Goal: Task Accomplishment & Management: Use online tool/utility

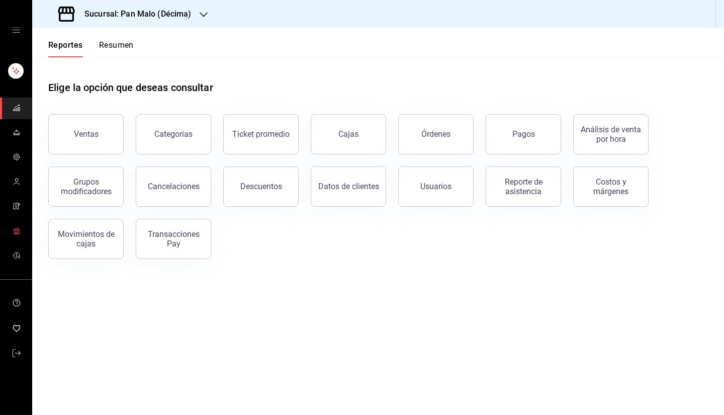
click at [20, 237] on span "mailbox folders" at bounding box center [17, 232] width 8 height 14
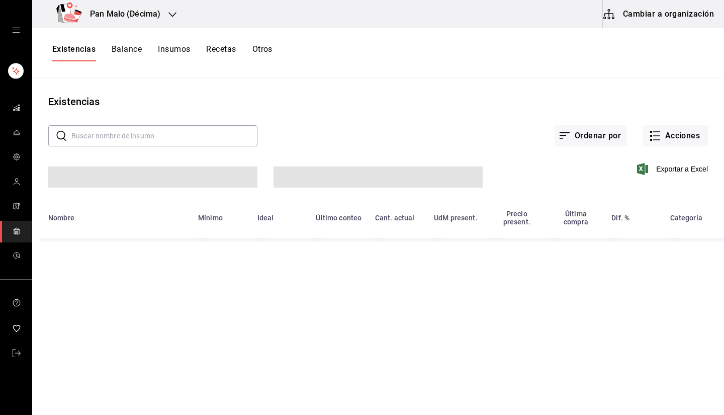
click at [236, 59] on button "Recetas" at bounding box center [221, 52] width 30 height 17
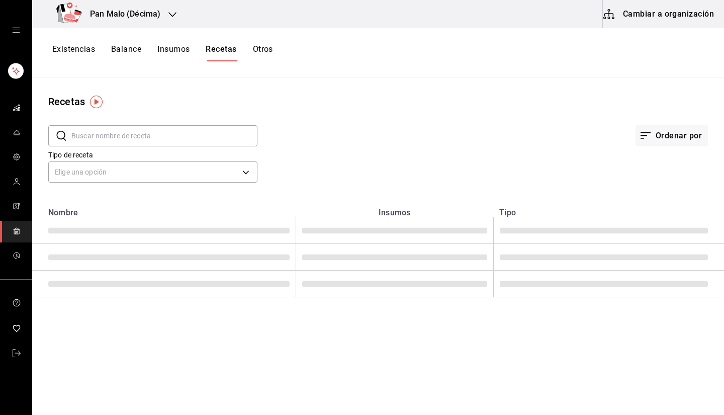
click at [184, 150] on div "Tipo de receta Elige una opción default" at bounding box center [144, 159] width 225 height 51
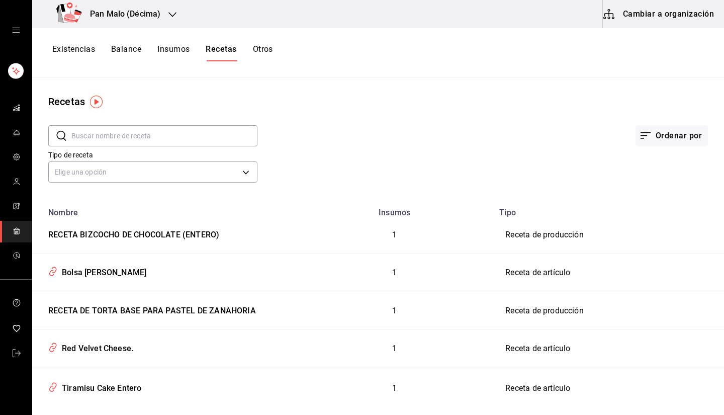
click at [163, 141] on input "text" at bounding box center [164, 136] width 186 height 20
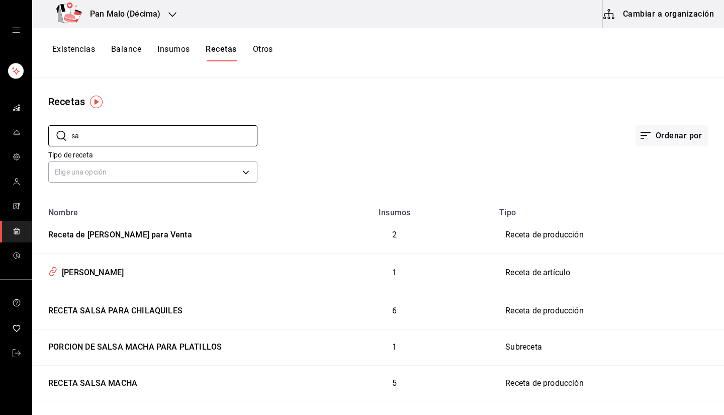
type input "s"
type input "mayonesa"
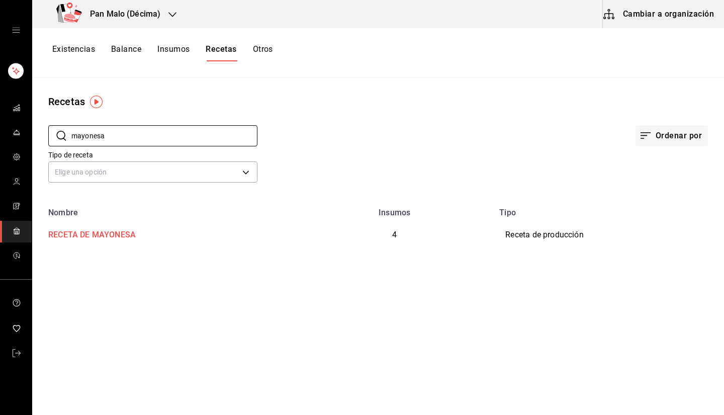
drag, startPoint x: 79, startPoint y: 235, endPoint x: 79, endPoint y: 243, distance: 8.1
click at [79, 243] on td "RECETA DE MAYONESA" at bounding box center [164, 235] width 264 height 36
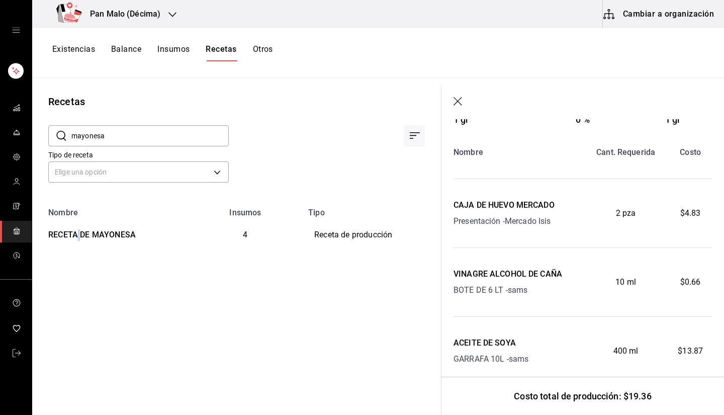
scroll to position [147, 0]
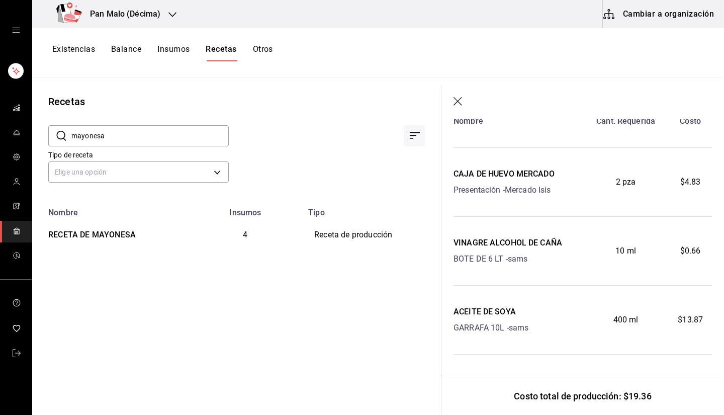
click at [129, 148] on div "Tipo de receta Elige una opción default" at bounding box center [130, 159] width 197 height 51
click at [656, 22] on button "Cambiar a organización" at bounding box center [659, 14] width 113 height 28
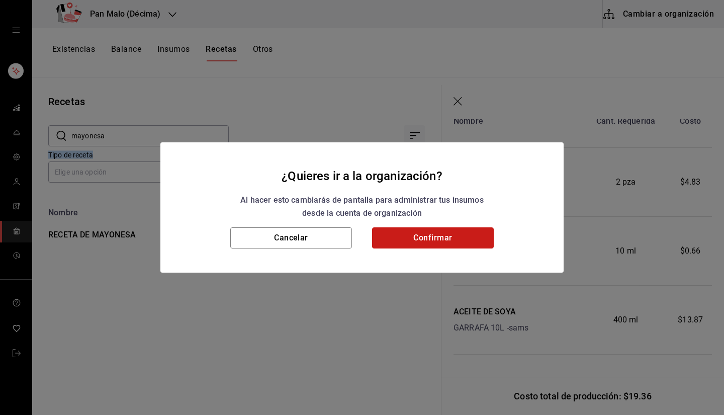
click at [404, 242] on button "Confirmar" at bounding box center [433, 237] width 122 height 21
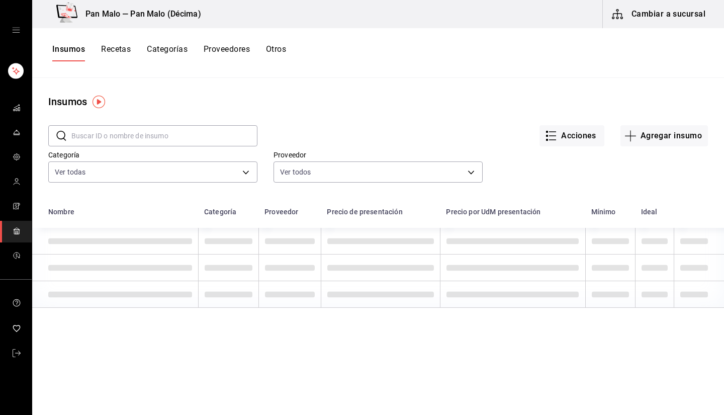
click at [120, 51] on button "Recetas" at bounding box center [116, 52] width 30 height 17
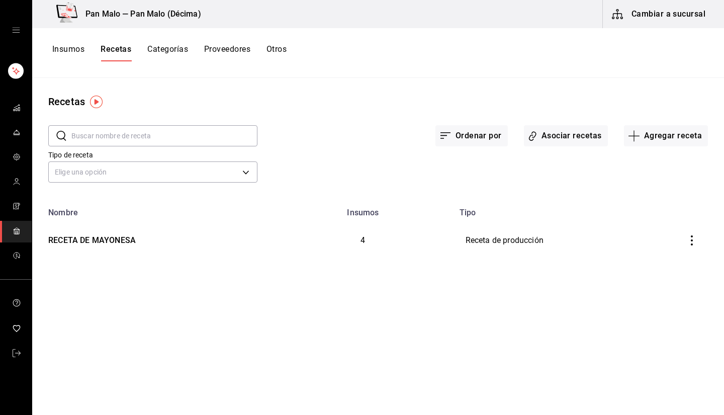
click at [120, 51] on button "Recetas" at bounding box center [116, 52] width 31 height 17
click at [140, 137] on input "text" at bounding box center [164, 136] width 186 height 20
type input "mayonesa"
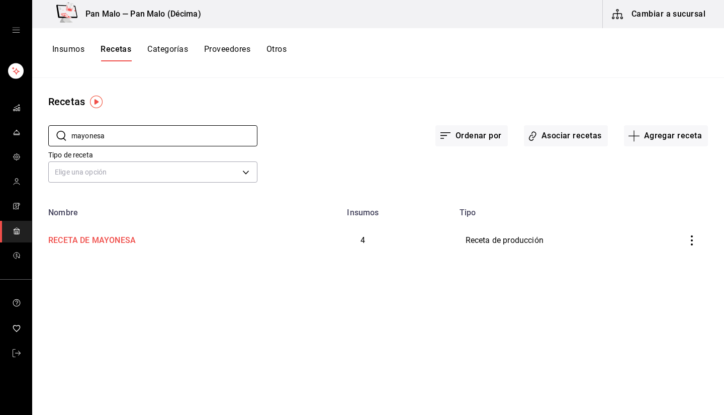
click at [115, 238] on div "RECETA DE MAYONESA" at bounding box center [90, 239] width 92 height 16
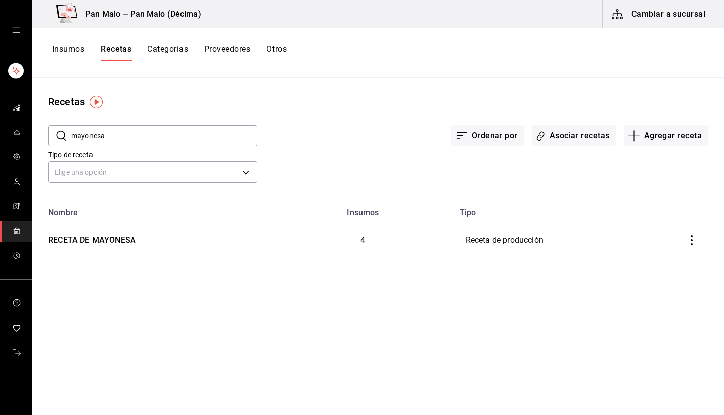
type input "RECETA DE MAYONESA"
type input "1"
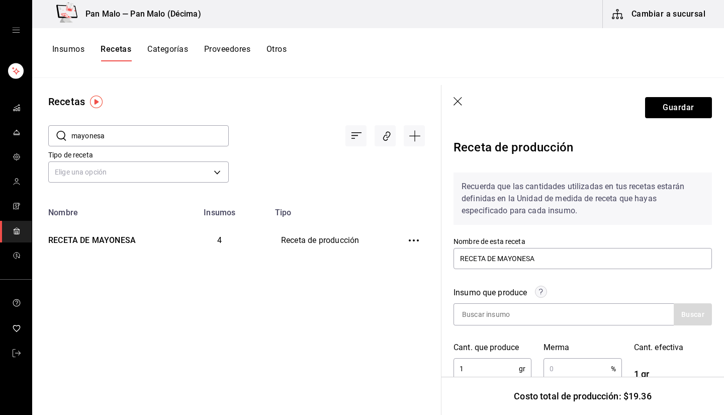
click at [694, 194] on div "Recuerda que las cantidades utilizadas en tus recetas estarán definidas en la U…" at bounding box center [583, 199] width 259 height 52
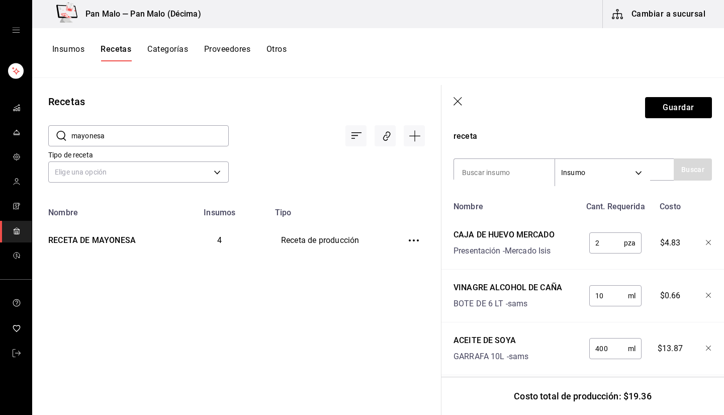
scroll to position [348, 0]
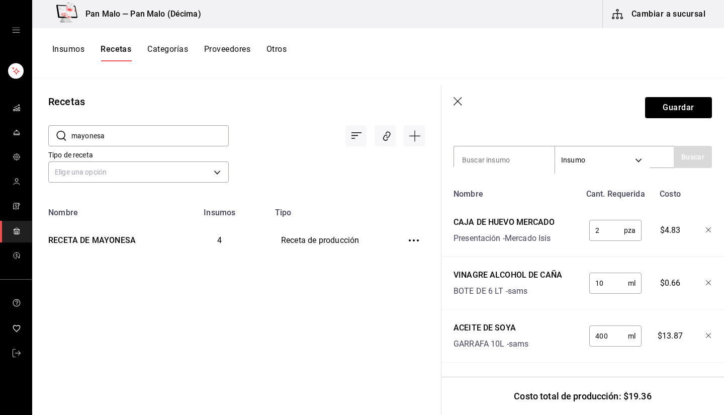
click at [601, 220] on input "2" at bounding box center [607, 230] width 35 height 20
type input "3"
click at [526, 149] on input at bounding box center [504, 159] width 101 height 21
click at [508, 158] on input at bounding box center [504, 159] width 101 height 21
type input "sal"
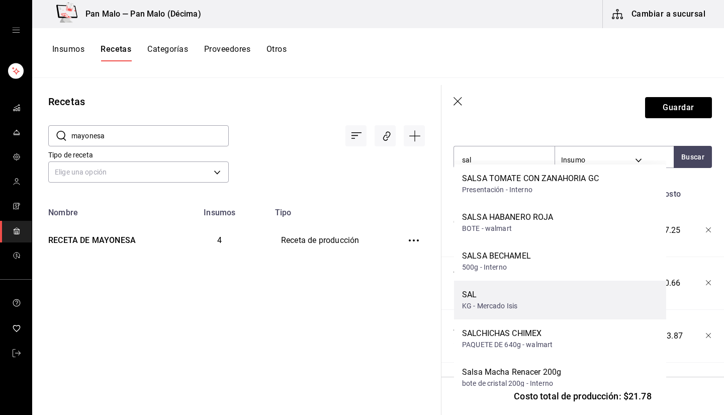
click at [493, 294] on div "SAL" at bounding box center [489, 295] width 55 height 12
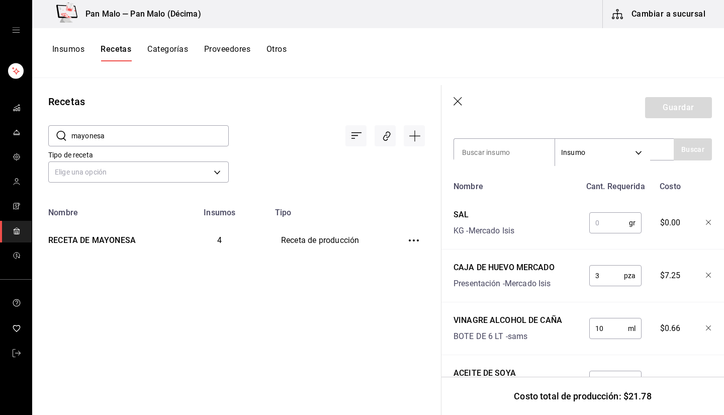
click at [605, 227] on input "text" at bounding box center [610, 223] width 40 height 20
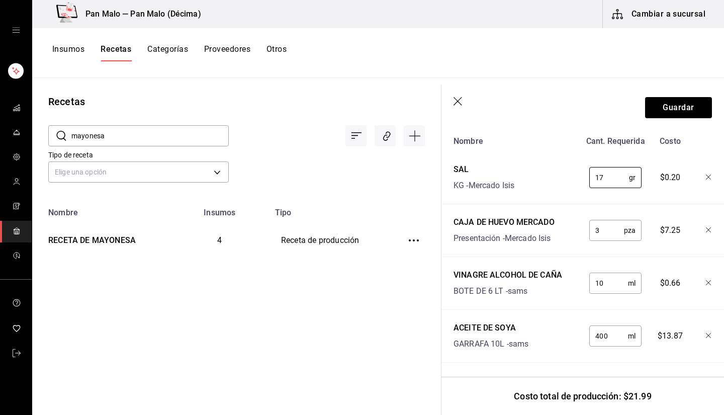
type input "1"
type input "7"
type input "8"
click at [659, 114] on button "Guardar" at bounding box center [678, 107] width 67 height 21
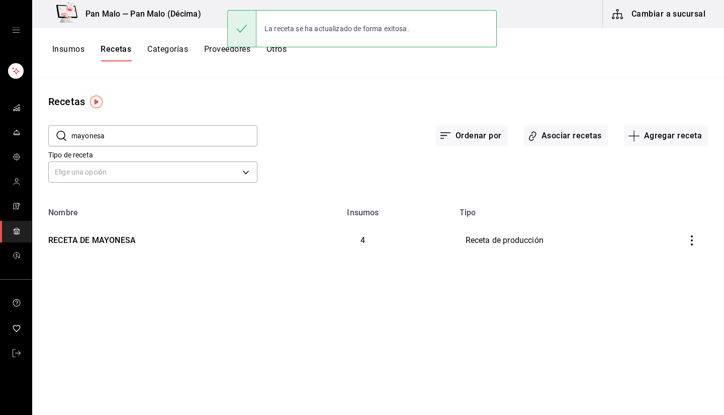
click at [188, 133] on input "mayonesa" at bounding box center [164, 136] width 186 height 20
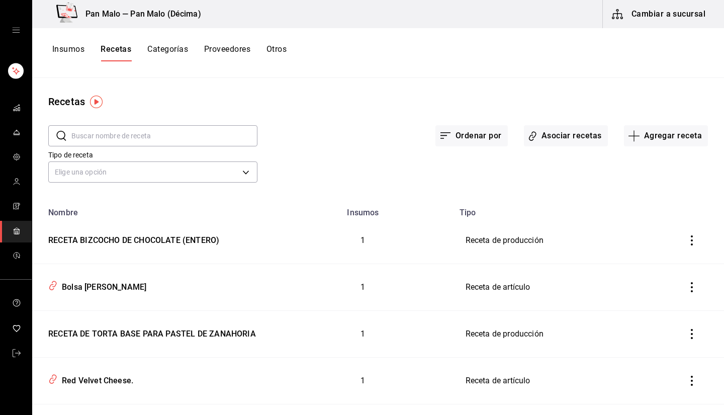
click at [176, 128] on input "text" at bounding box center [164, 136] width 186 height 20
type input "mayonesa"
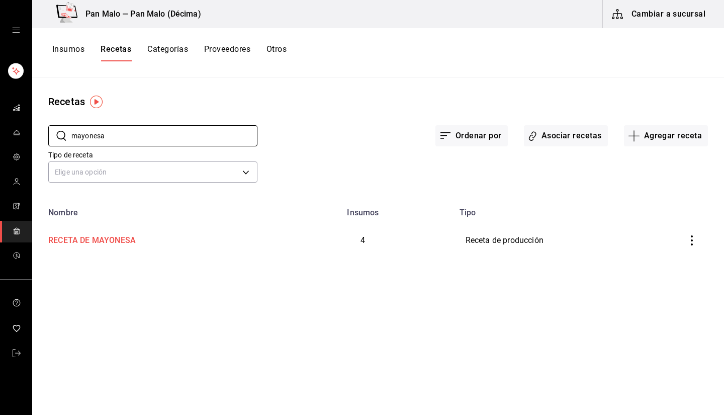
click at [193, 244] on div "RECETA DE MAYONESA" at bounding box center [152, 239] width 217 height 16
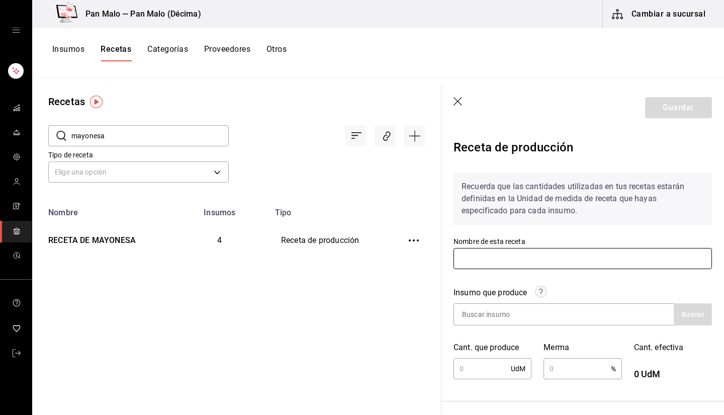
type input "RECETA DE MAYONESA"
type input "1"
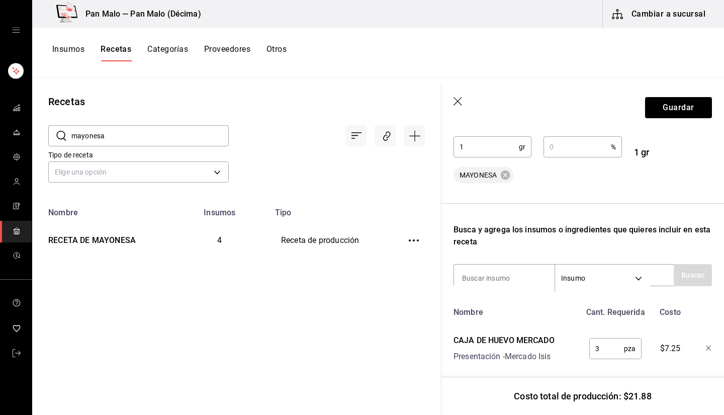
scroll to position [169, 0]
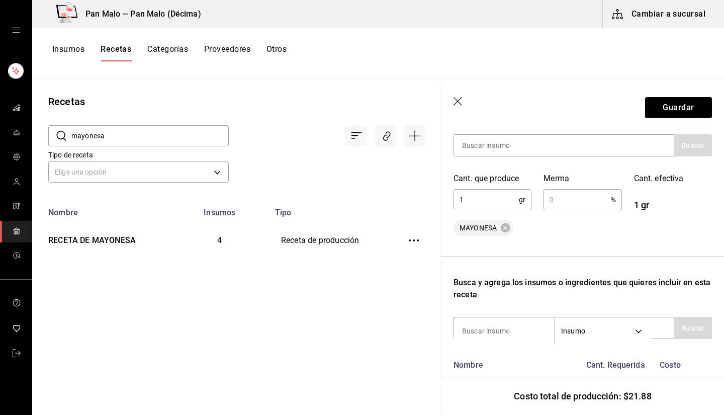
click at [719, 207] on section "Guardar Receta de producción Recuerda que las cantidades utilizadas en tus rece…" at bounding box center [583, 250] width 283 height 330
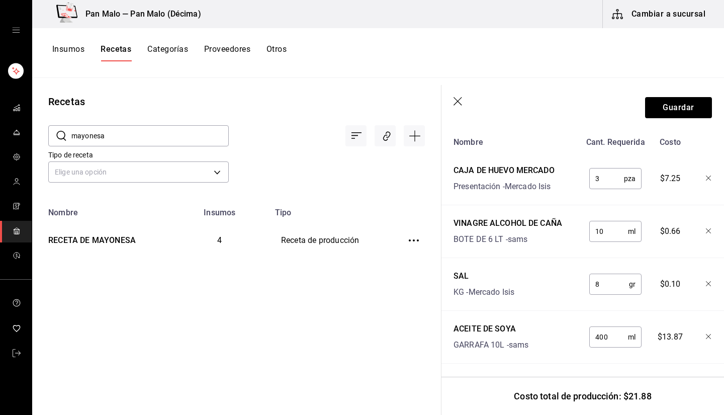
scroll to position [391, 0]
click at [664, 15] on button "Cambiar a sucursal" at bounding box center [659, 14] width 113 height 28
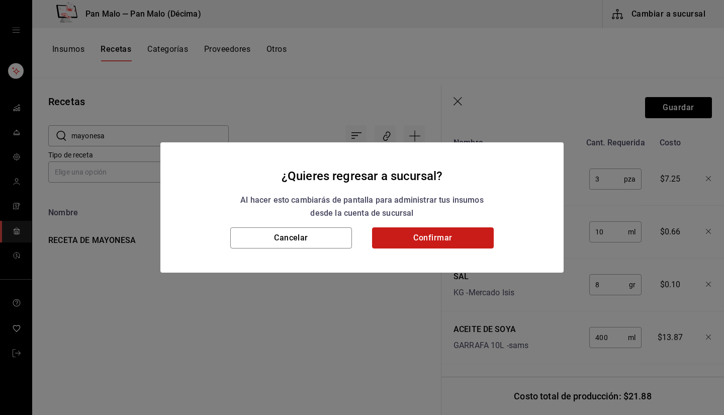
click at [396, 238] on button "Confirmar" at bounding box center [433, 237] width 122 height 21
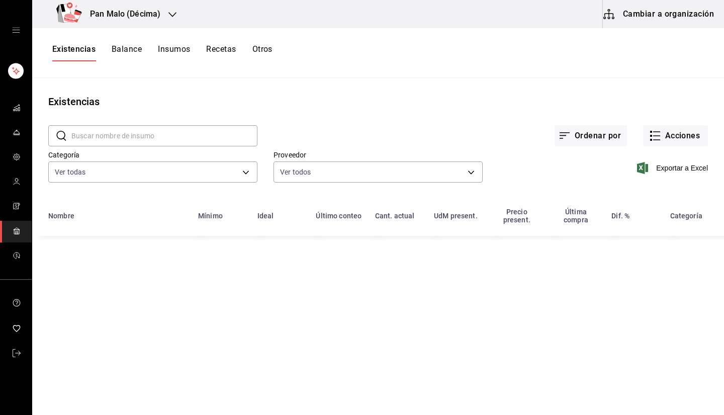
click at [210, 55] on button "Recetas" at bounding box center [221, 52] width 30 height 17
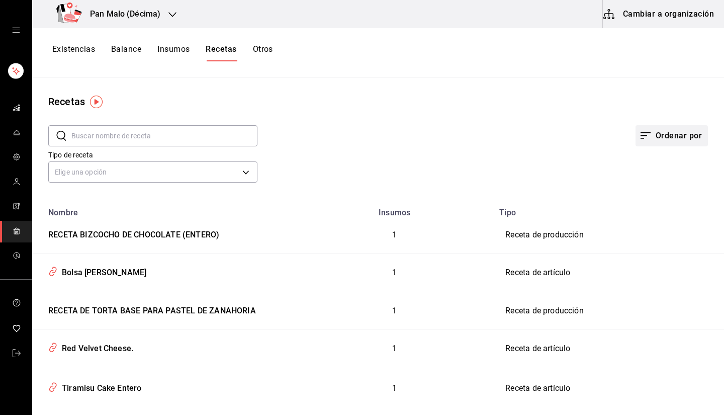
click at [681, 135] on button "Ordenar por" at bounding box center [672, 135] width 72 height 21
click at [508, 129] on div at bounding box center [362, 207] width 724 height 415
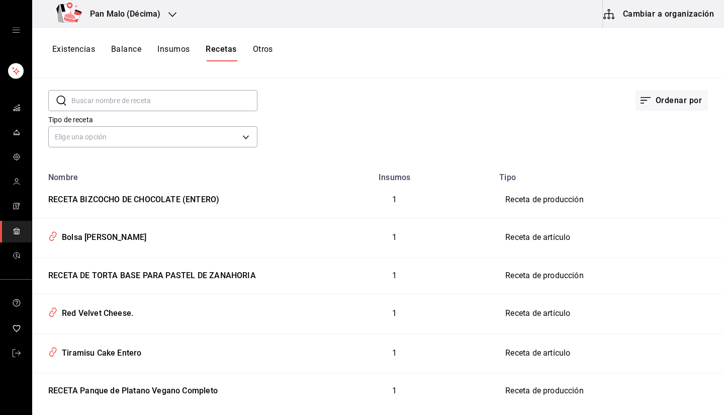
click at [172, 98] on input "text" at bounding box center [164, 101] width 186 height 20
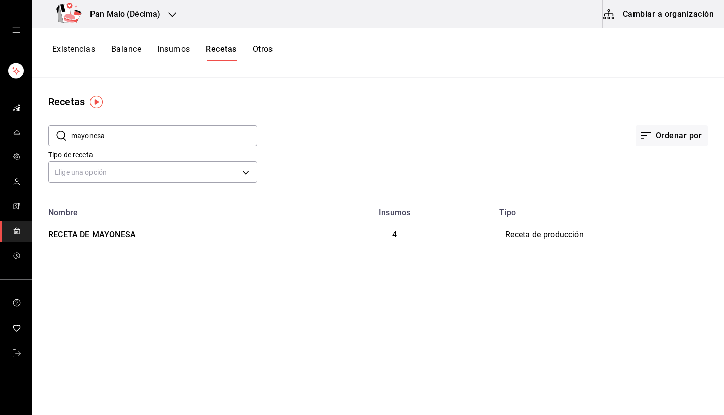
type input "mayonesa"
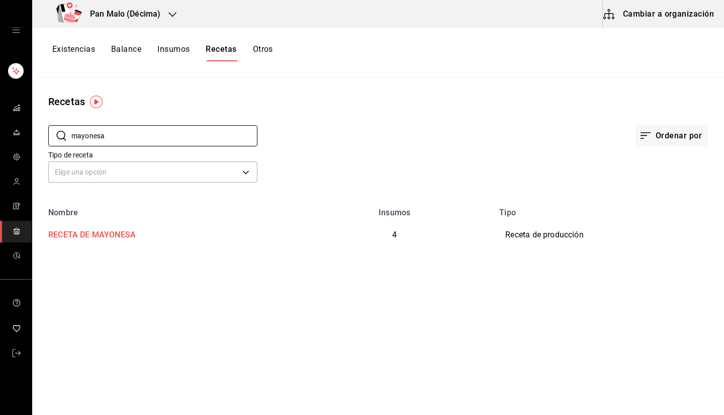
click at [104, 238] on div "RECETA DE MAYONESA" at bounding box center [90, 233] width 92 height 16
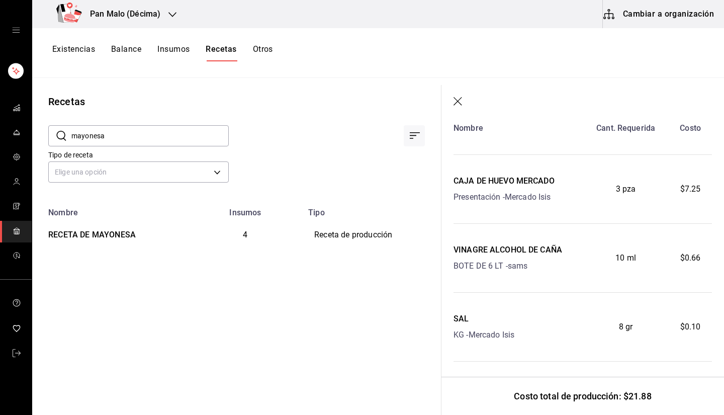
scroll to position [216, 0]
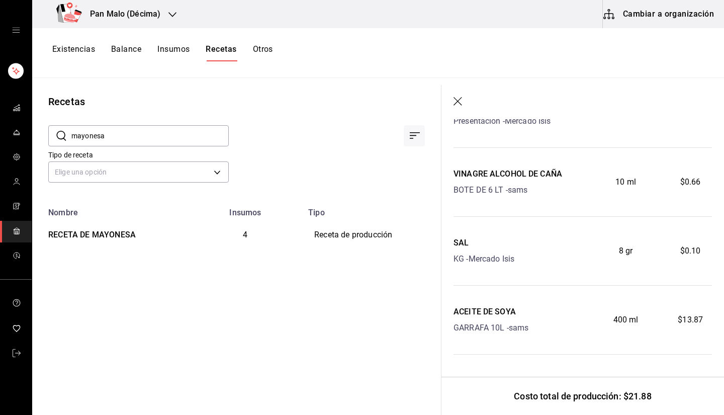
drag, startPoint x: 352, startPoint y: 237, endPoint x: 298, endPoint y: 175, distance: 82.8
click at [298, 175] on div "Tipo de receta Elige una opción default" at bounding box center [228, 157] width 393 height 55
click at [416, 134] on icon "Ordenar por" at bounding box center [415, 136] width 12 height 12
click at [386, 184] on div "Vacías" at bounding box center [383, 184] width 22 height 11
click at [464, 95] on header at bounding box center [583, 102] width 283 height 34
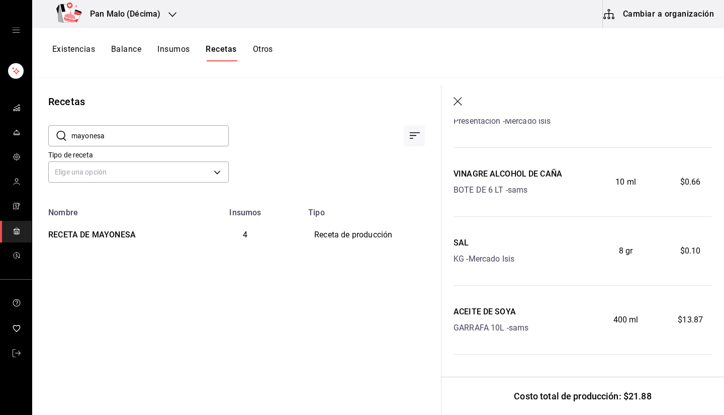
click at [458, 96] on header at bounding box center [583, 102] width 283 height 34
click at [465, 101] on header at bounding box center [583, 102] width 283 height 34
click at [464, 101] on header at bounding box center [583, 102] width 283 height 34
click at [460, 103] on icon "button" at bounding box center [459, 102] width 10 height 10
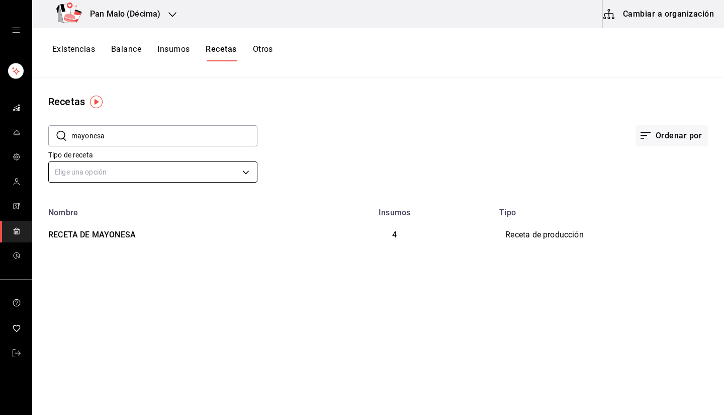
click at [196, 173] on body "Pan Malo (Décima) Cambiar a organización Existencias Balance Insumos Recetas Ot…" at bounding box center [362, 204] width 724 height 408
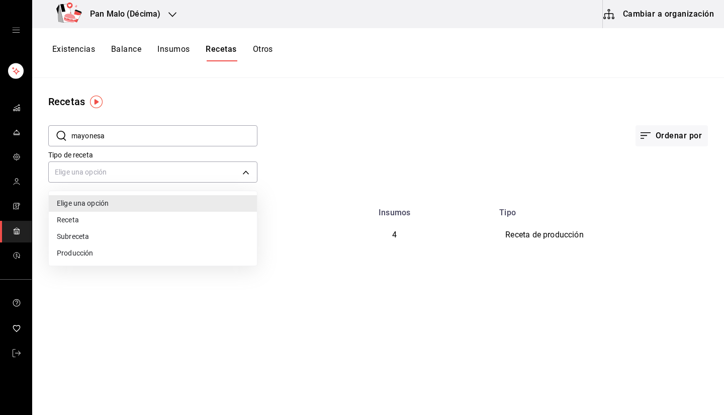
click at [176, 134] on div at bounding box center [362, 207] width 724 height 415
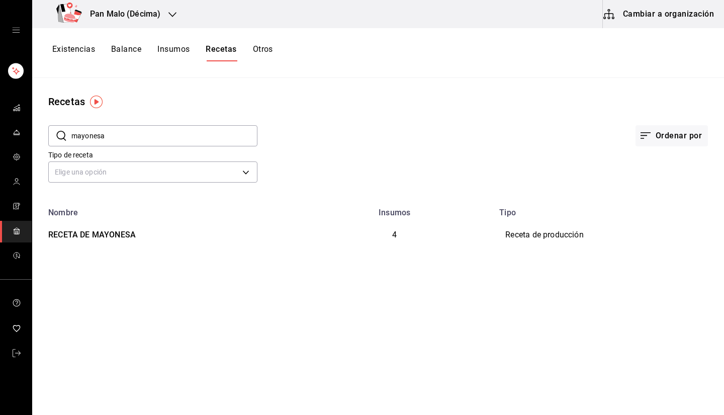
click at [169, 135] on input "mayonesa" at bounding box center [164, 136] width 186 height 20
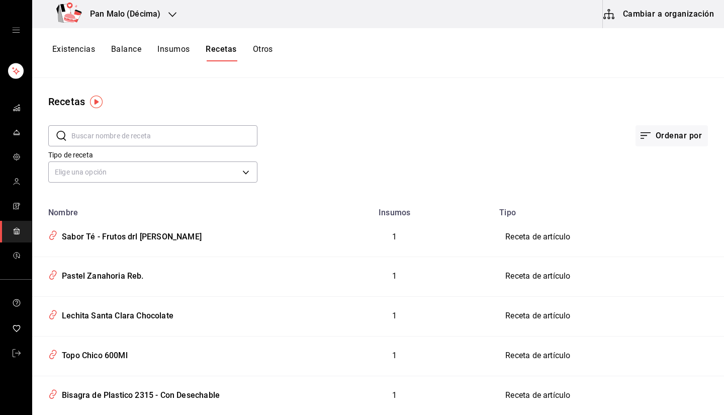
click at [205, 136] on input "text" at bounding box center [164, 136] width 186 height 20
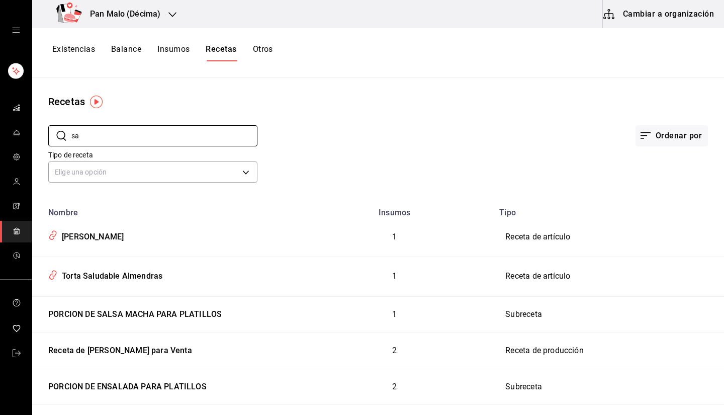
type input "s"
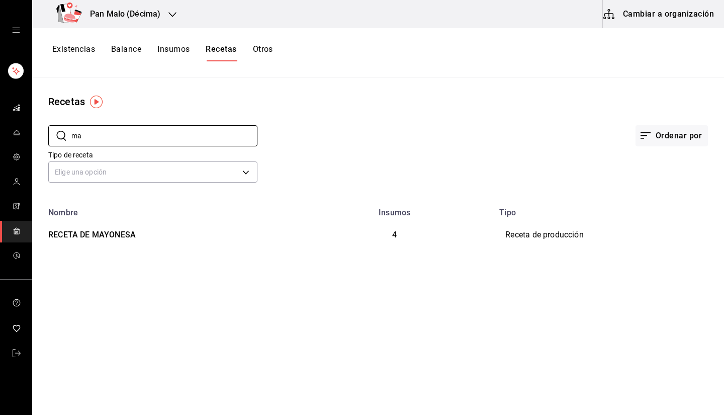
type input "m"
click at [136, 231] on div "RECETA PESTO ALBAHACA" at bounding box center [97, 233] width 107 height 16
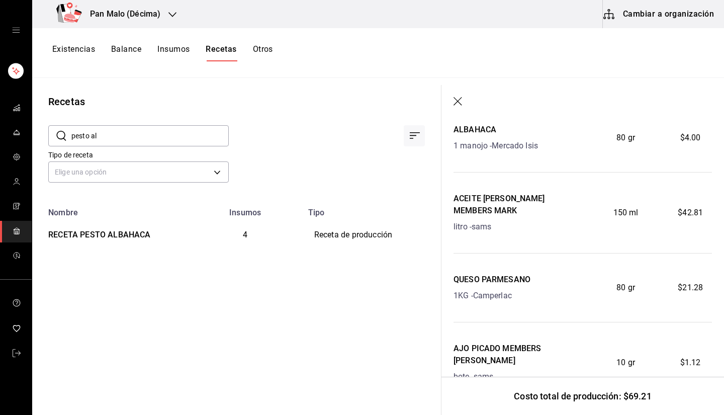
scroll to position [228, 0]
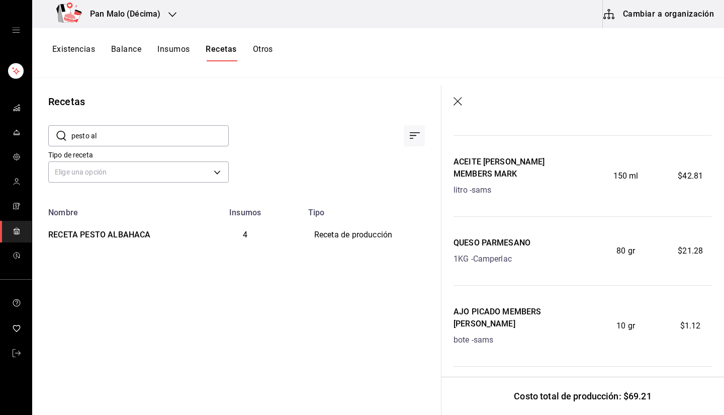
click at [457, 99] on icon "button" at bounding box center [459, 102] width 10 height 10
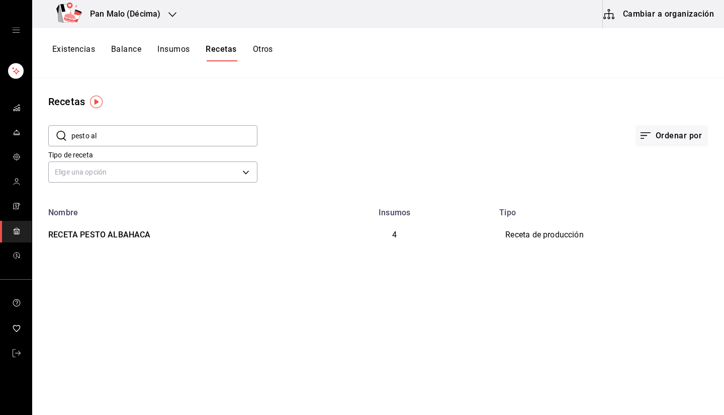
click at [181, 129] on input "pesto al" at bounding box center [164, 136] width 186 height 20
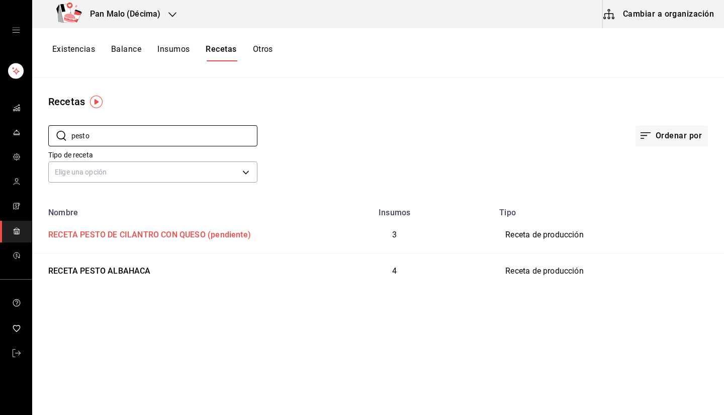
click at [135, 227] on div "RECETA PESTO DE CILANTRO CON QUESO (pendiente)" at bounding box center [147, 233] width 207 height 16
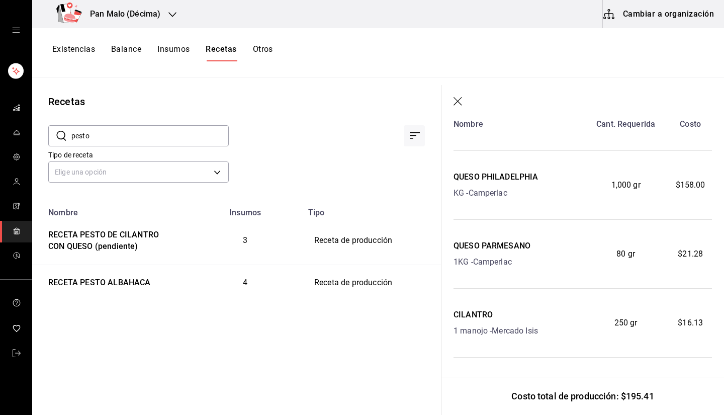
scroll to position [165, 0]
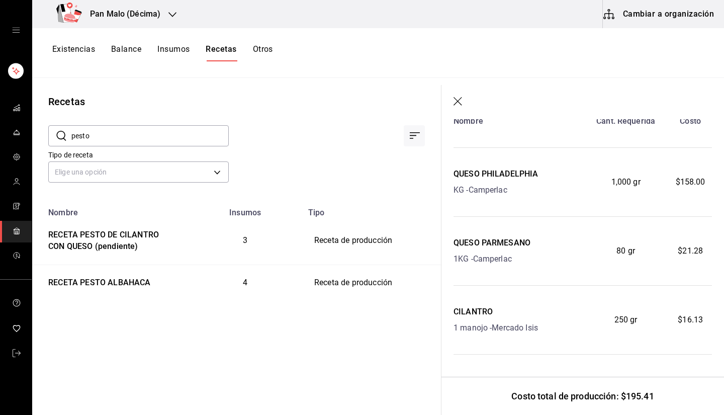
click at [455, 107] on icon "button" at bounding box center [459, 102] width 10 height 10
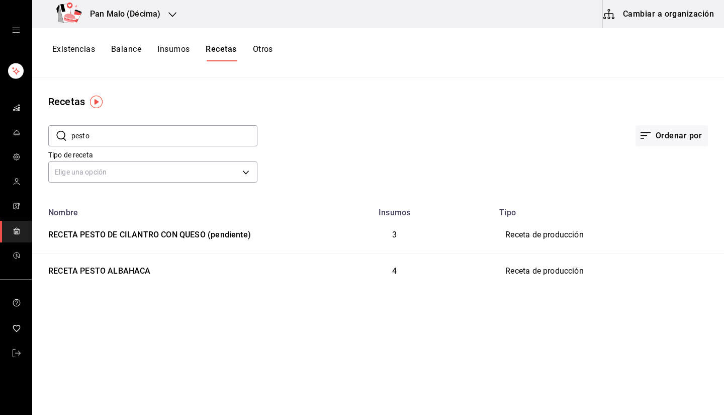
click at [203, 133] on input "pesto" at bounding box center [164, 136] width 186 height 20
type input "e"
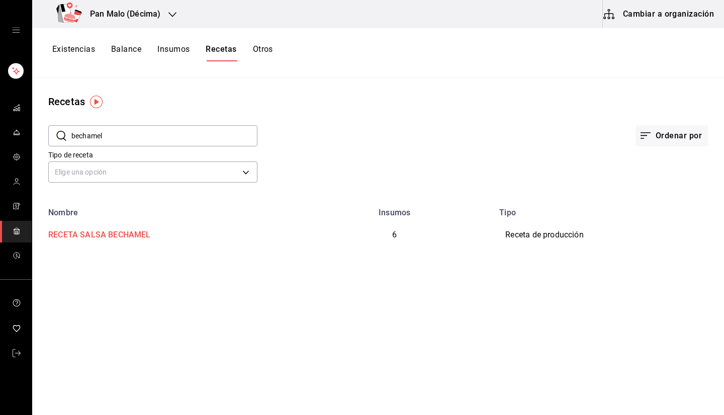
click at [158, 240] on div "RECETA SALSA BECHAMEL" at bounding box center [163, 233] width 239 height 16
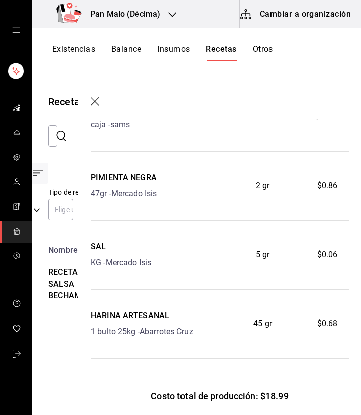
scroll to position [281, 0]
click at [65, 107] on div "Recetas" at bounding box center [66, 101] width 37 height 15
click at [52, 139] on div "​ bechamel ​" at bounding box center [51, 135] width 7 height 21
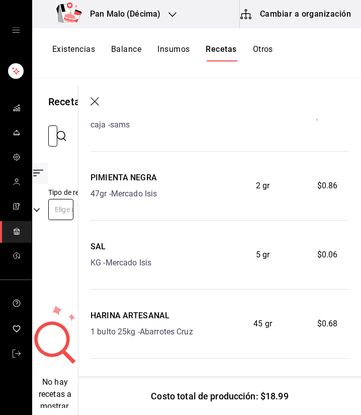
type input "bechamelHOLANDESA"
click at [62, 211] on body "Pan Malo (Décima) Cambiar a organización Existencias Balance Insumos Recetas Ot…" at bounding box center [180, 204] width 361 height 408
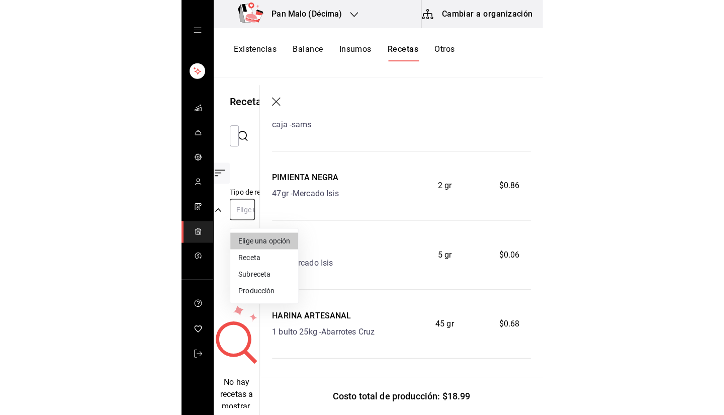
scroll to position [0, 0]
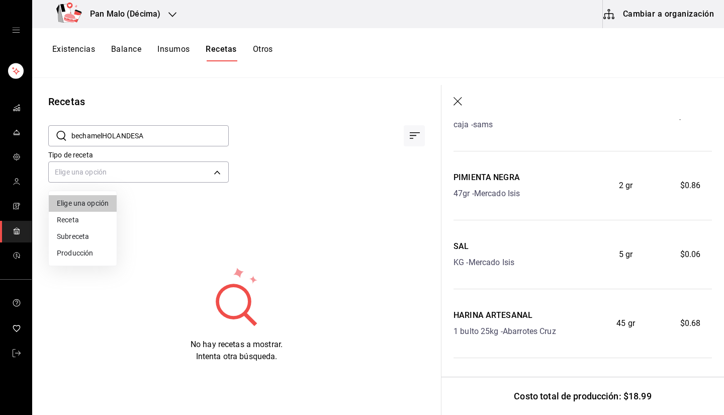
click at [157, 136] on div at bounding box center [362, 207] width 724 height 415
click at [152, 135] on input "bechamelHOLANDESA" at bounding box center [149, 136] width 157 height 20
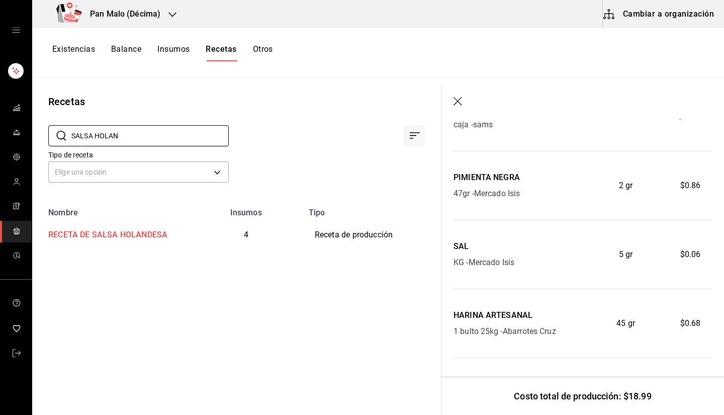
type input "SALSA HOLAN"
click at [142, 239] on div "RECETA DE SALSA HOLANDESA" at bounding box center [105, 233] width 123 height 16
click at [149, 246] on td "RECETA DE SALSA HOLANDESA" at bounding box center [110, 235] width 157 height 36
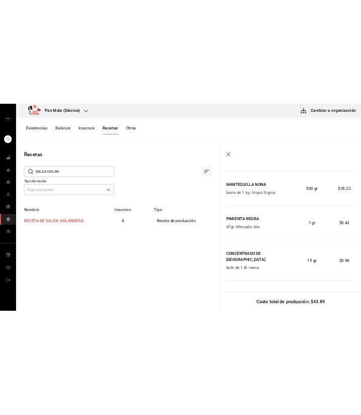
scroll to position [228, 0]
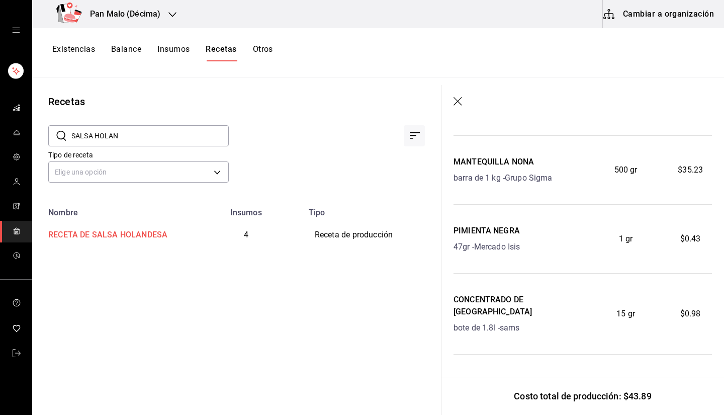
click at [149, 245] on td "RECETA DE SALSA HOLANDESA" at bounding box center [110, 235] width 157 height 36
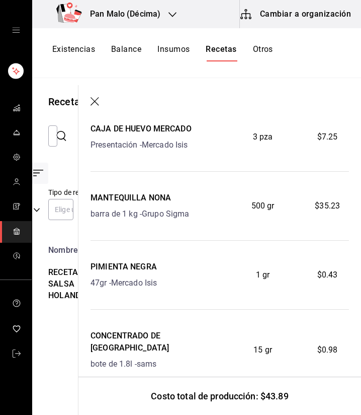
scroll to position [193, 0]
click at [95, 101] on icon "button" at bounding box center [95, 101] width 9 height 9
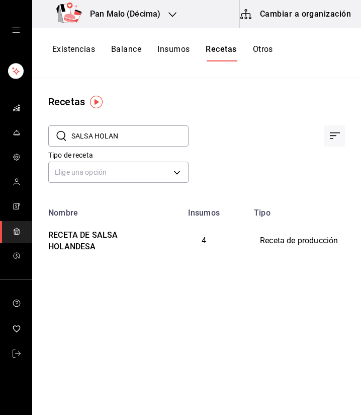
click at [119, 14] on h3 "Pan Malo (Décima)" at bounding box center [121, 14] width 78 height 12
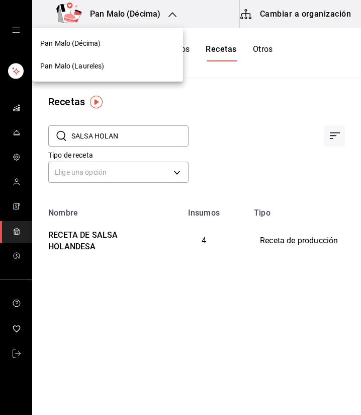
click at [289, 13] on div at bounding box center [180, 207] width 361 height 415
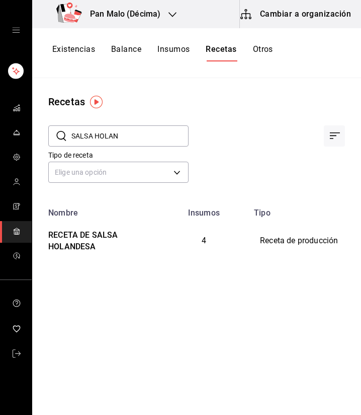
click at [289, 13] on button "Cambiar a organización" at bounding box center [296, 14] width 113 height 28
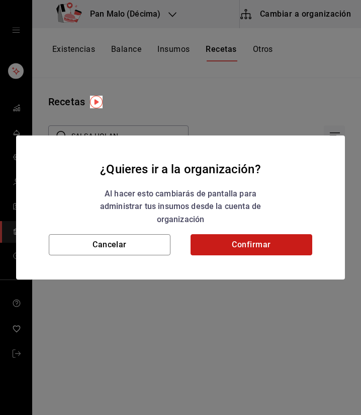
click at [241, 247] on button "Confirmar" at bounding box center [252, 244] width 122 height 21
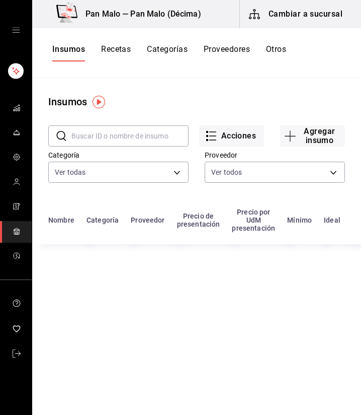
click at [283, 45] on button "Otros" at bounding box center [276, 52] width 20 height 17
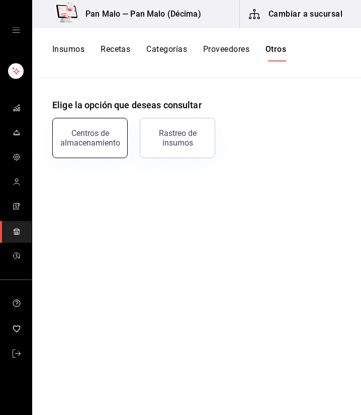
click at [109, 146] on div "Centros de almacenamiento" at bounding box center [90, 137] width 62 height 19
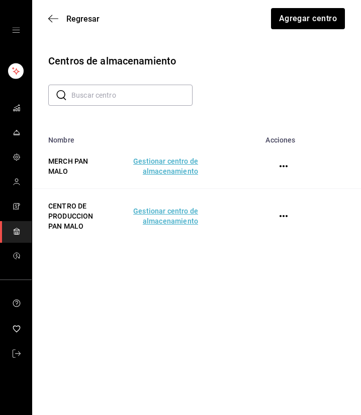
click at [172, 218] on td "Gestionar centro de almacenamiento" at bounding box center [164, 216] width 91 height 55
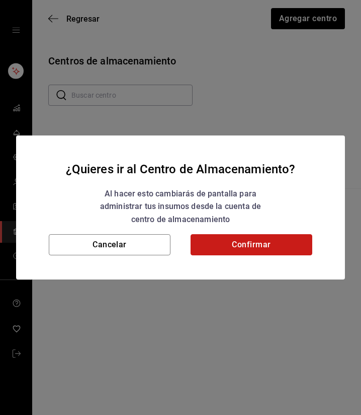
click at [244, 237] on button "Confirmar" at bounding box center [252, 244] width 122 height 21
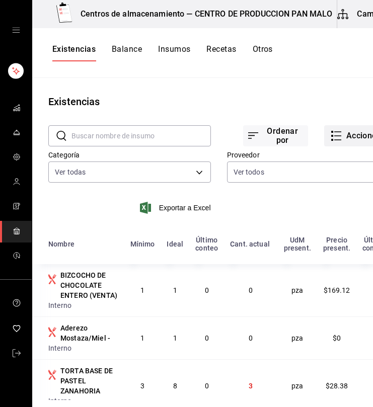
click at [335, 137] on button "Acciones" at bounding box center [356, 135] width 65 height 21
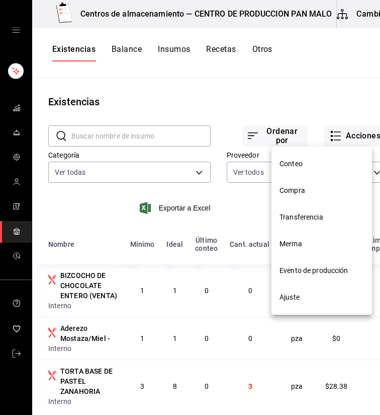
click at [308, 270] on span "Evento de producción" at bounding box center [322, 270] width 85 height 11
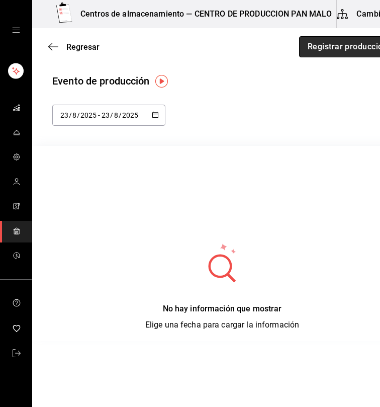
click at [310, 51] on button "Registrar producción" at bounding box center [347, 46] width 97 height 21
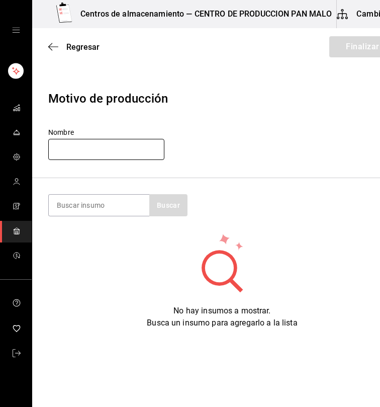
click at [110, 139] on input "text" at bounding box center [106, 149] width 116 height 21
type input "PRODUCCION SABADO"
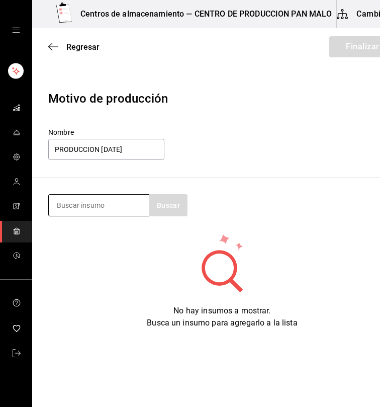
click at [80, 206] on input at bounding box center [99, 205] width 101 height 21
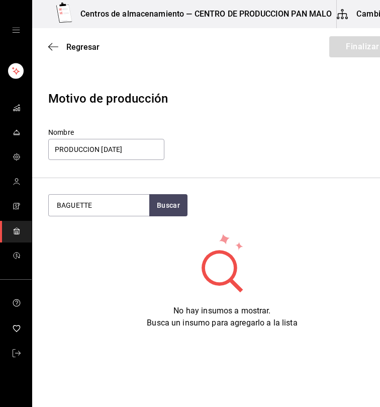
type input "BAGUETTE"
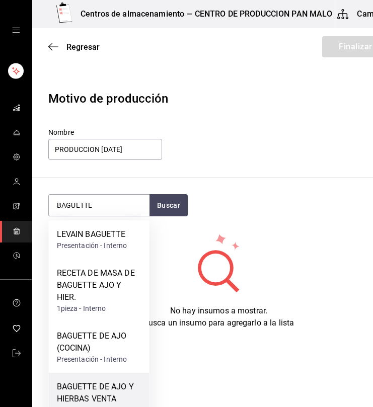
click at [128, 398] on div "BAGUETTE DE AJO Y HIERBAS VENTA" at bounding box center [99, 393] width 85 height 24
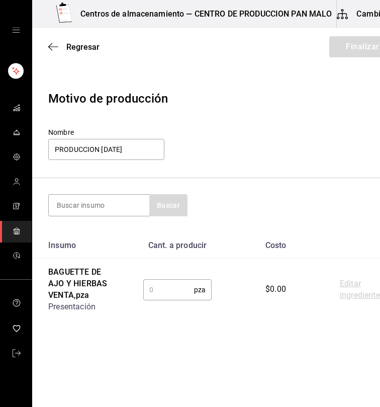
click at [187, 296] on input "text" at bounding box center [168, 290] width 51 height 20
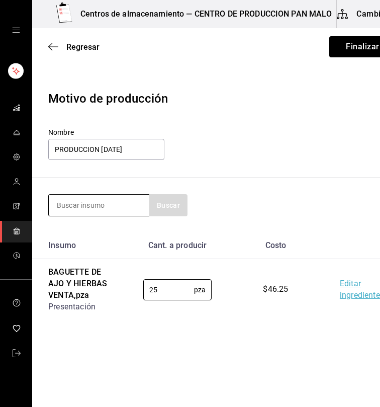
type input "25"
click at [99, 211] on input at bounding box center [99, 205] width 101 height 21
click at [116, 204] on input at bounding box center [99, 205] width 101 height 21
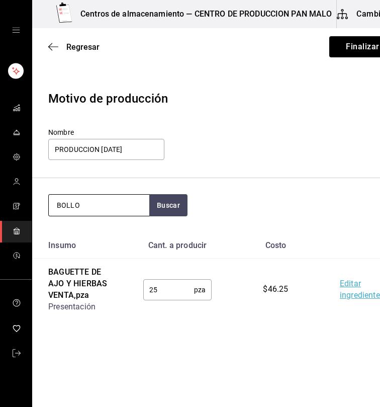
click at [108, 207] on input "BOLLO" at bounding box center [99, 205] width 101 height 21
type input "B"
type input "O"
click at [124, 204] on input "PAN MASA MADRE" at bounding box center [99, 205] width 101 height 21
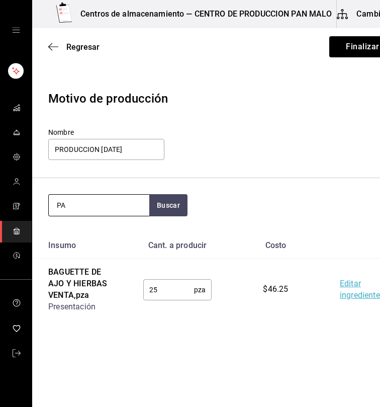
type input "P"
type input "MASA MADRE"
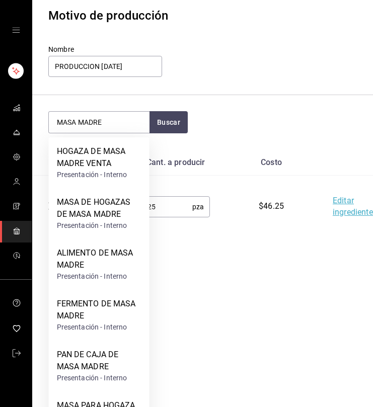
scroll to position [86, 0]
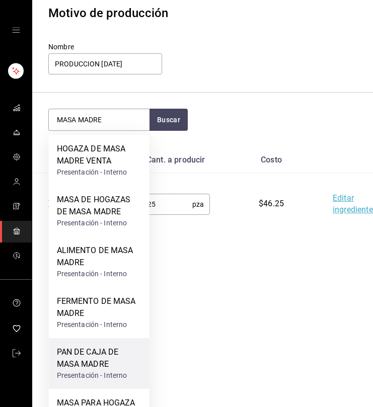
click at [98, 371] on div "Presentación - Interno" at bounding box center [99, 375] width 85 height 11
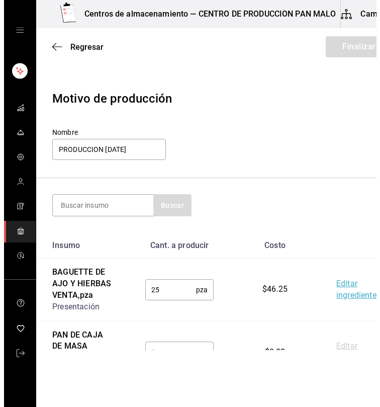
scroll to position [0, 0]
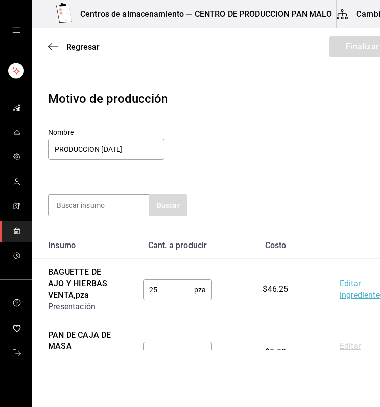
click at [171, 346] on input "text" at bounding box center [168, 352] width 51 height 20
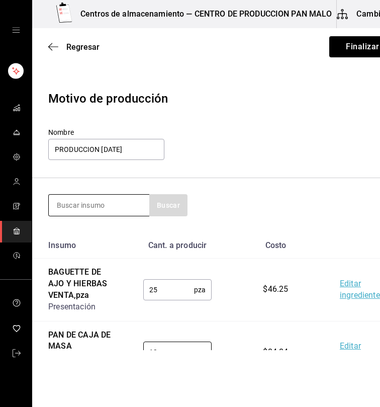
type input "12"
click at [138, 204] on input at bounding box center [99, 205] width 101 height 21
type input "INTEGRA"
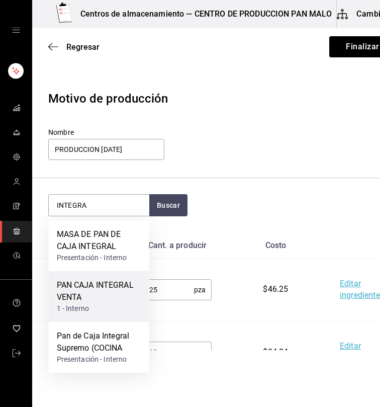
click at [128, 293] on div "PAN CAJA INTEGRAL VENTA" at bounding box center [99, 291] width 85 height 24
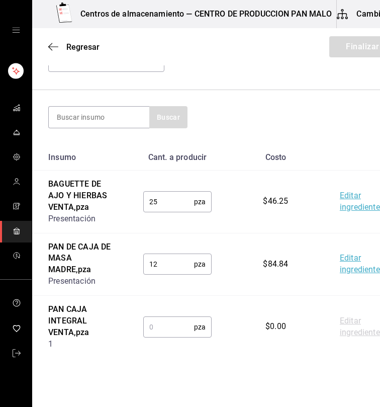
scroll to position [112, 0]
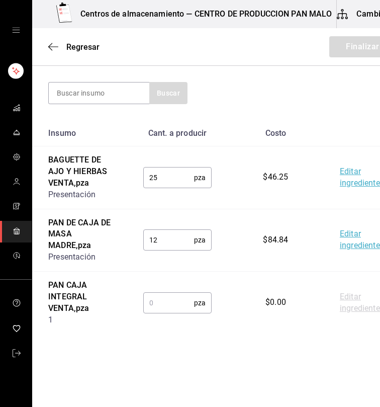
click at [184, 298] on input "text" at bounding box center [168, 303] width 51 height 20
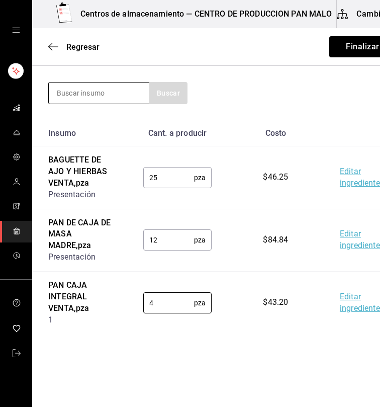
type input "4"
click at [110, 97] on input at bounding box center [99, 93] width 101 height 21
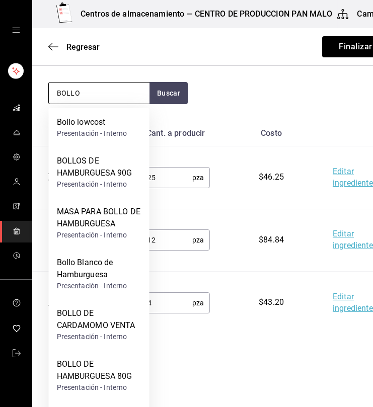
type input "BOLLO"
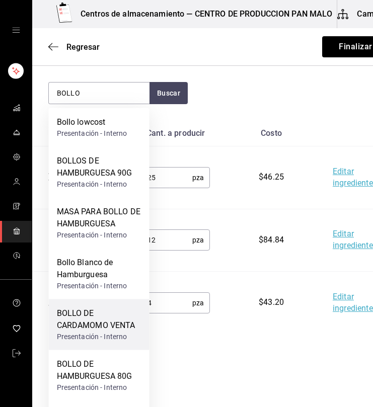
click at [119, 330] on div "BOLLO DE CARDAMOMO VENTA" at bounding box center [99, 319] width 85 height 24
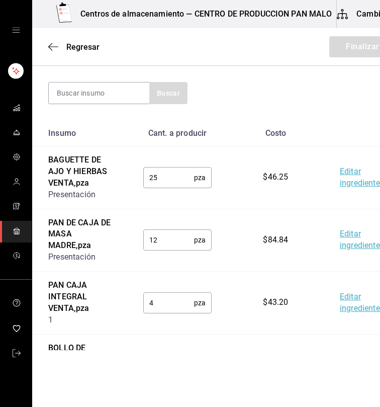
click at [163, 357] on input "text" at bounding box center [168, 365] width 51 height 20
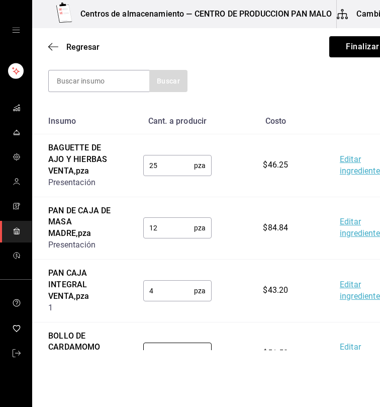
type input "10"
click at [115, 68] on section "Buscar" at bounding box center [222, 81] width 380 height 54
click at [113, 74] on input at bounding box center [99, 80] width 101 height 21
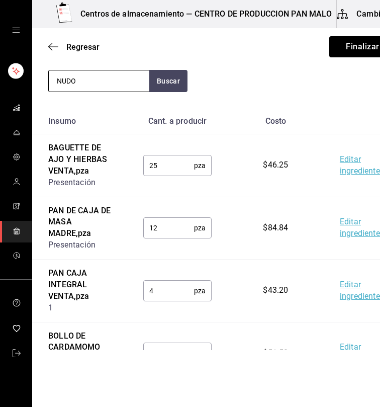
type input "NUDO"
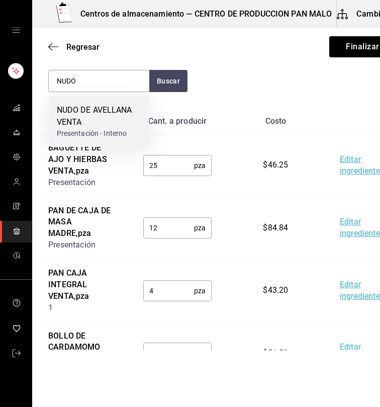
click at [95, 105] on div "NUDO DE AVELLANA VENTA" at bounding box center [99, 116] width 85 height 24
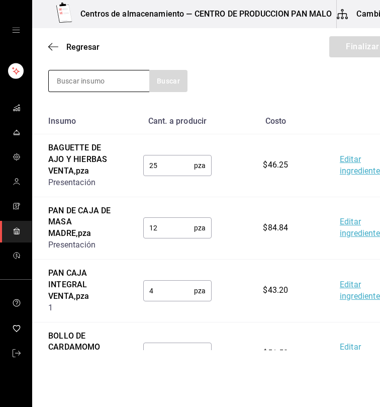
click at [121, 84] on input at bounding box center [99, 80] width 101 height 21
type input "M"
type input "MUFFIN"
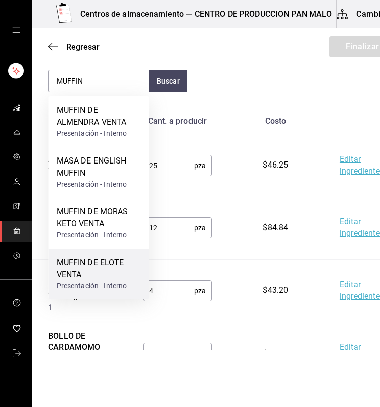
click at [117, 273] on div "MUFFIN DE ELOTE VENTA" at bounding box center [99, 269] width 85 height 24
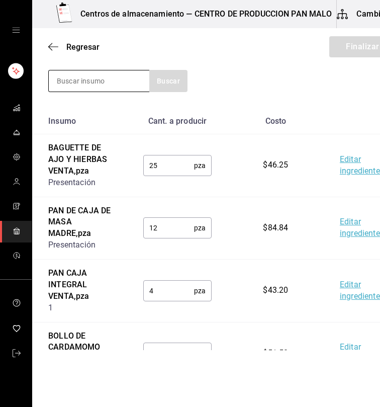
click at [126, 83] on input at bounding box center [99, 80] width 101 height 21
type input "ZANAHORIA"
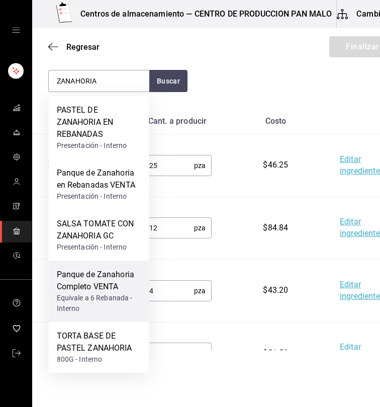
click at [118, 302] on div "Equivale a 6 Rebanada - Interno" at bounding box center [99, 303] width 85 height 21
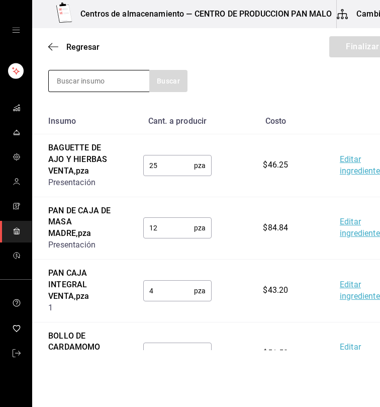
click at [123, 74] on input at bounding box center [99, 80] width 101 height 21
type input "PLATANO"
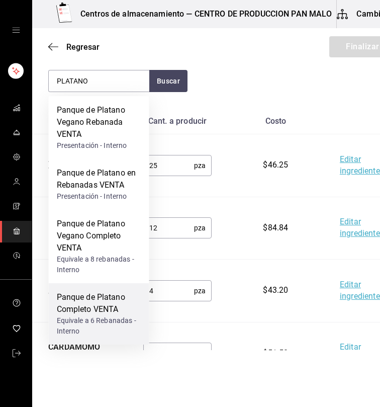
click at [109, 310] on div "Panque de Platano Completo VENTA" at bounding box center [99, 303] width 85 height 24
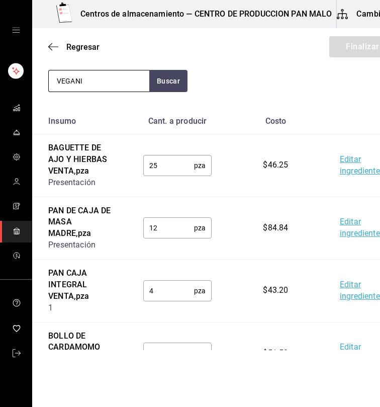
click at [112, 87] on input "VEGANI" at bounding box center [99, 80] width 101 height 21
type input "VEGAN"
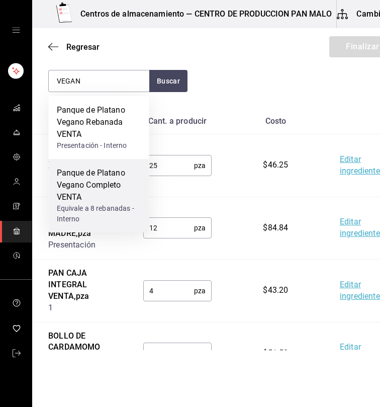
click at [97, 202] on div "Panque de Platano Vegano Completo VENTA" at bounding box center [99, 185] width 85 height 36
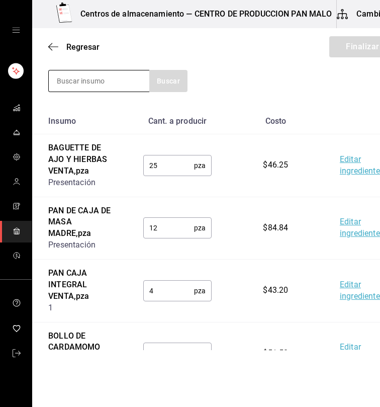
click at [115, 83] on input at bounding box center [99, 80] width 101 height 21
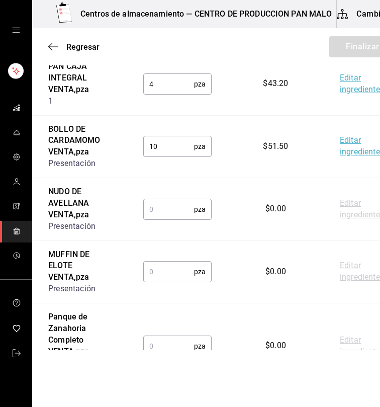
scroll to position [339, 0]
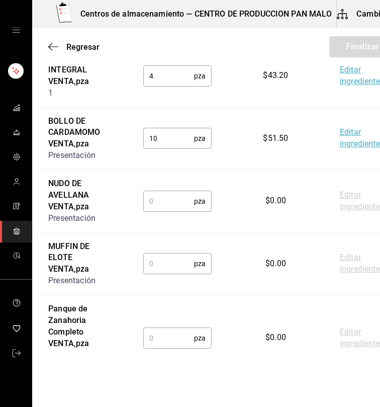
click at [152, 200] on input "text" at bounding box center [168, 201] width 51 height 20
type input "35"
click at [157, 263] on input "text" at bounding box center [168, 264] width 51 height 20
type input "12"
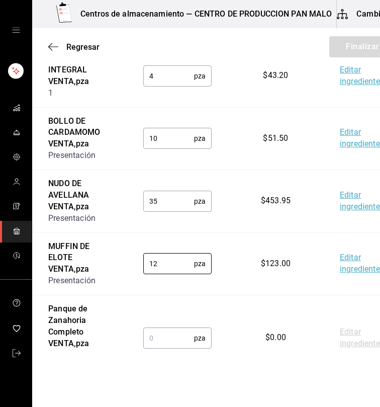
click at [158, 339] on input "text" at bounding box center [168, 338] width 51 height 20
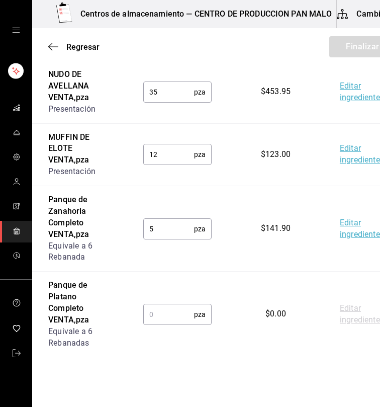
scroll to position [463, 0]
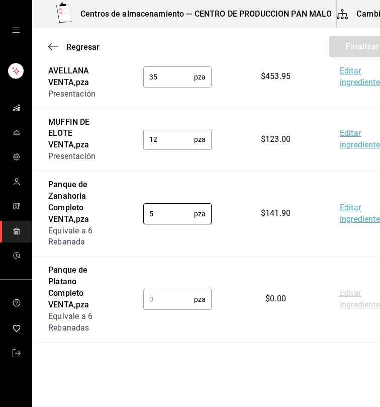
type input "5"
click at [165, 300] on input "text" at bounding box center [168, 299] width 51 height 20
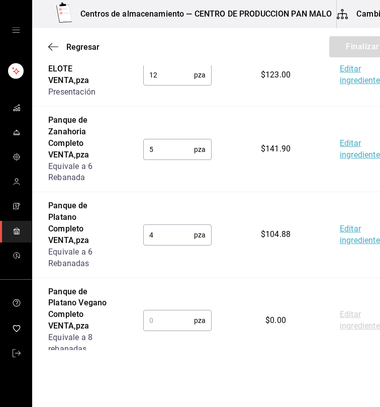
scroll to position [531, 0]
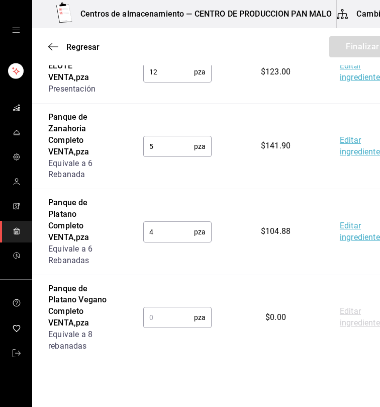
type input "4"
click at [150, 317] on input "text" at bounding box center [168, 317] width 51 height 20
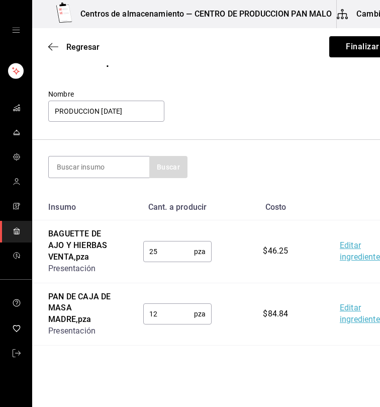
scroll to position [36, 0]
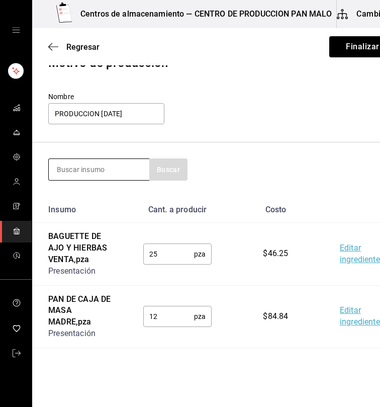
type input "2"
click at [112, 178] on input at bounding box center [99, 169] width 101 height 21
type input "<"
type input "CONCHA"
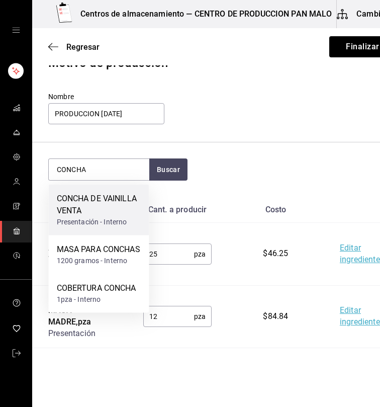
click at [107, 201] on div "CONCHA DE VAINILLA VENTA" at bounding box center [99, 205] width 85 height 24
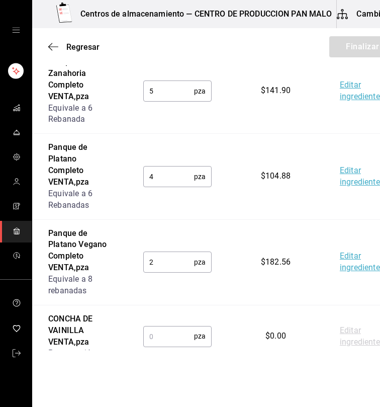
scroll to position [620, 0]
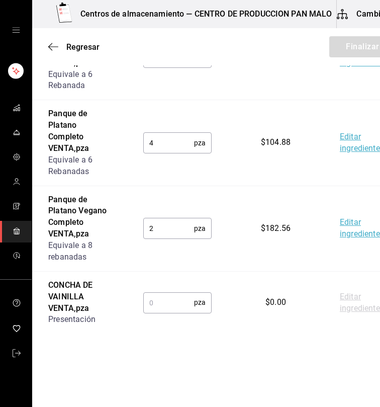
click at [182, 300] on input "text" at bounding box center [168, 302] width 51 height 20
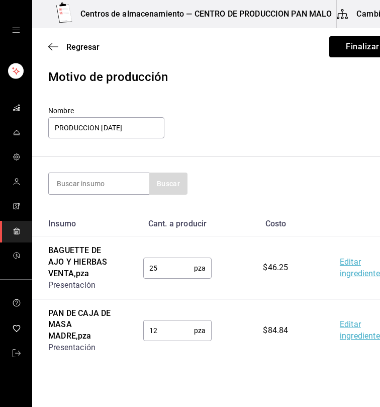
scroll to position [0, 0]
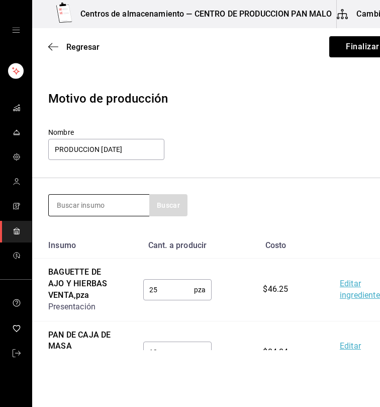
type input "30"
click at [101, 206] on input at bounding box center [99, 205] width 101 height 21
type input "HOJALDRE"
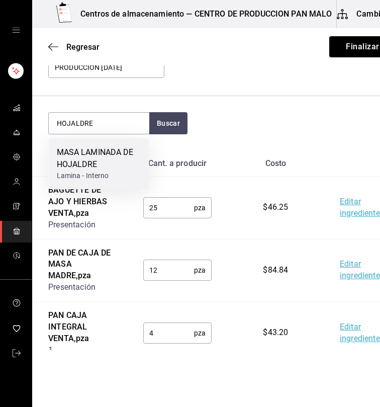
click at [69, 160] on div "MASA LAMINADA DE HOJALDRE" at bounding box center [99, 158] width 85 height 24
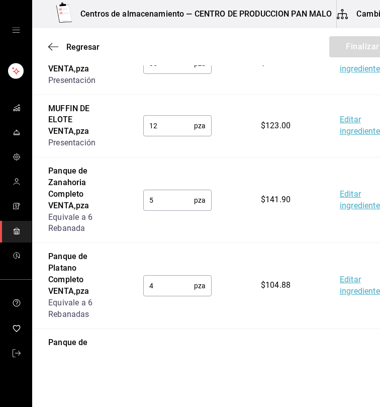
scroll to position [683, 0]
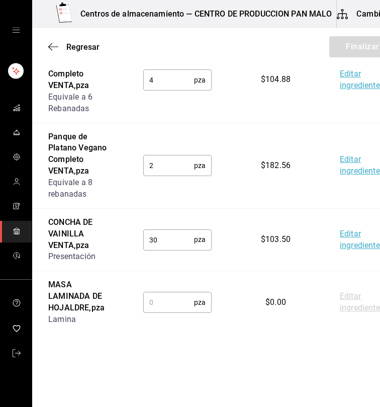
click at [155, 299] on input "text" at bounding box center [168, 302] width 51 height 20
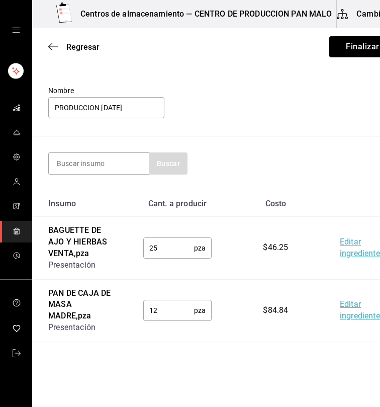
scroll to position [0, 0]
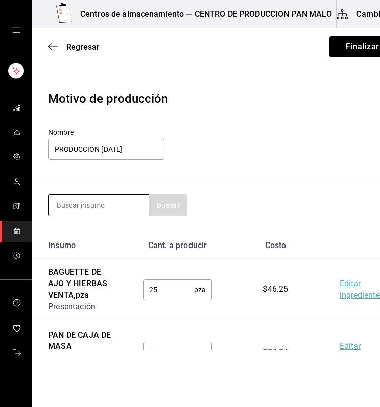
type input "10"
click at [58, 209] on input at bounding box center [99, 205] width 101 height 21
type input "ROL"
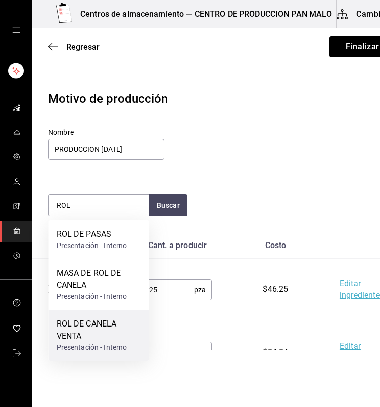
click at [72, 321] on div "ROL DE CANELA VENTA" at bounding box center [99, 330] width 85 height 24
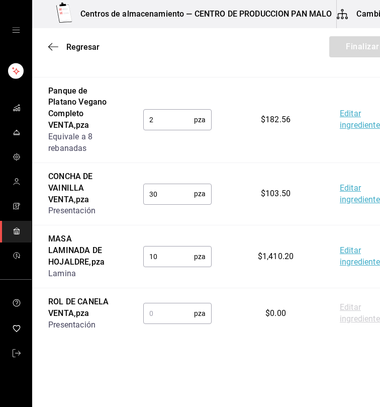
scroll to position [734, 0]
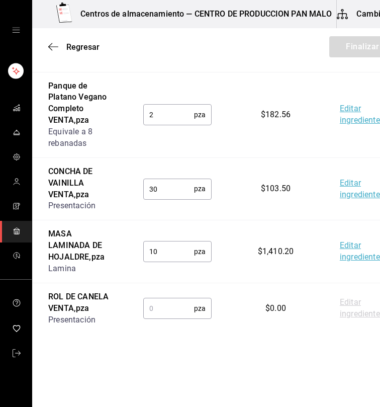
click at [159, 312] on input "text" at bounding box center [168, 308] width 51 height 20
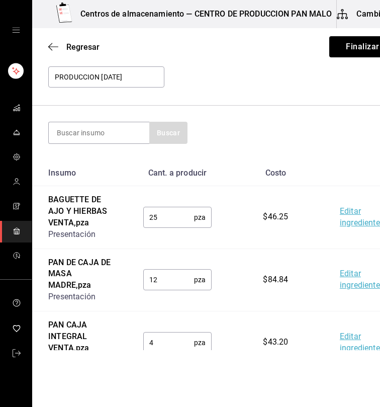
scroll to position [71, 0]
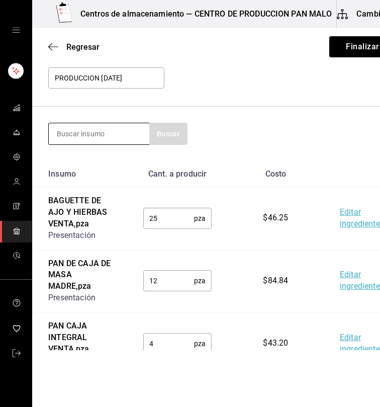
type input "30"
click at [68, 132] on input at bounding box center [99, 133] width 101 height 21
type input "TARTA"
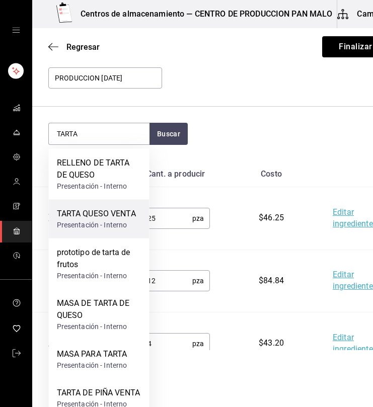
click at [99, 225] on div "Presentación - Interno" at bounding box center [96, 225] width 79 height 11
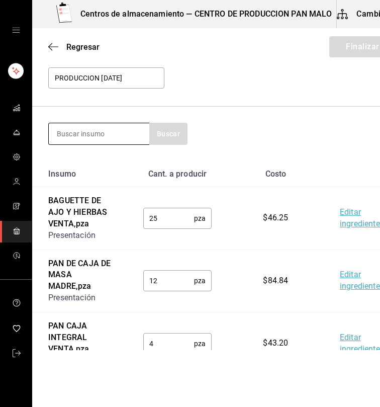
click at [112, 133] on input at bounding box center [99, 133] width 101 height 21
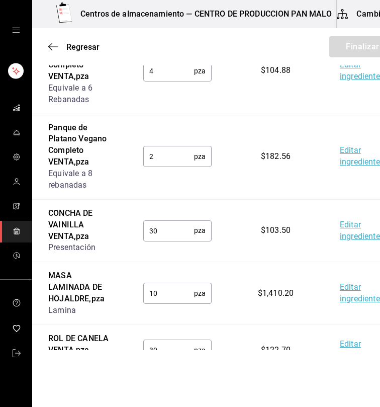
scroll to position [785, 0]
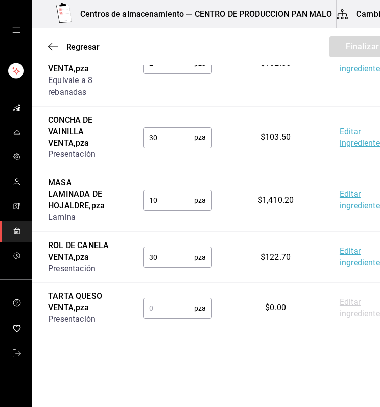
click at [171, 305] on input "text" at bounding box center [168, 308] width 51 height 20
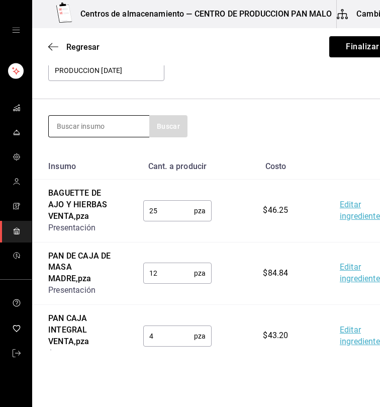
type input "13"
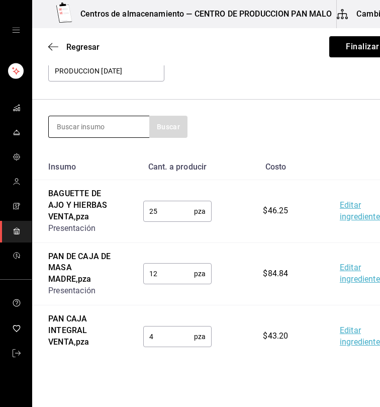
click at [105, 118] on input at bounding box center [99, 126] width 101 height 21
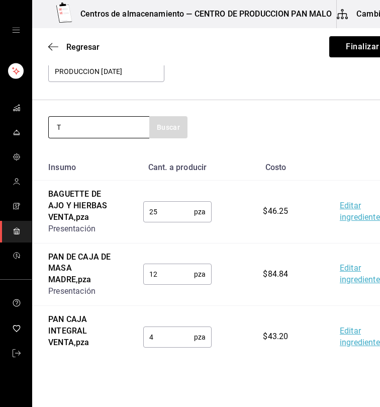
drag, startPoint x: 105, startPoint y: 118, endPoint x: 105, endPoint y: 130, distance: 12.1
click at [105, 130] on input "T" at bounding box center [99, 127] width 101 height 21
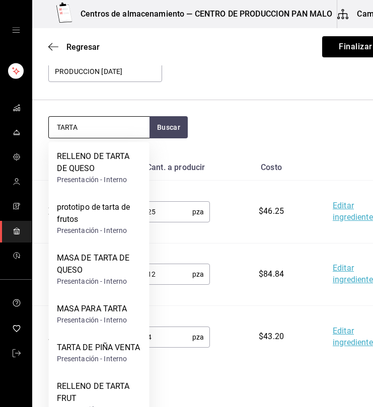
type input "TARTA"
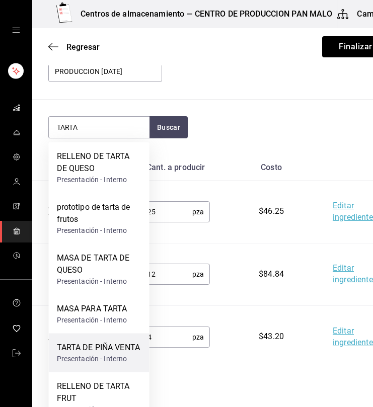
click at [120, 352] on div "TARTA DE PIÑA VENTA" at bounding box center [99, 348] width 84 height 12
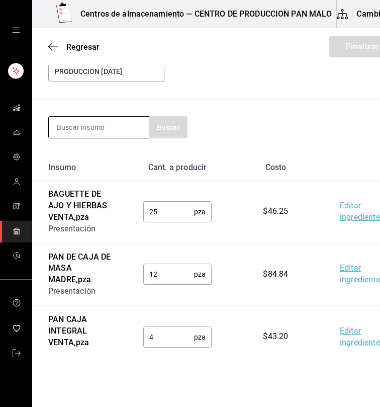
click at [115, 121] on input at bounding box center [99, 127] width 101 height 21
type input "MANZANA"
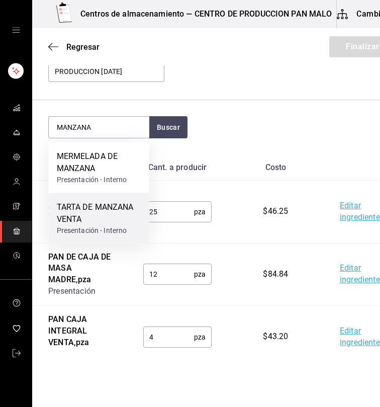
click at [93, 201] on div "TARTA DE MANZANA VENTA Presentación - Interno" at bounding box center [99, 218] width 101 height 51
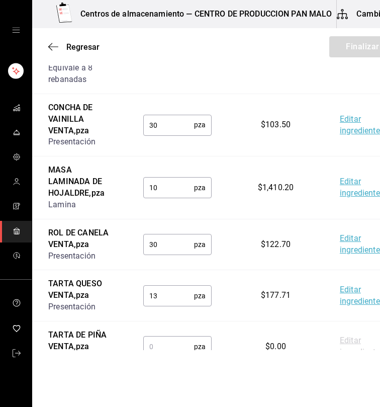
scroll to position [899, 0]
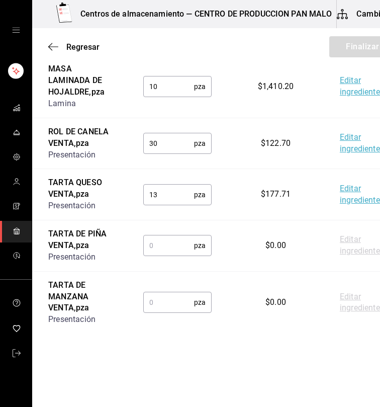
click at [161, 260] on td "pza ​" at bounding box center [177, 245] width 101 height 51
click at [160, 250] on input "text" at bounding box center [168, 245] width 51 height 20
type input "19"
click at [161, 299] on input "text" at bounding box center [168, 302] width 51 height 20
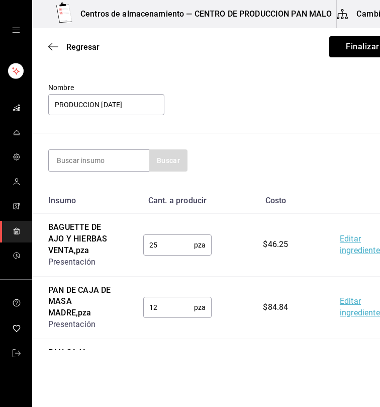
scroll to position [0, 0]
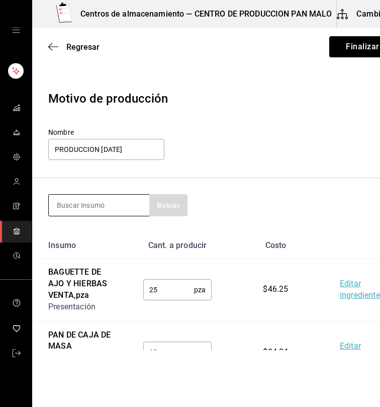
type input "29"
click at [83, 197] on input at bounding box center [99, 205] width 101 height 21
type input "ALMENDRA"
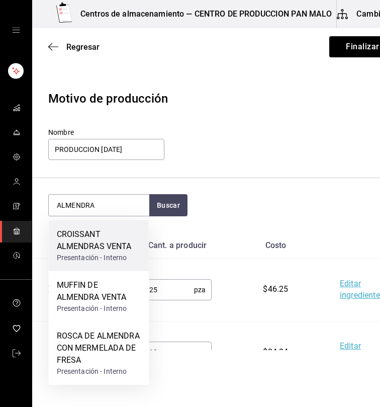
click at [104, 253] on div "Presentación - Interno" at bounding box center [99, 258] width 85 height 11
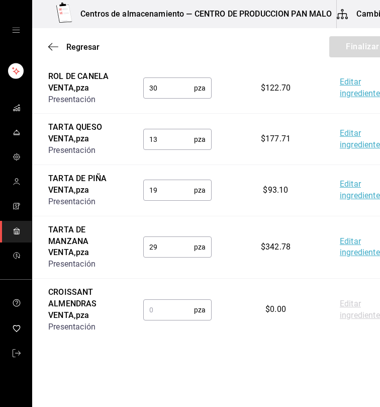
scroll to position [961, 0]
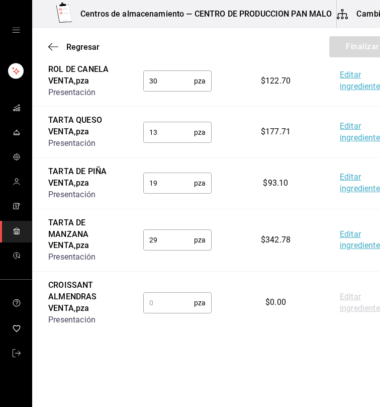
click at [187, 301] on input "text" at bounding box center [168, 303] width 51 height 20
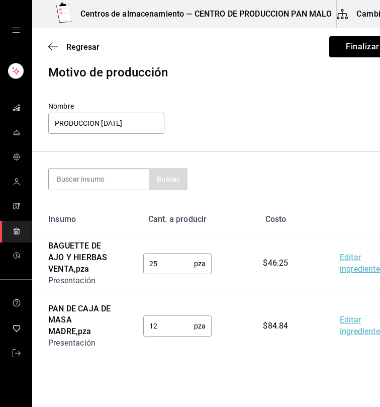
scroll to position [0, 0]
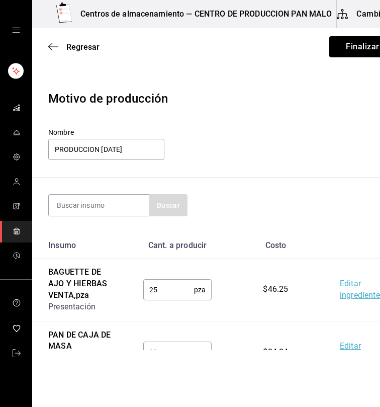
type input "25"
click at [114, 225] on section "Buscar" at bounding box center [222, 205] width 380 height 54
click at [123, 213] on input at bounding box center [99, 205] width 101 height 21
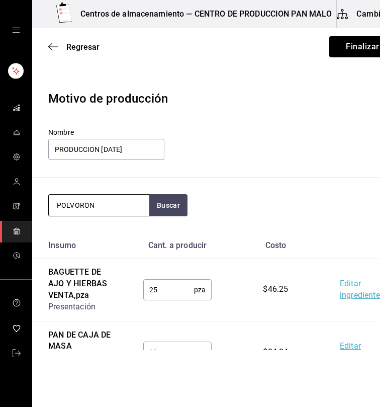
type input "POLVORON"
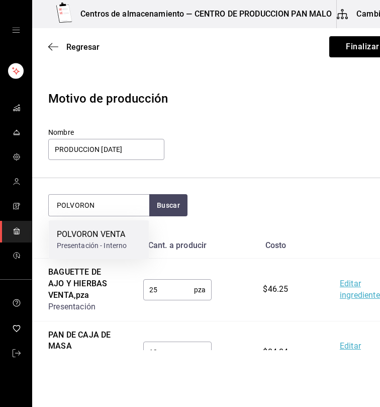
click at [105, 232] on div "POLVORON VENTA" at bounding box center [92, 234] width 70 height 12
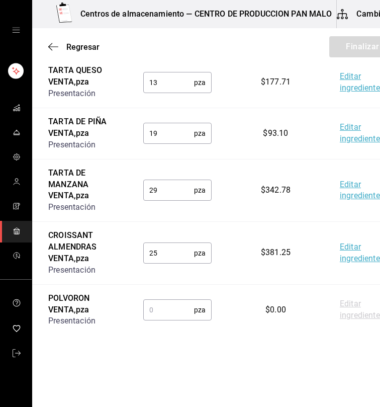
scroll to position [1012, 0]
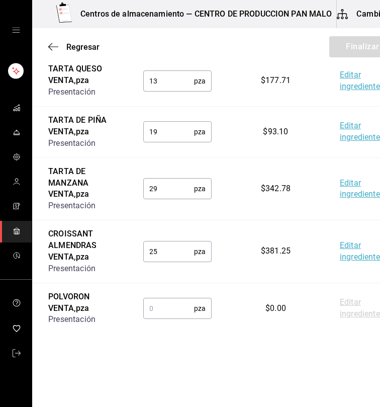
click at [153, 303] on input "text" at bounding box center [168, 308] width 51 height 20
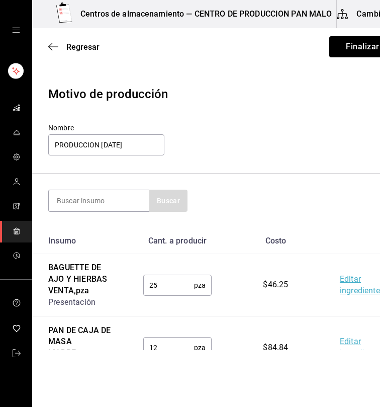
scroll to position [0, 0]
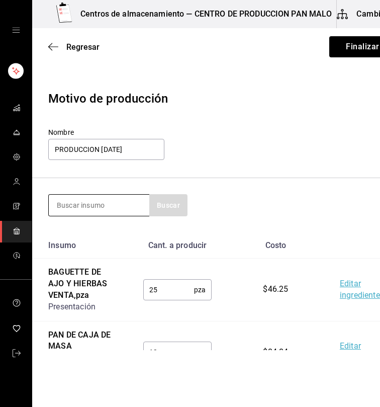
type input "32"
click at [114, 210] on input at bounding box center [99, 205] width 101 height 21
type input "CROISSANT"
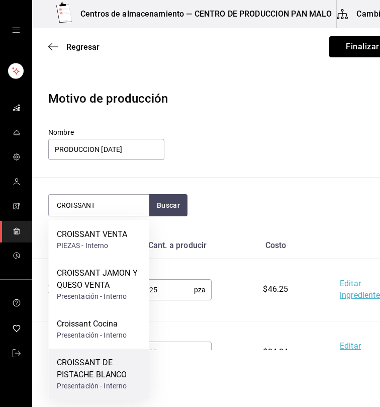
click at [126, 366] on div "CROISSANT DE PISTACHE BLANCO" at bounding box center [99, 369] width 85 height 24
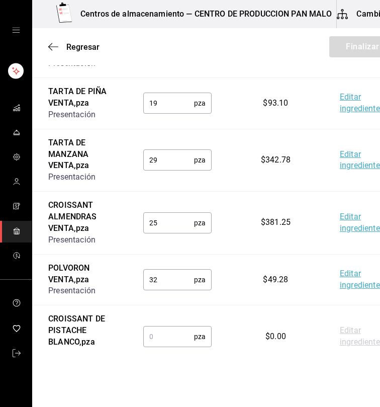
scroll to position [1075, 0]
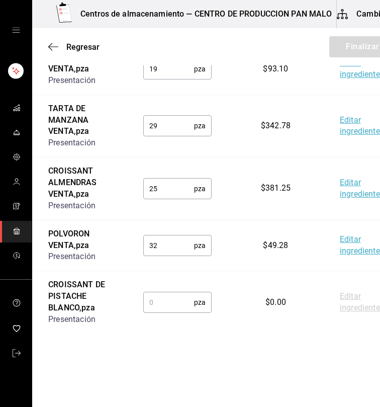
click at [154, 308] on input "text" at bounding box center [168, 302] width 51 height 20
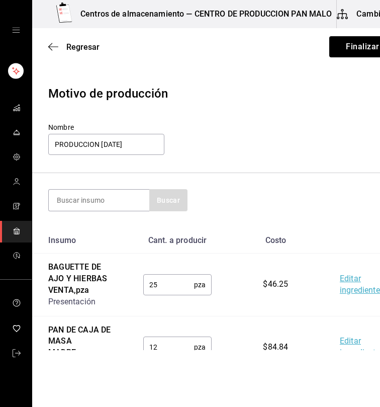
scroll to position [0, 0]
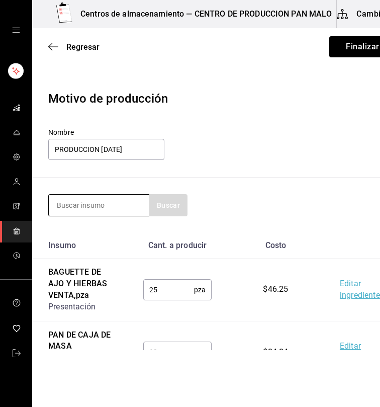
type input "8"
click at [112, 199] on input at bounding box center [99, 205] width 101 height 21
type input "SUIZO"
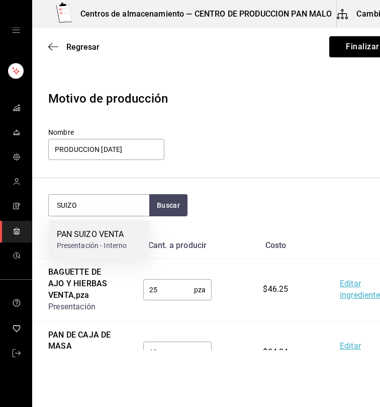
click at [118, 241] on div "Presentación - Interno" at bounding box center [92, 245] width 70 height 11
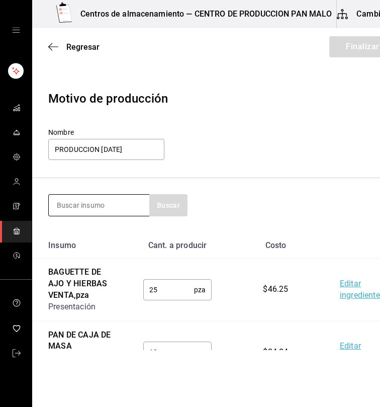
click at [110, 205] on input at bounding box center [99, 205] width 101 height 21
type input "CAF"
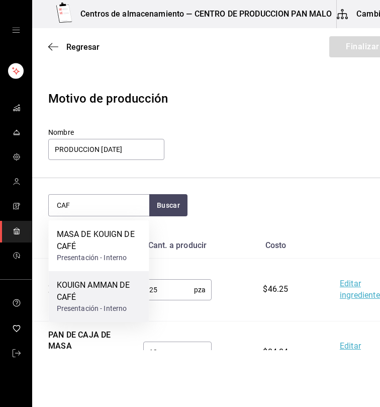
click at [84, 296] on div "KOUIGN AMMAN DE CAFÉ" at bounding box center [99, 291] width 85 height 24
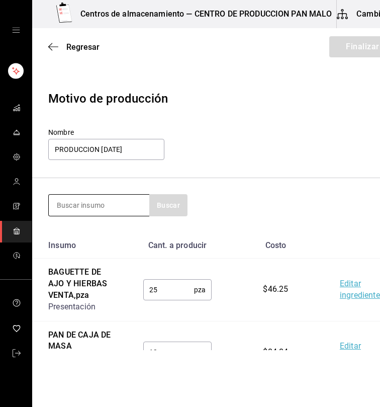
click at [121, 212] on input at bounding box center [99, 205] width 101 height 21
type input "NIDO"
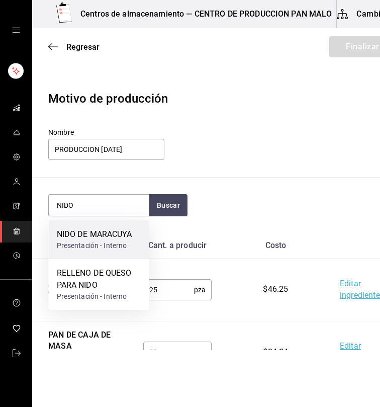
click at [98, 237] on div "NIDO DE MARACUYA" at bounding box center [94, 234] width 75 height 12
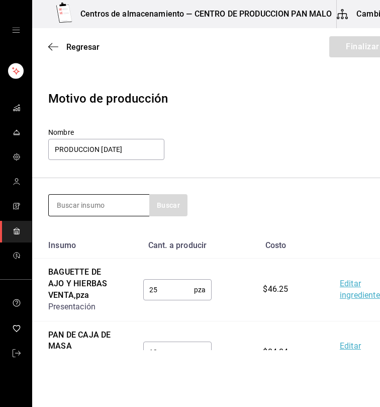
click at [102, 200] on input at bounding box center [99, 205] width 101 height 21
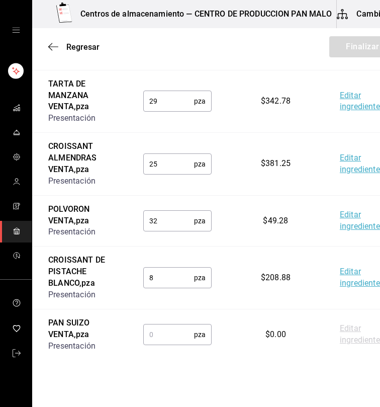
scroll to position [1240, 0]
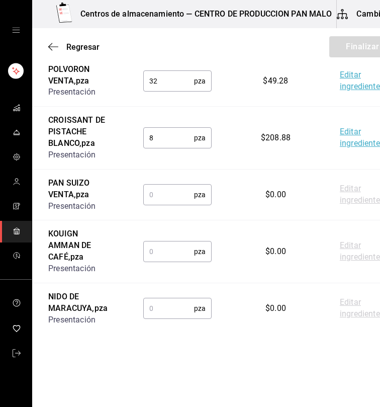
click at [172, 196] on input "text" at bounding box center [168, 195] width 51 height 20
type input "16"
click at [155, 255] on input "text" at bounding box center [168, 251] width 51 height 20
type input "14"
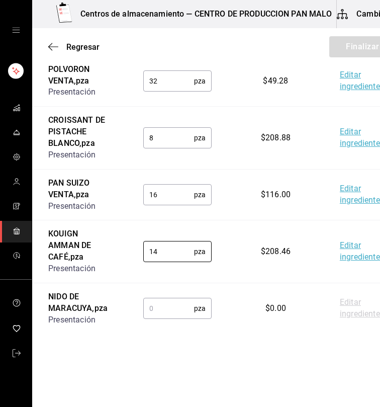
click at [152, 310] on input "text" at bounding box center [168, 308] width 51 height 20
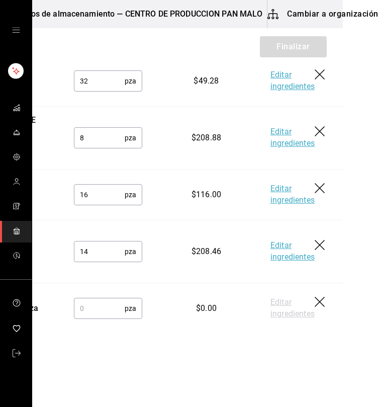
click at [318, 303] on icon "button" at bounding box center [321, 303] width 12 height 12
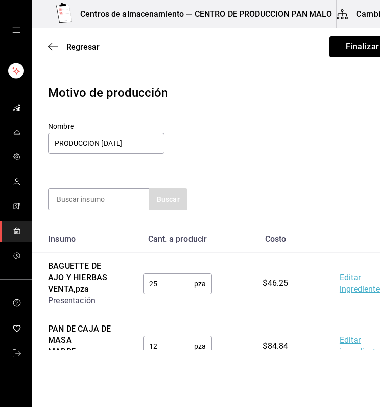
scroll to position [0, 0]
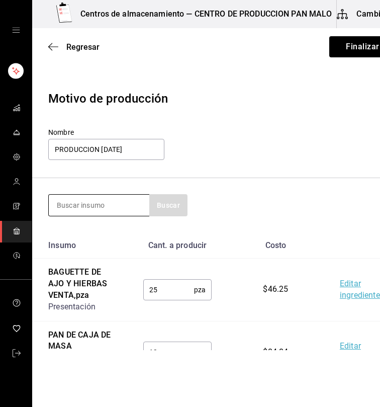
click at [93, 198] on input at bounding box center [99, 205] width 101 height 21
type input "TIRAMISU"
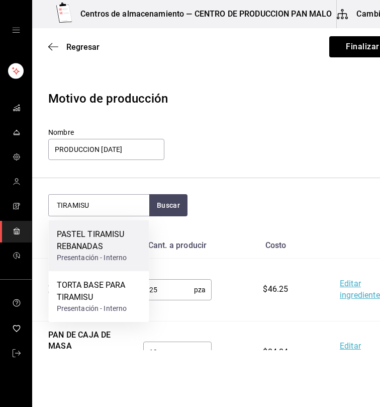
click at [102, 254] on div "Presentación - Interno" at bounding box center [99, 258] width 85 height 11
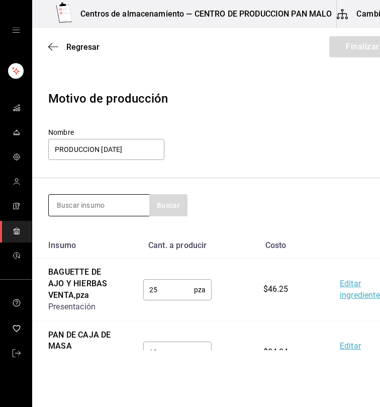
click at [108, 206] on input at bounding box center [99, 205] width 101 height 21
type input "3"
type input "ZANAHO"
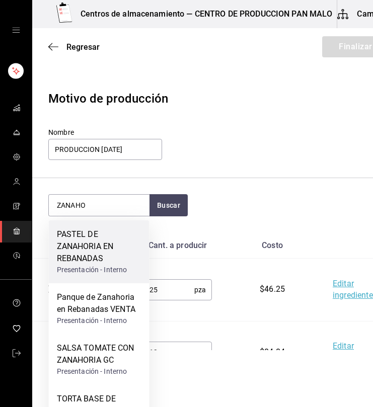
click at [119, 232] on div "PASTEL DE ZANAHORIA EN REBANADAS" at bounding box center [99, 246] width 85 height 36
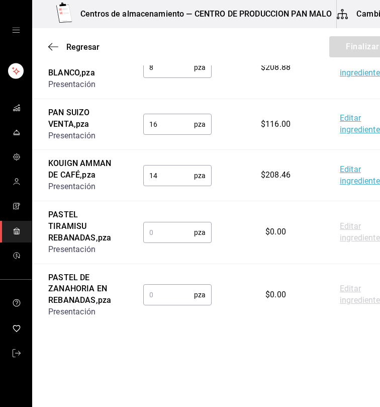
scroll to position [1337, 0]
click at [165, 222] on input "text" at bounding box center [168, 232] width 51 height 20
click at [143, 297] on input "text" at bounding box center [168, 295] width 51 height 20
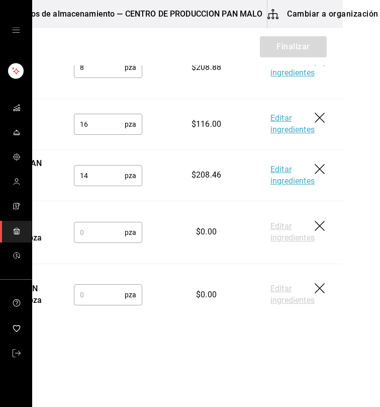
click at [318, 221] on icon "button" at bounding box center [321, 227] width 12 height 12
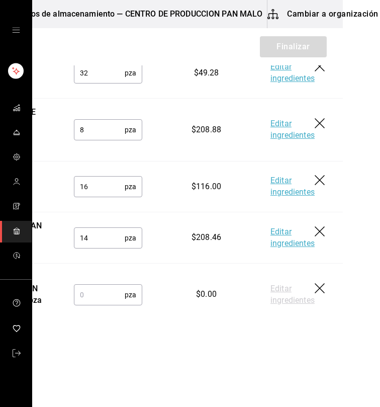
scroll to position [1263, 0]
click at [309, 283] on td "Editar ingredientes" at bounding box center [299, 295] width 89 height 62
click at [315, 285] on icon "button" at bounding box center [321, 289] width 12 height 12
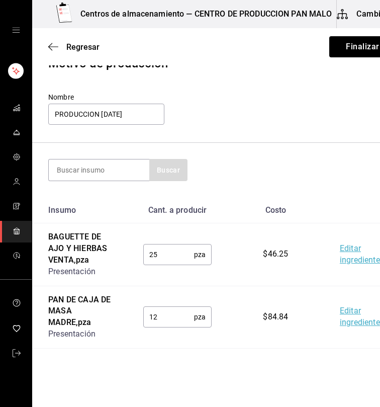
scroll to position [0, 0]
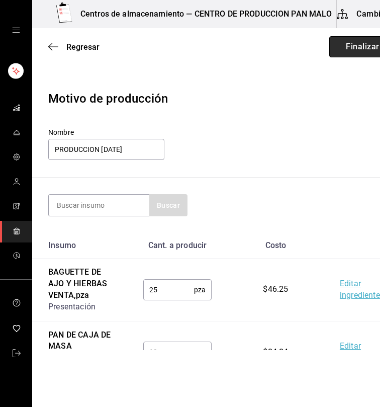
click at [334, 52] on button "Finalizar" at bounding box center [363, 46] width 67 height 21
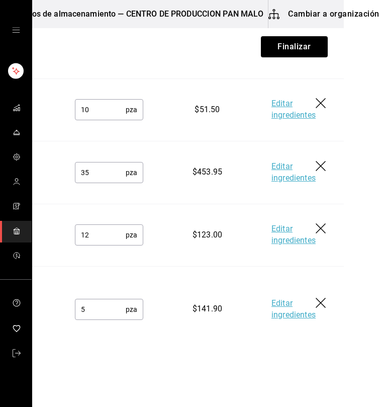
scroll to position [0, 69]
click at [315, 231] on icon "button" at bounding box center [321, 229] width 12 height 12
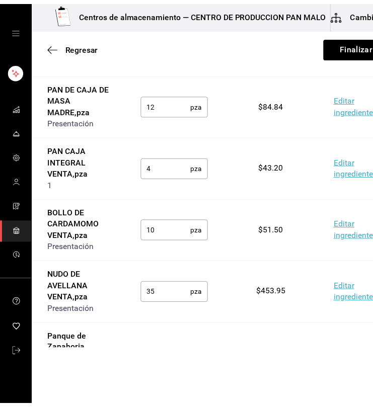
scroll to position [242, 0]
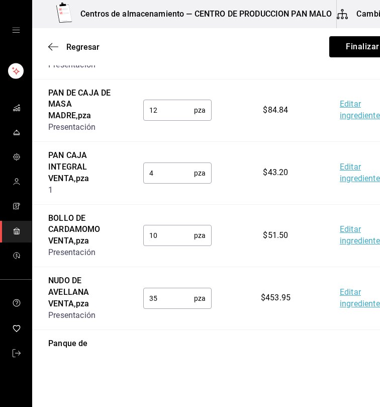
click at [172, 108] on input "12" at bounding box center [168, 110] width 51 height 20
type input "1"
type input "6"
click at [169, 181] on input "4" at bounding box center [168, 173] width 51 height 20
click at [338, 50] on button "Finalizar" at bounding box center [363, 46] width 67 height 21
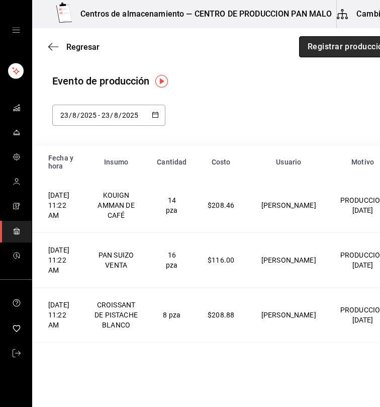
click at [311, 48] on button "Registrar producción" at bounding box center [347, 46] width 97 height 21
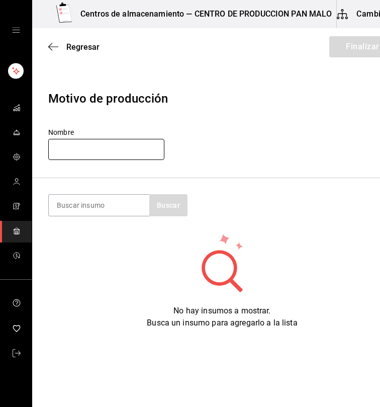
click at [126, 149] on input "text" at bounding box center [106, 149] width 116 height 21
type input "PEDIDOS [DATE]"
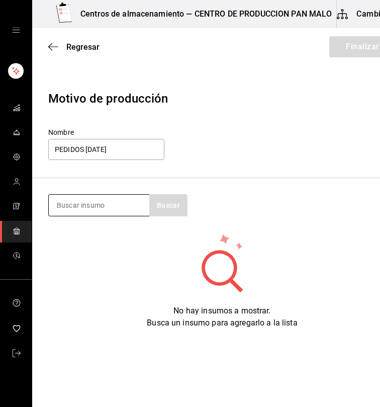
click at [105, 204] on input at bounding box center [99, 205] width 101 height 21
type input "BAGUE"
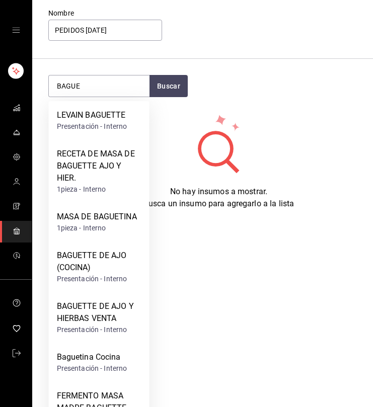
scroll to position [122, 0]
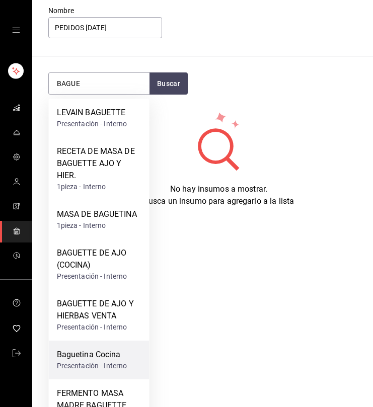
click at [79, 356] on div "Baguetina Cocina" at bounding box center [92, 355] width 70 height 12
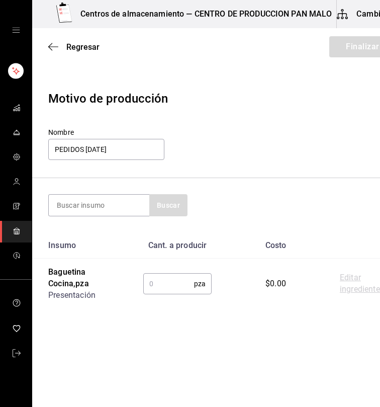
click at [181, 292] on input "text" at bounding box center [168, 284] width 51 height 20
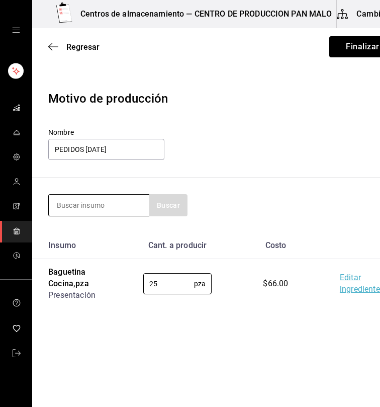
type input "25"
click at [137, 199] on input at bounding box center [99, 205] width 101 height 21
type input "BOLLO"
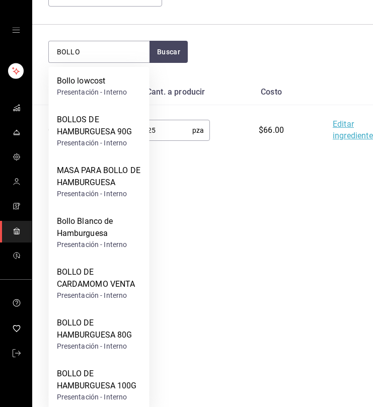
scroll to position [161, 0]
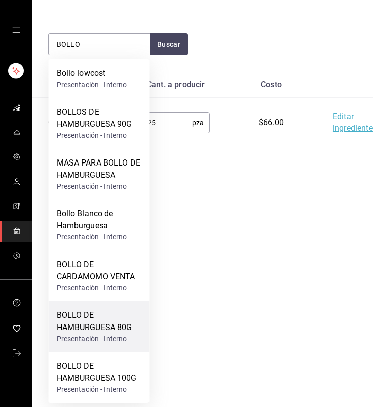
click at [118, 328] on div "BOLLO DE HAMBURGUESA 80G" at bounding box center [99, 321] width 85 height 24
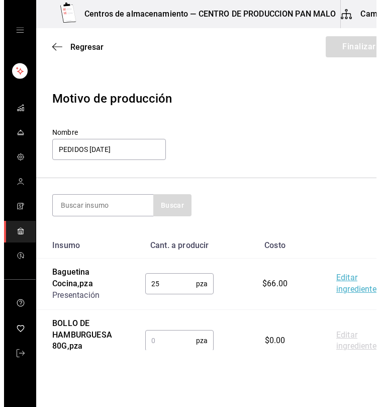
scroll to position [0, 0]
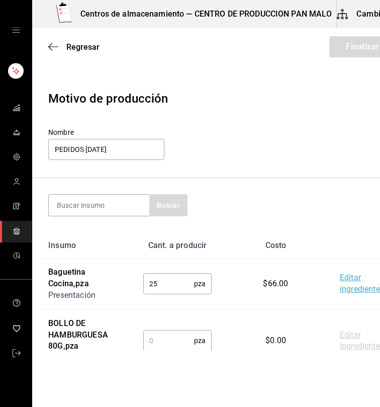
click at [185, 343] on input "text" at bounding box center [168, 341] width 51 height 20
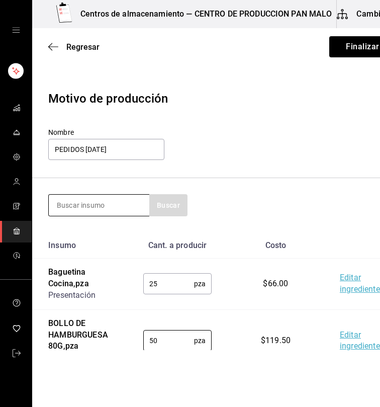
type input "50"
click at [119, 205] on input at bounding box center [99, 205] width 101 height 21
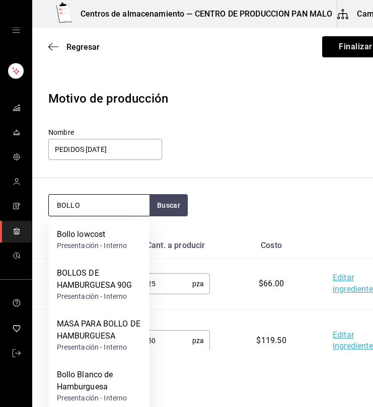
type input "BOLLO"
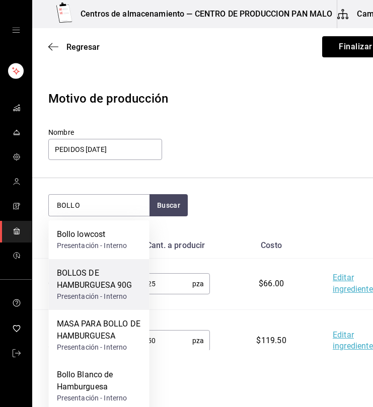
click at [96, 268] on div "BOLLOS DE HAMBURGUESA 90G" at bounding box center [99, 279] width 85 height 24
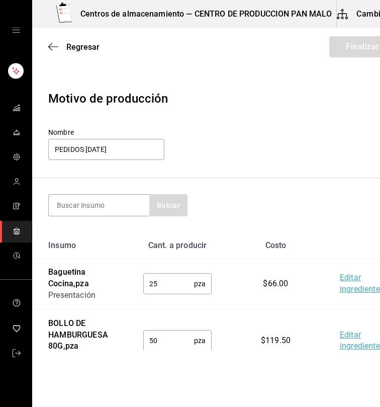
scroll to position [101, 0]
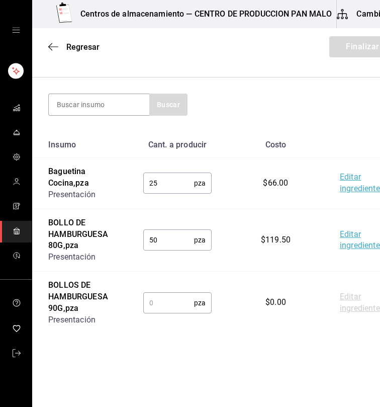
click at [159, 299] on input "text" at bounding box center [168, 303] width 51 height 20
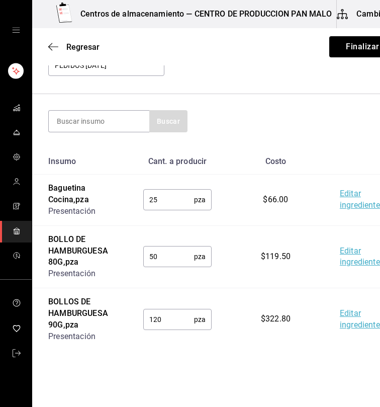
scroll to position [84, 0]
type input "120"
click at [91, 127] on input at bounding box center [99, 121] width 101 height 21
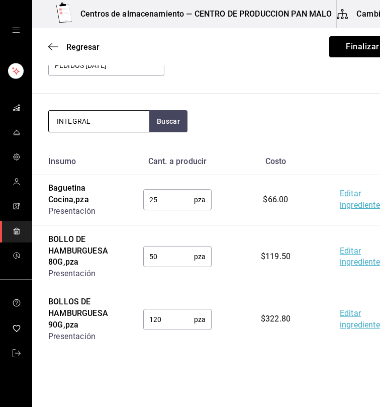
type input "INTEGRAL"
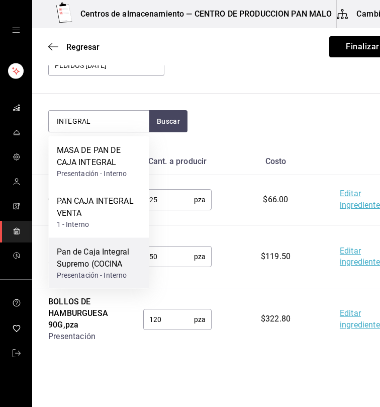
click at [104, 266] on div "Pan de Caja Integral Supremo (COCINA" at bounding box center [99, 258] width 85 height 24
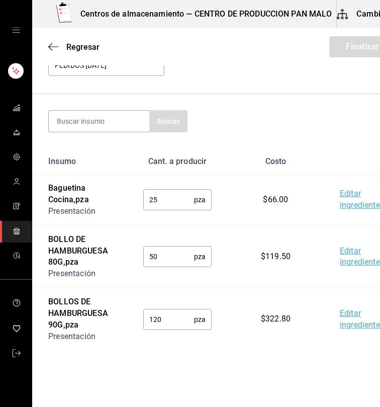
scroll to position [175, 0]
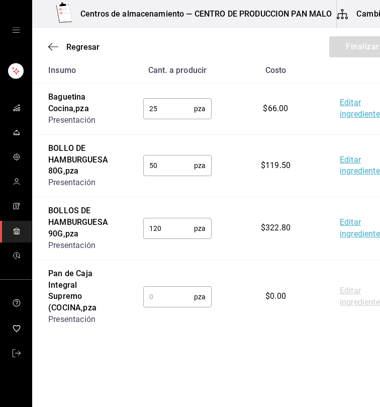
click at [187, 302] on input "text" at bounding box center [168, 297] width 51 height 20
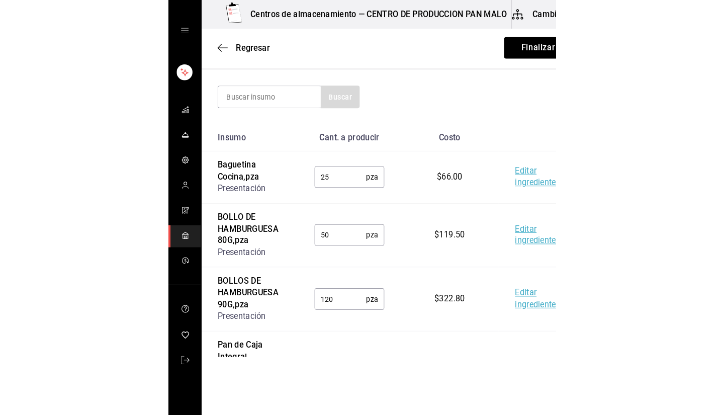
scroll to position [0, 0]
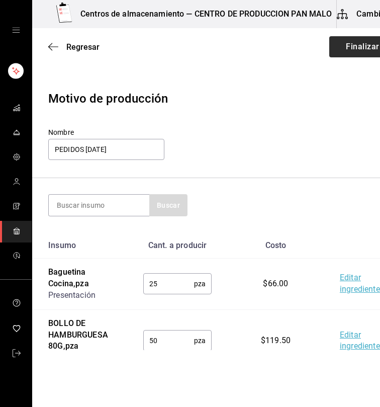
type input "1"
click at [357, 52] on button "Finalizar" at bounding box center [363, 46] width 67 height 21
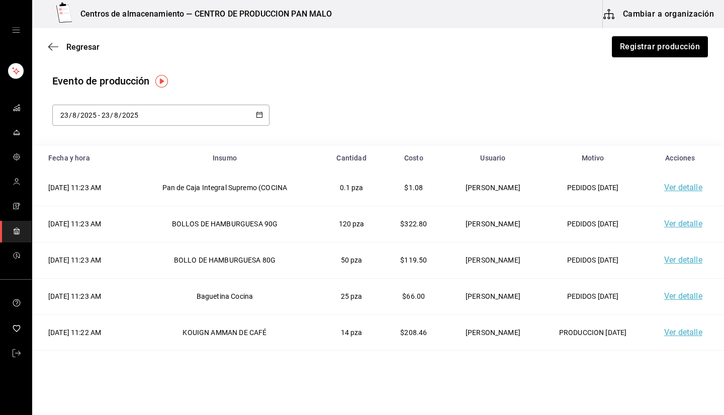
click at [616, 91] on div "Evento de producción 2025-08-23 23 / 8 / 2025 - 2025-08-23 23 / 8 / 2025" at bounding box center [378, 99] width 652 height 52
click at [52, 44] on icon "button" at bounding box center [53, 46] width 10 height 9
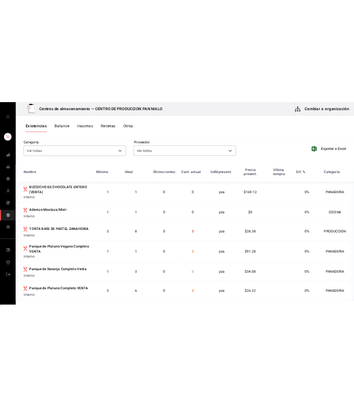
scroll to position [43, 0]
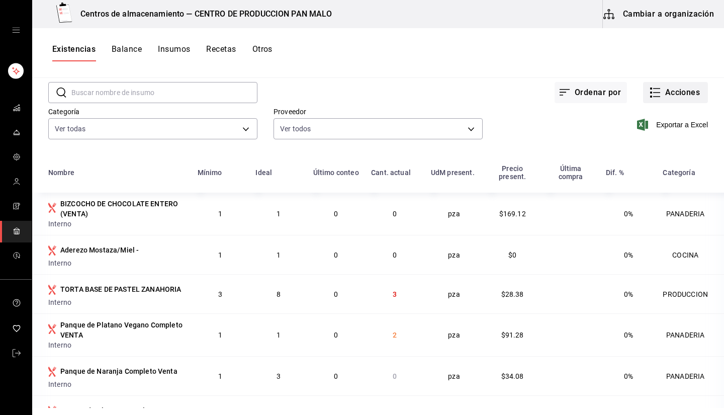
click at [676, 93] on button "Acciones" at bounding box center [675, 92] width 65 height 21
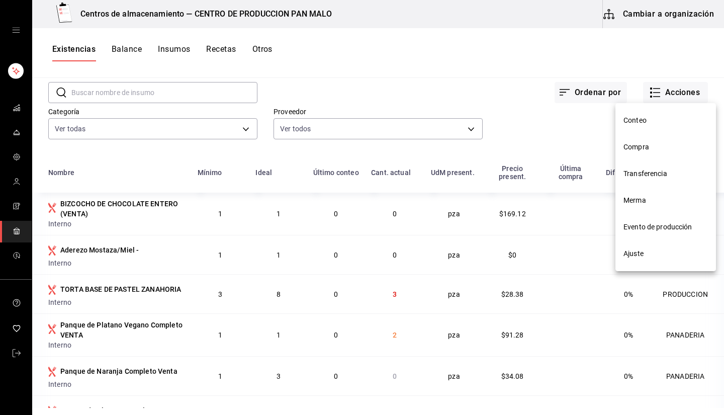
click at [645, 179] on li "Transferencia" at bounding box center [666, 173] width 101 height 27
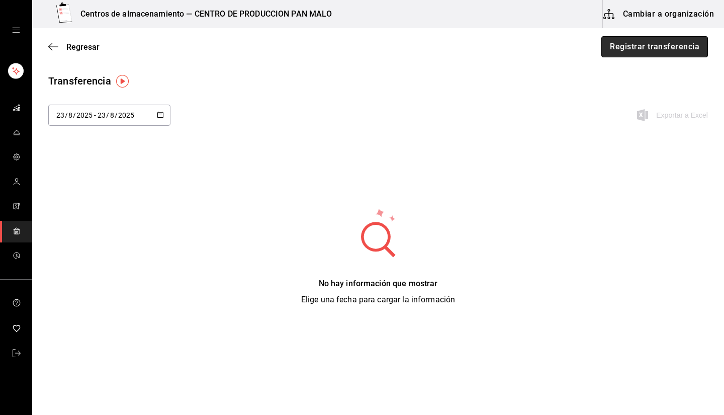
click at [624, 46] on button "Registrar transferencia" at bounding box center [655, 46] width 107 height 21
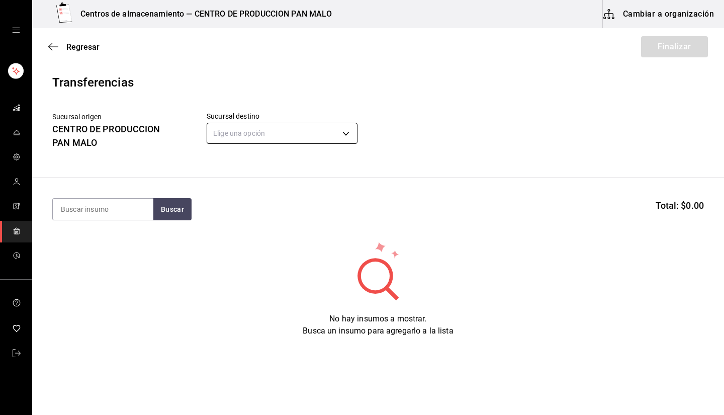
click at [227, 131] on body "Centros de almacenamiento — CENTRO DE PRODUCCION PAN MALO Cambiar a organizació…" at bounding box center [362, 179] width 724 height 358
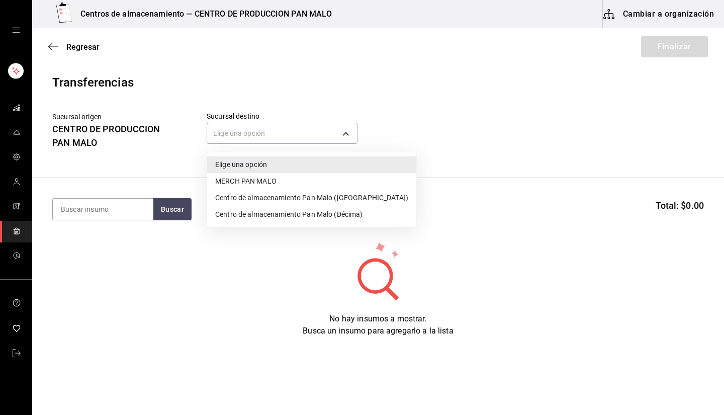
click at [276, 212] on li "Centro de almacenamiento Pan Malo (Décima)" at bounding box center [311, 214] width 209 height 17
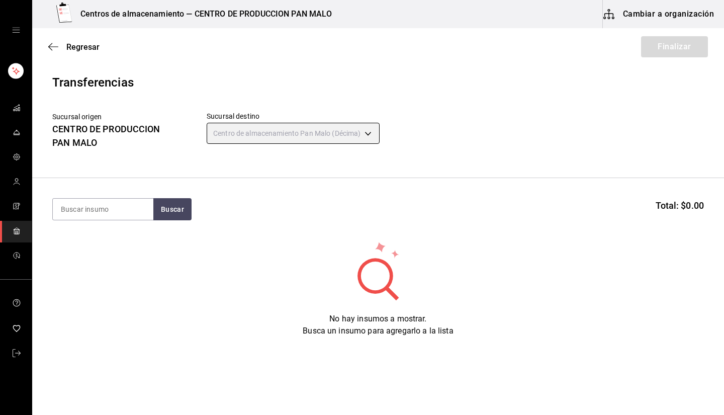
type input "9abab4d3-b7ec-41e7-98de-9fea929b679c"
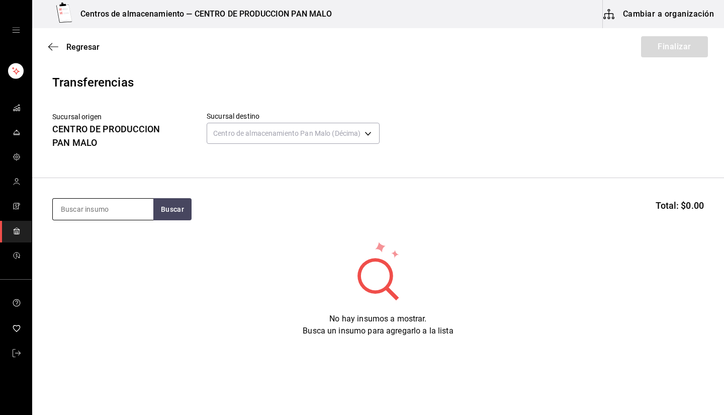
click at [127, 207] on input at bounding box center [103, 209] width 101 height 21
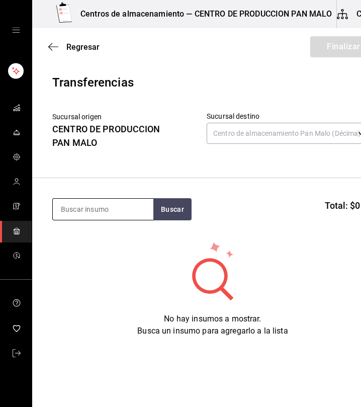
click at [101, 208] on input at bounding box center [103, 209] width 101 height 21
type input "BAGUETT"
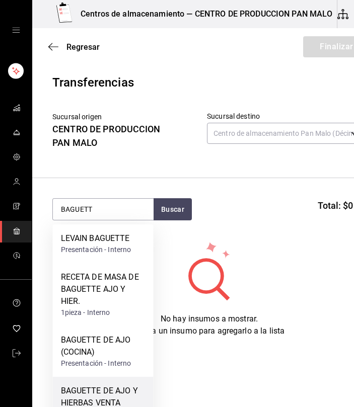
click at [133, 397] on div "BAGUETTE DE AJO Y HIERBAS VENTA" at bounding box center [103, 397] width 85 height 24
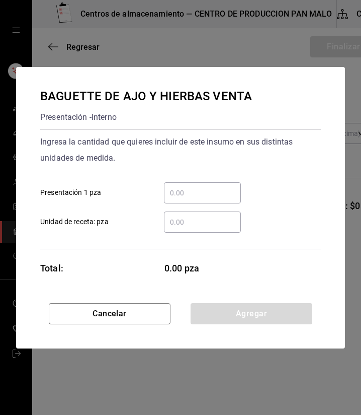
click at [200, 195] on input "​ Presentación 1 pza" at bounding box center [202, 193] width 77 height 12
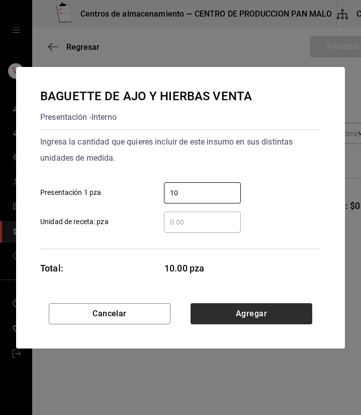
type input "10"
click at [225, 323] on button "Agregar" at bounding box center [252, 313] width 122 height 21
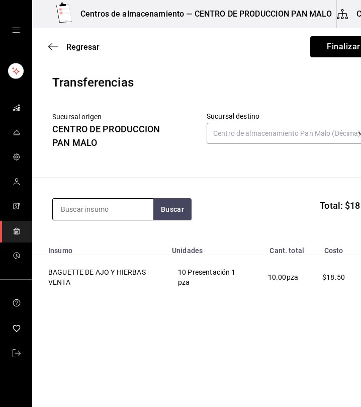
click at [124, 205] on input at bounding box center [103, 209] width 101 height 21
type input "CARDAMO"
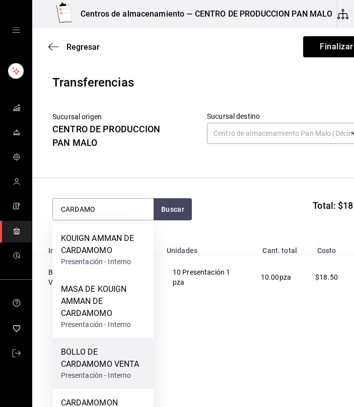
click at [123, 367] on div "BOLLO DE CARDAMOMO VENTA" at bounding box center [103, 358] width 85 height 24
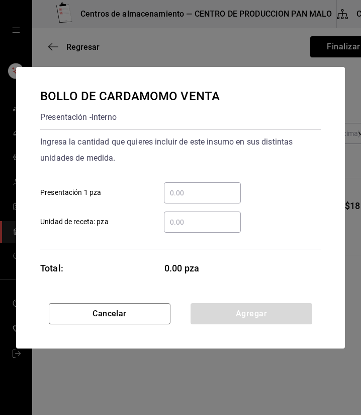
click at [182, 190] on input "​ Presentación 1 pza" at bounding box center [202, 193] width 77 height 12
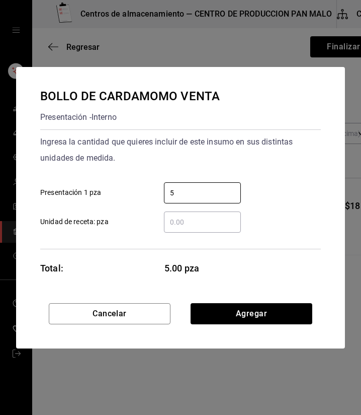
type input "5"
click at [318, 308] on div "Cancelar Agregar" at bounding box center [180, 325] width 329 height 45
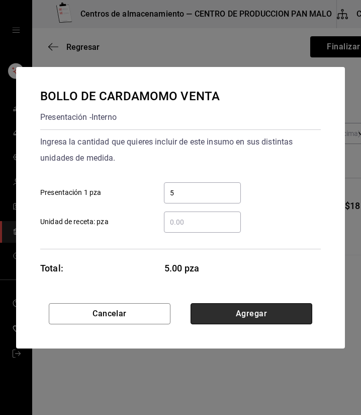
click at [307, 310] on button "Agregar" at bounding box center [252, 313] width 122 height 21
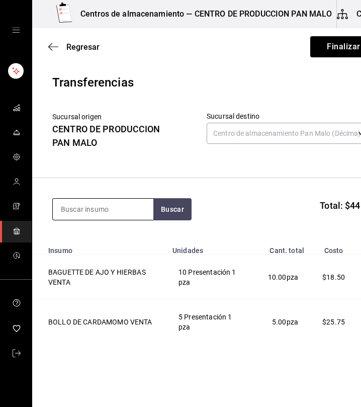
drag, startPoint x: 151, startPoint y: 203, endPoint x: 123, endPoint y: 212, distance: 29.1
click at [123, 212] on input at bounding box center [103, 209] width 101 height 21
type input "CONCHA"
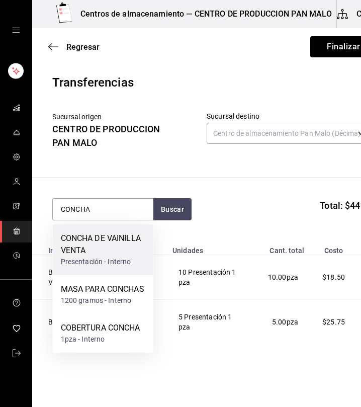
click at [110, 249] on div "CONCHA DE VAINILLA VENTA" at bounding box center [103, 244] width 85 height 24
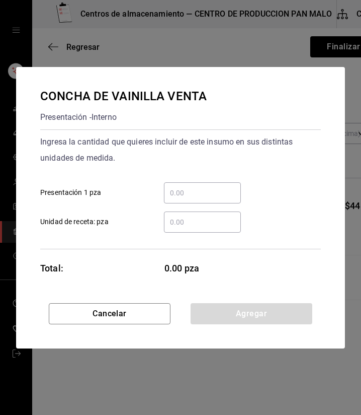
click at [190, 185] on div "​" at bounding box center [202, 192] width 77 height 21
click at [190, 187] on input "​ Presentación 1 pza" at bounding box center [202, 193] width 77 height 12
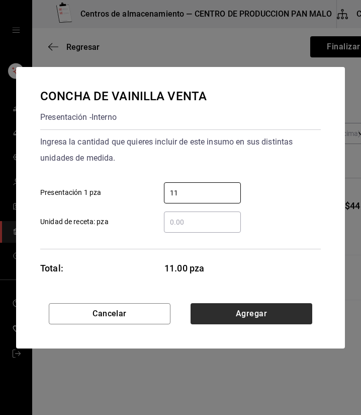
type input "11"
click at [263, 304] on button "Agregar" at bounding box center [252, 313] width 122 height 21
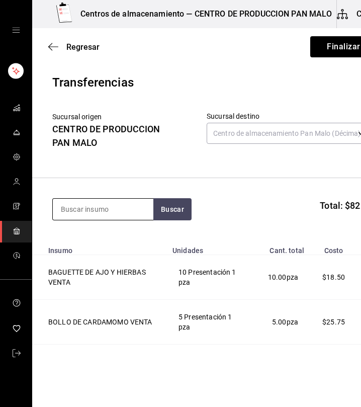
click at [116, 214] on input at bounding box center [103, 209] width 101 height 21
click at [111, 210] on input at bounding box center [103, 209] width 101 height 21
type input "ALMENDRA"
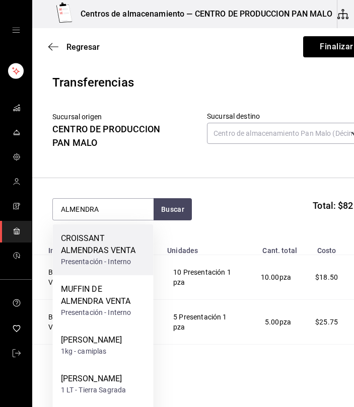
click at [130, 259] on div "Presentación - Interno" at bounding box center [103, 262] width 85 height 11
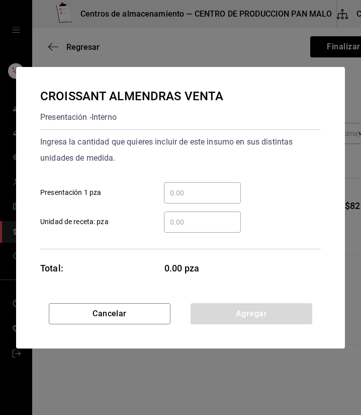
click at [185, 199] on div "​" at bounding box center [202, 192] width 77 height 21
click at [185, 199] on input "​ Presentación 1 pza" at bounding box center [202, 193] width 77 height 12
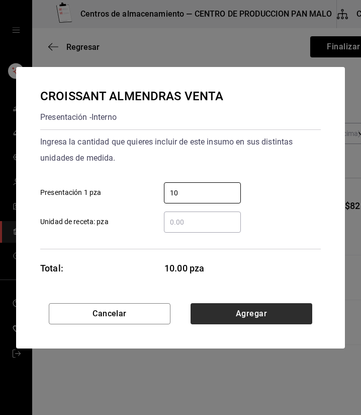
type input "10"
click at [236, 305] on button "Agregar" at bounding box center [252, 313] width 122 height 21
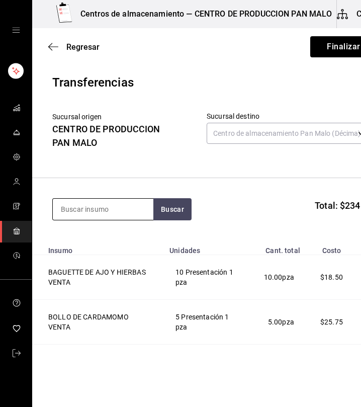
click at [105, 203] on input at bounding box center [103, 209] width 101 height 21
type input "B"
type input "NUDO"
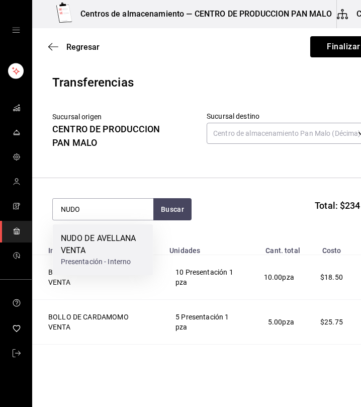
click at [99, 241] on div "NUDO DE AVELLANA VENTA" at bounding box center [103, 244] width 85 height 24
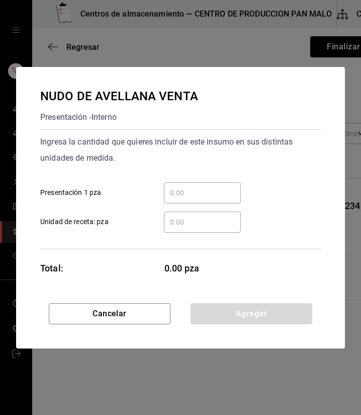
click at [195, 193] on input "​ Presentación 1 pza" at bounding box center [202, 193] width 77 height 12
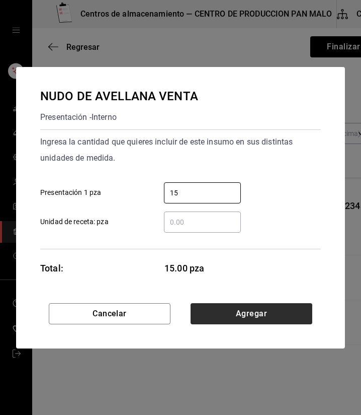
type input "15"
click at [260, 317] on button "Agregar" at bounding box center [252, 313] width 122 height 21
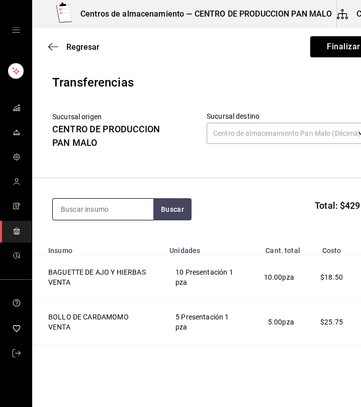
click at [116, 208] on input at bounding box center [103, 209] width 101 height 21
type input "C"
type input "CAJA"
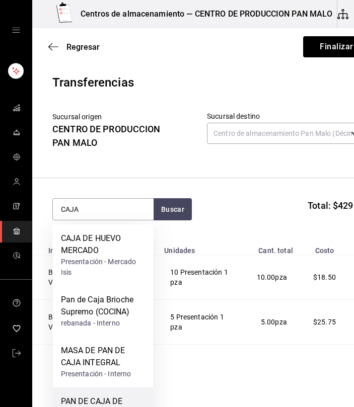
click at [122, 399] on div "PAN DE CAJA DE MASA MADRE" at bounding box center [103, 407] width 85 height 24
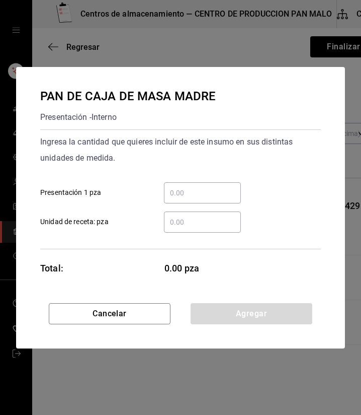
drag, startPoint x: 193, startPoint y: 192, endPoint x: 187, endPoint y: 192, distance: 6.0
click at [187, 192] on input "​ Presentación 1 pza" at bounding box center [202, 193] width 77 height 12
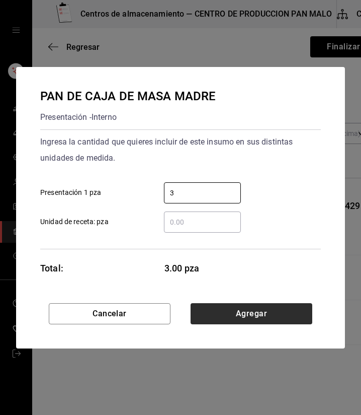
type input "3"
click at [222, 308] on button "Agregar" at bounding box center [252, 313] width 122 height 21
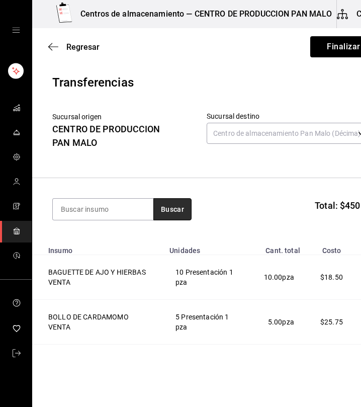
click at [163, 201] on button "Buscar" at bounding box center [172, 209] width 38 height 22
type input "INTE"
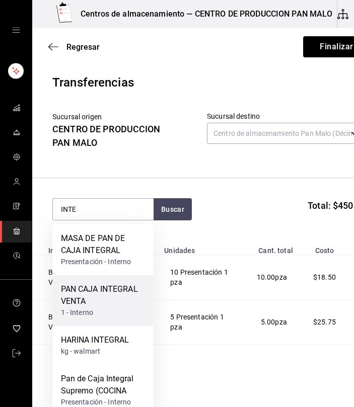
click at [119, 305] on div "PAN CAJA INTEGRAL VENTA" at bounding box center [103, 295] width 85 height 24
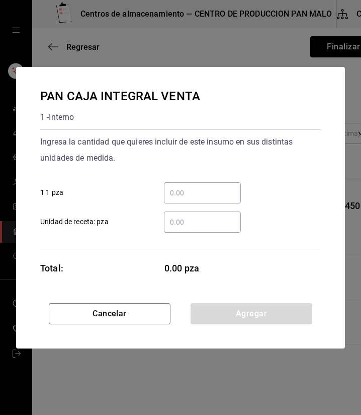
click at [210, 183] on div "​" at bounding box center [202, 192] width 77 height 21
click at [210, 187] on input "​ 1 1 pza" at bounding box center [202, 193] width 77 height 12
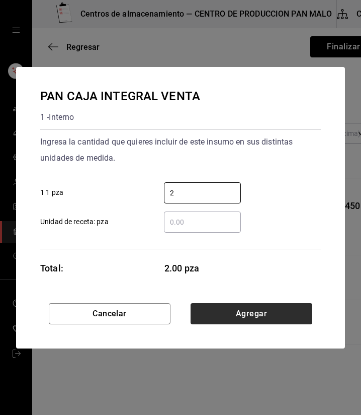
type input "2"
click at [301, 314] on button "Agregar" at bounding box center [252, 313] width 122 height 21
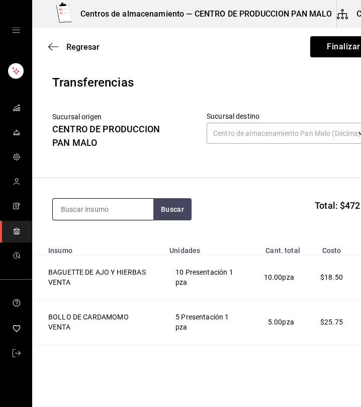
click at [118, 204] on input at bounding box center [103, 209] width 101 height 21
click at [117, 206] on input at bounding box center [103, 209] width 101 height 21
type input "PLATANO"
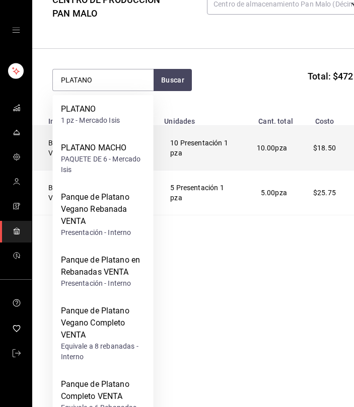
scroll to position [158, 0]
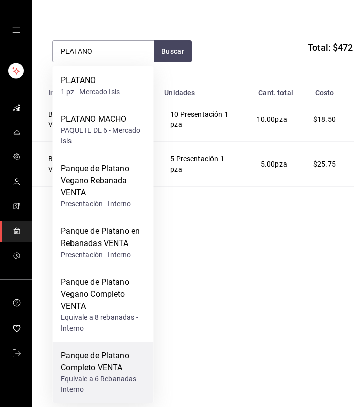
click at [122, 359] on div "Panque de Platano Completo VENTA" at bounding box center [103, 362] width 85 height 24
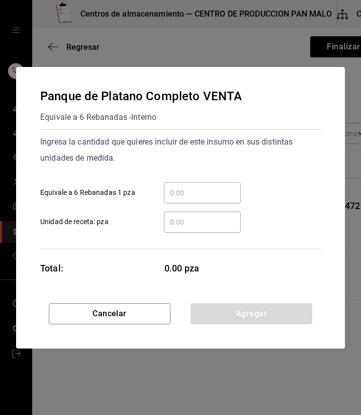
click at [189, 187] on input "​ Equivale a 6 Rebanadas 1 pza" at bounding box center [202, 193] width 77 height 12
click at [189, 189] on input "​ Equivale a 6 Rebanadas 1 pza" at bounding box center [202, 193] width 77 height 12
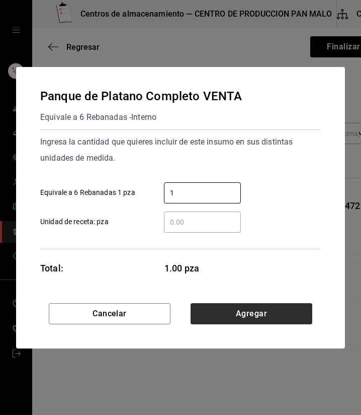
type input "1"
click at [288, 309] on button "Agregar" at bounding box center [252, 313] width 122 height 21
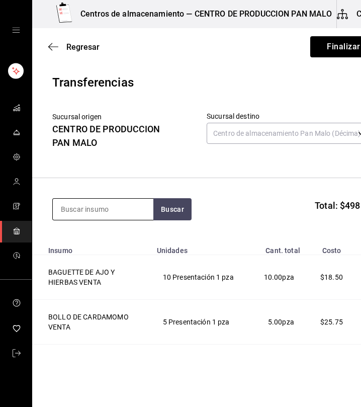
click at [142, 205] on input at bounding box center [103, 209] width 101 height 21
type input "ZANAHO"
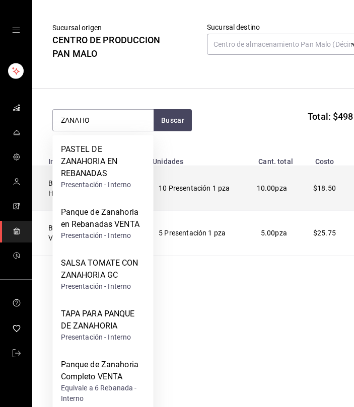
scroll to position [93, 0]
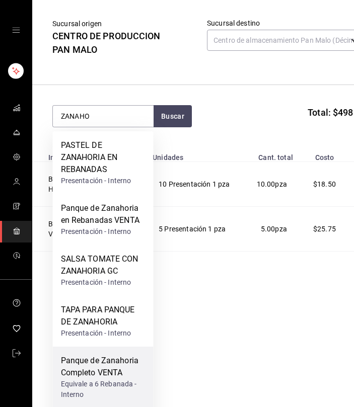
click at [129, 367] on div "Panque de Zanahoria Completo VENTA" at bounding box center [103, 367] width 85 height 24
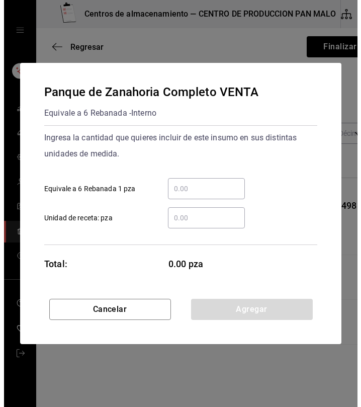
scroll to position [0, 0]
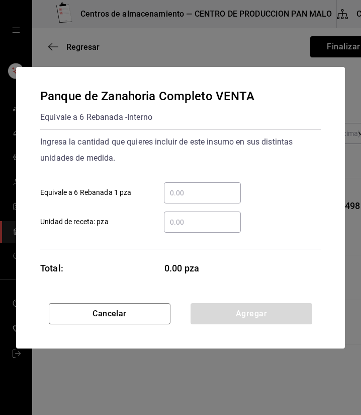
click at [209, 192] on input "​ Equivale a 6 Rebanada 1 pza" at bounding box center [202, 193] width 77 height 12
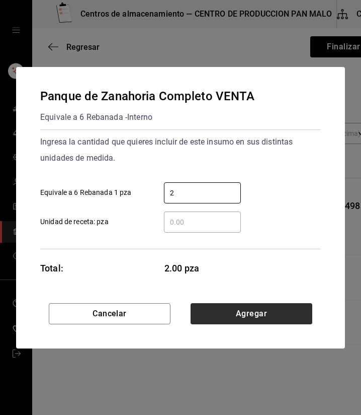
type input "2"
click at [296, 315] on button "Agregar" at bounding box center [252, 313] width 122 height 21
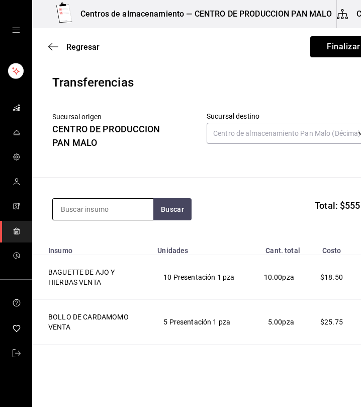
click at [134, 211] on input at bounding box center [103, 209] width 101 height 21
type input "POLVORON"
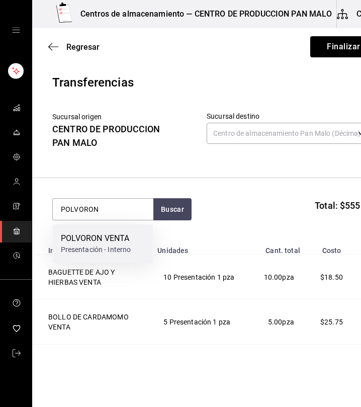
click at [134, 226] on div "POLVORON VENTA Presentación - Interno" at bounding box center [103, 243] width 101 height 39
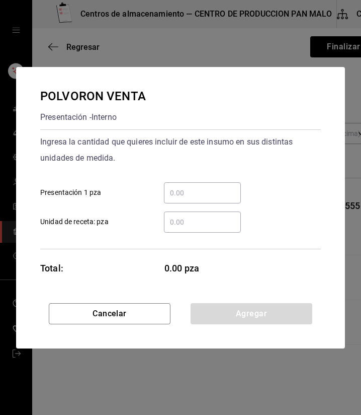
click at [179, 195] on input "​ Presentación 1 pza" at bounding box center [202, 193] width 77 height 12
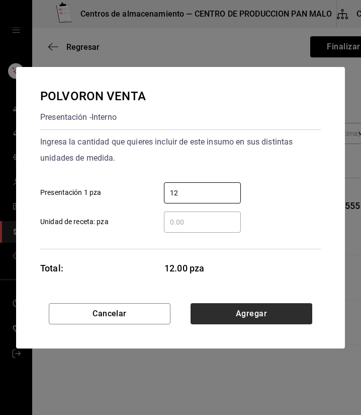
type input "12"
click at [263, 323] on button "Agregar" at bounding box center [252, 313] width 122 height 21
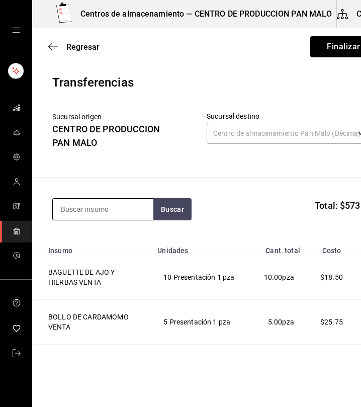
click at [117, 213] on input at bounding box center [103, 209] width 101 height 21
type input "ROL DE CANELA"
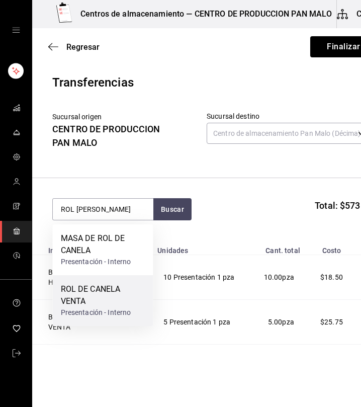
click at [124, 298] on div "ROL DE CANELA VENTA" at bounding box center [103, 295] width 85 height 24
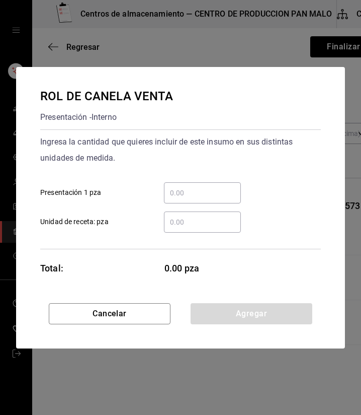
click at [215, 190] on input "​ Presentación 1 pza" at bounding box center [202, 193] width 77 height 12
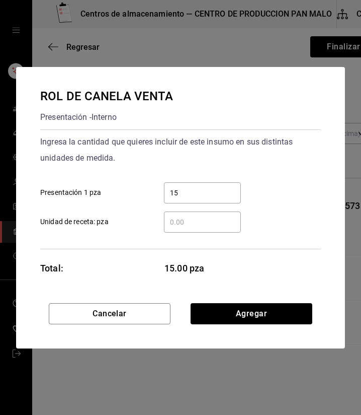
type input "15"
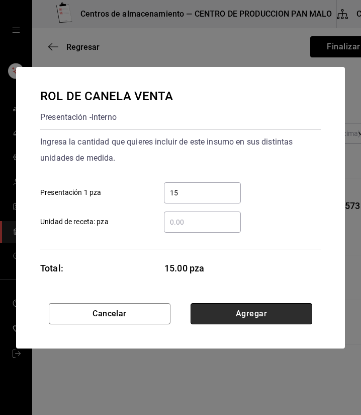
click at [241, 309] on button "Agregar" at bounding box center [252, 313] width 122 height 21
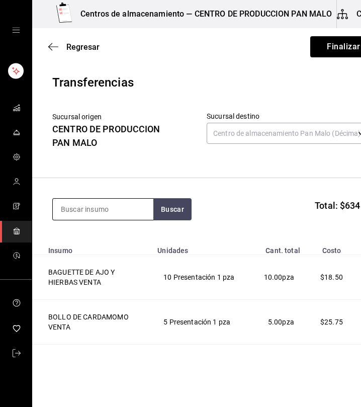
click at [144, 206] on input at bounding box center [103, 209] width 101 height 21
type input "SUIZO"
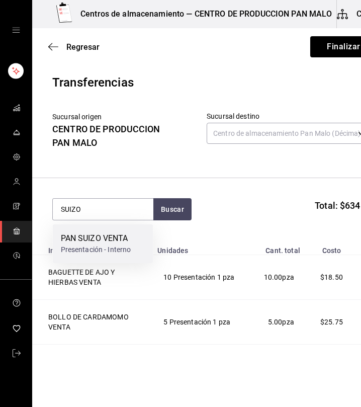
click at [125, 250] on div "Presentación - Interno" at bounding box center [96, 250] width 70 height 11
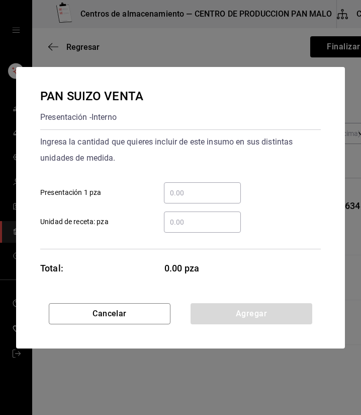
click at [188, 193] on input "​ Presentación 1 pza" at bounding box center [202, 193] width 77 height 12
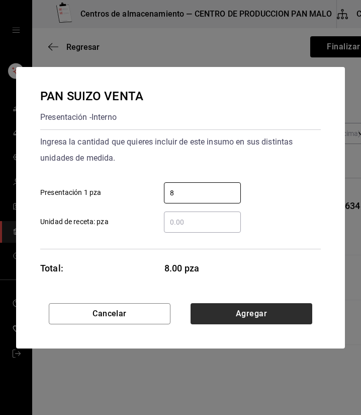
type input "8"
click at [250, 317] on button "Agregar" at bounding box center [252, 313] width 122 height 21
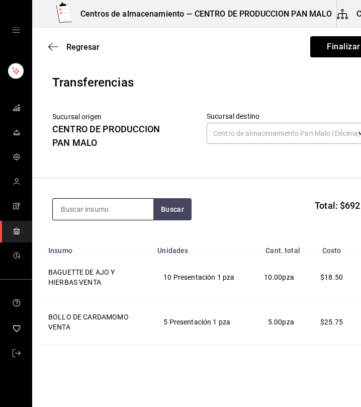
click at [72, 211] on input at bounding box center [103, 209] width 101 height 21
click at [122, 214] on input at bounding box center [103, 209] width 101 height 21
type input "TARTA"
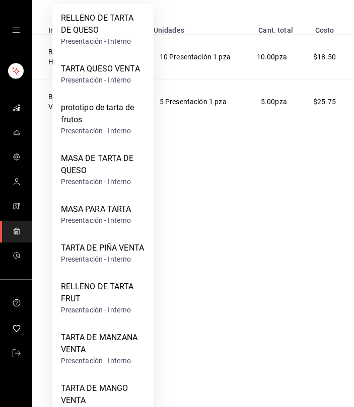
scroll to position [220, 0]
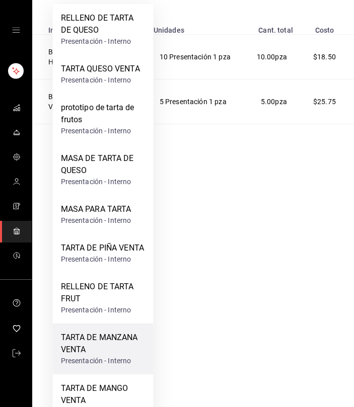
click at [120, 356] on div "TARTA DE MANZANA VENTA" at bounding box center [103, 344] width 85 height 24
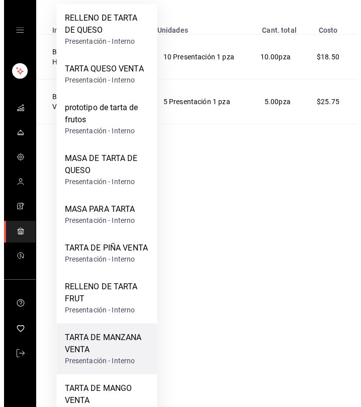
scroll to position [0, 0]
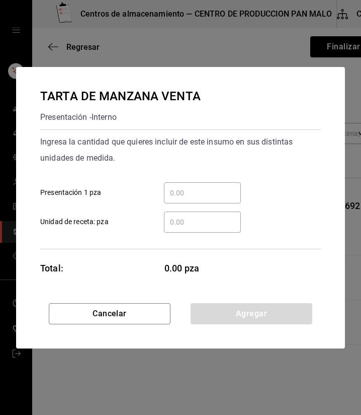
click at [184, 190] on input "​ Presentación 1 pza" at bounding box center [202, 193] width 77 height 12
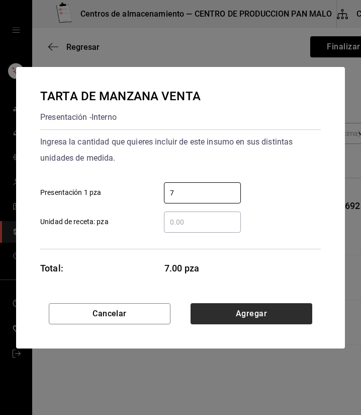
type input "7"
click at [210, 316] on button "Agregar" at bounding box center [252, 313] width 122 height 21
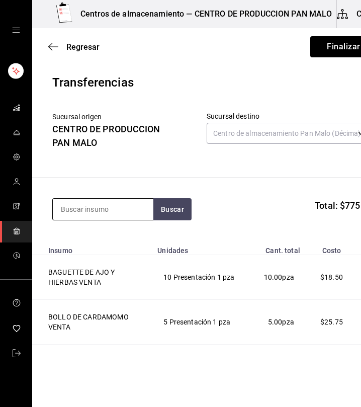
scroll to position [10, 0]
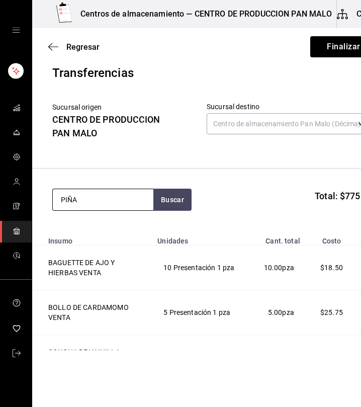
type input "PIÑA"
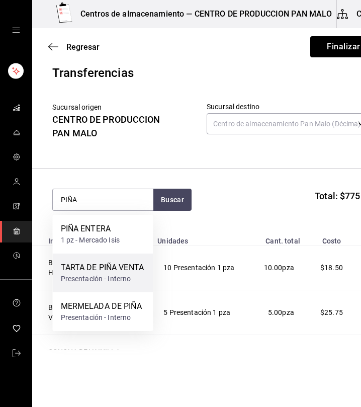
click at [107, 274] on div "TARTA DE PIÑA VENTA" at bounding box center [103, 268] width 84 height 12
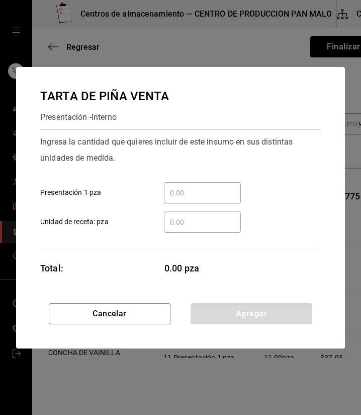
click at [206, 192] on input "​ Presentación 1 pza" at bounding box center [202, 193] width 77 height 12
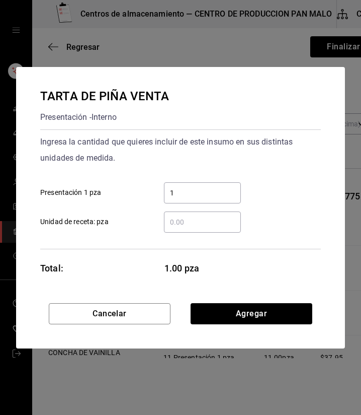
type input "1"
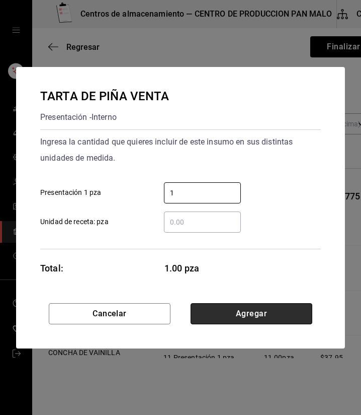
click at [299, 306] on button "Agregar" at bounding box center [252, 313] width 122 height 21
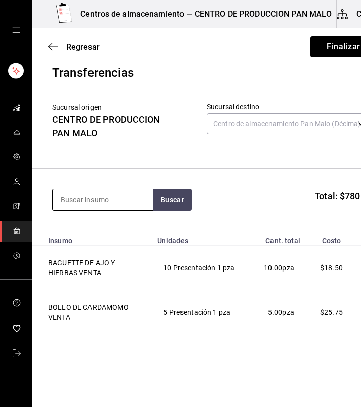
click at [112, 189] on input at bounding box center [103, 199] width 101 height 21
click at [112, 190] on input at bounding box center [103, 199] width 101 height 21
type input "INTEGRAL"
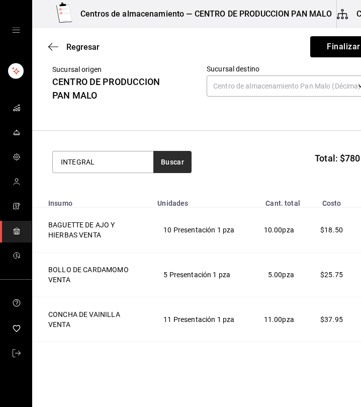
scroll to position [0, 0]
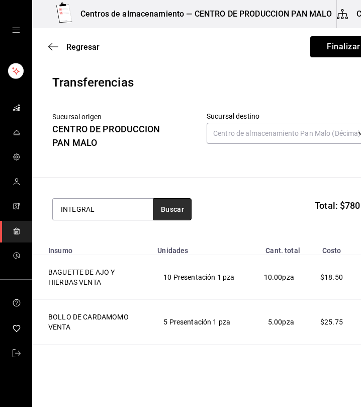
click at [170, 212] on button "Buscar" at bounding box center [172, 209] width 38 height 22
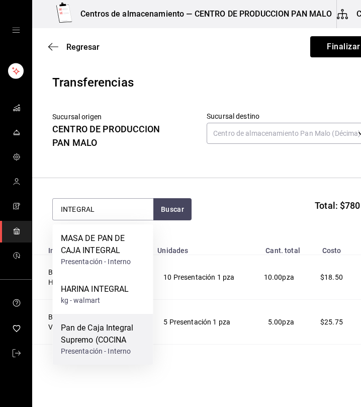
click at [119, 338] on div "Pan de Caja Integral Supremo (COCINA" at bounding box center [103, 334] width 85 height 24
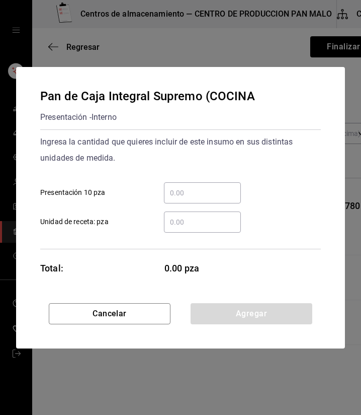
click at [204, 191] on input "​ Presentación 10 pza" at bounding box center [202, 193] width 77 height 12
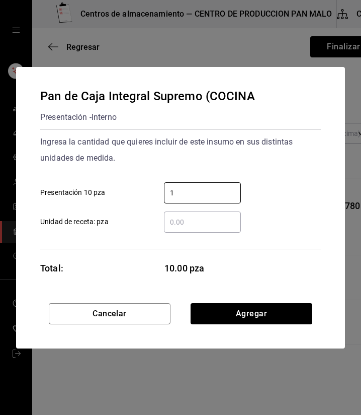
type input "1"
click at [273, 171] on div "Ingresa la cantidad que quieres incluir de este insumo en sus distintas unidade…" at bounding box center [180, 183] width 281 height 99
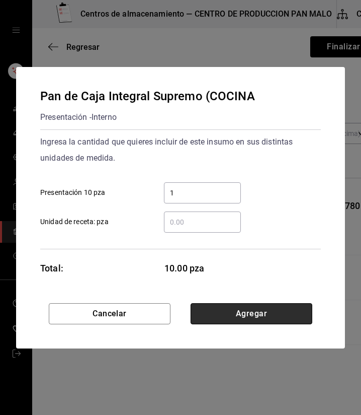
click at [268, 315] on button "Agregar" at bounding box center [252, 313] width 122 height 21
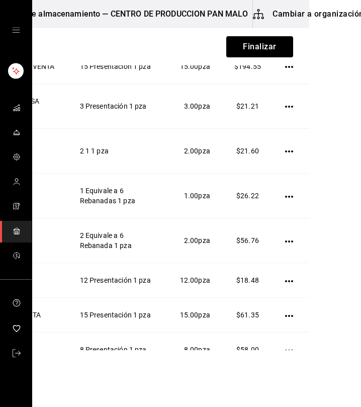
scroll to position [0, 89]
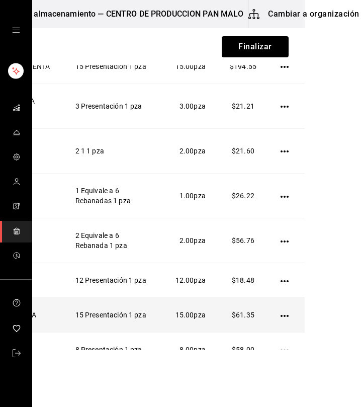
click at [281, 317] on icon "button" at bounding box center [285, 316] width 8 height 2
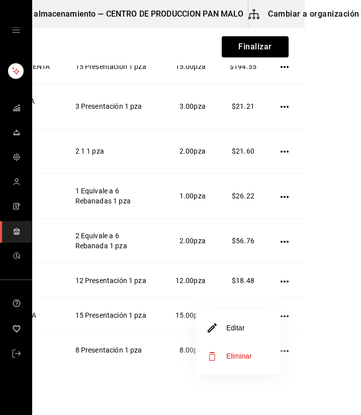
click at [248, 335] on li "Editar" at bounding box center [238, 327] width 85 height 28
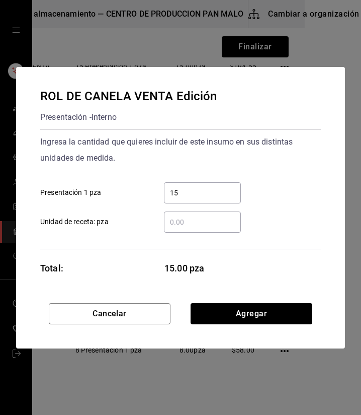
click at [244, 328] on div "Cancelar Agregar" at bounding box center [180, 325] width 329 height 45
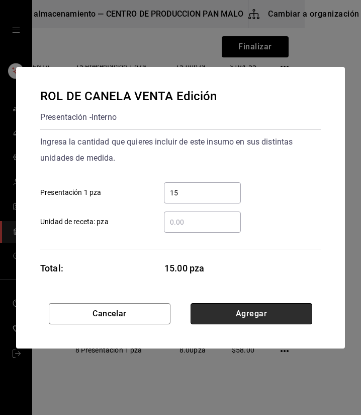
click at [241, 308] on button "Agregar" at bounding box center [252, 313] width 122 height 21
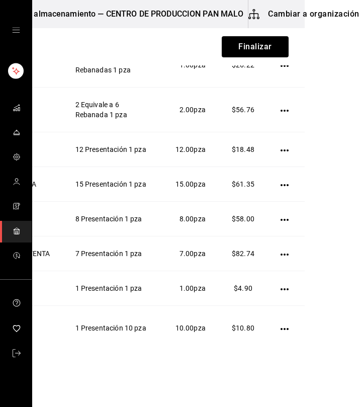
scroll to position [601, 0]
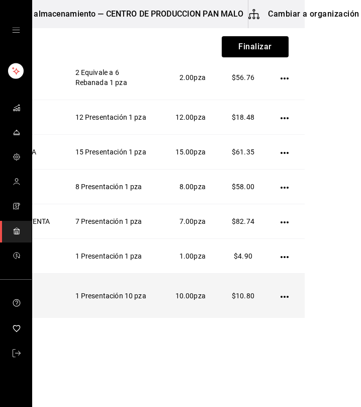
click at [281, 301] on icon "button" at bounding box center [285, 297] width 8 height 8
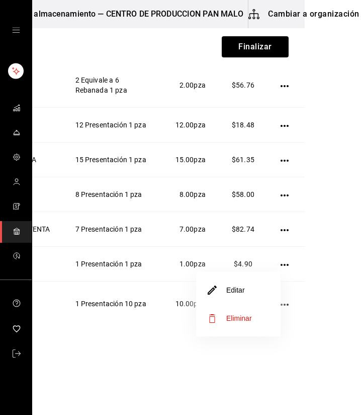
click at [249, 291] on li "Editar" at bounding box center [238, 290] width 85 height 28
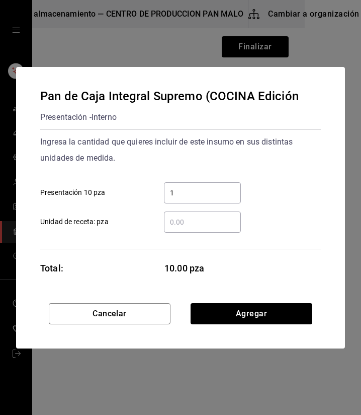
click at [220, 189] on input "1" at bounding box center [202, 193] width 77 height 12
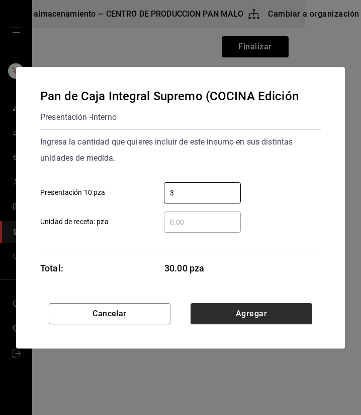
type input "3"
click at [297, 309] on button "Agregar" at bounding box center [252, 313] width 122 height 21
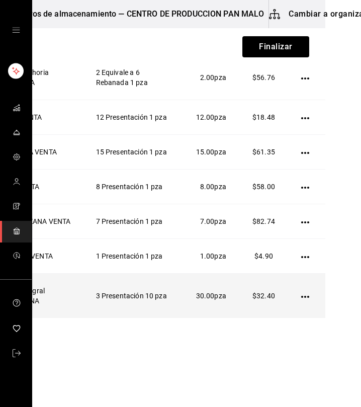
scroll to position [0, 89]
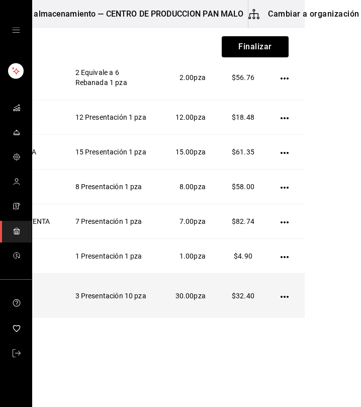
click at [272, 303] on td at bounding box center [287, 296] width 36 height 45
click at [281, 298] on icon "button" at bounding box center [285, 297] width 8 height 2
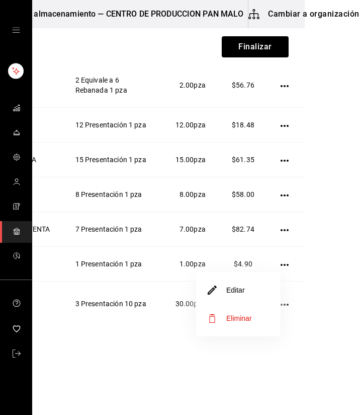
click at [250, 286] on li "Editar" at bounding box center [238, 290] width 85 height 28
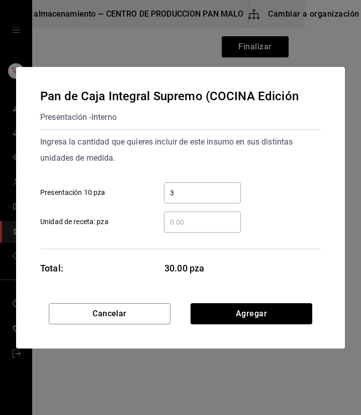
click at [194, 192] on input "3" at bounding box center [202, 193] width 77 height 12
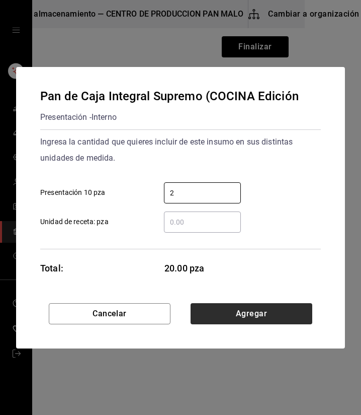
type input "2"
click at [291, 312] on button "Agregar" at bounding box center [252, 313] width 122 height 21
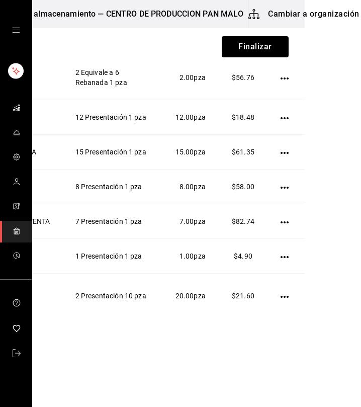
drag, startPoint x: 303, startPoint y: 297, endPoint x: 274, endPoint y: 334, distance: 47.2
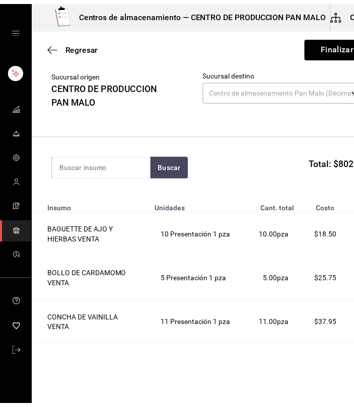
scroll to position [0, 0]
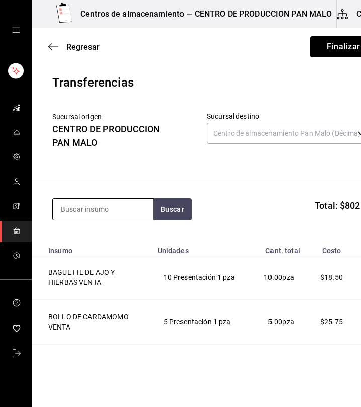
click at [130, 210] on input at bounding box center [103, 209] width 101 height 21
type input "TARTA"
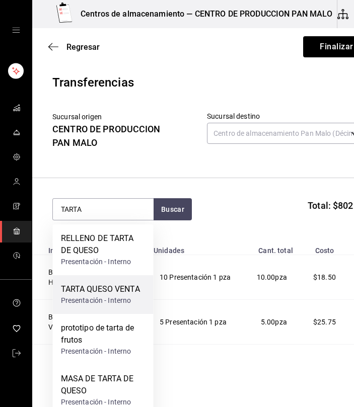
click at [115, 277] on div "TARTA QUESO VENTA Presentación - Interno" at bounding box center [103, 294] width 101 height 39
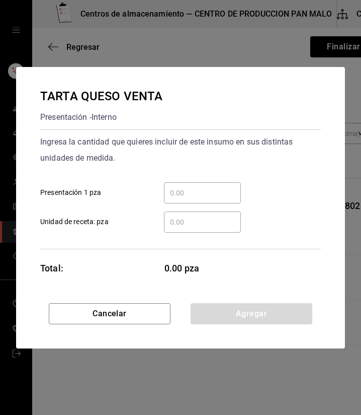
click at [193, 198] on input "​ Presentación 1 pza" at bounding box center [202, 193] width 77 height 12
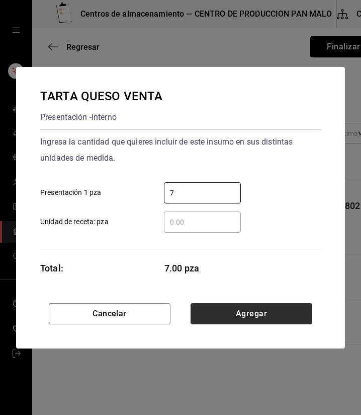
type input "7"
click at [209, 316] on button "Agregar" at bounding box center [252, 313] width 122 height 21
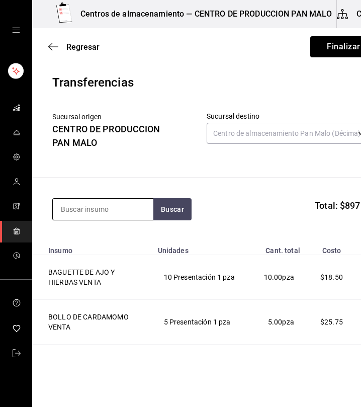
click at [133, 209] on input at bounding box center [103, 209] width 101 height 21
type input "CROISSAN"
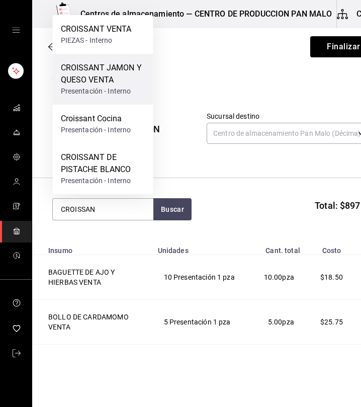
click at [138, 75] on div "CROISSANT JAMON Y QUESO VENTA" at bounding box center [103, 74] width 85 height 24
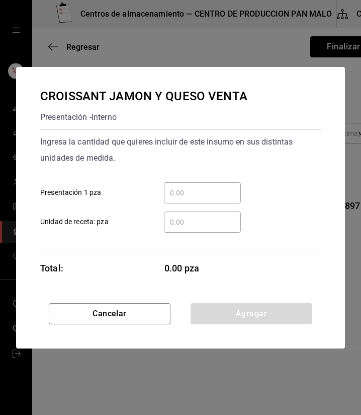
click at [180, 204] on div "​ Unidad de receta: pza" at bounding box center [176, 217] width 289 height 29
click at [192, 194] on input "​ Presentación 1 pza" at bounding box center [202, 193] width 77 height 12
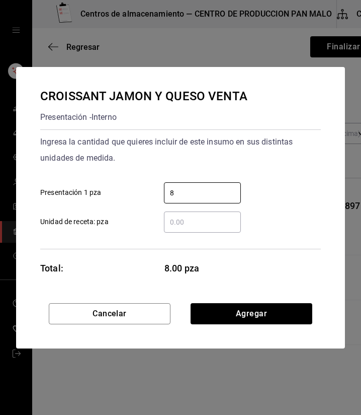
type input "8"
click at [281, 324] on div "Cancelar Agregar" at bounding box center [180, 325] width 329 height 45
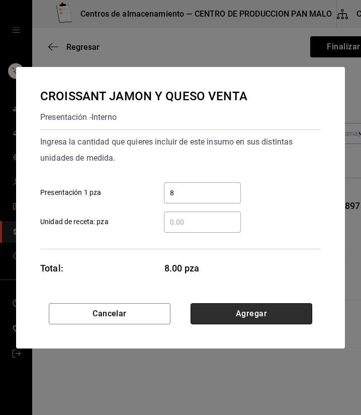
click at [274, 313] on button "Agregar" at bounding box center [252, 313] width 122 height 21
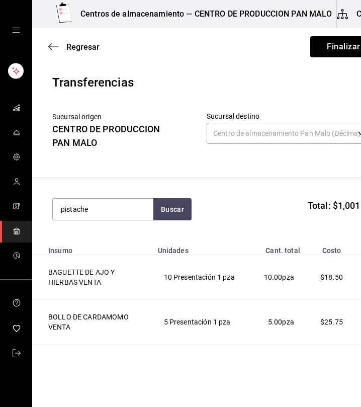
type input "pistache"
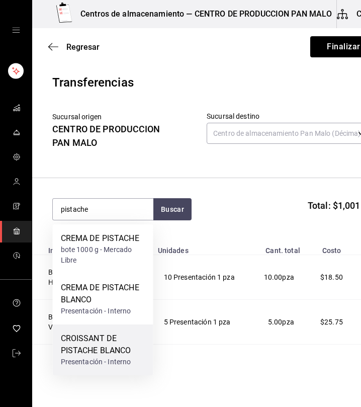
click at [118, 342] on div "CROISSANT DE PISTACHE BLANCO" at bounding box center [103, 345] width 85 height 24
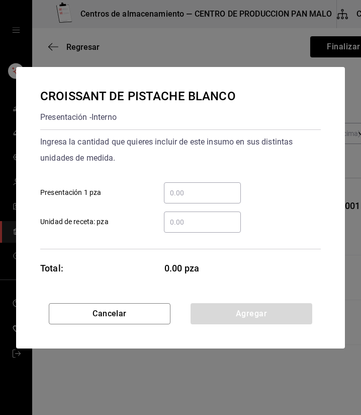
click at [203, 196] on input "​ Presentación 1 pza" at bounding box center [202, 193] width 77 height 12
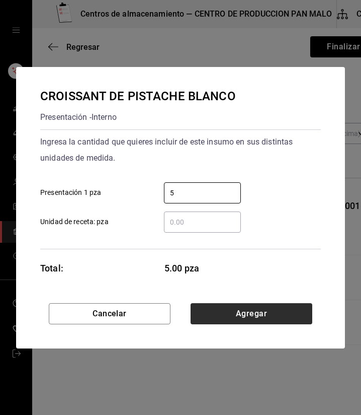
type input "5"
click at [299, 315] on button "Agregar" at bounding box center [252, 313] width 122 height 21
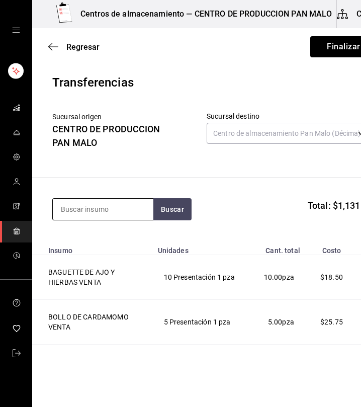
click at [127, 210] on input at bounding box center [103, 209] width 101 height 21
type input "caf"
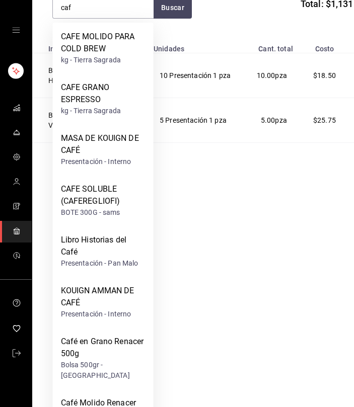
scroll to position [203, 0]
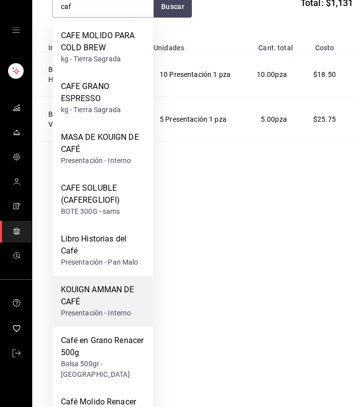
click at [112, 305] on div "KOUIGN AMMAN DE CAFÉ" at bounding box center [103, 296] width 85 height 24
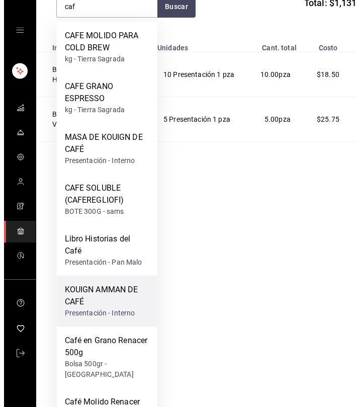
scroll to position [0, 0]
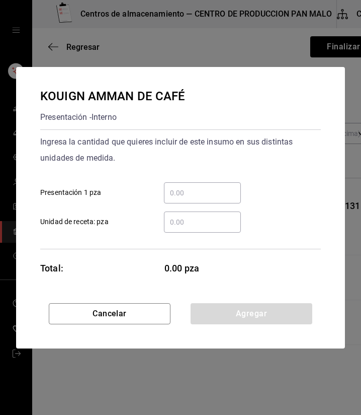
click at [204, 189] on input "​ Presentación 1 pza" at bounding box center [202, 193] width 77 height 12
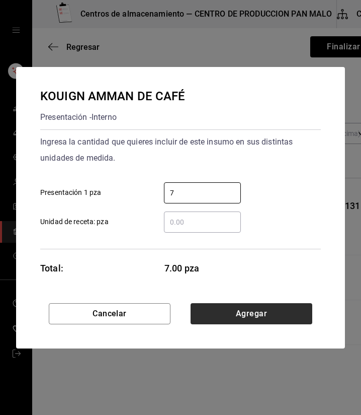
type input "7"
click at [237, 320] on button "Agregar" at bounding box center [252, 313] width 122 height 21
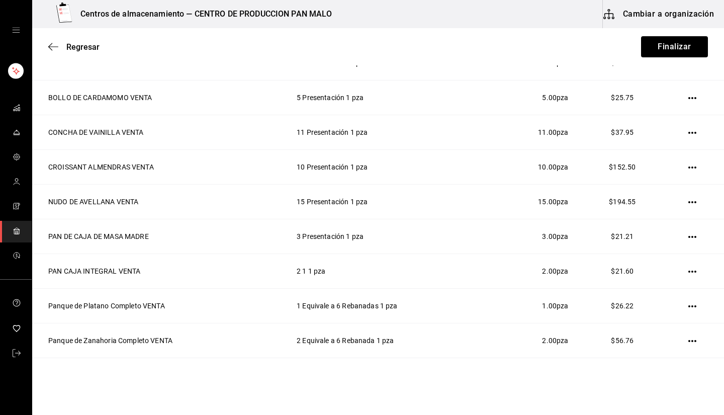
scroll to position [213, 0]
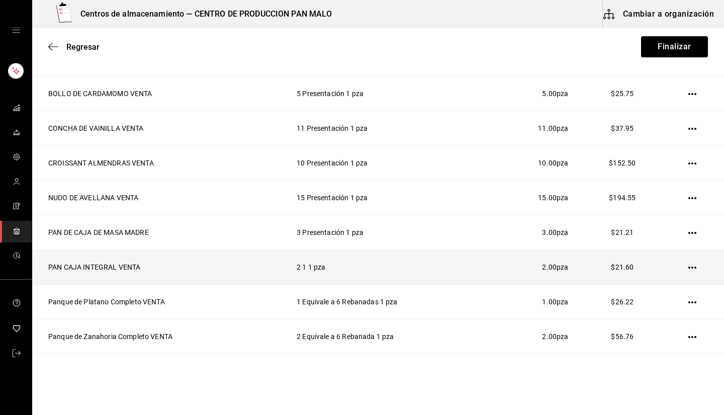
click at [285, 272] on td "2 1 1 pza" at bounding box center [388, 267] width 206 height 35
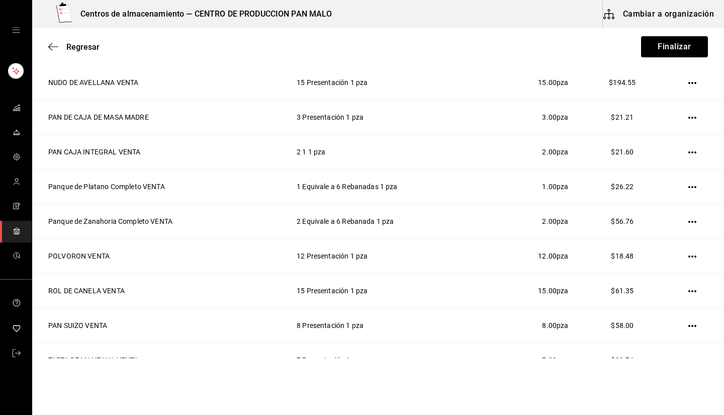
scroll to position [330, 0]
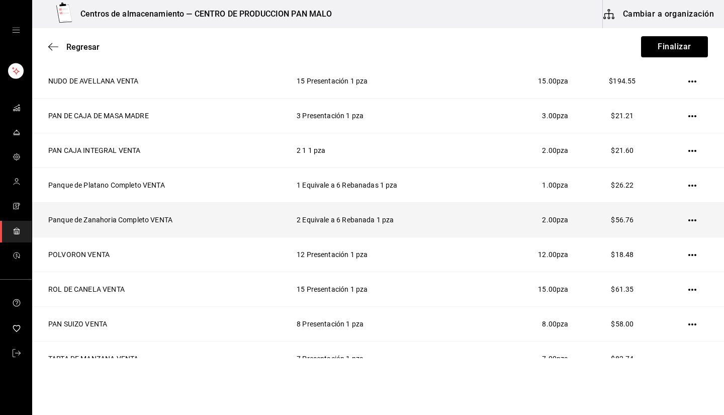
click at [299, 212] on td "2 Equivale a 6 Rebanada 1 pza" at bounding box center [388, 220] width 206 height 35
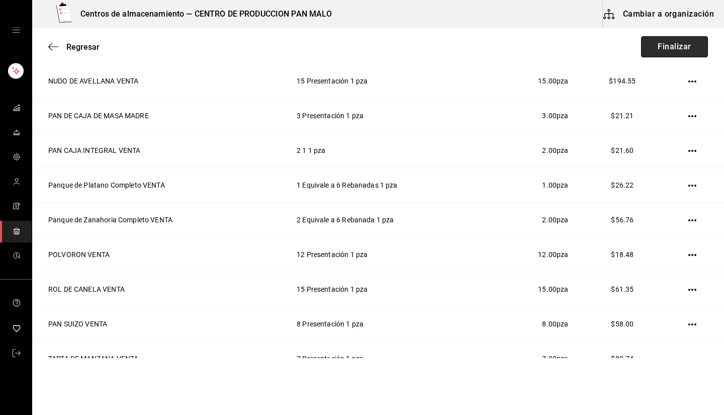
click at [656, 50] on button "Finalizar" at bounding box center [674, 46] width 67 height 21
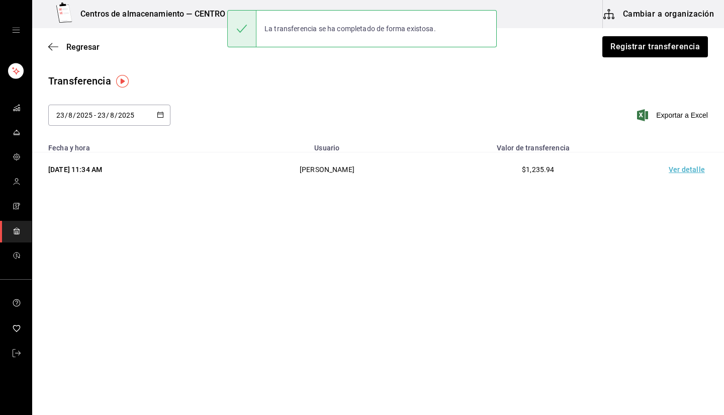
click at [684, 179] on td "Ver detalle" at bounding box center [689, 169] width 70 height 35
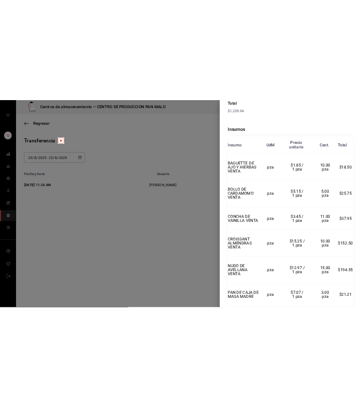
scroll to position [187, 0]
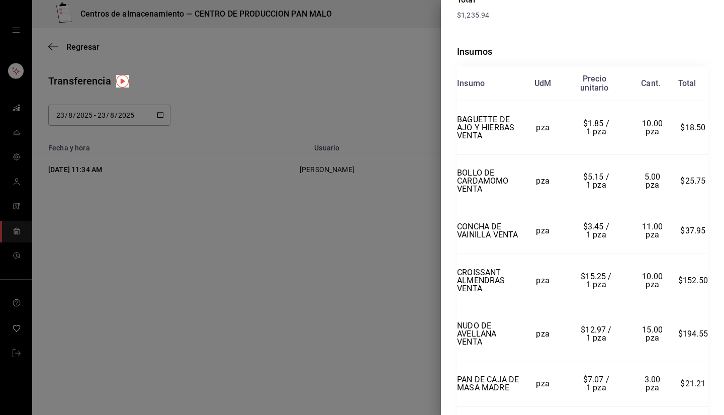
click at [310, 204] on div at bounding box center [362, 207] width 724 height 415
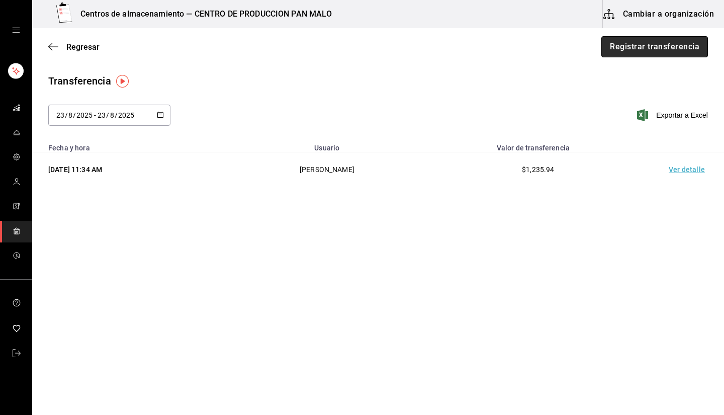
click at [641, 54] on button "Registrar transferencia" at bounding box center [655, 46] width 107 height 21
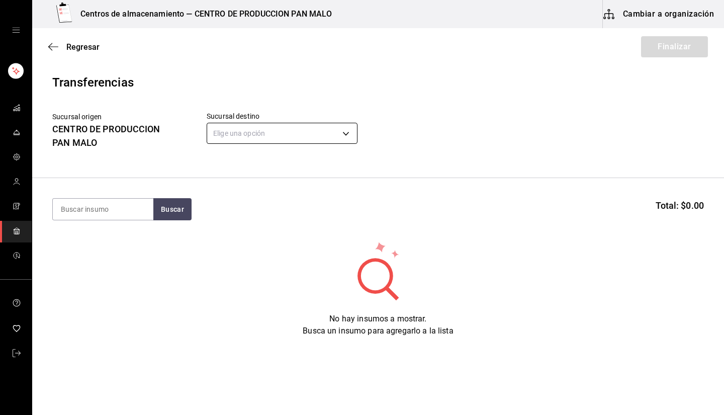
click at [225, 142] on body "Centros de almacenamiento — CENTRO DE PRODUCCION PAN MALO Cambiar a organizació…" at bounding box center [362, 179] width 724 height 358
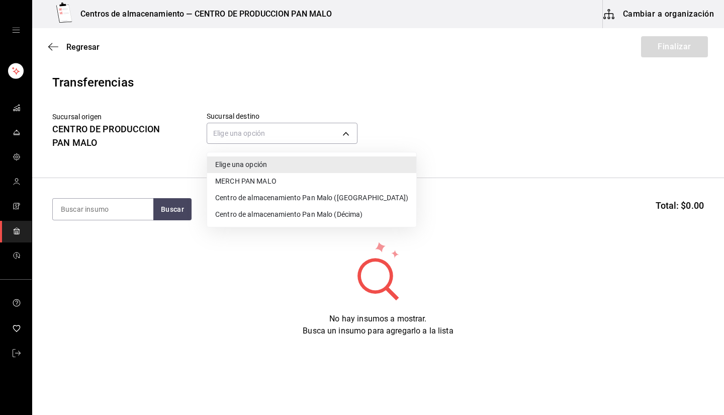
click at [259, 202] on li "Centro de almacenamiento Pan Malo (Laureles)" at bounding box center [311, 198] width 209 height 17
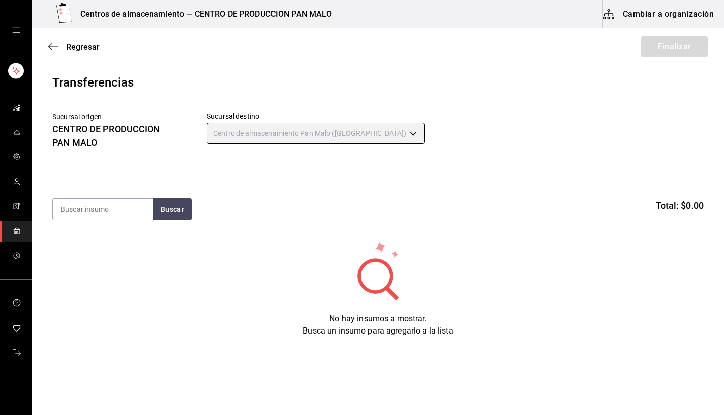
type input "43bf6f0e-6c17-4396-b3d5-f44a28c2c87c"
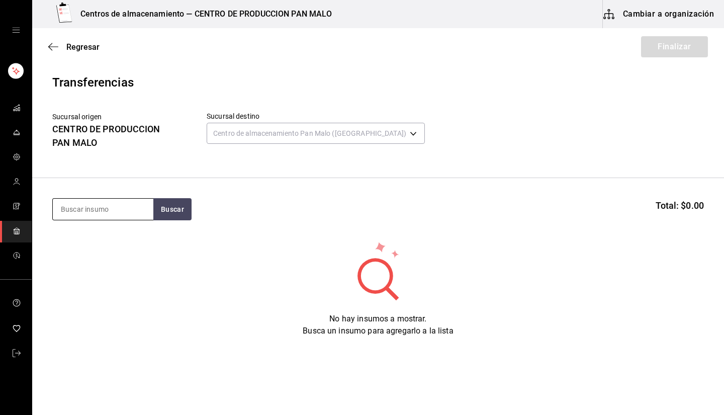
click at [129, 211] on input at bounding box center [103, 209] width 101 height 21
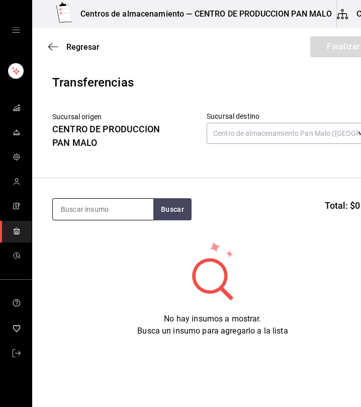
click at [129, 203] on input at bounding box center [103, 209] width 101 height 21
type input "baguette"
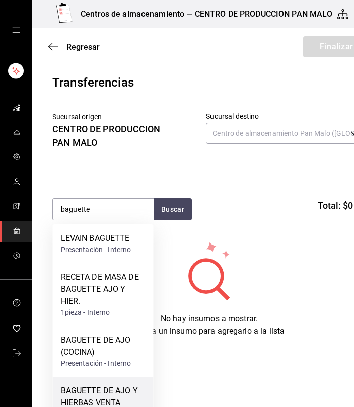
click at [115, 402] on div "BAGUETTE DE AJO Y HIERBAS VENTA" at bounding box center [103, 397] width 85 height 24
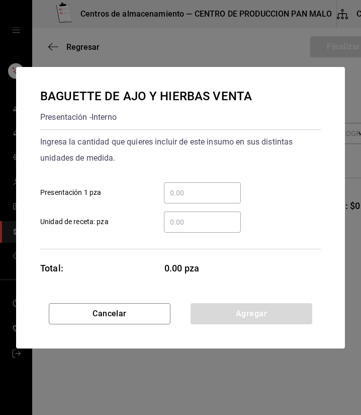
click at [187, 197] on input "​ Presentación 1 pza" at bounding box center [202, 193] width 77 height 12
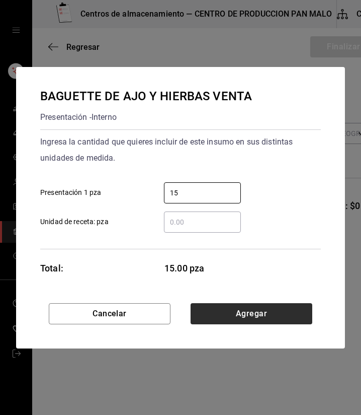
type input "15"
click at [214, 321] on button "Agregar" at bounding box center [252, 313] width 122 height 21
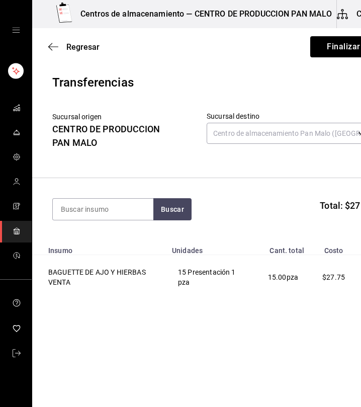
click at [121, 192] on section "Buscar Total: $27.75" at bounding box center [212, 209] width 361 height 62
click at [132, 206] on input at bounding box center [103, 209] width 101 height 21
click at [132, 213] on input at bounding box center [103, 209] width 101 height 21
type input "cardamo"
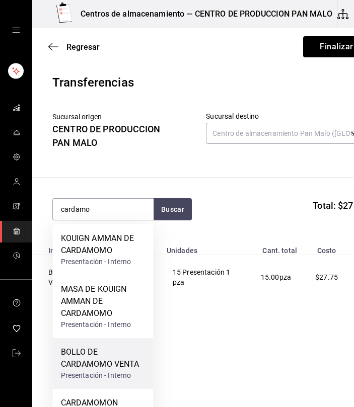
click at [106, 344] on div "BOLLO DE CARDAMOMO VENTA Presentación - Interno" at bounding box center [103, 363] width 101 height 51
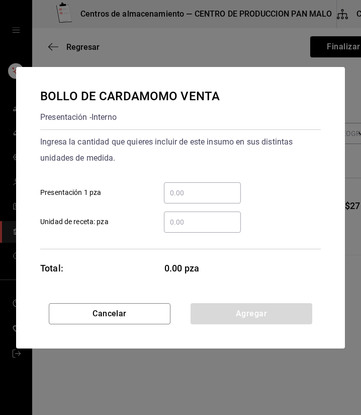
click at [210, 188] on input "​ Presentación 1 pza" at bounding box center [202, 193] width 77 height 12
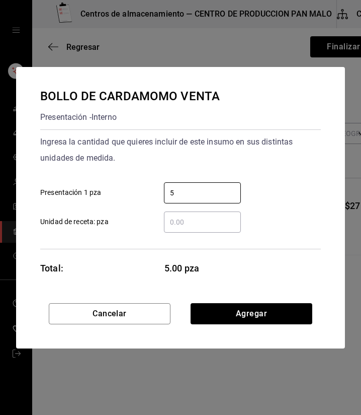
type input "5"
click at [301, 301] on div "BOLLO DE CARDAMOMO VENTA Presentación - Interno Ingresa la cantidad que quieres…" at bounding box center [180, 185] width 329 height 236
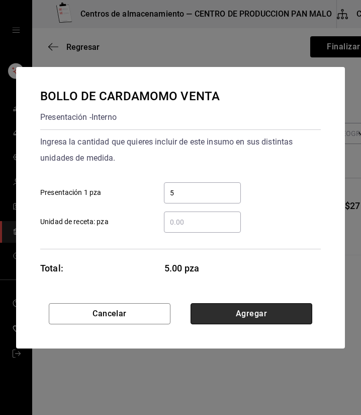
click at [288, 308] on button "Agregar" at bounding box center [252, 313] width 122 height 21
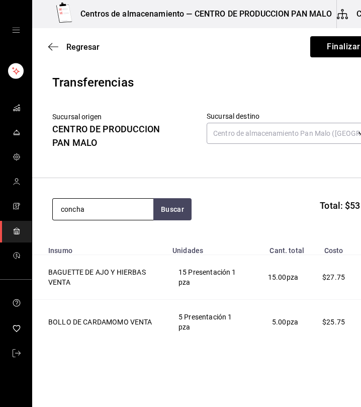
type input "concha"
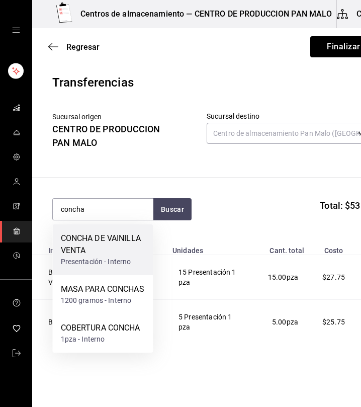
click at [78, 245] on div "CONCHA DE VAINILLA VENTA" at bounding box center [103, 244] width 85 height 24
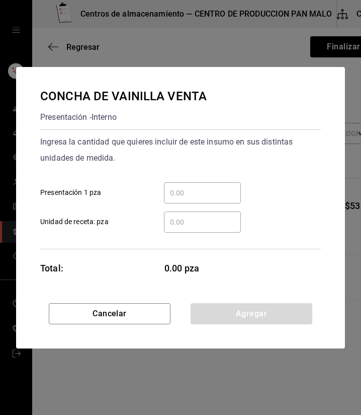
click at [202, 192] on input "​ Presentación 1 pza" at bounding box center [202, 193] width 77 height 12
click at [182, 154] on div "Ingresa la cantidad que quieres incluir de este insumo en sus distintas unidade…" at bounding box center [180, 150] width 281 height 32
click at [180, 197] on input "​ Presentación 1 pza" at bounding box center [202, 193] width 77 height 12
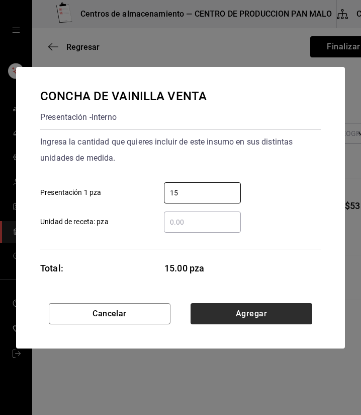
type input "15"
click at [253, 321] on button "Agregar" at bounding box center [252, 313] width 122 height 21
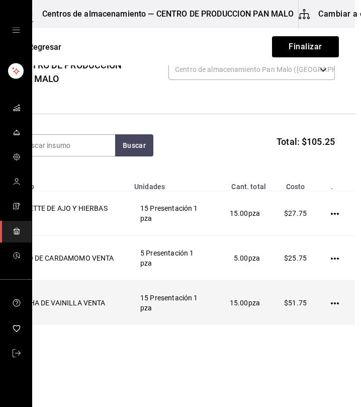
scroll to position [0, 44]
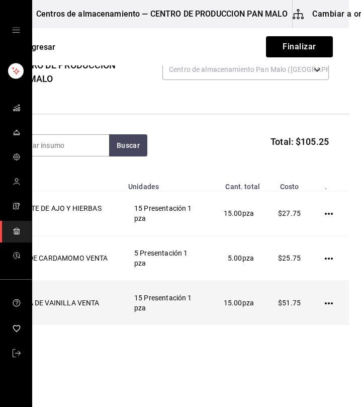
click at [315, 303] on td at bounding box center [331, 303] width 36 height 45
click at [325, 305] on icon "button" at bounding box center [329, 303] width 8 height 8
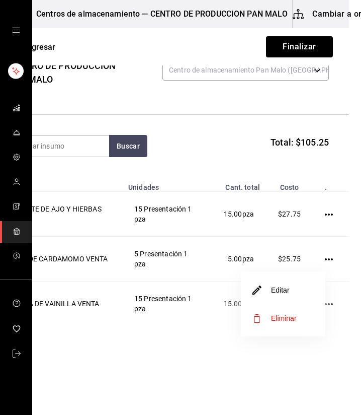
click at [283, 296] on li "Editar" at bounding box center [283, 290] width 85 height 28
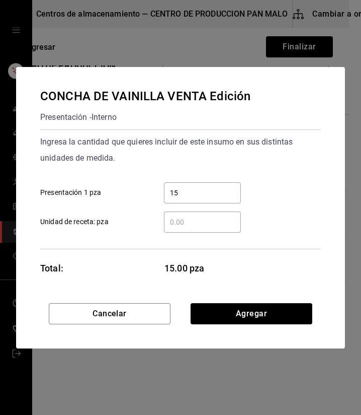
click at [194, 199] on div "15 ​" at bounding box center [202, 192] width 77 height 21
click at [194, 199] on input "15" at bounding box center [202, 193] width 77 height 12
type input "1"
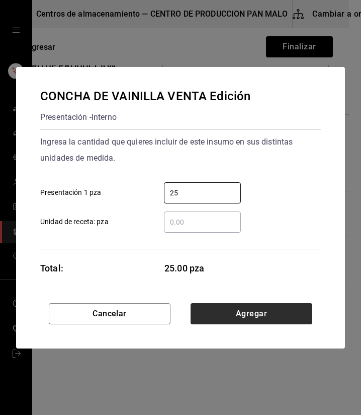
type input "25"
click at [238, 308] on button "Agregar" at bounding box center [252, 313] width 122 height 21
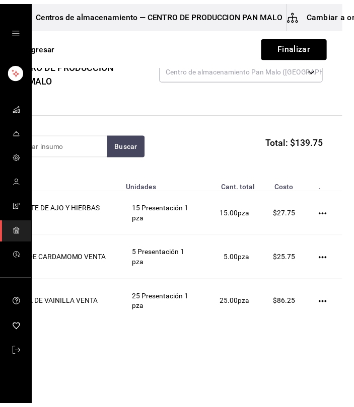
scroll to position [0, 0]
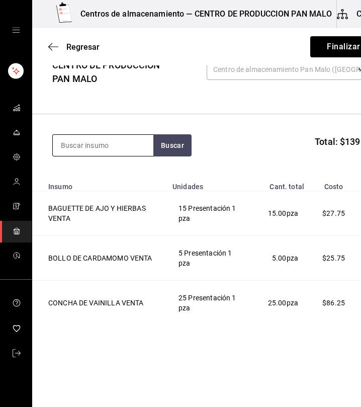
click at [110, 154] on input at bounding box center [103, 145] width 101 height 21
type input "croissant"
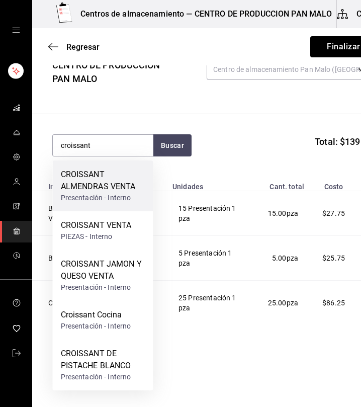
click at [115, 182] on div "CROISSANT ALMENDRAS VENTA" at bounding box center [103, 181] width 85 height 24
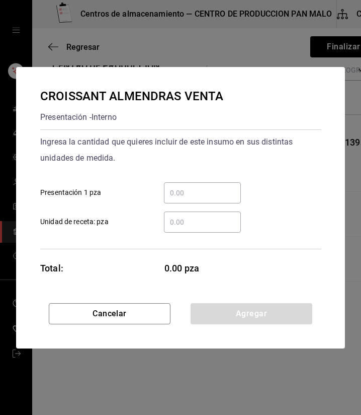
click at [175, 197] on input "​ Presentación 1 pza" at bounding box center [202, 193] width 77 height 12
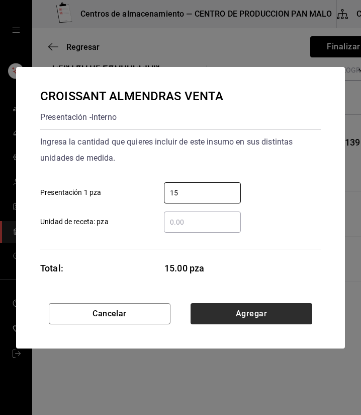
type input "15"
click at [285, 312] on button "Agregar" at bounding box center [252, 313] width 122 height 21
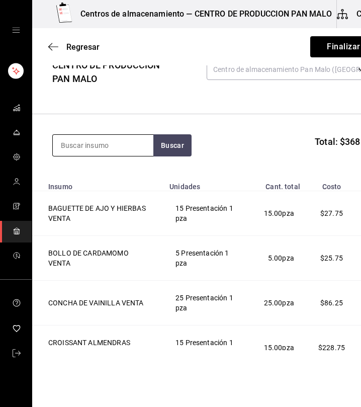
click at [140, 149] on input at bounding box center [103, 145] width 101 height 21
type input "nudo"
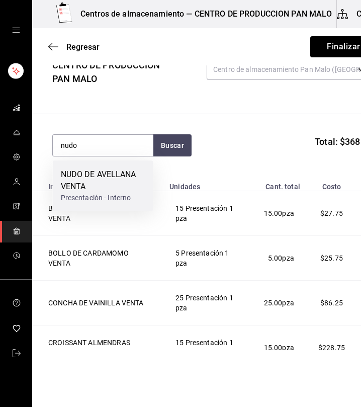
click at [122, 188] on div "NUDO DE AVELLANA VENTA" at bounding box center [103, 181] width 85 height 24
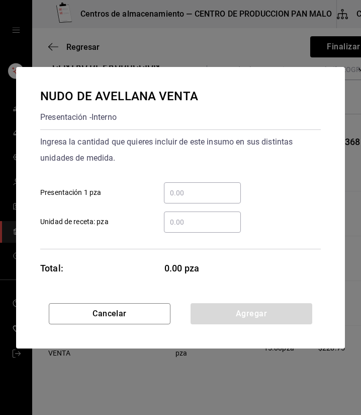
click at [224, 206] on div "​ Unidad de receta: pza" at bounding box center [176, 217] width 289 height 29
click at [209, 196] on input "​ Presentación 1 pza" at bounding box center [202, 193] width 77 height 12
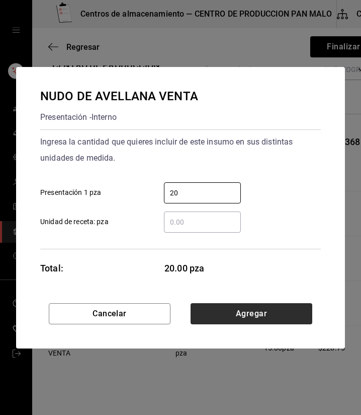
type input "20"
click at [284, 313] on button "Agregar" at bounding box center [252, 313] width 122 height 21
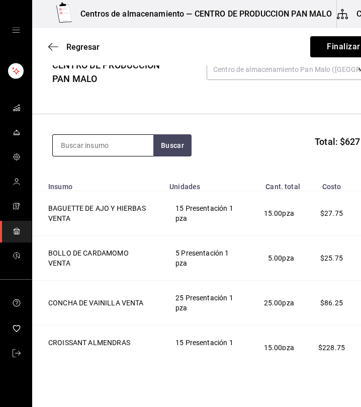
click at [134, 135] on input at bounding box center [103, 145] width 101 height 21
click at [134, 136] on input at bounding box center [103, 145] width 101 height 21
type input "p"
type input "caja"
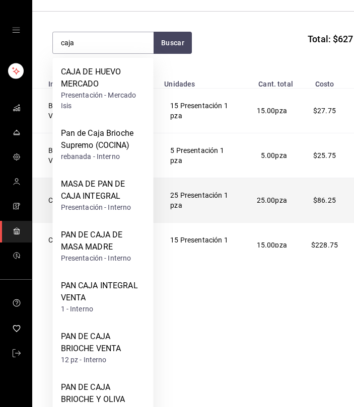
scroll to position [105, 0]
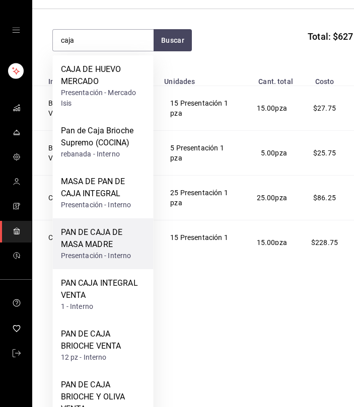
click at [99, 249] on div "PAN DE CAJA DE MASA MADRE" at bounding box center [103, 238] width 85 height 24
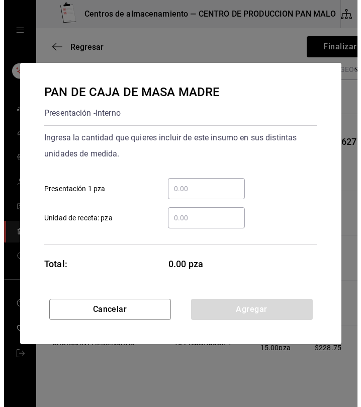
scroll to position [0, 0]
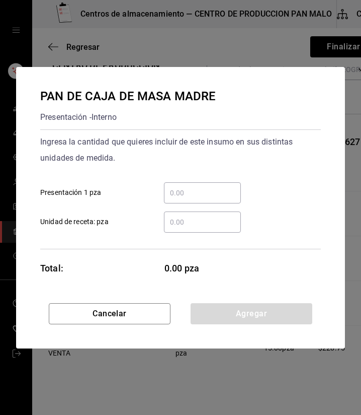
click at [201, 188] on input "​ Presentación 1 pza" at bounding box center [202, 193] width 77 height 12
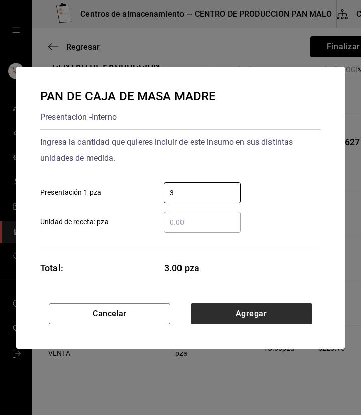
type input "3"
click at [268, 319] on button "Agregar" at bounding box center [252, 313] width 122 height 21
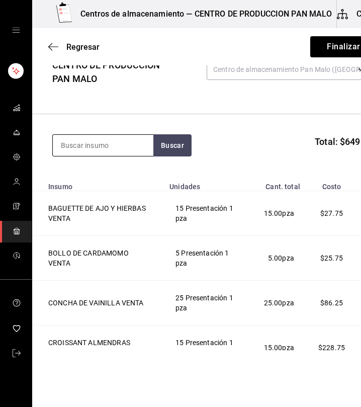
click at [121, 147] on input at bounding box center [103, 145] width 101 height 21
type input "integra"
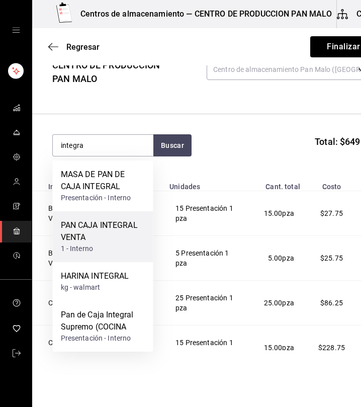
click at [123, 230] on div "PAN CAJA INTEGRAL VENTA" at bounding box center [103, 231] width 85 height 24
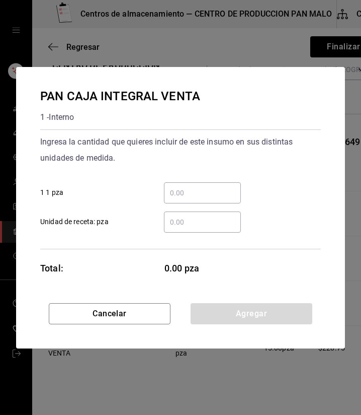
click at [180, 196] on input "​ 1 1 pza" at bounding box center [202, 193] width 77 height 12
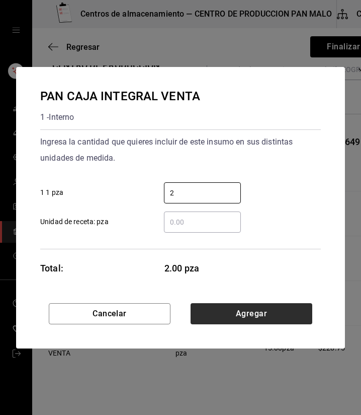
type input "2"
click at [294, 311] on button "Agregar" at bounding box center [252, 313] width 122 height 21
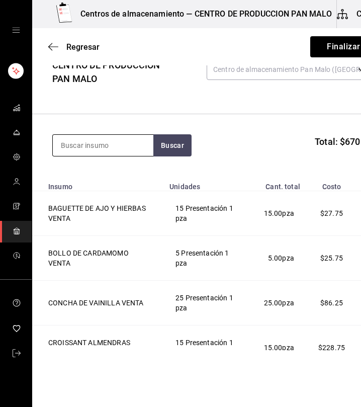
click at [105, 149] on input at bounding box center [103, 145] width 101 height 21
type input "panque"
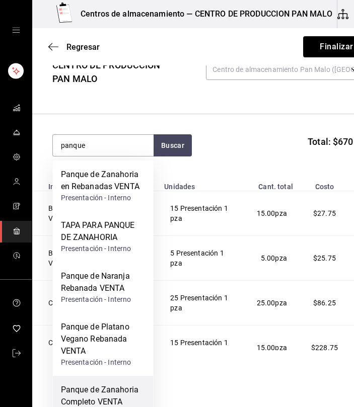
click at [120, 389] on div "Panque de Zanahoria Completo VENTA" at bounding box center [103, 396] width 85 height 24
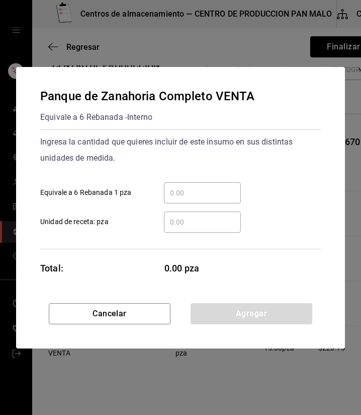
click at [191, 192] on input "​ Equivale a 6 Rebanada 1 pza" at bounding box center [202, 193] width 77 height 12
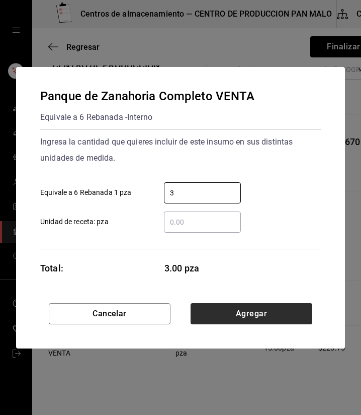
type input "3"
click at [264, 307] on button "Agregar" at bounding box center [252, 313] width 122 height 21
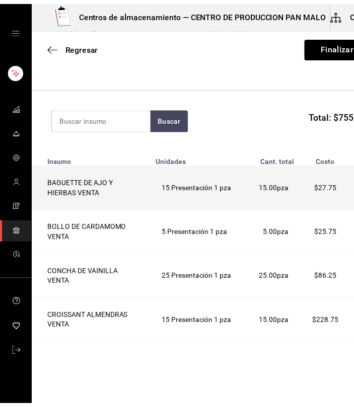
scroll to position [88, 0]
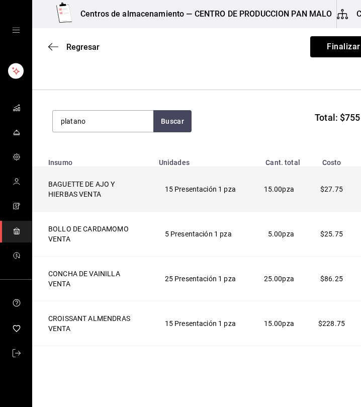
type input "platano"
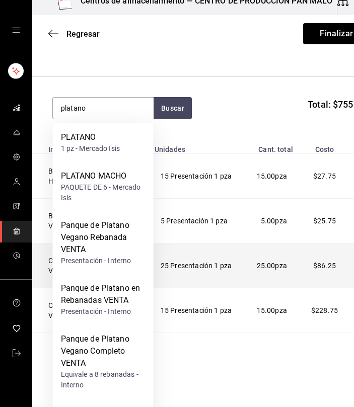
scroll to position [70, 0]
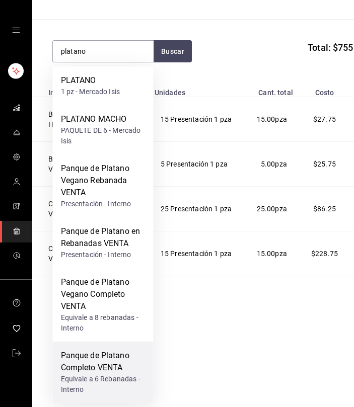
click at [118, 374] on div "Equivale a 6 Rebanadas - Interno" at bounding box center [103, 384] width 85 height 21
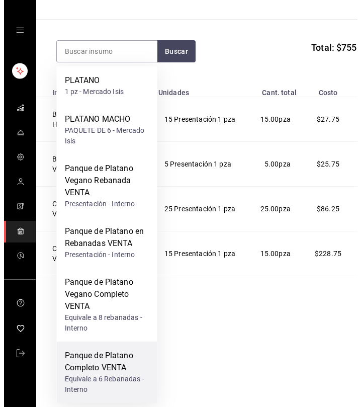
scroll to position [0, 0]
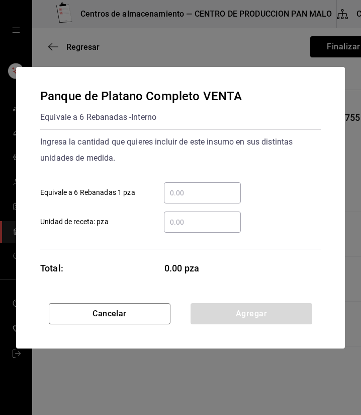
click at [206, 188] on input "​ Equivale a 6 Rebanadas 1 pza" at bounding box center [202, 193] width 77 height 12
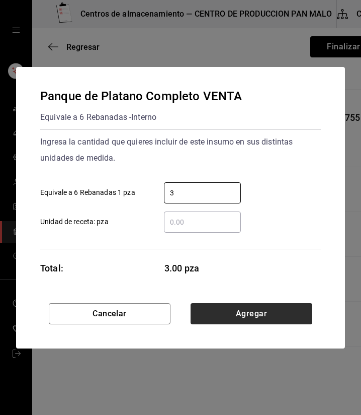
type input "3"
click at [263, 321] on button "Agregar" at bounding box center [252, 313] width 122 height 21
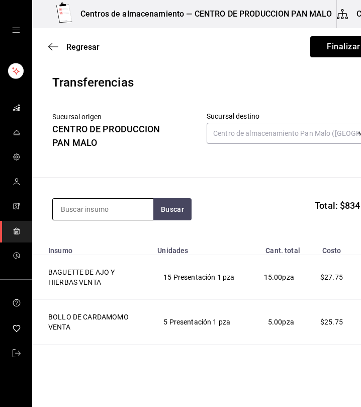
click at [105, 212] on input at bounding box center [103, 209] width 101 height 21
type input "vegano"
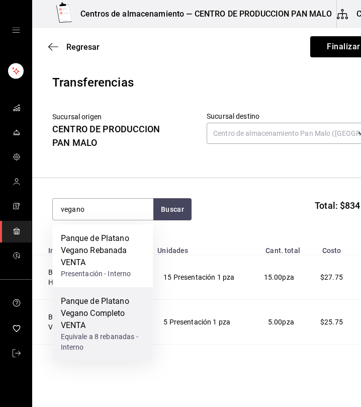
click at [106, 314] on div "Panque de Platano Vegano Completo VENTA" at bounding box center [103, 313] width 85 height 36
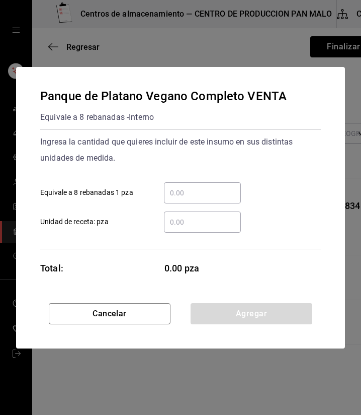
click at [188, 192] on input "​ Equivale a 8 rebanadas 1 pza" at bounding box center [202, 193] width 77 height 12
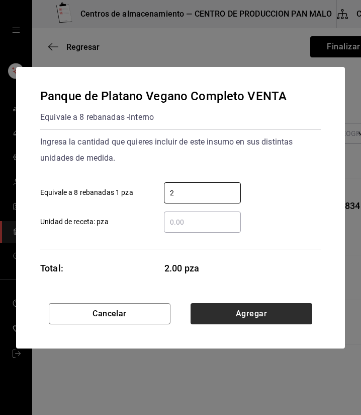
type input "2"
click at [281, 306] on button "Agregar" at bounding box center [252, 313] width 122 height 21
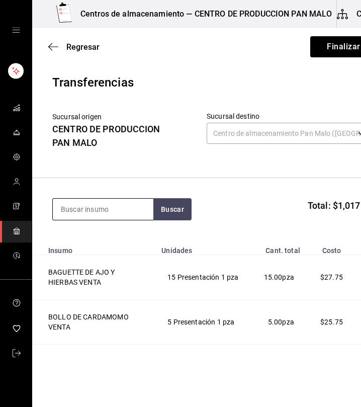
click at [133, 202] on input at bounding box center [103, 209] width 101 height 21
type input "polvoron"
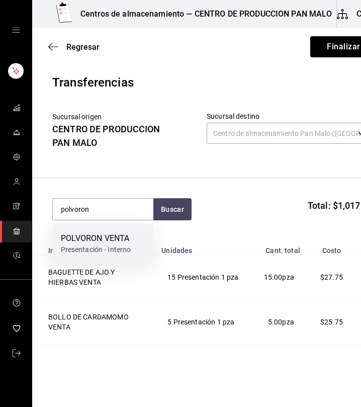
click at [125, 238] on div "POLVORON VENTA" at bounding box center [96, 238] width 70 height 12
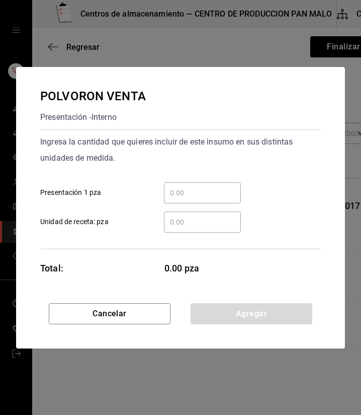
click at [194, 195] on input "​ Presentación 1 pza" at bounding box center [202, 193] width 77 height 12
type input "20"
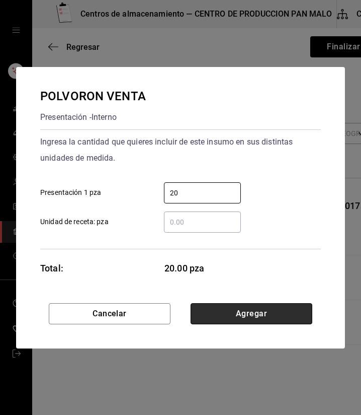
click at [299, 316] on button "Agregar" at bounding box center [252, 313] width 122 height 21
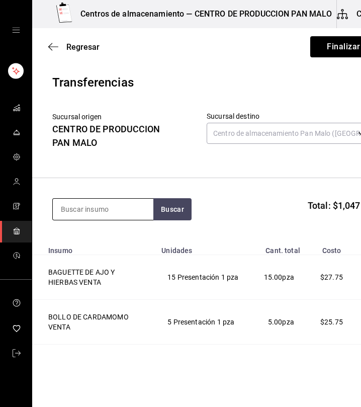
click at [139, 204] on input at bounding box center [103, 209] width 101 height 21
type input "rol"
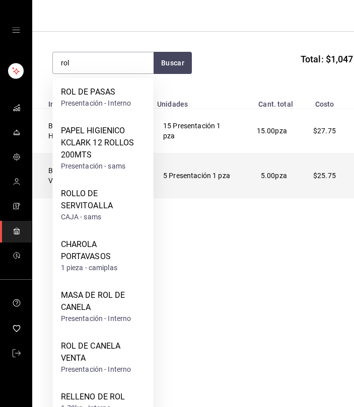
scroll to position [165, 0]
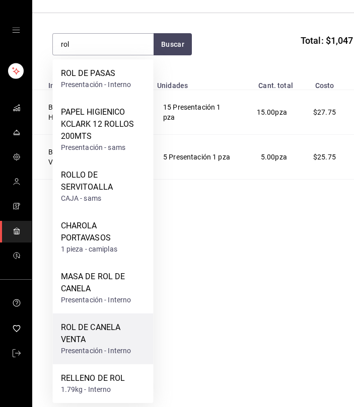
click at [97, 337] on div "ROL DE CANELA VENTA" at bounding box center [103, 333] width 85 height 24
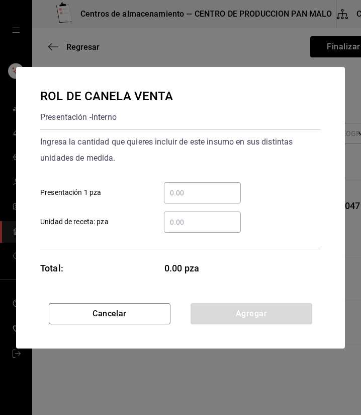
click at [181, 184] on div "​" at bounding box center [202, 192] width 77 height 21
click at [181, 187] on input "​ Presentación 1 pza" at bounding box center [202, 193] width 77 height 12
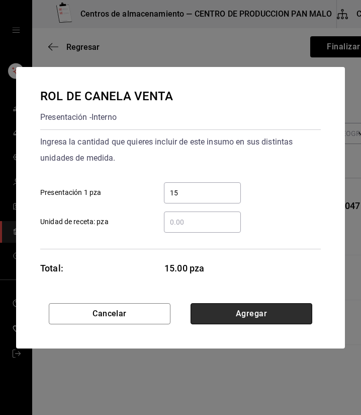
click at [251, 305] on button "Agregar" at bounding box center [252, 313] width 122 height 21
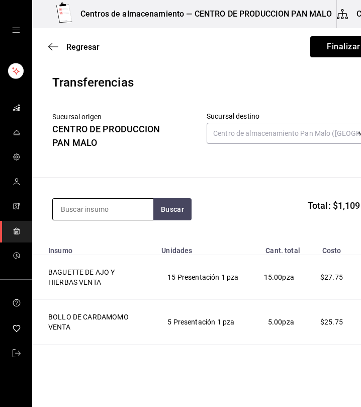
click at [137, 209] on input at bounding box center [103, 209] width 101 height 21
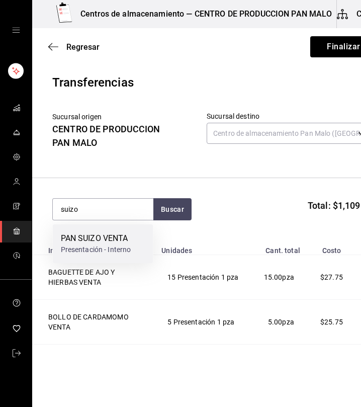
click at [134, 242] on div "PAN SUIZO VENTA Presentación - Interno" at bounding box center [103, 243] width 101 height 39
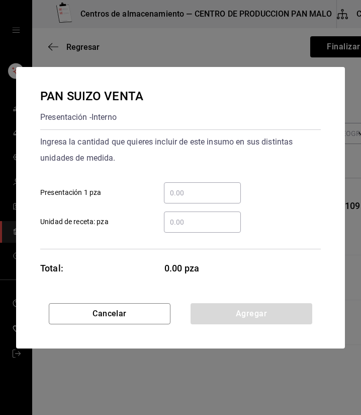
click at [193, 191] on input "​ Presentación 1 pza" at bounding box center [202, 193] width 77 height 12
click at [188, 195] on input "​ Presentación 1 pza" at bounding box center [202, 193] width 77 height 12
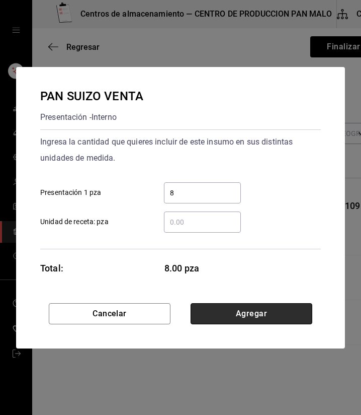
click at [259, 320] on button "Agregar" at bounding box center [252, 313] width 122 height 21
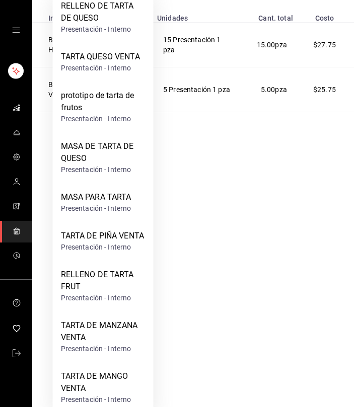
scroll to position [255, 0]
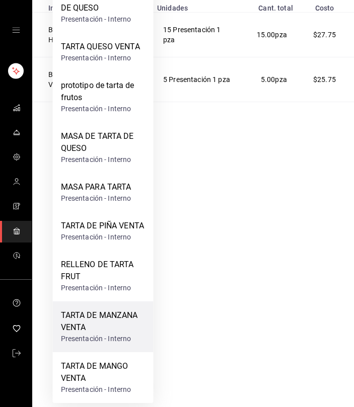
click at [95, 316] on div "TARTA DE MANZANA VENTA" at bounding box center [103, 321] width 85 height 24
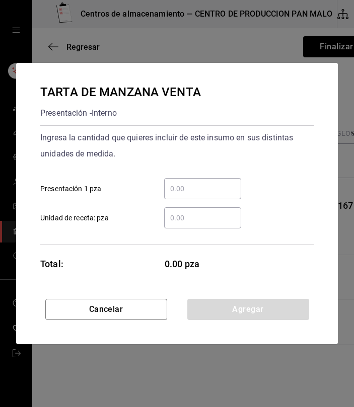
scroll to position [0, 0]
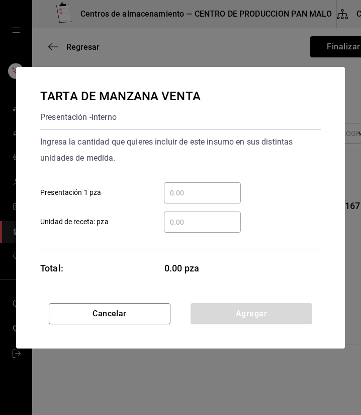
click at [201, 193] on input "​ Presentación 1 pza" at bounding box center [202, 193] width 77 height 12
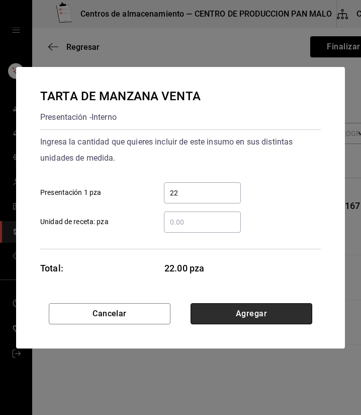
click at [233, 312] on button "Agregar" at bounding box center [252, 313] width 122 height 21
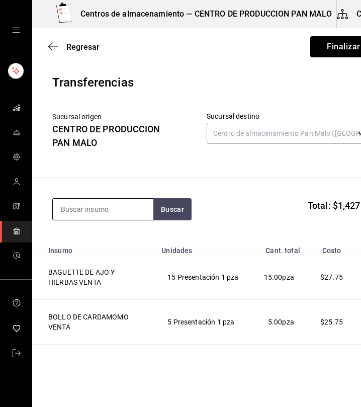
click at [138, 212] on input at bounding box center [103, 209] width 101 height 21
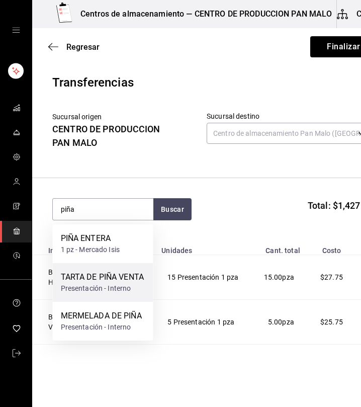
click at [126, 278] on div "TARTA DE PIÑA VENTA" at bounding box center [103, 277] width 84 height 12
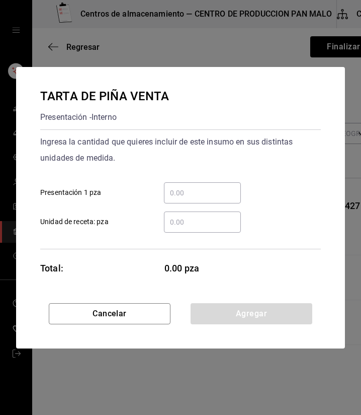
click at [186, 193] on input "​ Presentación 1 pza" at bounding box center [202, 193] width 77 height 12
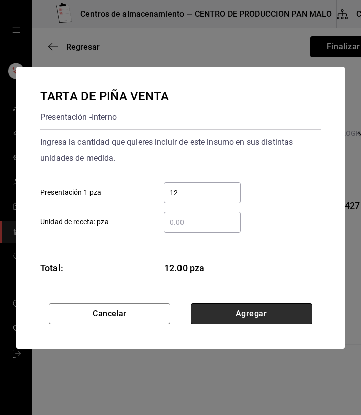
click at [299, 310] on button "Agregar" at bounding box center [252, 313] width 122 height 21
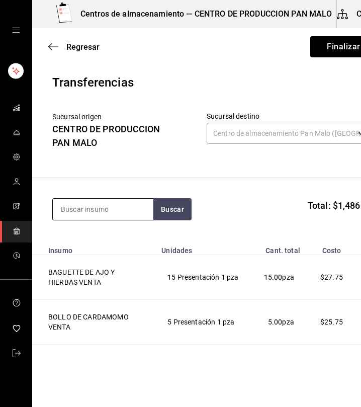
click at [116, 211] on input at bounding box center [103, 209] width 101 height 21
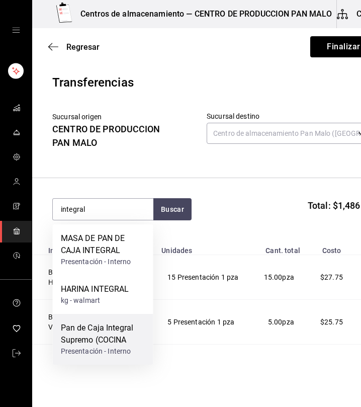
click at [117, 341] on div "Pan de Caja Integral Supremo (COCINA" at bounding box center [103, 334] width 85 height 24
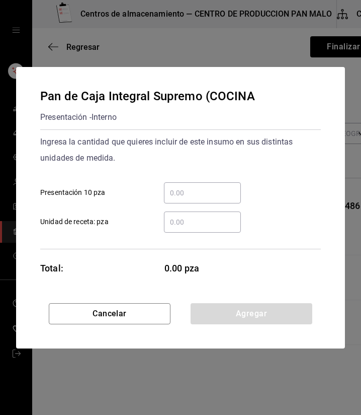
click at [201, 191] on input "​ Presentación 10 pza" at bounding box center [202, 193] width 77 height 12
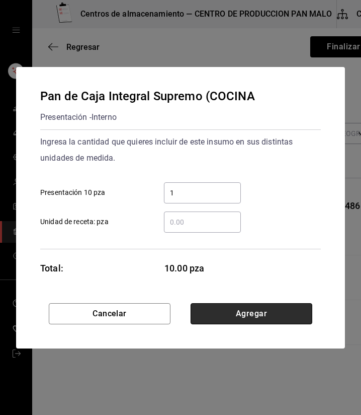
click at [284, 317] on button "Agregar" at bounding box center [252, 313] width 122 height 21
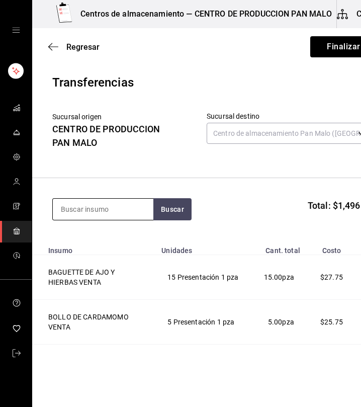
click at [107, 208] on input at bounding box center [103, 209] width 101 height 21
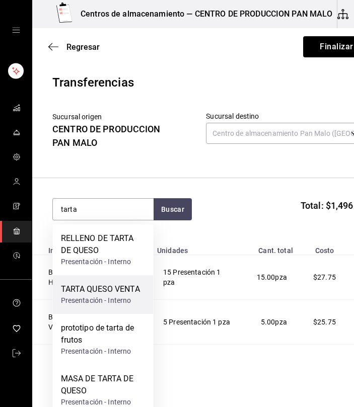
click at [105, 298] on div "Presentación - Interno" at bounding box center [100, 300] width 79 height 11
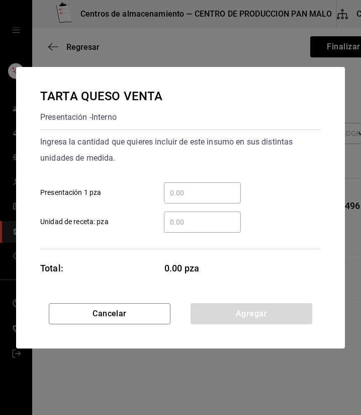
click at [206, 191] on input "​ Presentación 1 pza" at bounding box center [202, 193] width 77 height 12
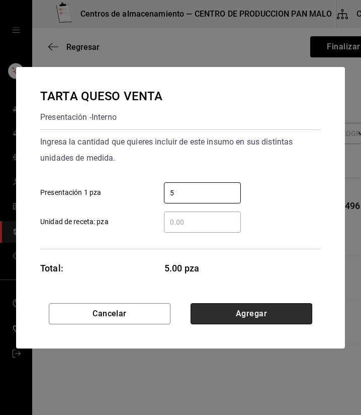
click at [304, 316] on button "Agregar" at bounding box center [252, 313] width 122 height 21
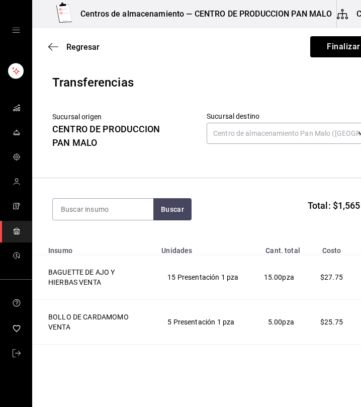
click at [126, 224] on section "Buscar Total: $1,565.21" at bounding box center [212, 209] width 361 height 62
click at [121, 215] on input at bounding box center [103, 209] width 101 height 21
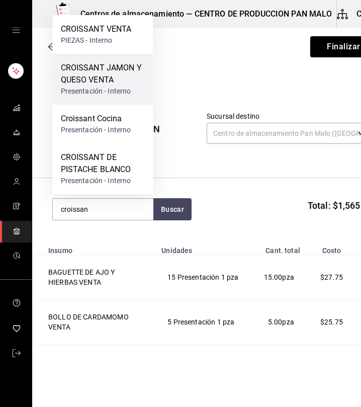
click at [125, 72] on div "CROISSANT JAMON Y QUESO VENTA" at bounding box center [103, 74] width 85 height 24
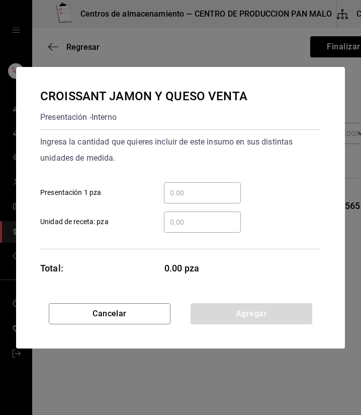
click at [198, 195] on input "​ Presentación 1 pza" at bounding box center [202, 193] width 77 height 12
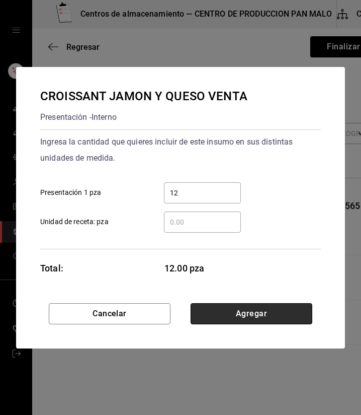
click at [223, 310] on button "Agregar" at bounding box center [252, 313] width 122 height 21
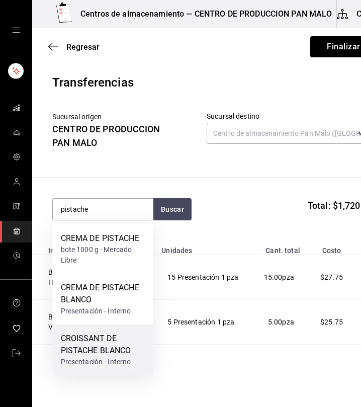
click at [114, 346] on div "CROISSANT DE PISTACHE BLANCO" at bounding box center [103, 345] width 85 height 24
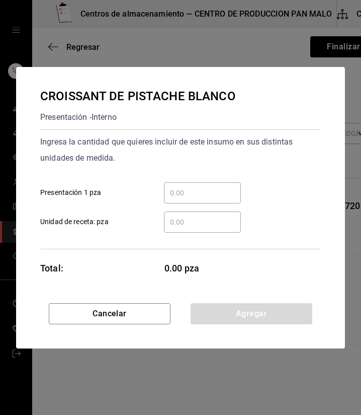
click at [189, 205] on div "​ Unidad de receta: pza" at bounding box center [176, 217] width 289 height 29
drag, startPoint x: 189, startPoint y: 205, endPoint x: 188, endPoint y: 186, distance: 18.7
click at [188, 186] on div "​" at bounding box center [202, 192] width 77 height 21
click at [188, 187] on input "​ Presentación 1 pza" at bounding box center [202, 193] width 77 height 12
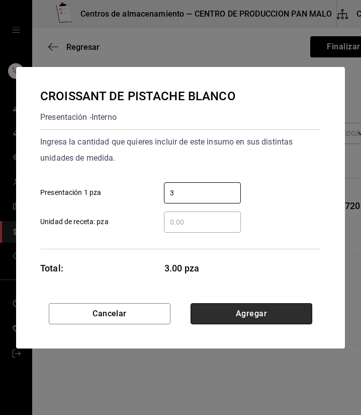
click at [228, 305] on button "Agregar" at bounding box center [252, 313] width 122 height 21
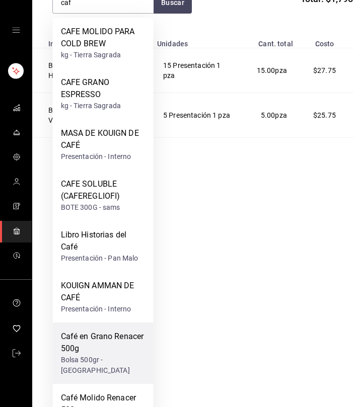
scroll to position [208, 0]
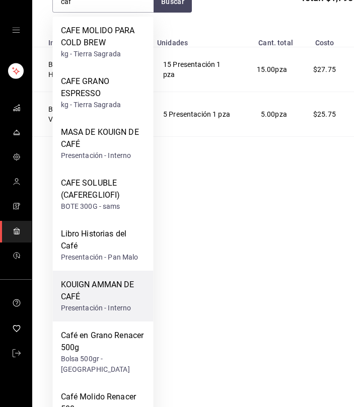
click at [123, 288] on div "KOUIGN AMMAN DE CAFÉ" at bounding box center [103, 291] width 85 height 24
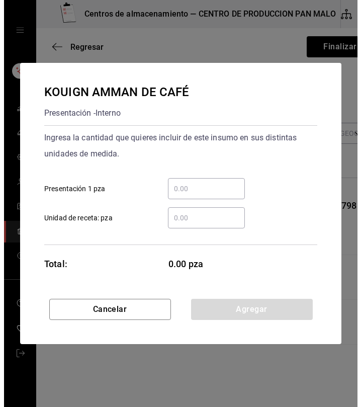
scroll to position [0, 0]
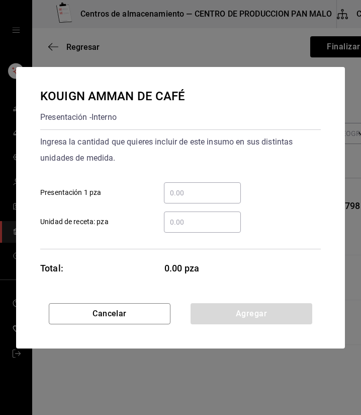
click at [196, 198] on div "​" at bounding box center [202, 192] width 77 height 21
click at [196, 198] on input "​ Presentación 1 pza" at bounding box center [202, 193] width 77 height 12
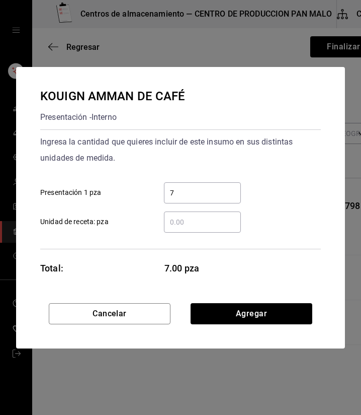
click at [266, 295] on div "KOUIGN AMMAN DE CAFÉ Presentación - Interno Ingresa la cantidad que quieres inc…" at bounding box center [180, 185] width 329 height 236
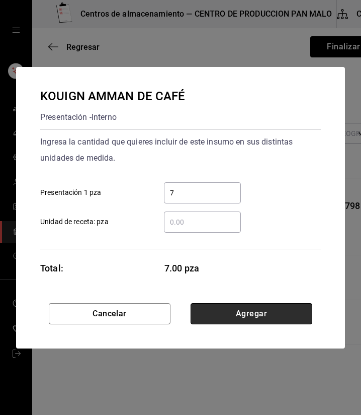
click at [254, 315] on button "Agregar" at bounding box center [252, 313] width 122 height 21
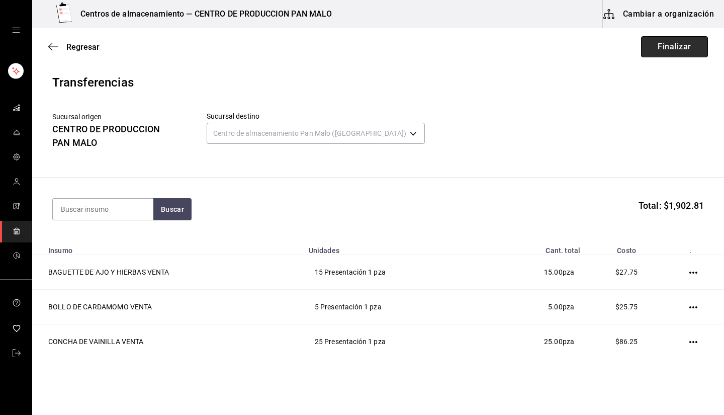
click at [651, 52] on button "Finalizar" at bounding box center [674, 46] width 67 height 21
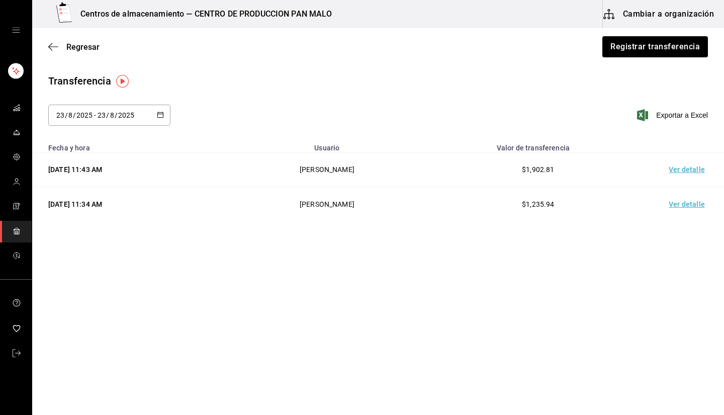
click at [443, 90] on div "Transferencia 2025-08-23 23 / 8 / 2025 - 2025-08-23 23 / 8 / 2025 Exportar a Ex…" at bounding box center [378, 105] width 692 height 64
click at [11, 36] on div "mailbox folders" at bounding box center [16, 30] width 32 height 60
click at [16, 30] on icon "open drawer" at bounding box center [16, 30] width 8 height 5
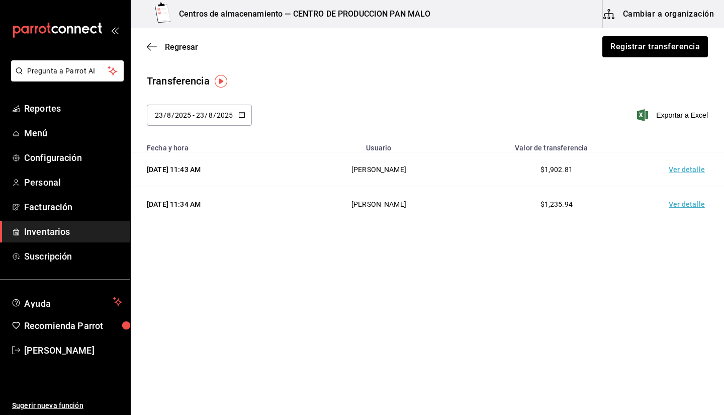
click at [615, 295] on main "Regresar Registrar transferencia Transferencia 2025-08-23 23 / 8 / 2025 - 2025-…" at bounding box center [428, 193] width 594 height 330
click at [81, 228] on span "Inventarios" at bounding box center [73, 232] width 98 height 14
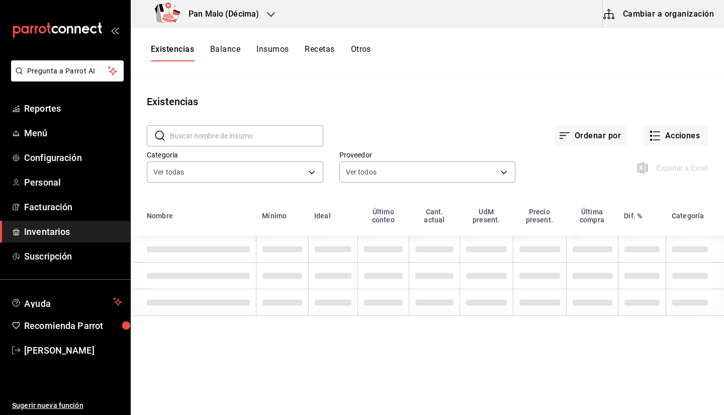
click at [671, 17] on button "Cambiar a organización" at bounding box center [659, 14] width 113 height 28
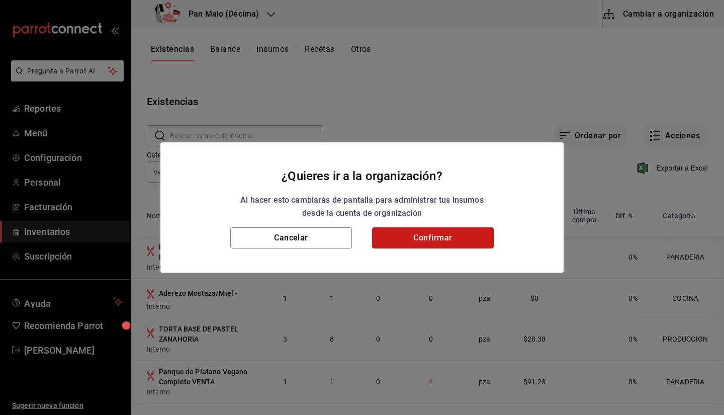
click at [418, 234] on button "Confirmar" at bounding box center [433, 237] width 122 height 21
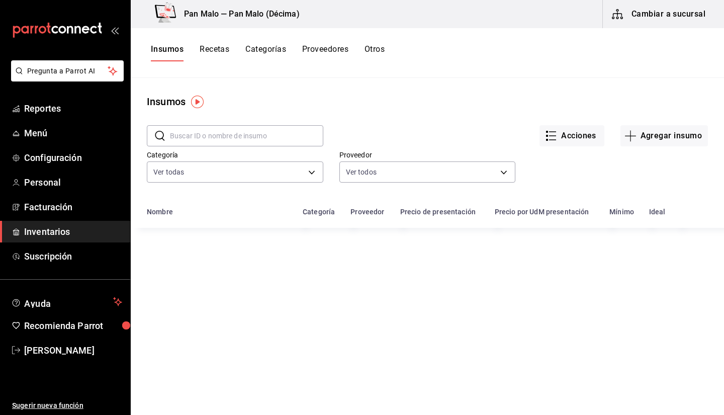
click at [629, 19] on button "Cambiar a sucursal" at bounding box center [659, 14] width 113 height 28
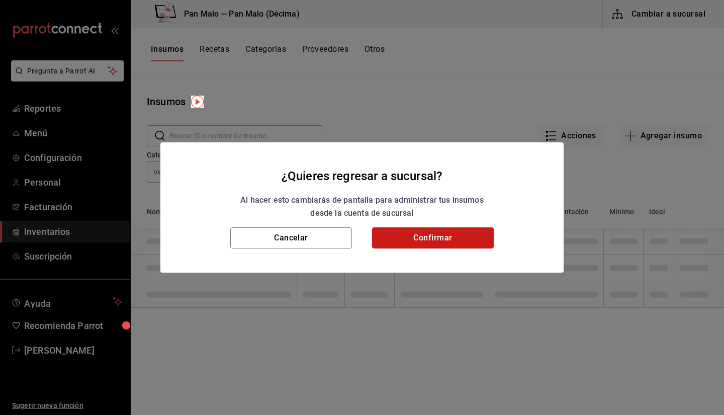
click at [464, 239] on button "Confirmar" at bounding box center [433, 237] width 122 height 21
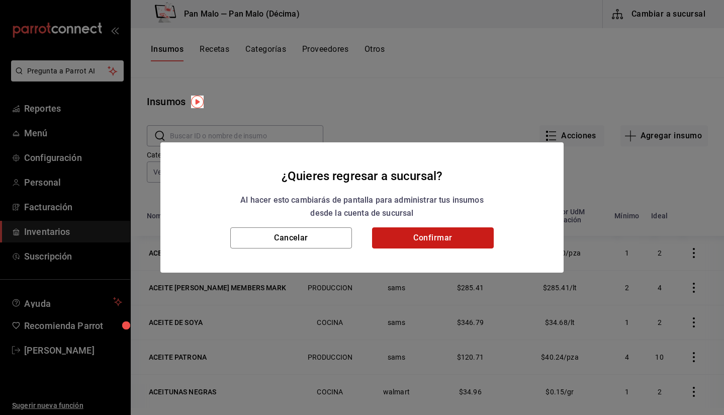
click at [433, 243] on button "Confirmar" at bounding box center [433, 237] width 122 height 21
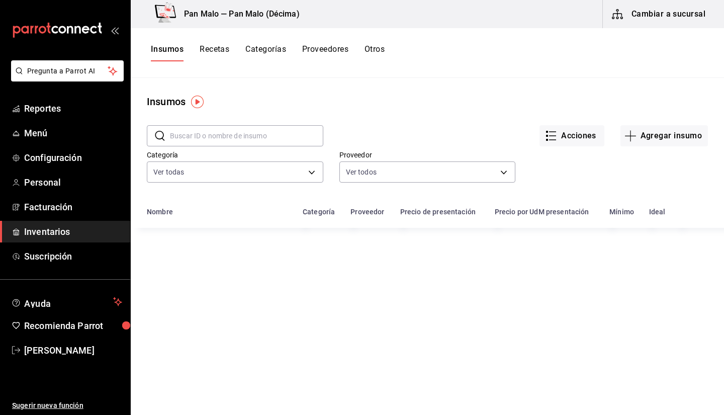
click at [267, 12] on h3 "Pan Malo — Pan Malo (Décima)" at bounding box center [238, 14] width 124 height 12
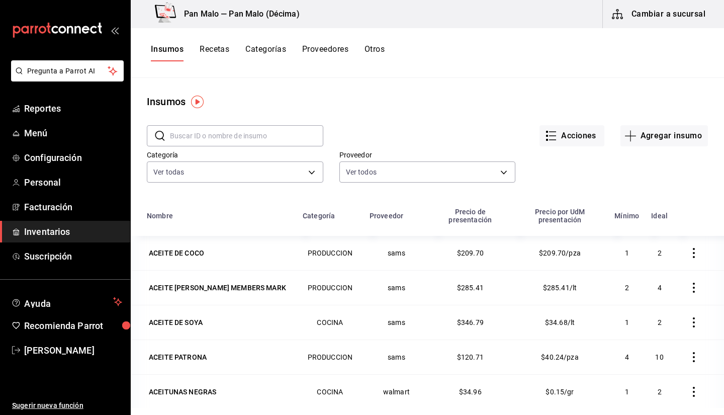
click at [670, 15] on button "Cambiar a sucursal" at bounding box center [659, 14] width 113 height 28
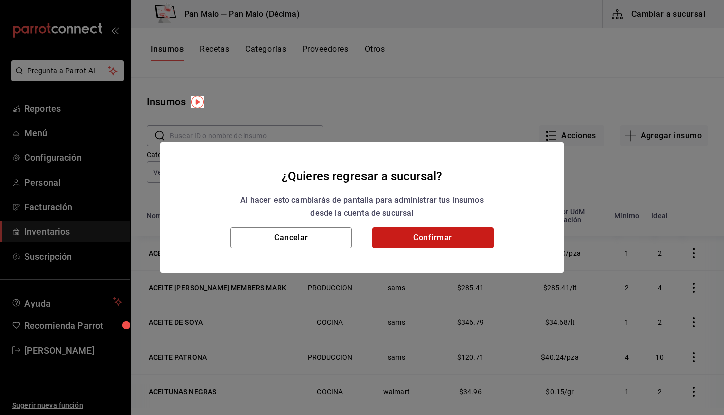
click at [477, 230] on button "Confirmar" at bounding box center [433, 237] width 122 height 21
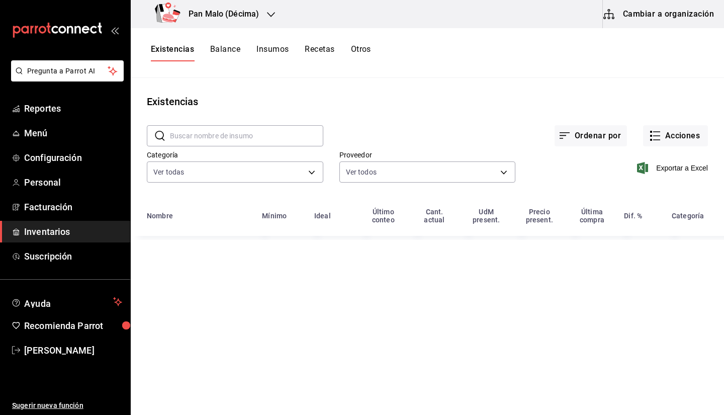
click at [216, 11] on h3 "Pan Malo (Décima)" at bounding box center [220, 14] width 78 height 12
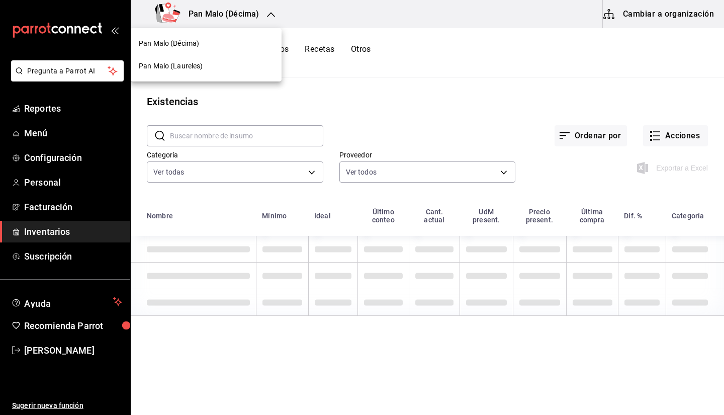
click at [203, 62] on span "Pan Malo (Laureles)" at bounding box center [171, 66] width 64 height 11
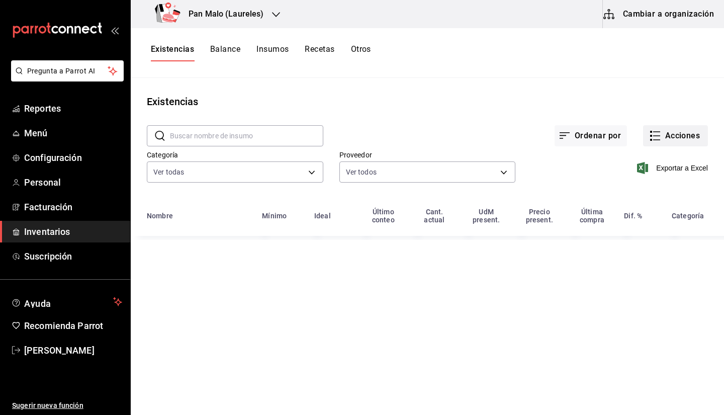
click at [668, 145] on button "Acciones" at bounding box center [675, 135] width 65 height 21
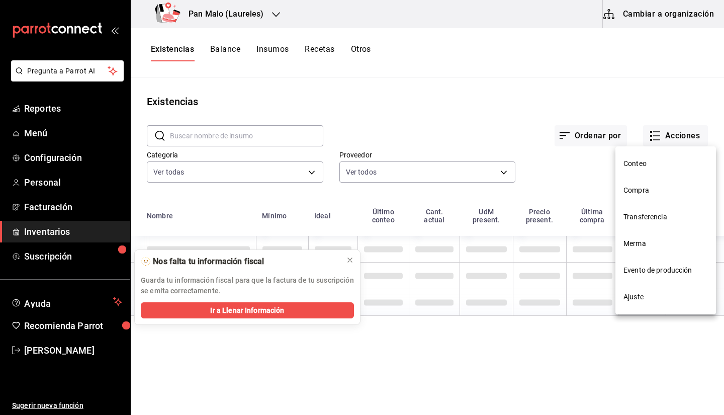
click at [636, 196] on li "Compra" at bounding box center [666, 190] width 101 height 27
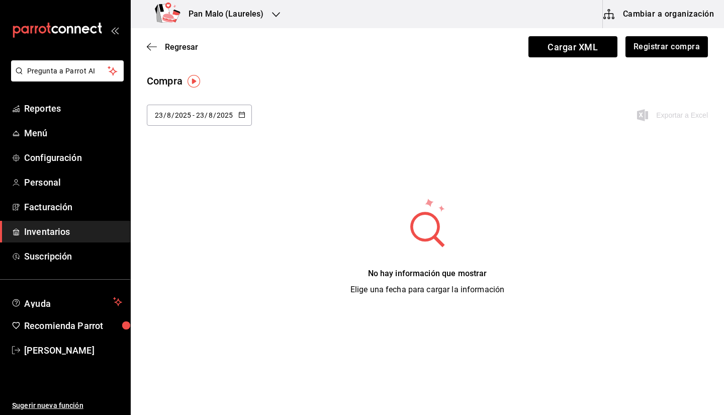
click at [233, 118] on div "2025-08-23 23 / 8 / 2025" at bounding box center [214, 115] width 39 height 8
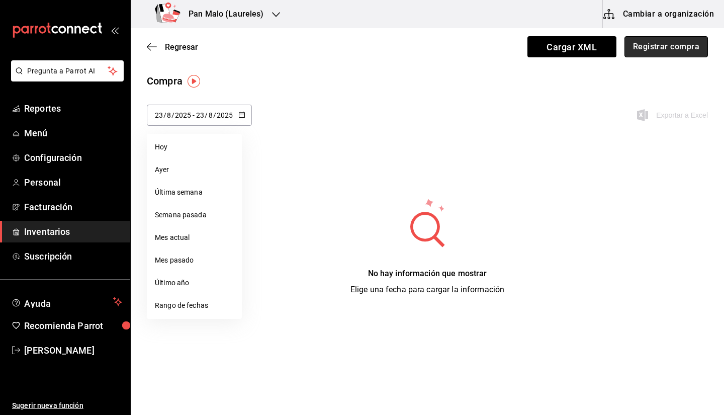
click at [647, 50] on button "Registrar compra" at bounding box center [667, 46] width 84 height 21
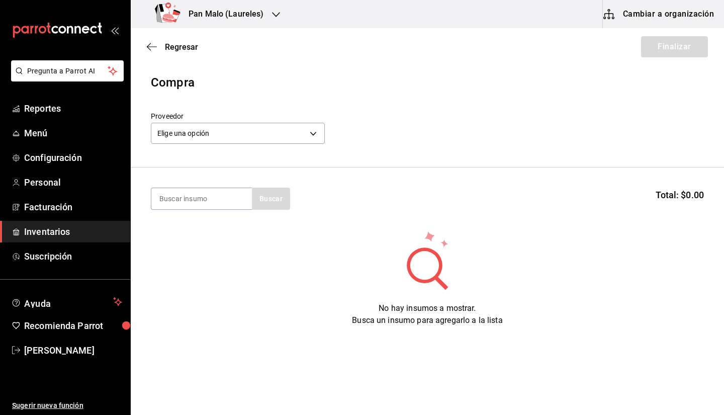
click at [184, 148] on header "Compra Proveedor Elige una opción default" at bounding box center [428, 120] width 594 height 94
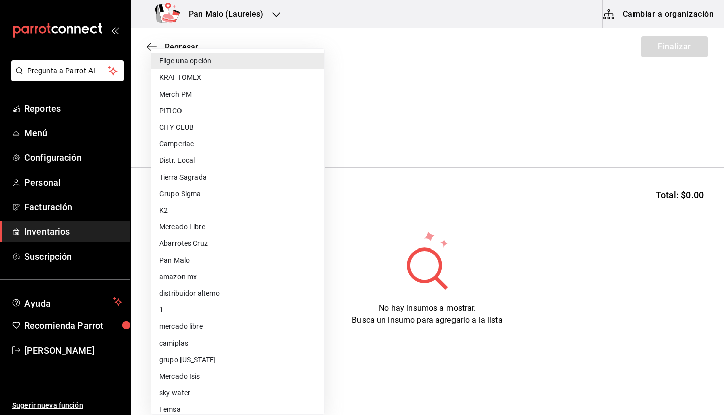
click at [181, 135] on body "Pregunta a Parrot AI Reportes Menú Configuración Personal Facturación Inventari…" at bounding box center [362, 179] width 724 height 358
click at [255, 159] on li "Distr. Local" at bounding box center [237, 160] width 173 height 17
type input "e4bb31fb-8d9b-468f-93a7-67e598b2ea2f"
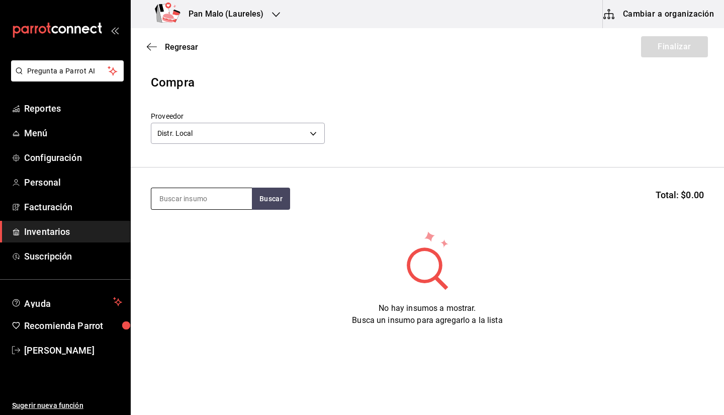
click at [199, 197] on input at bounding box center [201, 198] width 101 height 21
type input "pollo"
click at [210, 201] on input "pollo" at bounding box center [201, 198] width 101 height 21
click at [316, 256] on div "No hay insumos a mostrar. Busca un insumo para agregarlo a la lista" at bounding box center [428, 278] width 594 height 97
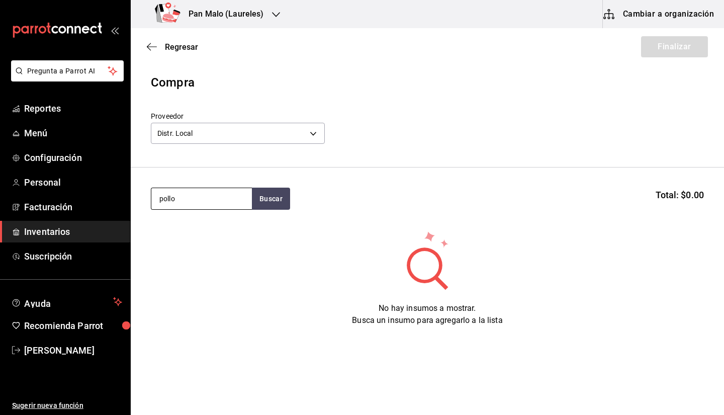
click at [208, 194] on input "pollo" at bounding box center [201, 198] width 101 height 21
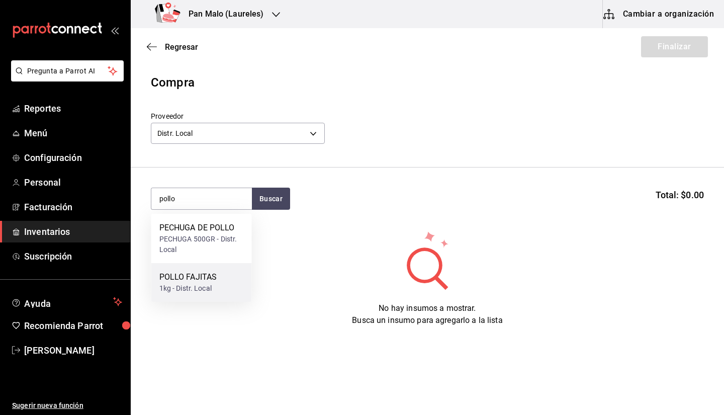
click at [202, 285] on div "1kg - Distr. Local" at bounding box center [188, 288] width 58 height 11
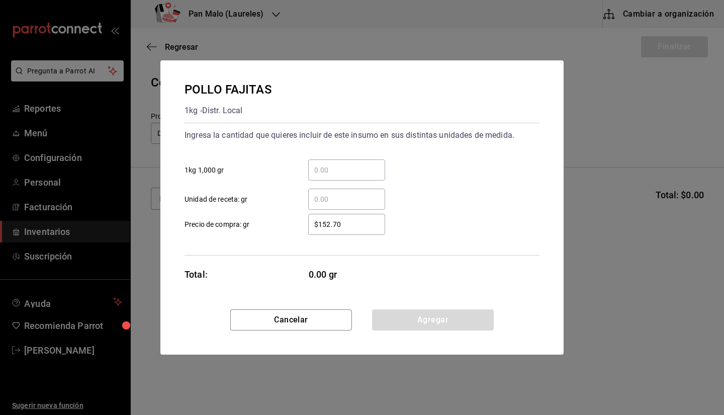
click at [342, 158] on div "​ 1kg 1,000 gr" at bounding box center [358, 165] width 363 height 29
click at [337, 161] on div "​" at bounding box center [346, 169] width 77 height 21
click at [337, 164] on input "​ 1kg 1,000 gr" at bounding box center [346, 170] width 77 height 12
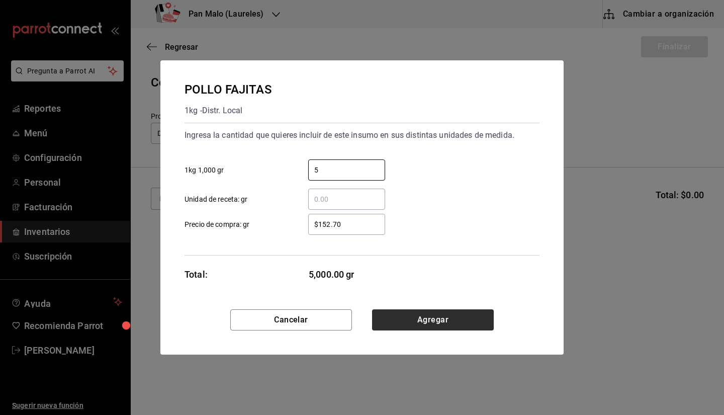
type input "5"
click at [473, 312] on button "Agregar" at bounding box center [433, 319] width 122 height 21
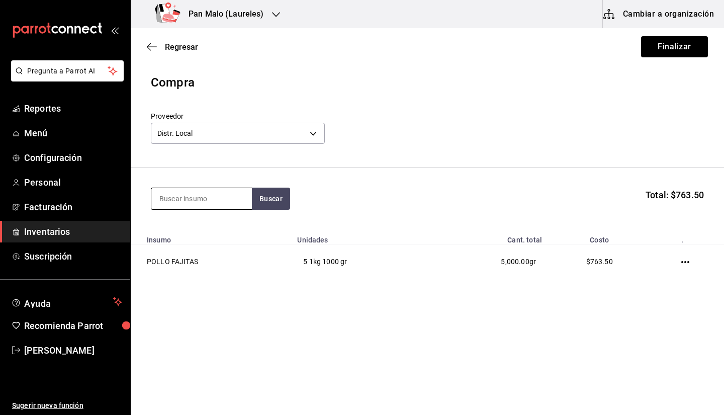
click at [222, 191] on input at bounding box center [201, 198] width 101 height 21
type input "pollo"
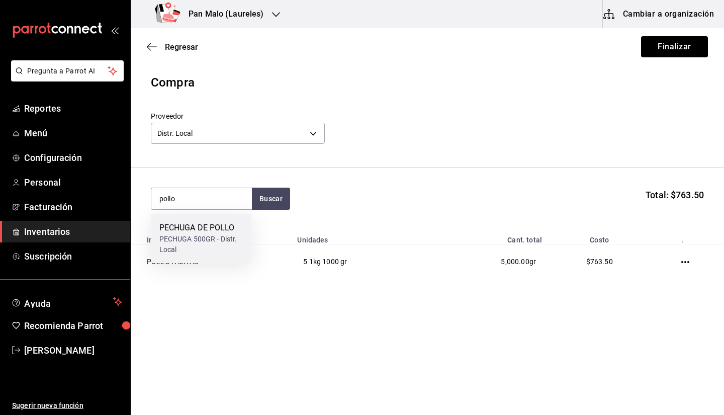
click at [199, 245] on div "PECHUGA 500GR - Distr. Local" at bounding box center [201, 244] width 85 height 21
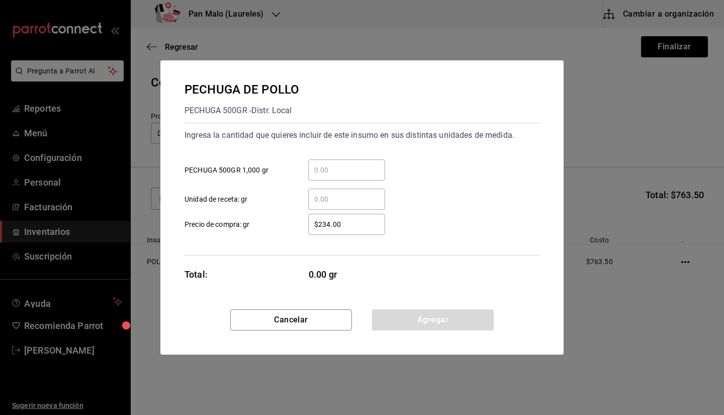
click at [320, 171] on input "​ PECHUGA 500GR 1,000 gr" at bounding box center [346, 170] width 77 height 12
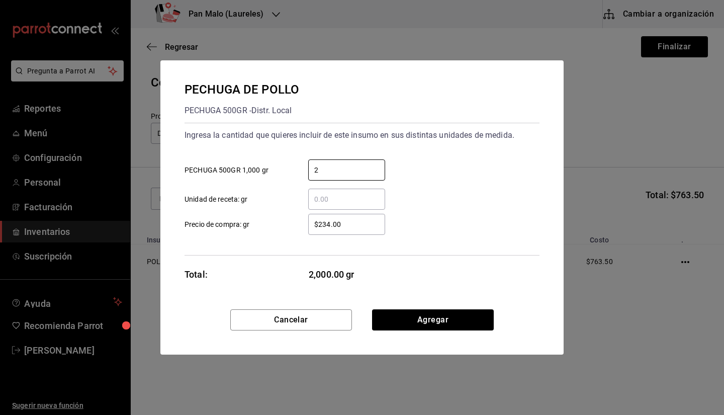
type input "2"
click at [484, 170] on div "2 ​ PECHUGA 500GR 1,000 gr" at bounding box center [358, 165] width 363 height 29
drag, startPoint x: 335, startPoint y: 195, endPoint x: 330, endPoint y: 187, distance: 9.5
click at [335, 195] on input "​ Unidad de receta: gr" at bounding box center [346, 199] width 77 height 12
click at [328, 177] on div "2 ​" at bounding box center [346, 169] width 77 height 21
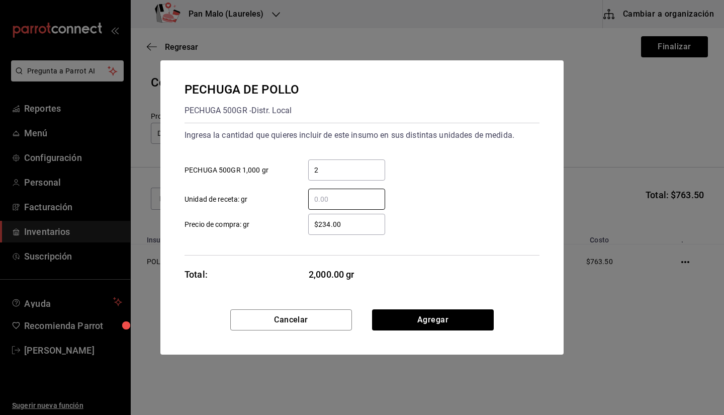
click at [328, 176] on input "2" at bounding box center [346, 170] width 77 height 12
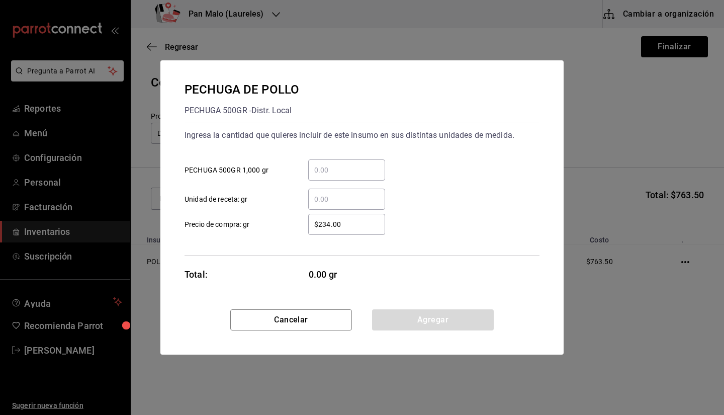
click at [348, 198] on input "​ Unidad de receta: gr" at bounding box center [346, 199] width 77 height 12
click at [342, 161] on div "​" at bounding box center [346, 169] width 77 height 21
click at [342, 164] on input "​ PECHUGA 500GR 1,000 gr" at bounding box center [346, 170] width 77 height 12
click at [336, 165] on input "​ PECHUGA 500GR 1,000 gr" at bounding box center [346, 170] width 77 height 12
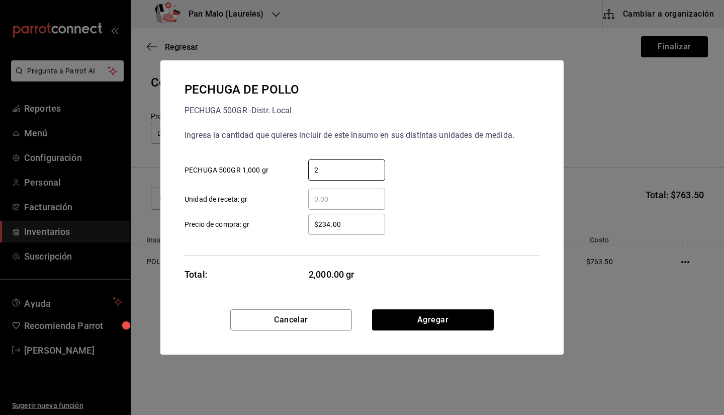
type input "2"
drag, startPoint x: 314, startPoint y: 195, endPoint x: 304, endPoint y: 164, distance: 32.1
click at [304, 164] on div "2 ​" at bounding box center [338, 169] width 93 height 21
click at [308, 164] on input "2" at bounding box center [346, 170] width 77 height 12
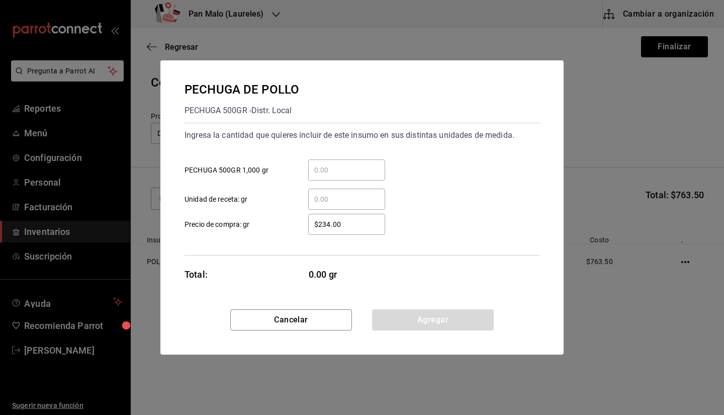
click at [329, 201] on input "​ Unidad de receta: gr" at bounding box center [346, 199] width 77 height 12
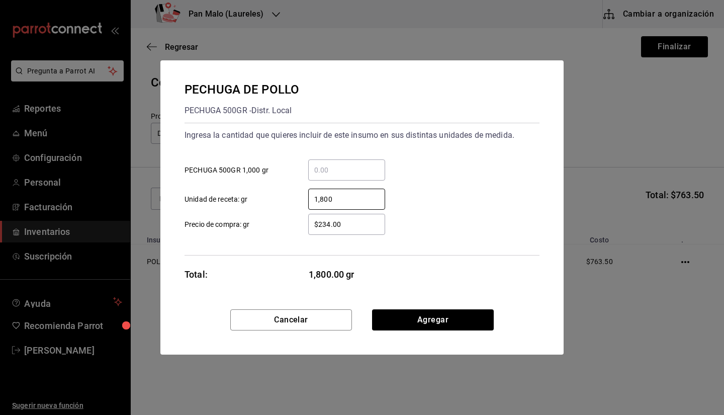
type input "1,800"
click at [355, 226] on input "$234.00" at bounding box center [346, 224] width 77 height 12
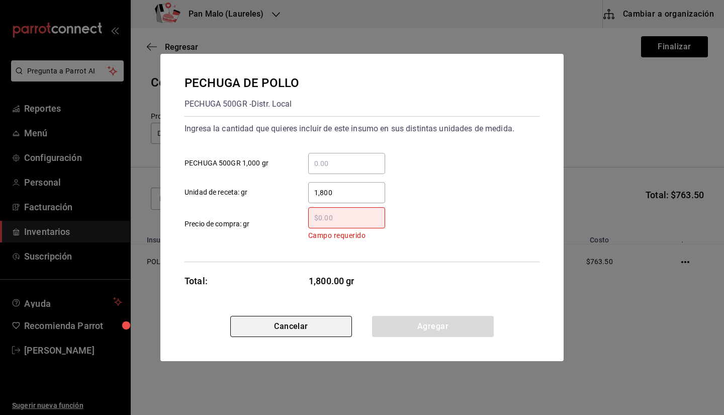
click at [329, 337] on button "Cancelar" at bounding box center [291, 326] width 122 height 21
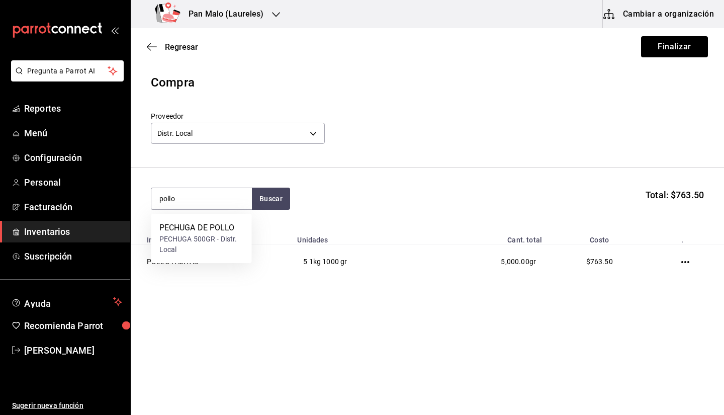
type input "pollo"
click at [181, 246] on div "PECHUGA 500GR - Distr. Local" at bounding box center [201, 244] width 85 height 21
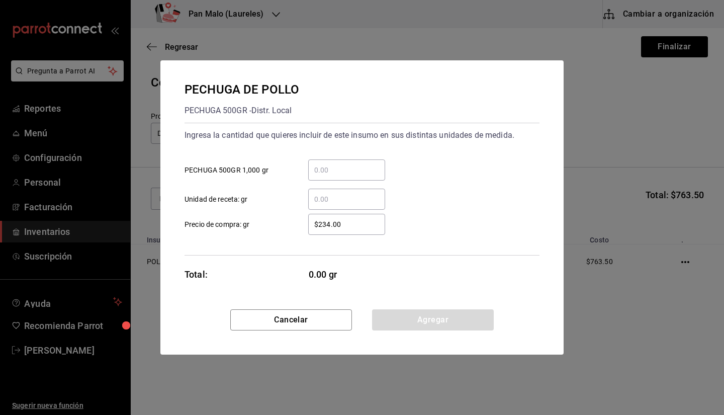
click at [336, 198] on input "​ Unidad de receta: gr" at bounding box center [346, 199] width 77 height 12
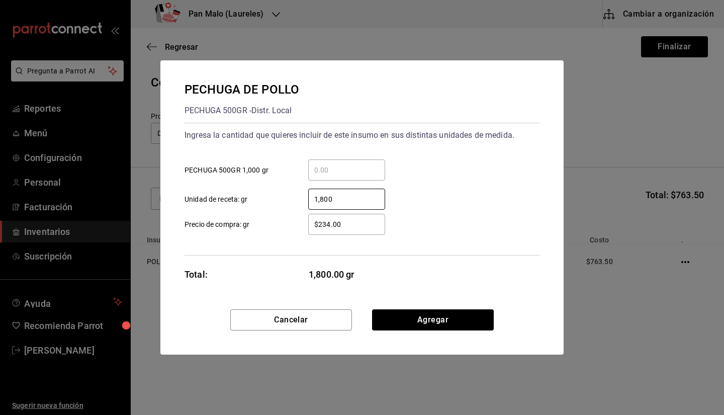
type input "1,800"
click at [350, 232] on div "$234.00 ​" at bounding box center [346, 224] width 77 height 21
click at [350, 230] on input "$234.00" at bounding box center [346, 224] width 77 height 12
type input "$240"
click at [457, 323] on button "Agregar" at bounding box center [433, 319] width 122 height 21
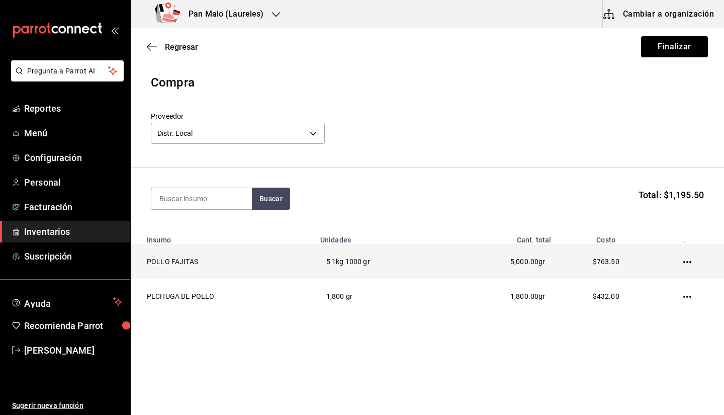
click at [686, 266] on icon "button" at bounding box center [688, 262] width 8 height 8
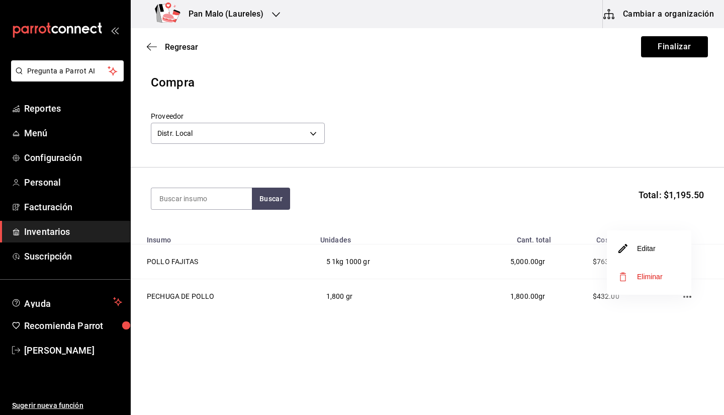
click at [658, 253] on li "Editar" at bounding box center [649, 248] width 85 height 28
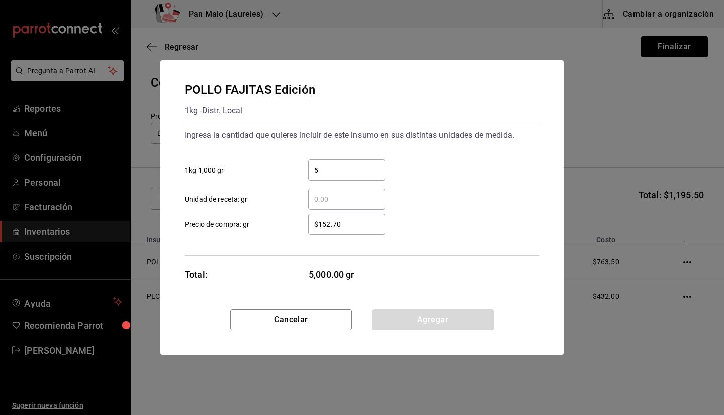
click at [334, 170] on input "5" at bounding box center [346, 170] width 77 height 12
click at [315, 225] on input "$152.70" at bounding box center [346, 224] width 77 height 12
click at [352, 228] on input "$152.70" at bounding box center [346, 224] width 77 height 12
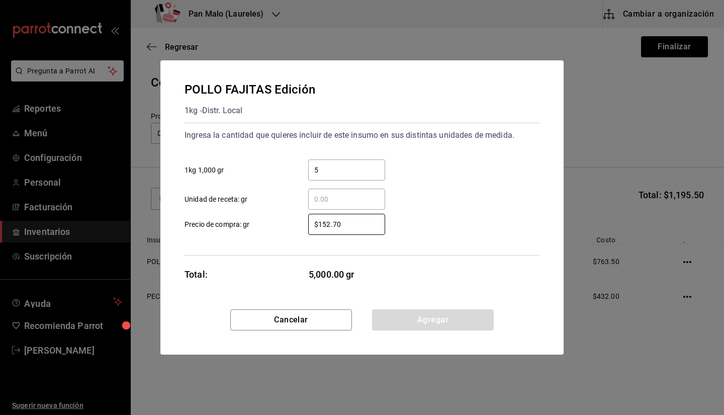
click at [326, 194] on input "​ Unidad de receta: gr" at bounding box center [346, 199] width 77 height 12
click at [319, 178] on div "5 ​" at bounding box center [346, 169] width 77 height 21
click at [319, 176] on input "5" at bounding box center [346, 170] width 77 height 12
type input "5"
click at [331, 209] on div "​" at bounding box center [346, 199] width 77 height 21
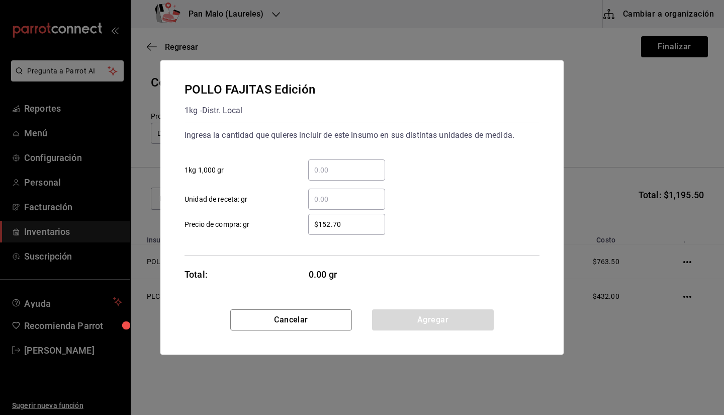
click at [331, 205] on input "​ Unidad de receta: gr" at bounding box center [346, 199] width 77 height 12
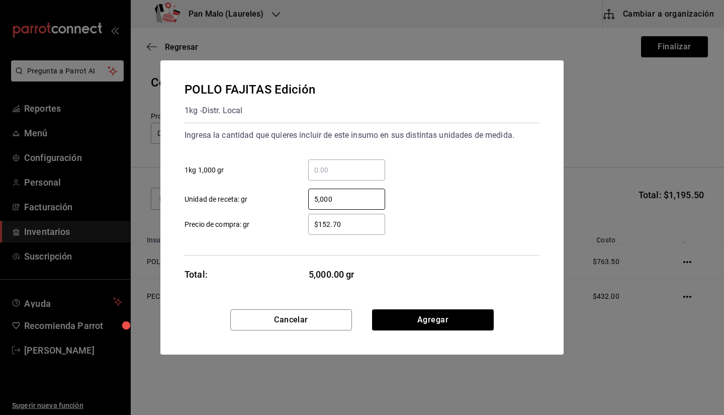
type input "5,000"
click at [359, 234] on div "$152.70 ​" at bounding box center [346, 224] width 77 height 21
type input "$1"
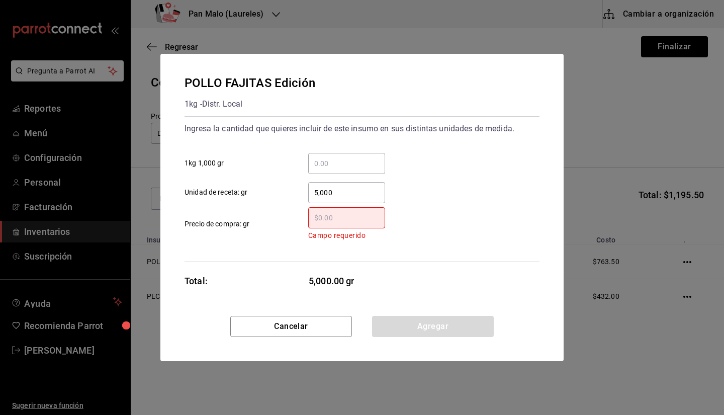
type input "$6"
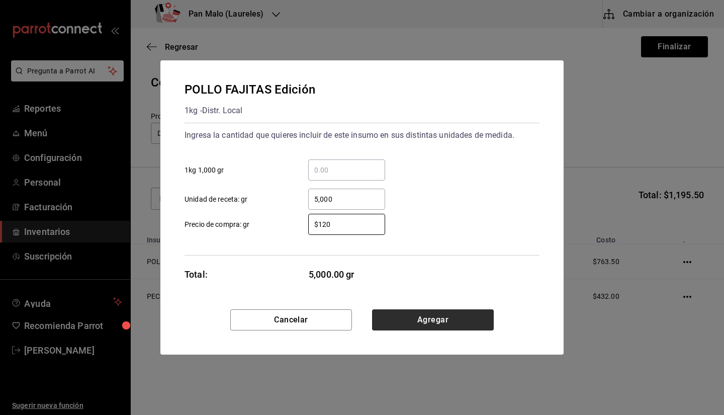
type input "$120"
click at [452, 312] on button "Agregar" at bounding box center [433, 319] width 122 height 21
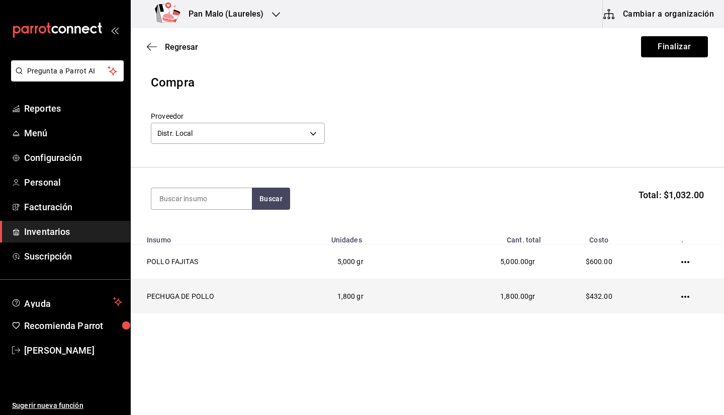
click at [685, 296] on icon "button" at bounding box center [686, 297] width 8 height 8
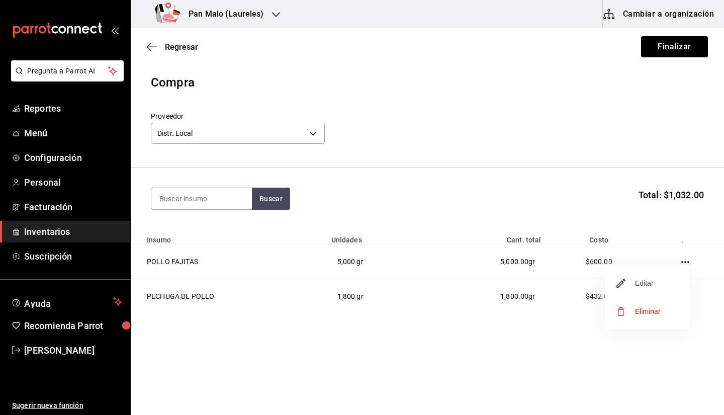
click at [630, 283] on span "Editar" at bounding box center [635, 283] width 37 height 12
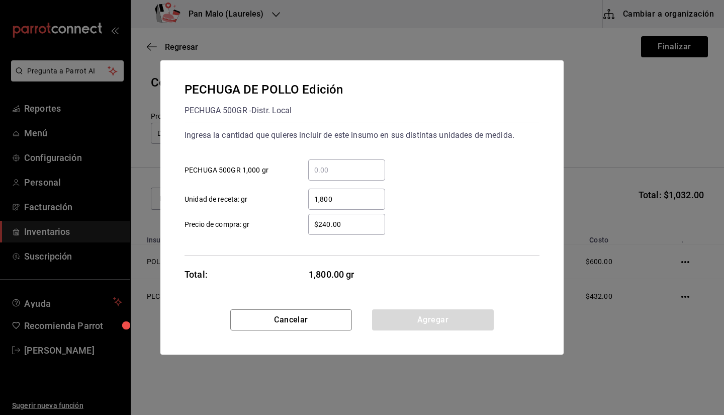
click at [351, 222] on input "$240.00" at bounding box center [346, 224] width 77 height 12
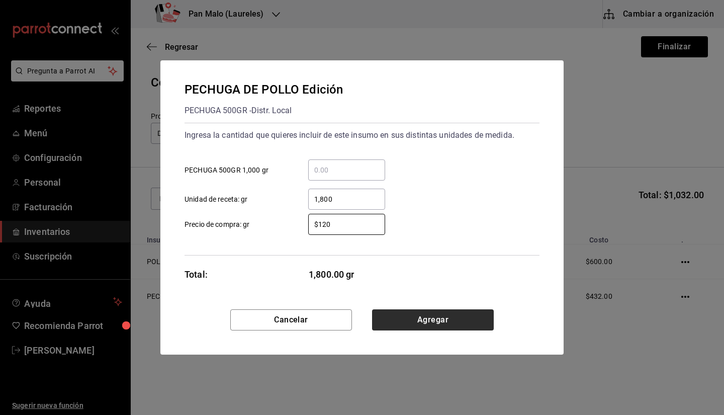
type input "$120"
click at [457, 323] on button "Agregar" at bounding box center [433, 319] width 122 height 21
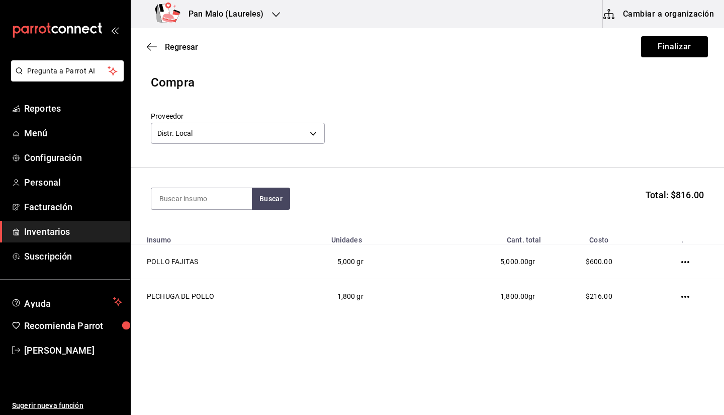
click at [288, 86] on div "Compra" at bounding box center [427, 82] width 553 height 18
click at [204, 199] on input at bounding box center [201, 198] width 101 height 21
type input "chocolat"
click at [628, 83] on div "Compra" at bounding box center [427, 82] width 553 height 18
click at [677, 57] on div "Regresar Finalizar" at bounding box center [428, 46] width 594 height 37
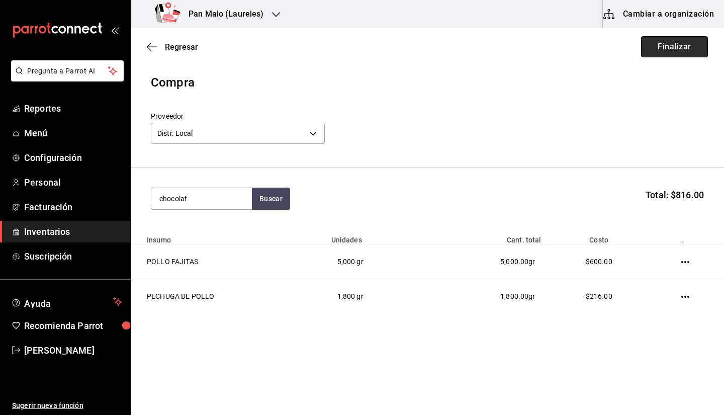
click at [660, 46] on button "Finalizar" at bounding box center [674, 46] width 67 height 21
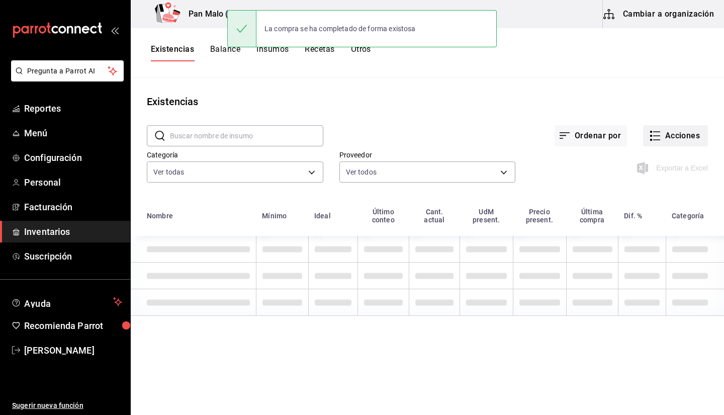
click at [672, 145] on button "Acciones" at bounding box center [675, 135] width 65 height 21
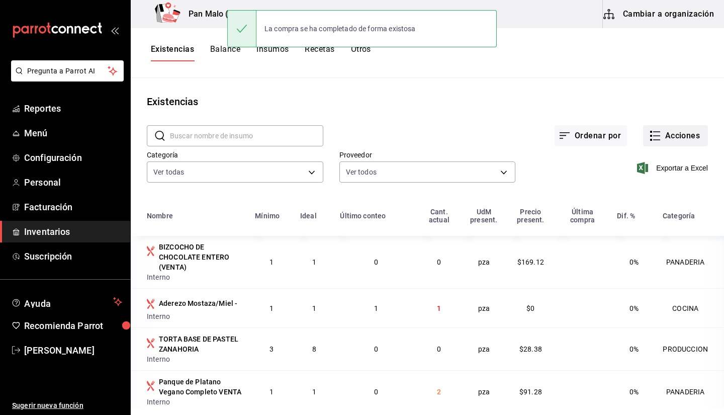
click at [680, 129] on div "Conteo Compra Transferencia Merma Evento de producción Ajuste" at bounding box center [362, 207] width 724 height 415
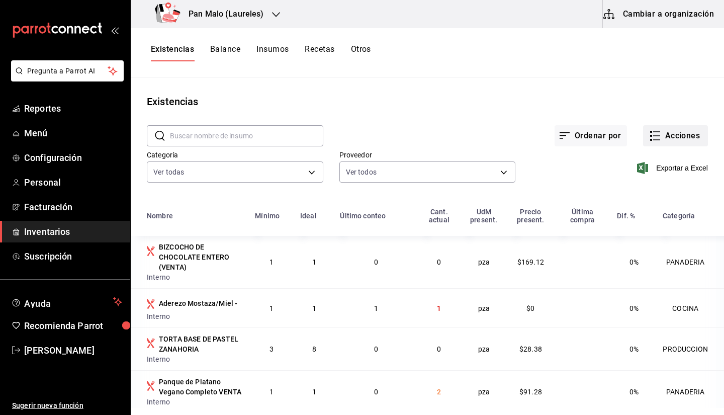
click at [674, 134] on button "Acciones" at bounding box center [675, 135] width 65 height 21
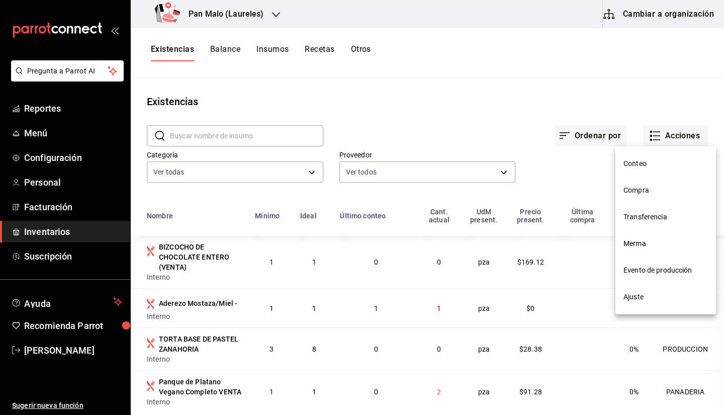
click at [643, 200] on li "Compra" at bounding box center [666, 190] width 101 height 27
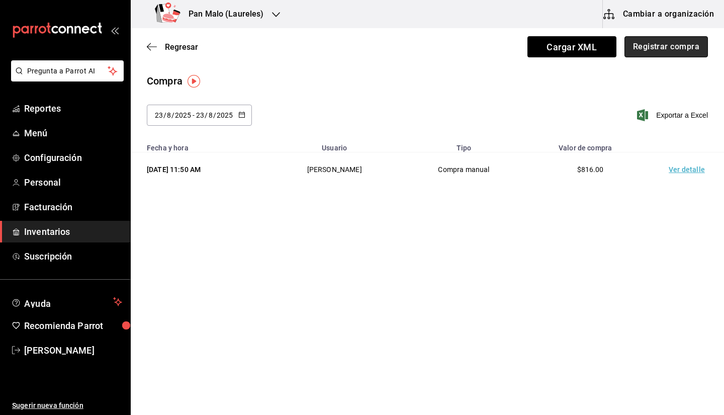
click at [643, 54] on button "Registrar compra" at bounding box center [667, 46] width 84 height 21
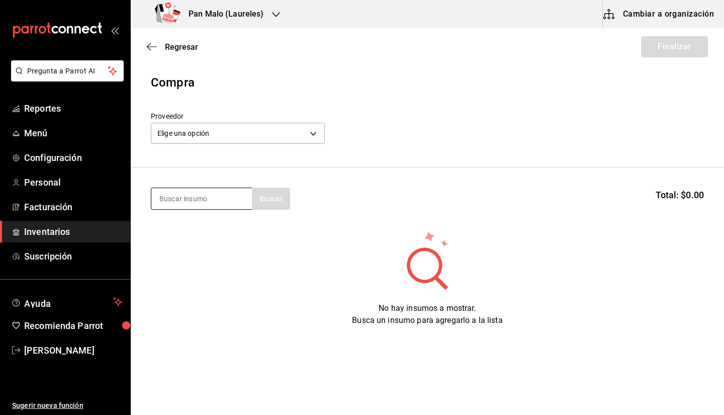
click at [212, 206] on input at bounding box center [201, 198] width 101 height 21
type input "chocol"
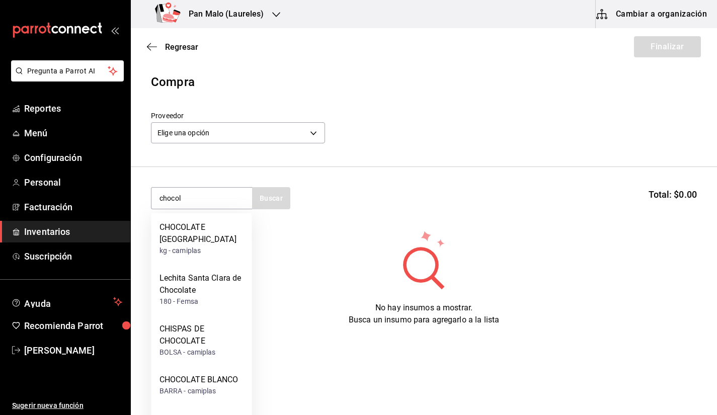
scroll to position [32, 0]
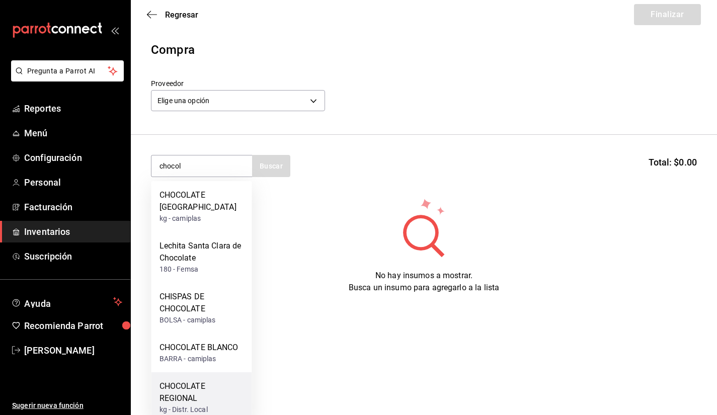
click at [210, 372] on div "CHOCOLATE REGIONAL kg - Distr. Local" at bounding box center [201, 397] width 101 height 51
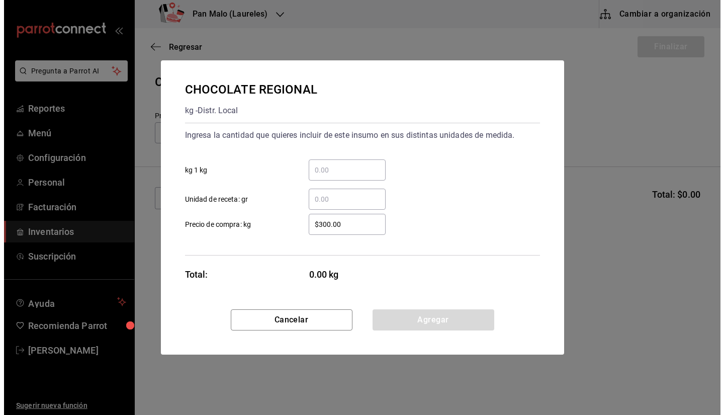
scroll to position [0, 0]
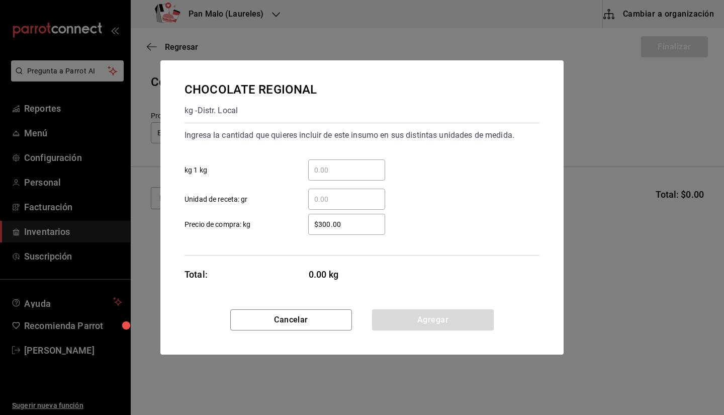
click at [336, 178] on div "​" at bounding box center [346, 169] width 77 height 21
click at [336, 176] on input "​ kg 1 kg" at bounding box center [346, 170] width 77 height 12
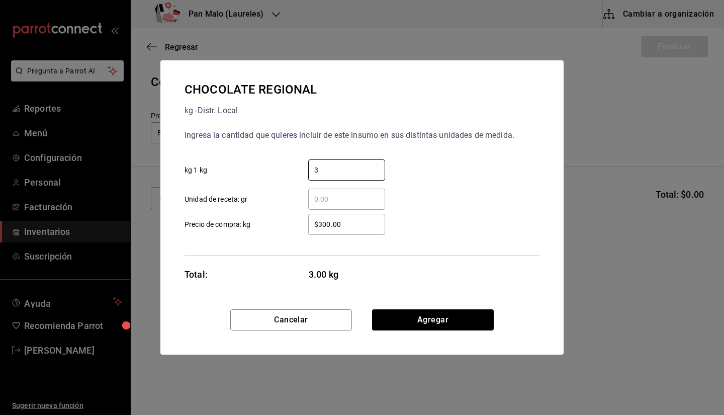
type input "3"
click at [331, 216] on div "$300.00 ​" at bounding box center [346, 224] width 77 height 21
click at [331, 218] on input "$300.00" at bounding box center [346, 224] width 77 height 12
type input "$3"
type input "$220"
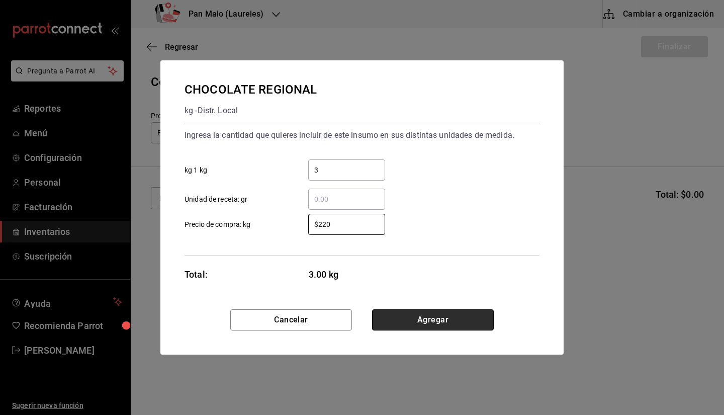
click at [464, 315] on button "Agregar" at bounding box center [433, 319] width 122 height 21
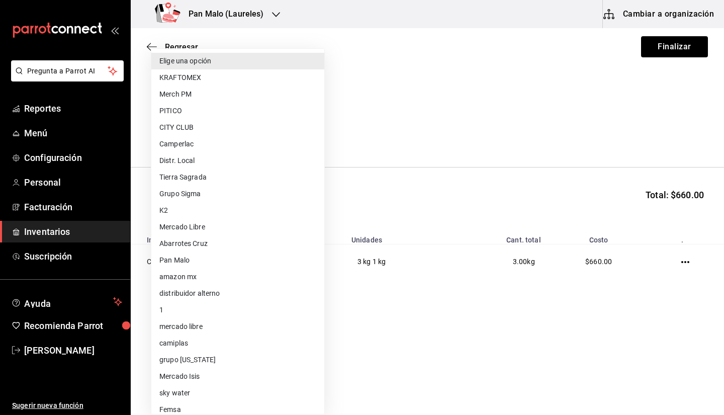
click at [303, 130] on body "Pregunta a Parrot AI Reportes Menú Configuración Personal Facturación Inventari…" at bounding box center [362, 179] width 724 height 358
click at [243, 164] on li "Distr. Local" at bounding box center [237, 160] width 173 height 17
type input "e4bb31fb-8d9b-468f-93a7-67e598b2ea2f"
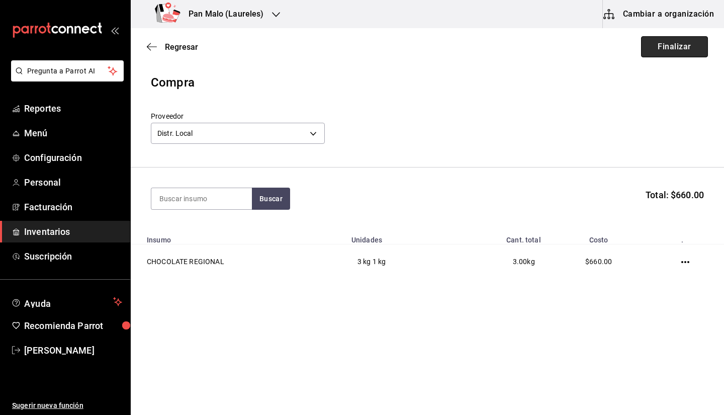
click at [677, 47] on button "Finalizar" at bounding box center [674, 46] width 67 height 21
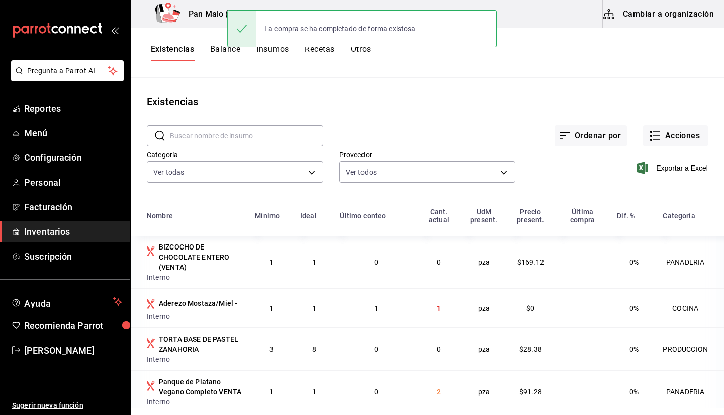
click at [456, 73] on div "Existencias Balance Insumos Recetas Otros" at bounding box center [428, 53] width 594 height 50
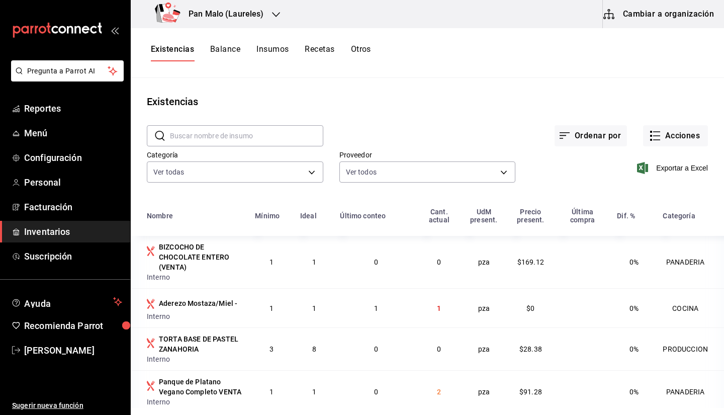
click at [225, 22] on div "Pan Malo (Laureles)" at bounding box center [211, 14] width 145 height 28
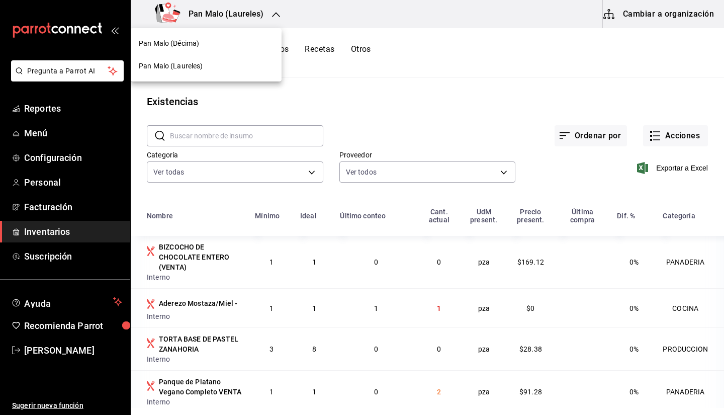
click at [222, 49] on div "Pan Malo (Décima)" at bounding box center [206, 43] width 151 height 23
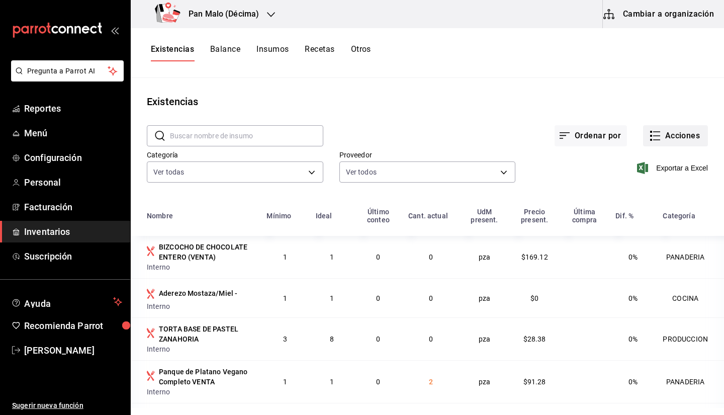
click at [643, 126] on button "Acciones" at bounding box center [675, 135] width 65 height 21
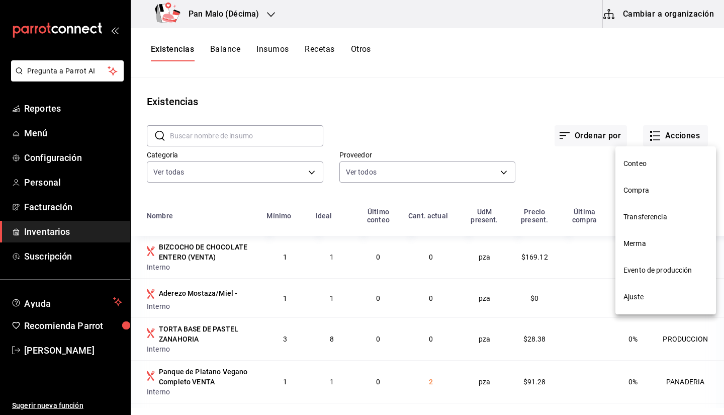
click at [637, 185] on span "Compra" at bounding box center [666, 190] width 85 height 11
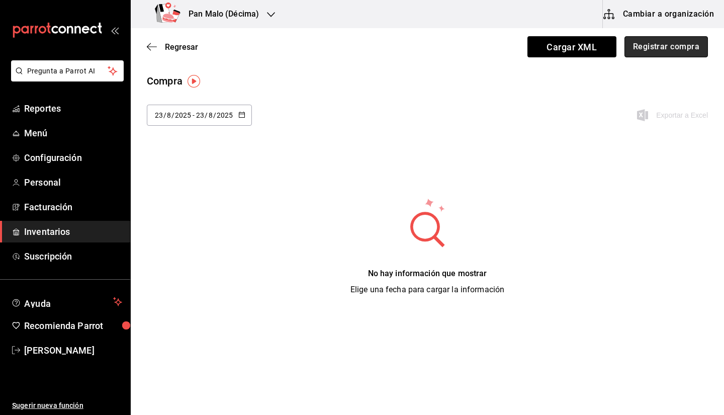
click at [647, 49] on button "Registrar compra" at bounding box center [667, 46] width 84 height 21
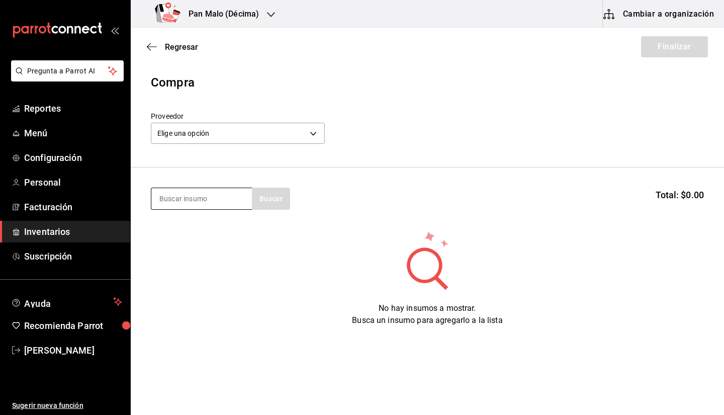
click at [180, 190] on input at bounding box center [201, 198] width 101 height 21
type input "pollo"
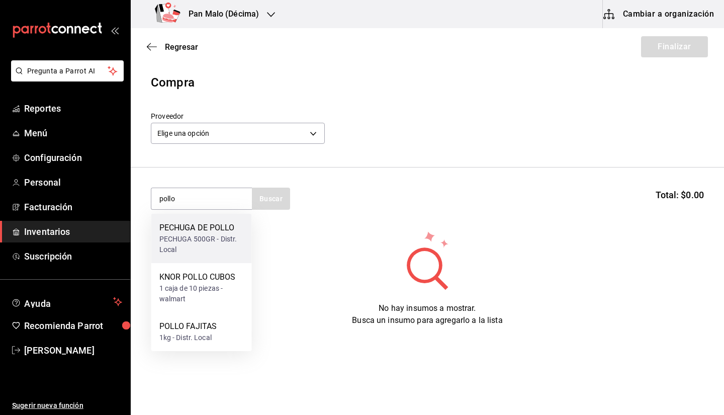
click at [197, 237] on div "PECHUGA 500GR - Distr. Local" at bounding box center [201, 244] width 85 height 21
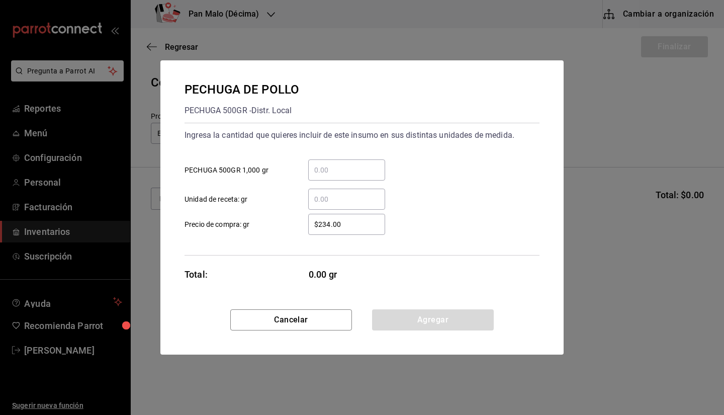
click at [345, 196] on input "​ Unidad de receta: gr" at bounding box center [346, 199] width 77 height 12
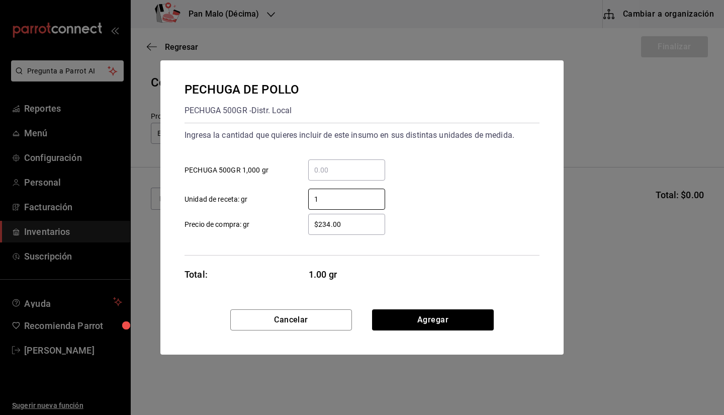
type input "1"
click at [338, 172] on input "​ PECHUGA 500GR 1,000 gr" at bounding box center [346, 170] width 77 height 12
click at [337, 176] on div "​" at bounding box center [346, 169] width 77 height 21
click at [337, 176] on input "​ PECHUGA 500GR 1,000 gr" at bounding box center [346, 170] width 77 height 12
click at [331, 197] on input "1" at bounding box center [346, 199] width 77 height 12
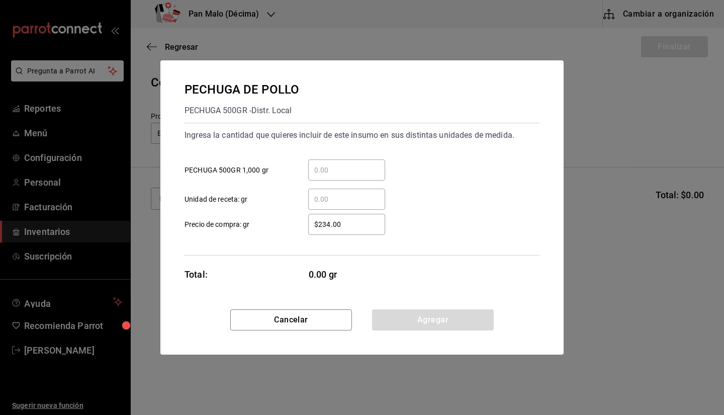
click at [330, 197] on input "​ Unidad de receta: gr" at bounding box center [346, 199] width 77 height 12
click at [339, 190] on div "​" at bounding box center [346, 199] width 77 height 21
click at [339, 193] on input "​ Unidad de receta: gr" at bounding box center [346, 199] width 77 height 12
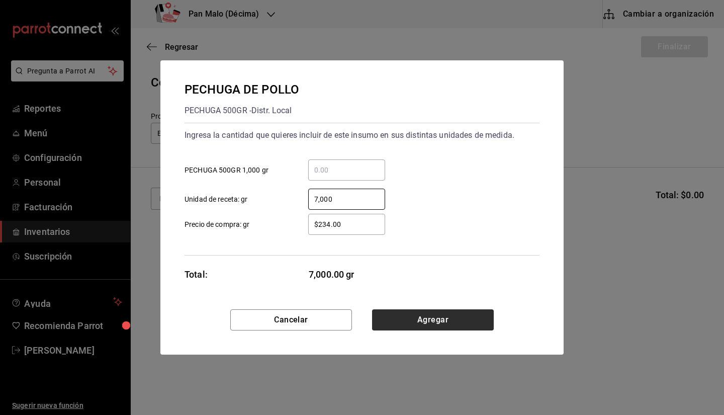
type input "7,000"
click at [438, 316] on button "Agregar" at bounding box center [433, 319] width 122 height 21
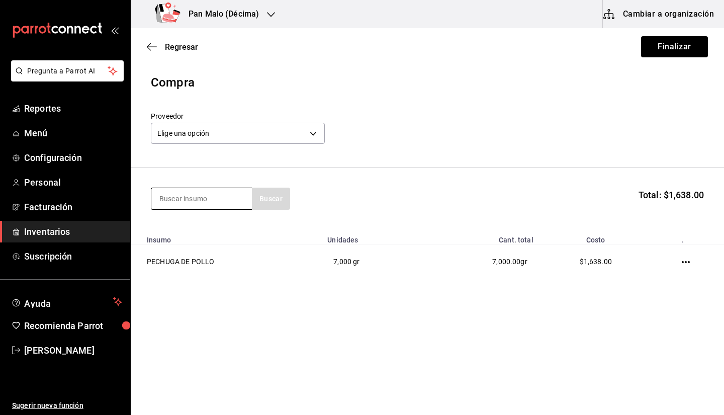
click at [193, 201] on input at bounding box center [201, 198] width 101 height 21
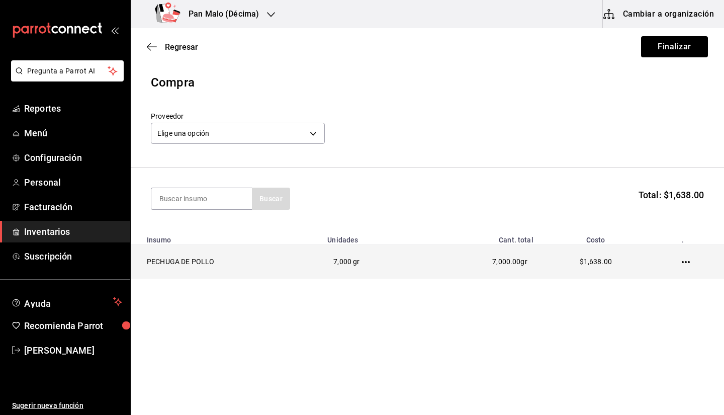
click at [187, 265] on td "PECHUGA DE POLLO" at bounding box center [226, 262] width 191 height 35
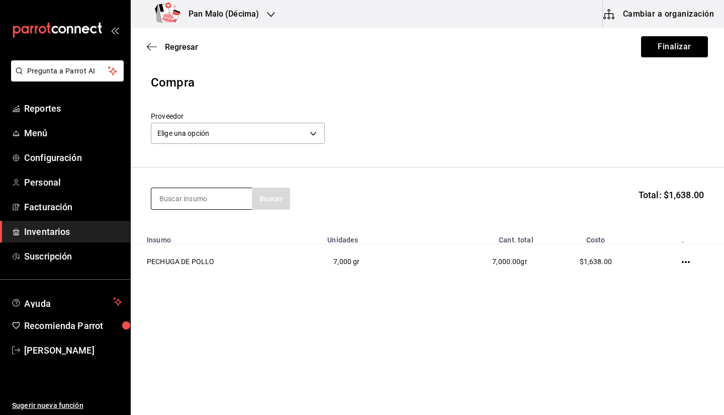
click at [206, 201] on input at bounding box center [201, 198] width 101 height 21
type input "fajita"
click at [190, 243] on div "1kg - Distr. Local" at bounding box center [188, 239] width 58 height 11
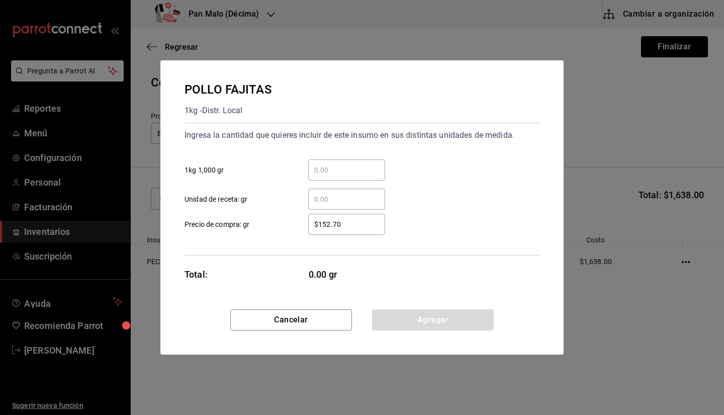
click at [350, 197] on input "​ Unidad de receta: gr" at bounding box center [346, 199] width 77 height 12
type input "2"
type input "9"
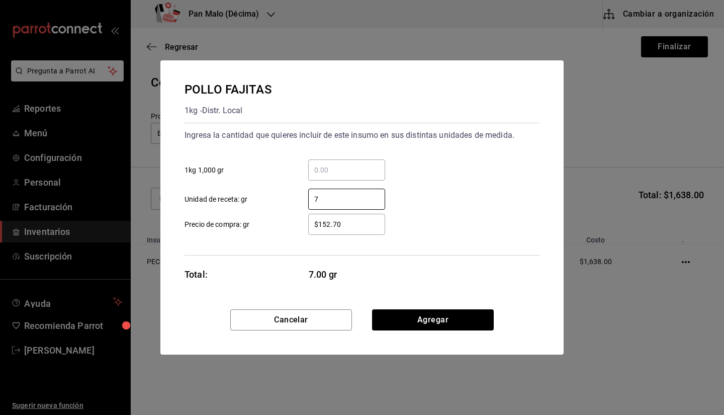
type input "7"
click at [330, 227] on input "$152.70" at bounding box center [346, 224] width 77 height 12
type input "$120"
drag, startPoint x: 466, startPoint y: 320, endPoint x: 355, endPoint y: 216, distance: 152.3
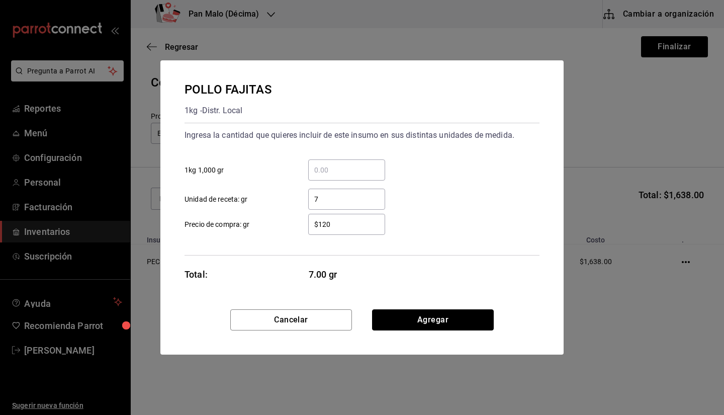
click at [355, 216] on div "POLLO FAJITAS 1kg - Distr. Local Ingresa la cantidad que quieres incluir de est…" at bounding box center [361, 207] width 403 height 294
click at [352, 213] on div "$120 ​ Precio de compra: gr" at bounding box center [358, 220] width 363 height 29
click at [342, 204] on input "7" at bounding box center [346, 199] width 77 height 12
type input "7,000"
click at [418, 319] on button "Agregar" at bounding box center [433, 319] width 122 height 21
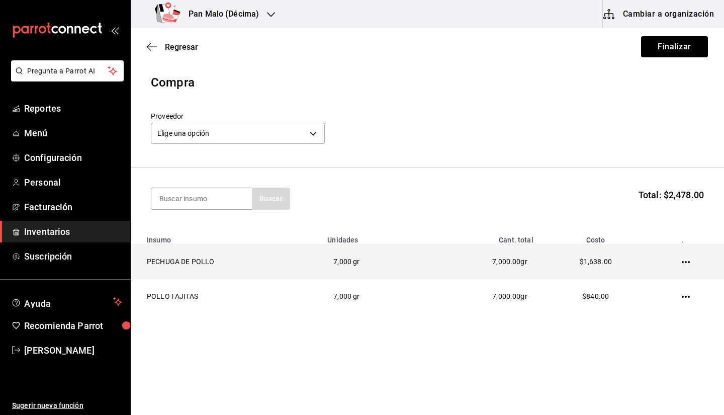
click at [682, 261] on td at bounding box center [689, 262] width 72 height 35
click at [685, 261] on icon "button" at bounding box center [686, 262] width 8 height 8
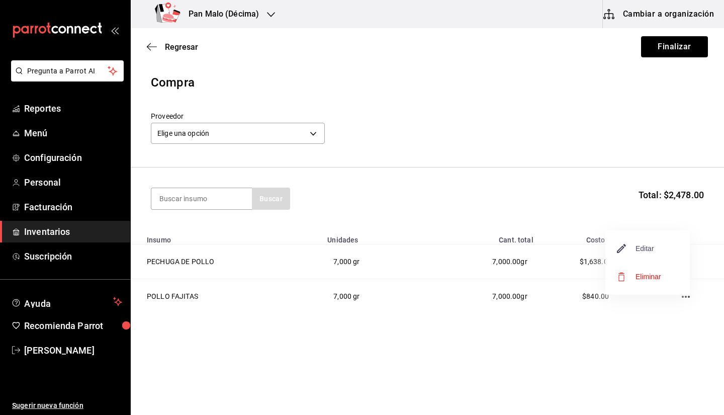
click at [632, 251] on span "Editar" at bounding box center [636, 248] width 37 height 12
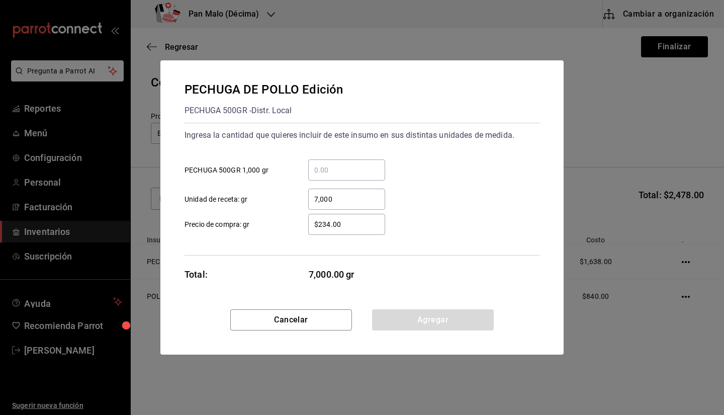
click at [351, 206] on div "7,000 ​" at bounding box center [346, 199] width 77 height 21
click at [351, 205] on input "7,000" at bounding box center [346, 199] width 77 height 12
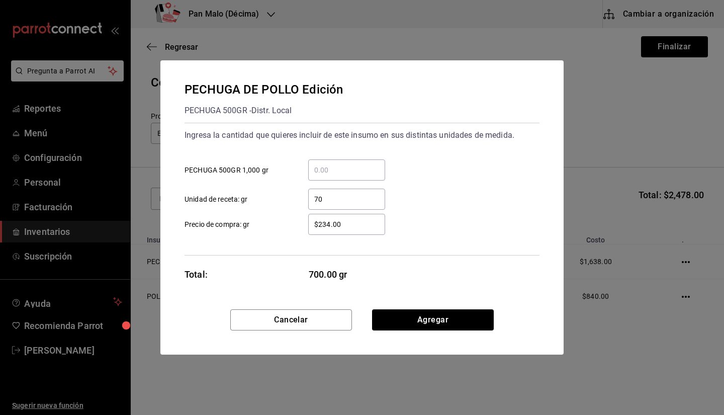
type input "7"
type input "2"
type input "1,800"
click at [348, 222] on input "$234.00" at bounding box center [346, 224] width 77 height 12
type input "$2"
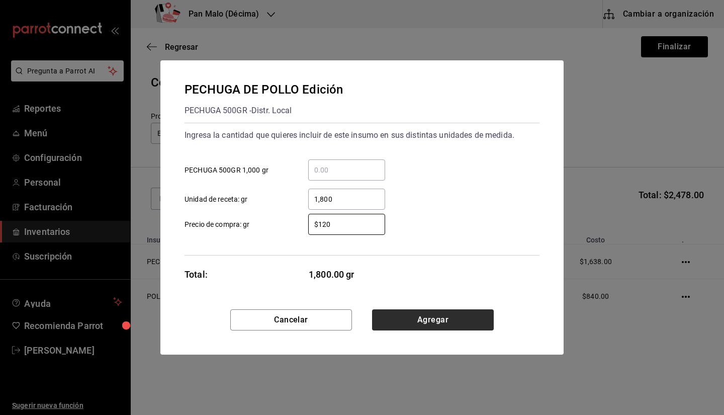
type input "$120"
click at [465, 318] on button "Agregar" at bounding box center [433, 319] width 122 height 21
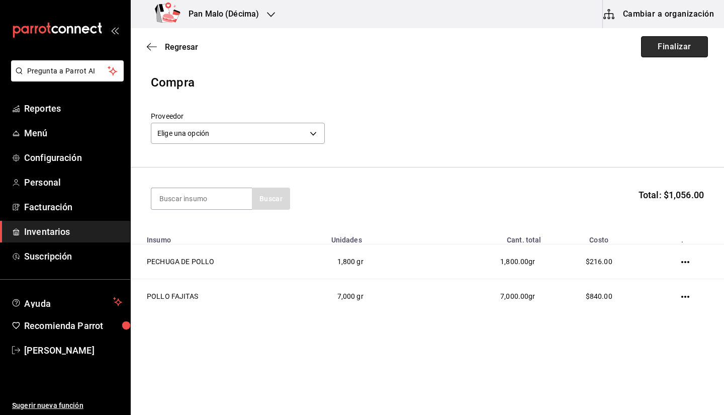
click at [665, 51] on button "Finalizar" at bounding box center [674, 46] width 67 height 21
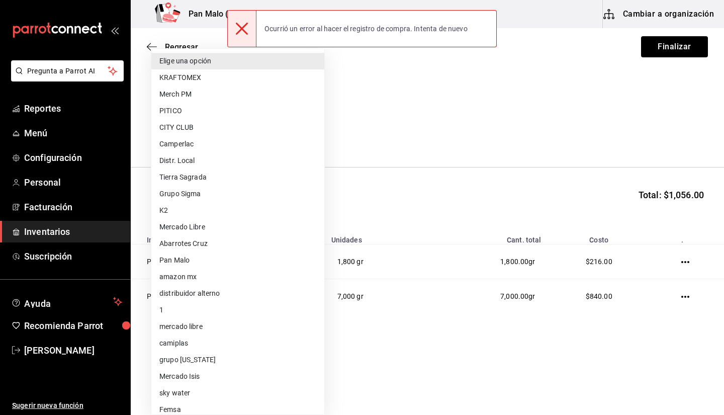
click at [235, 127] on body "Pregunta a Parrot AI Reportes Menú Configuración Personal Facturación Inventari…" at bounding box center [362, 179] width 724 height 358
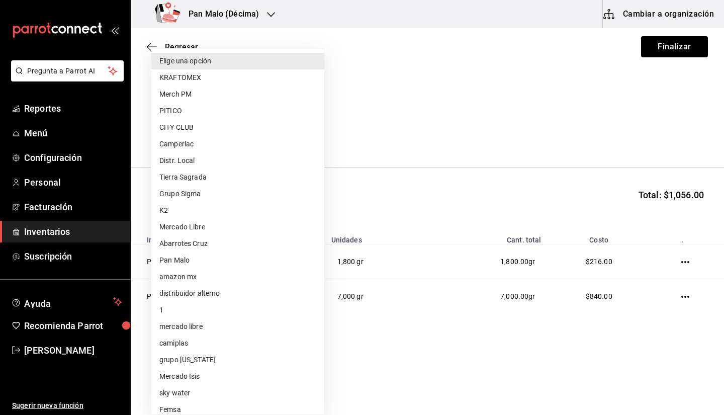
click at [195, 160] on li "Distr. Local" at bounding box center [237, 160] width 173 height 17
type input "e4bb31fb-8d9b-468f-93a7-67e598b2ea2f"
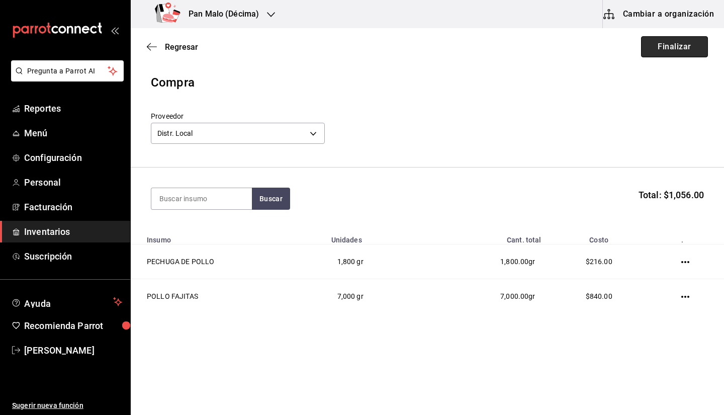
click at [677, 52] on button "Finalizar" at bounding box center [674, 46] width 67 height 21
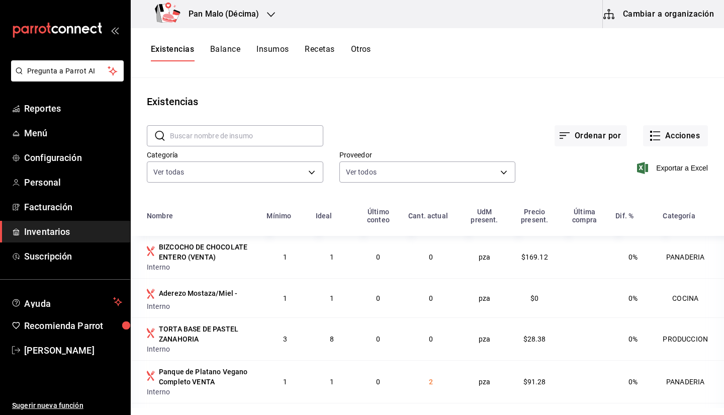
drag, startPoint x: 694, startPoint y: 132, endPoint x: 659, endPoint y: 88, distance: 56.6
click at [659, 88] on main "Existencias ​ ​ Ordenar por Acciones Categoría Ver todas 57a97c15-a577-4602-bf7…" at bounding box center [428, 243] width 594 height 330
click at [664, 142] on button "Acciones" at bounding box center [675, 135] width 65 height 21
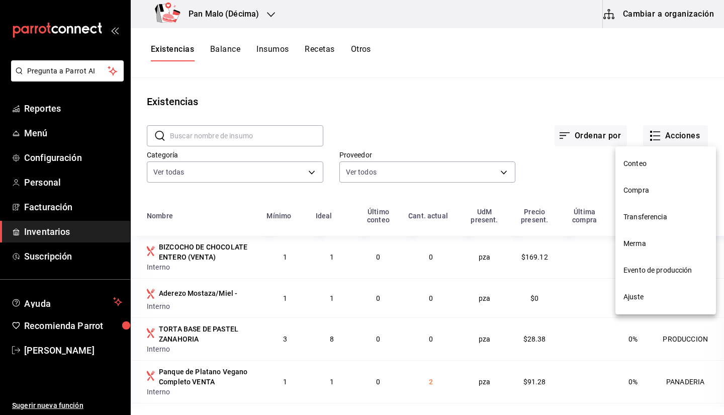
click at [638, 188] on span "Compra" at bounding box center [666, 190] width 85 height 11
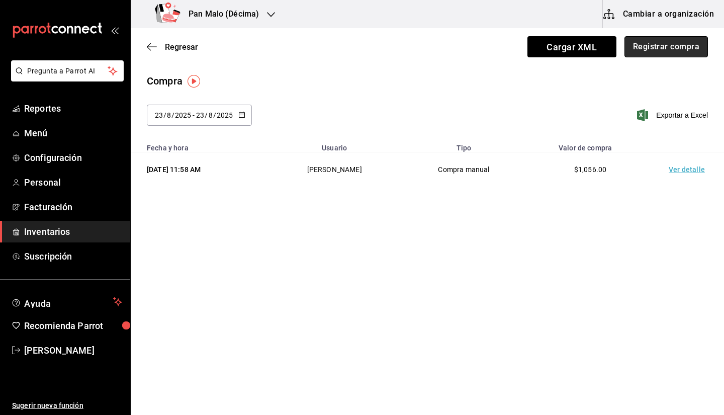
click at [677, 54] on button "Registrar compra" at bounding box center [667, 46] width 84 height 21
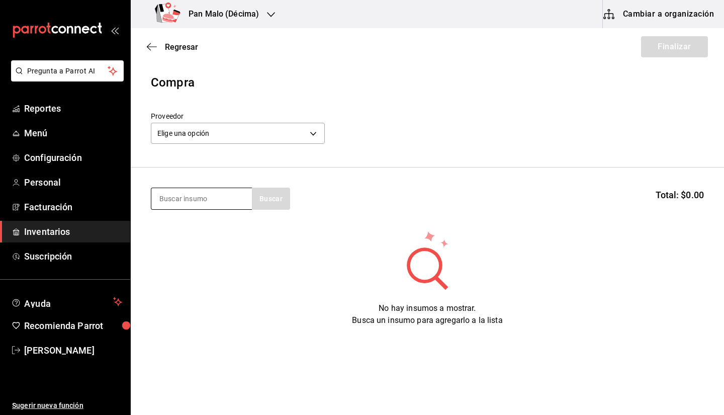
click at [215, 204] on input at bounding box center [201, 198] width 101 height 21
type input "chocol"
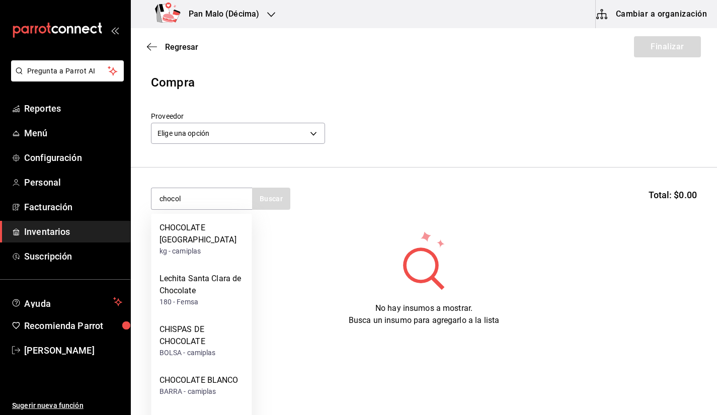
scroll to position [33, 0]
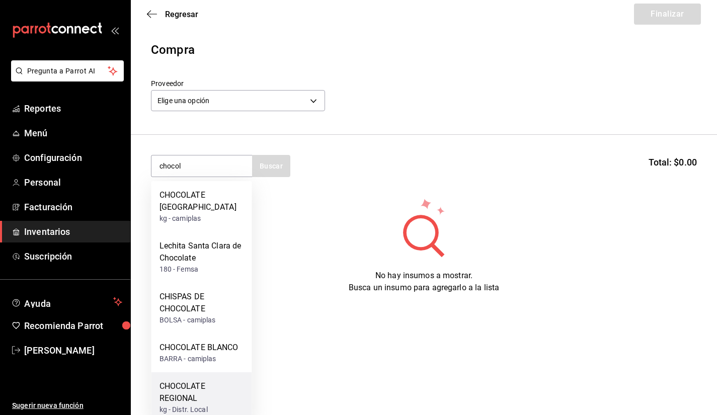
click at [186, 386] on div "CHOCOLATE REGIONAL" at bounding box center [201, 392] width 85 height 24
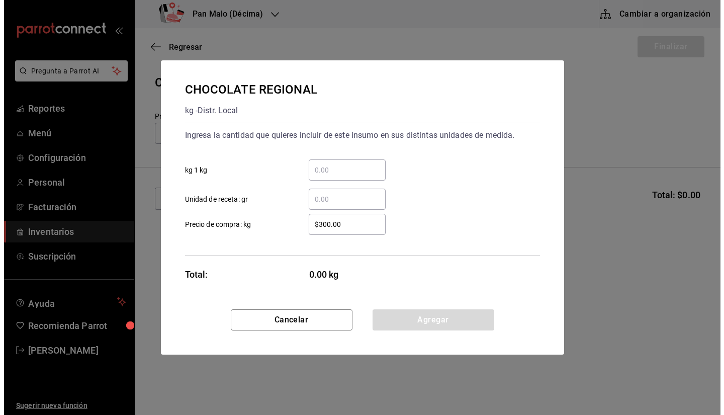
scroll to position [0, 0]
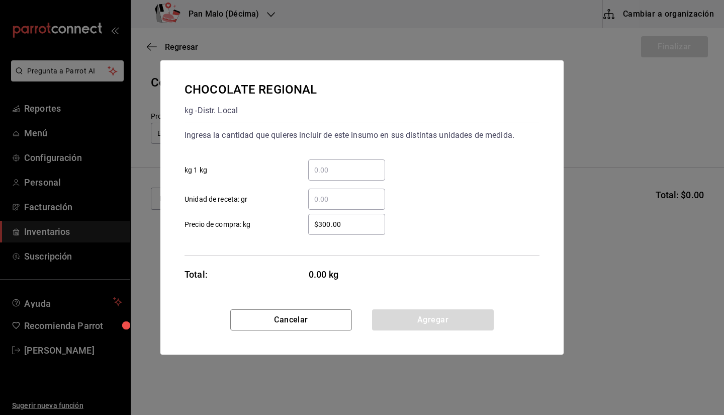
click at [358, 167] on input "​ kg 1 kg" at bounding box center [346, 170] width 77 height 12
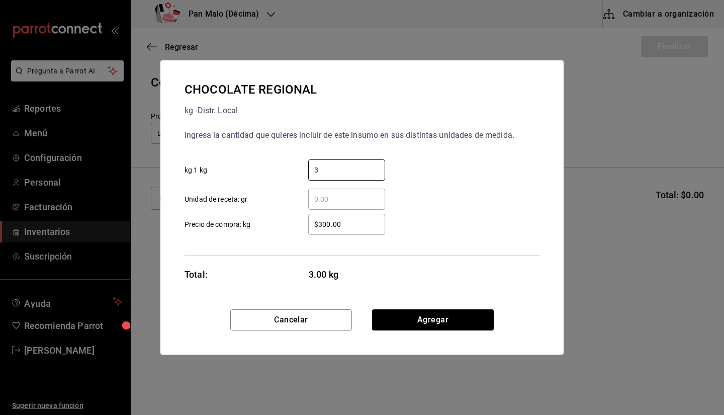
type input "3"
click at [535, 172] on div "3 ​ kg 1 kg" at bounding box center [358, 165] width 363 height 29
click at [339, 228] on input "$300.00" at bounding box center [346, 224] width 77 height 12
type input "$3"
type input "$220"
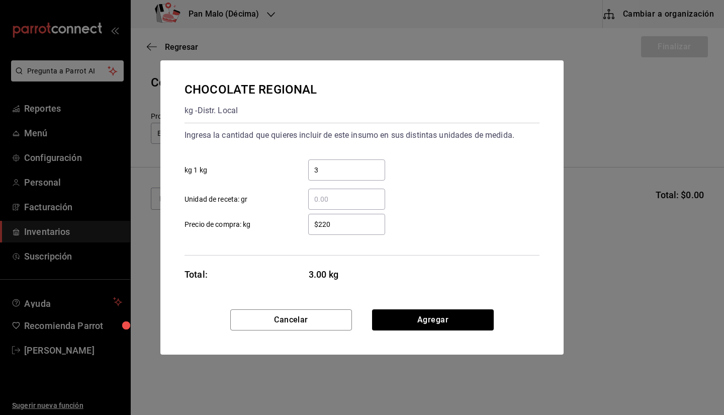
click at [337, 203] on input "​ Unidad de receta: gr" at bounding box center [346, 199] width 77 height 12
click at [473, 323] on button "Agregar" at bounding box center [433, 319] width 122 height 21
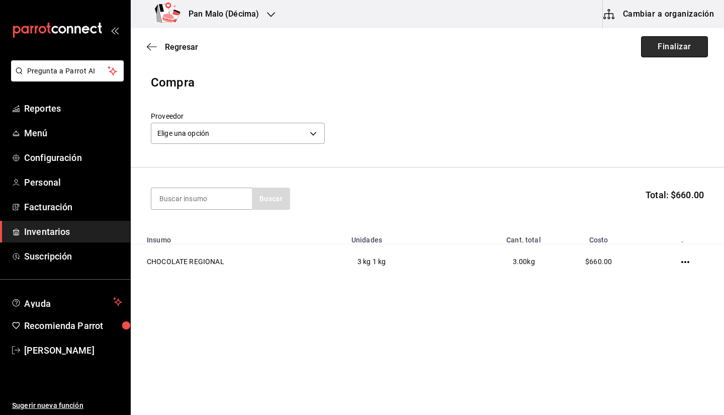
click at [663, 47] on button "Finalizar" at bounding box center [674, 46] width 67 height 21
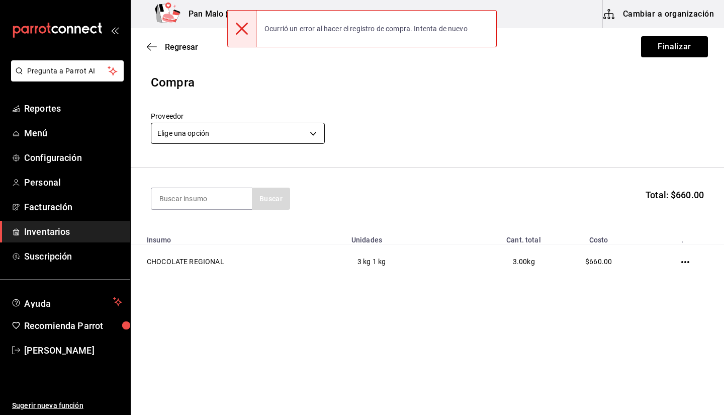
click at [252, 137] on body "Pregunta a Parrot AI Reportes Menú Configuración Personal Facturación Inventari…" at bounding box center [362, 179] width 724 height 358
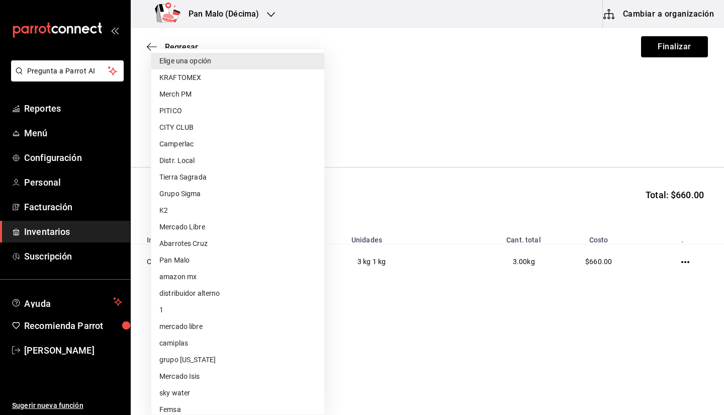
click at [222, 160] on li "Distr. Local" at bounding box center [237, 160] width 173 height 17
type input "e4bb31fb-8d9b-468f-93a7-67e598b2ea2f"
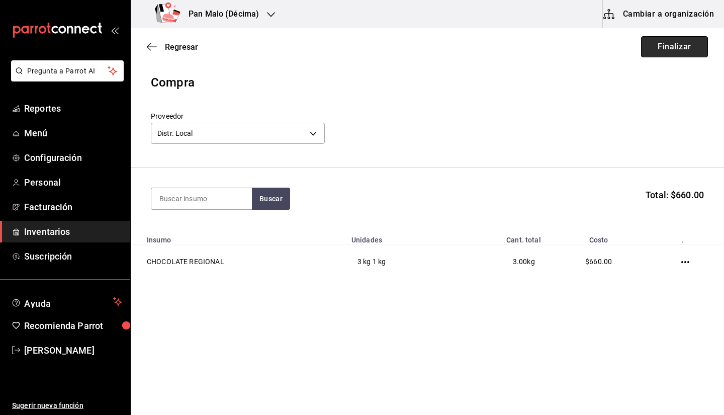
click at [671, 45] on button "Finalizar" at bounding box center [674, 46] width 67 height 21
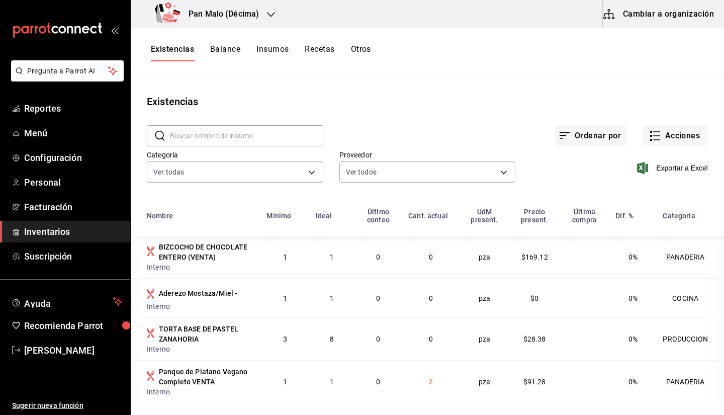
drag, startPoint x: 254, startPoint y: 18, endPoint x: 227, endPoint y: 12, distance: 26.7
click at [227, 12] on h3 "Pan Malo (Décima)" at bounding box center [220, 14] width 78 height 12
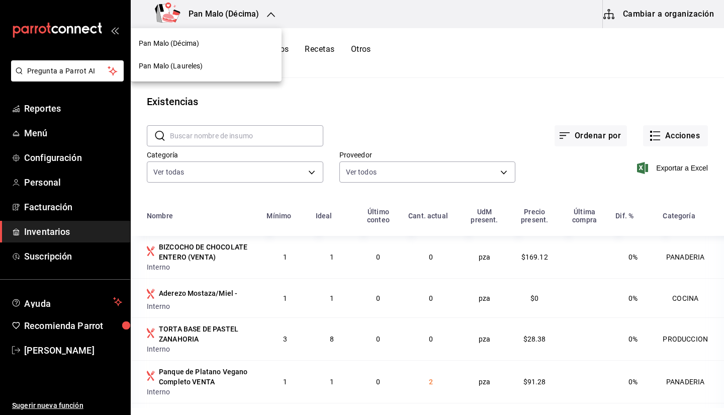
click at [214, 58] on div "Pan Malo (Laureles)" at bounding box center [206, 66] width 151 height 23
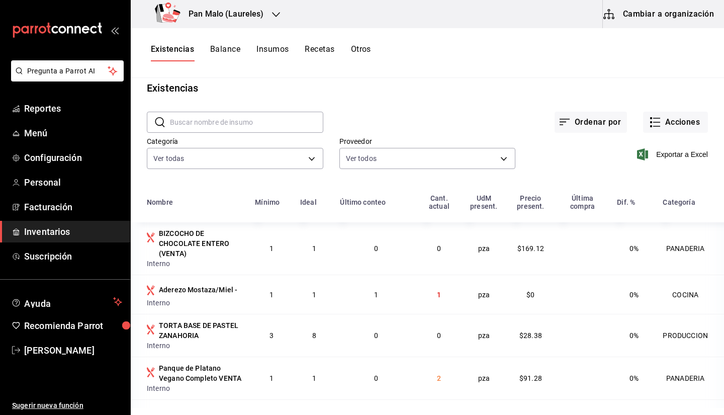
scroll to position [15, 0]
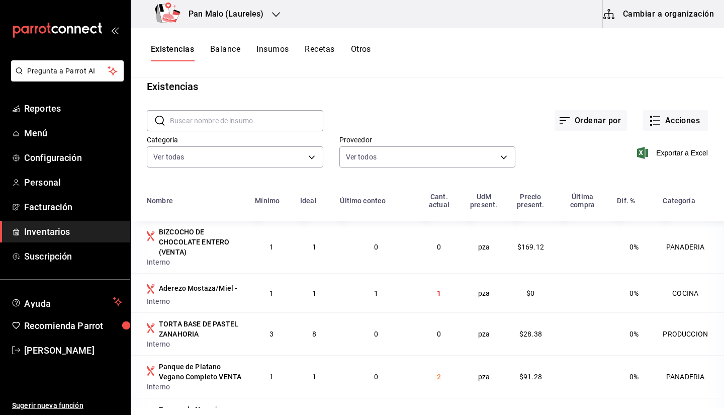
click at [317, 61] on div "Existencias Balance Insumos Recetas Otros" at bounding box center [428, 53] width 594 height 50
click at [319, 53] on button "Recetas" at bounding box center [320, 52] width 30 height 17
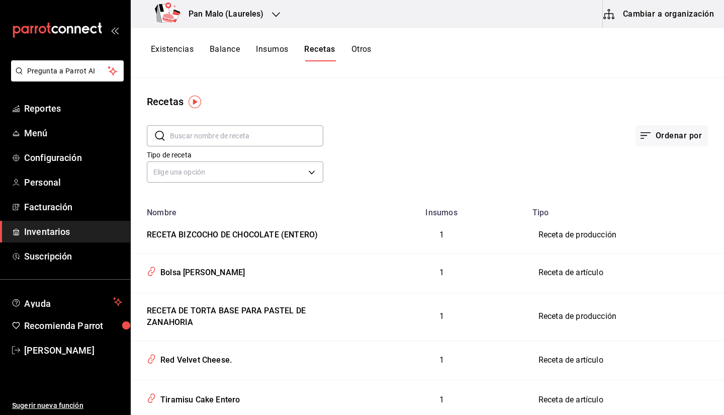
click at [306, 140] on input "text" at bounding box center [246, 136] width 153 height 20
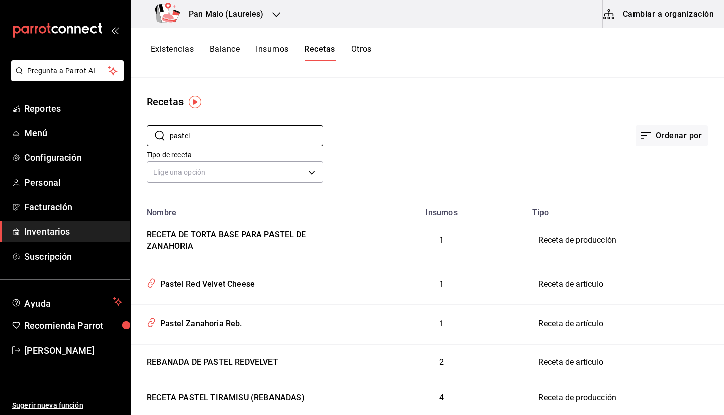
click at [434, 79] on div "Recetas ​ pastel ​ Ordenar por Tipo de receta Elige una opción default Nombre I…" at bounding box center [428, 243] width 594 height 330
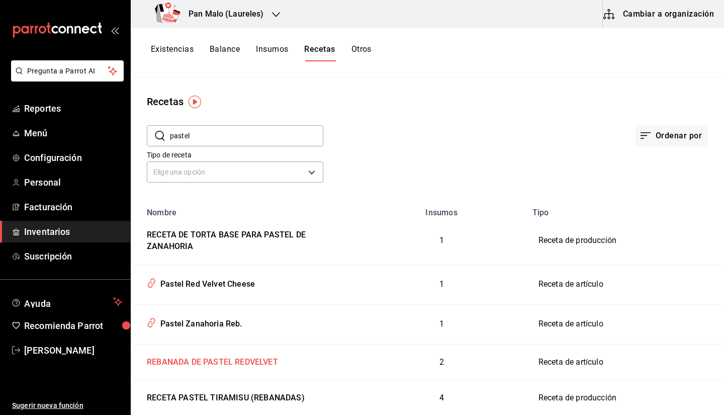
click at [266, 363] on div "REBANADA DE PASTEL REDVELVET" at bounding box center [210, 361] width 135 height 16
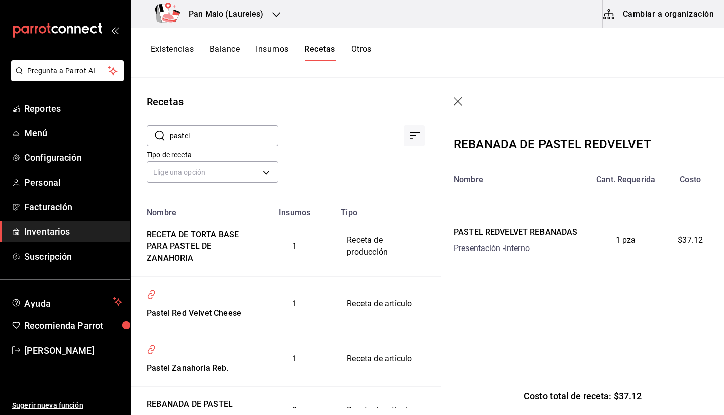
click at [198, 136] on input "pastel" at bounding box center [224, 136] width 108 height 20
type input "p"
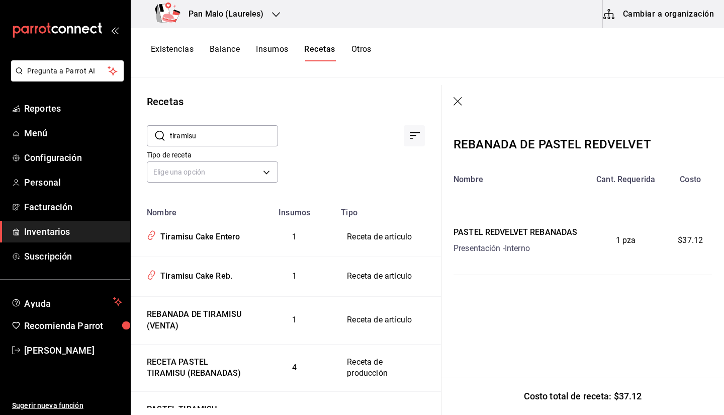
type input "tiramisu"
click at [181, 54] on button "Existencias" at bounding box center [172, 52] width 43 height 17
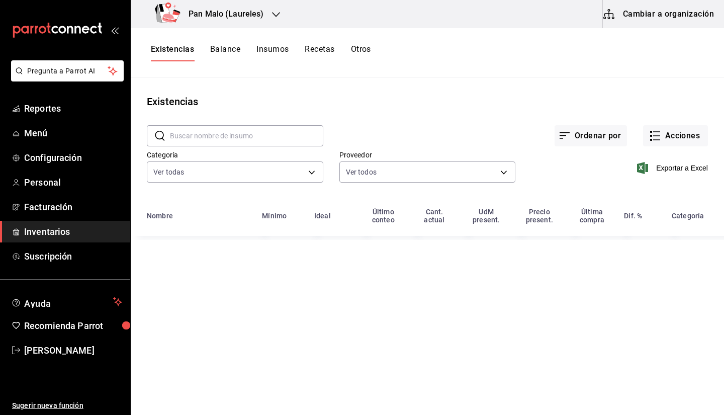
click at [247, 132] on input "text" at bounding box center [246, 136] width 153 height 20
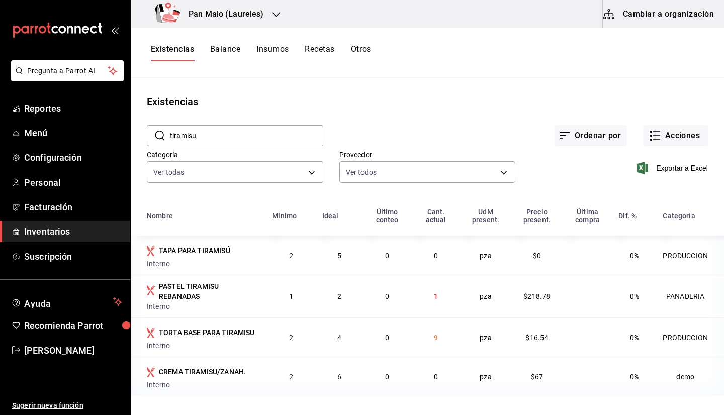
click at [274, 135] on input "tiramisu" at bounding box center [246, 136] width 153 height 20
type input "TIRAMISU"
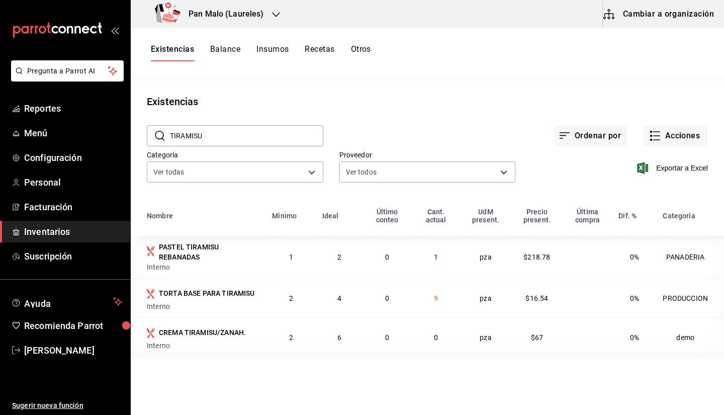
click at [653, 24] on button "Cambiar a organización" at bounding box center [659, 14] width 113 height 28
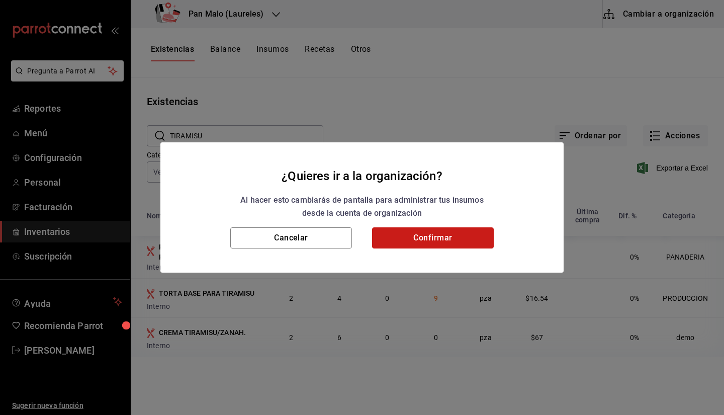
click at [426, 246] on button "Confirmar" at bounding box center [433, 237] width 122 height 21
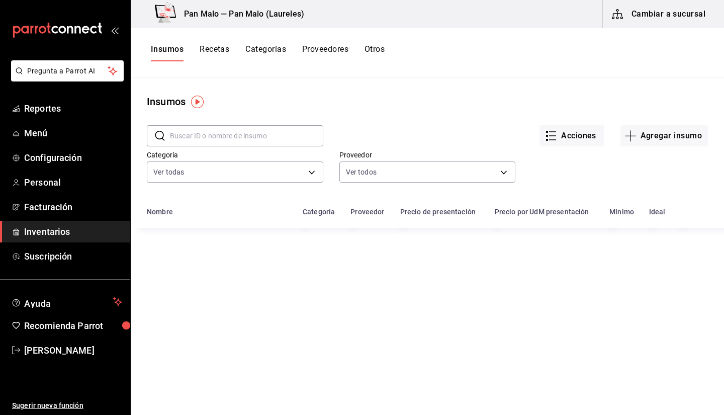
click at [188, 129] on input "text" at bounding box center [246, 136] width 153 height 20
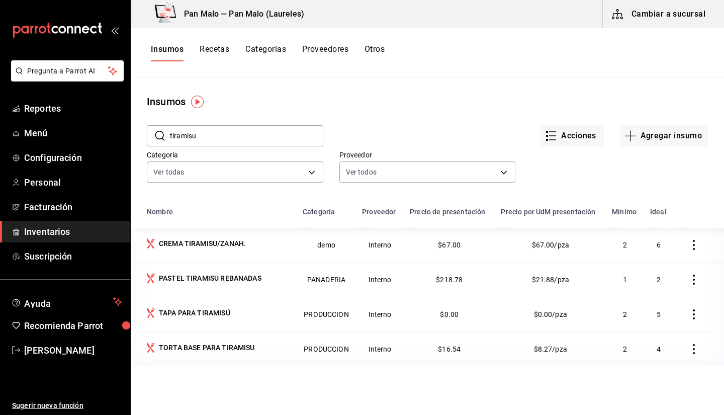
type input "tiramisu"
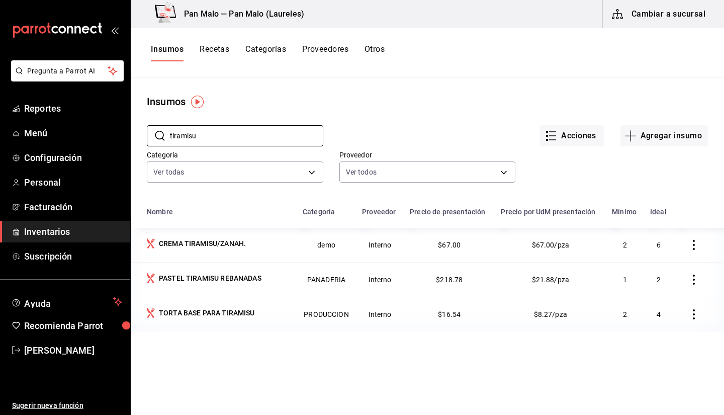
click at [354, 94] on div "Insumos" at bounding box center [428, 101] width 594 height 15
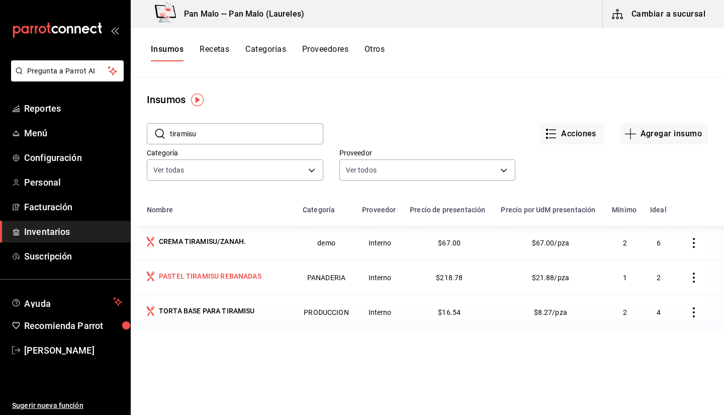
click at [238, 279] on div "PASTEL TIRAMISU REBANADAS" at bounding box center [210, 276] width 103 height 10
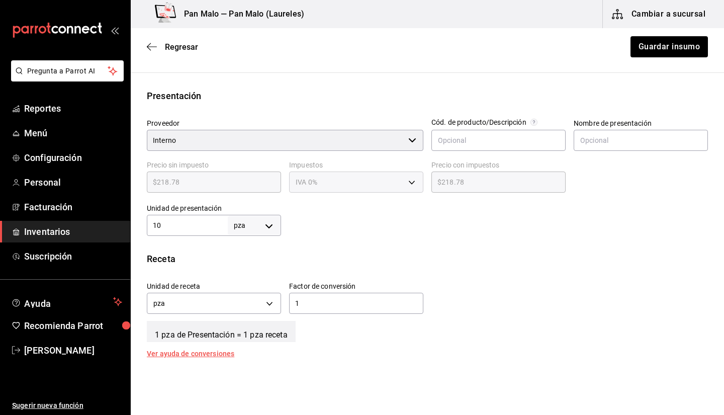
scroll to position [243, 0]
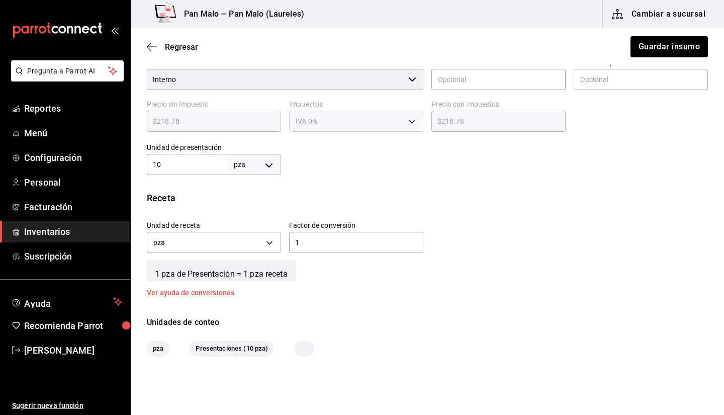
click at [424, 189] on div "Insumo IN-1745693956721 Nombre PASTEL TIRAMISU REBANADAS Categoría de inventari…" at bounding box center [428, 98] width 594 height 518
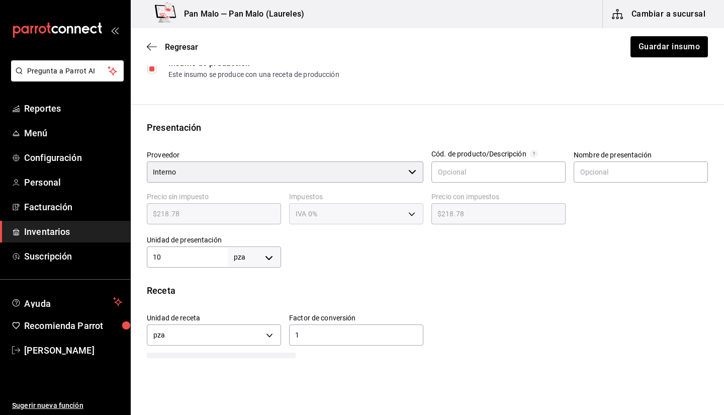
scroll to position [119, 0]
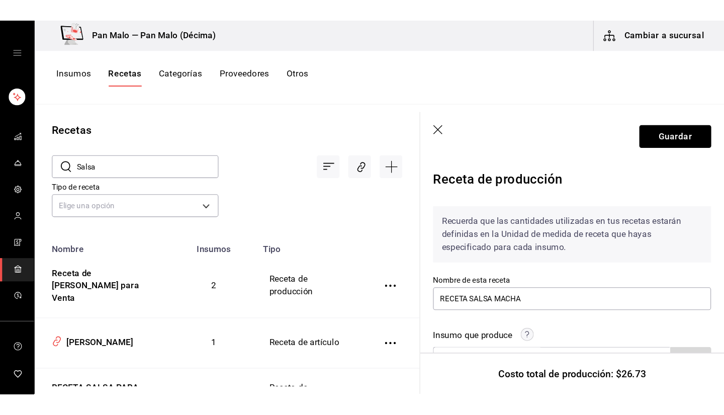
scroll to position [343, 0]
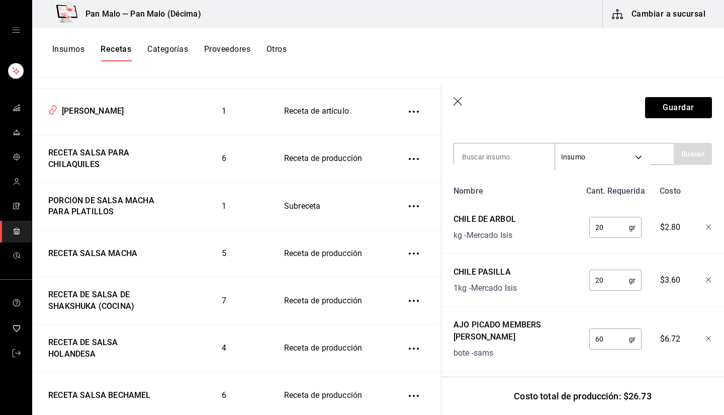
click at [18, 32] on icon "open drawer" at bounding box center [16, 30] width 8 height 8
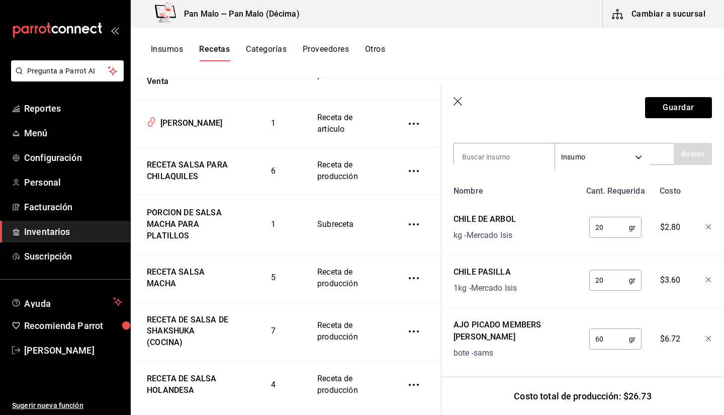
click at [76, 230] on span "Inventarios" at bounding box center [73, 232] width 98 height 14
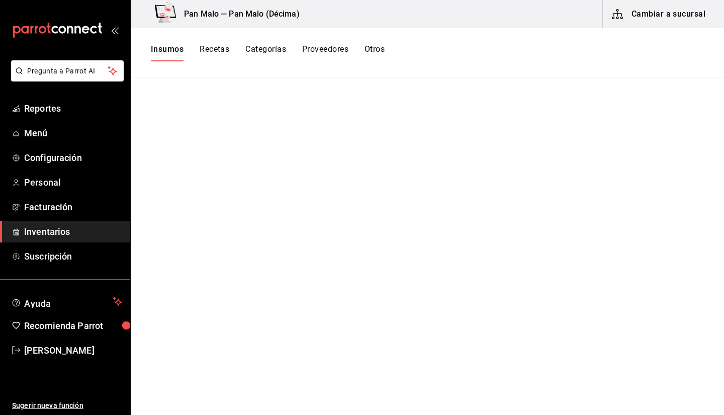
click at [223, 54] on button "Recetas" at bounding box center [215, 52] width 30 height 17
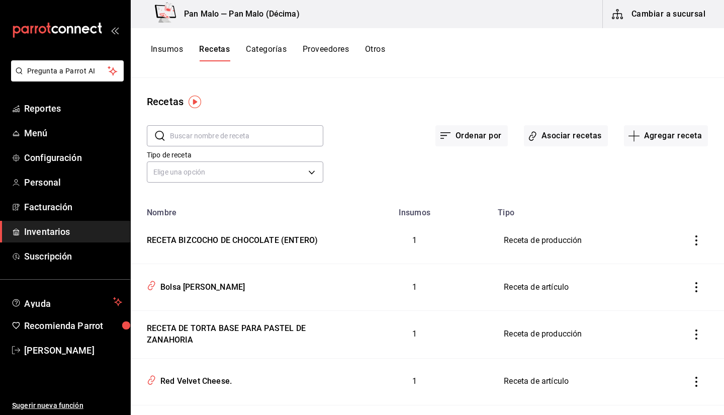
click at [260, 144] on input "text" at bounding box center [246, 136] width 153 height 20
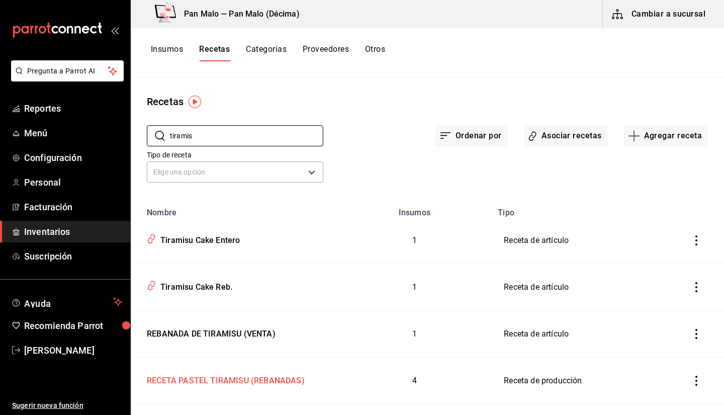
type input "tiramis"
click at [285, 347] on td "RECETA PASTEL TIRAMISU (REBANADAS)" at bounding box center [234, 381] width 206 height 47
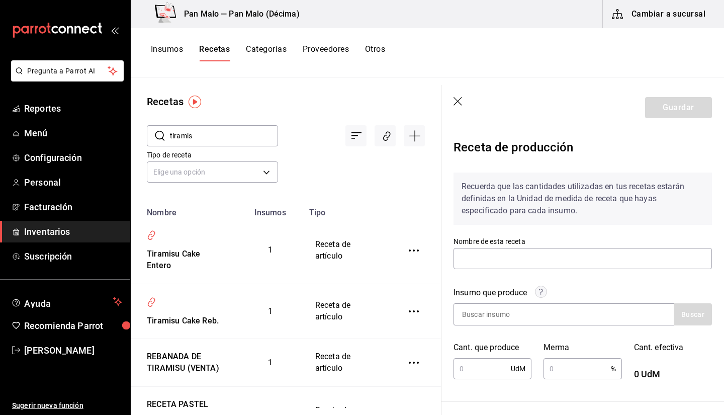
type input "RECETA PASTEL TIRAMISU (REBANADAS)"
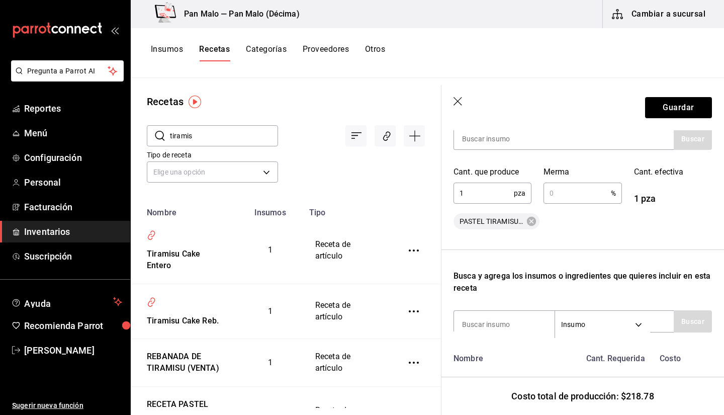
scroll to position [177, 0]
click at [469, 184] on input "1" at bounding box center [484, 192] width 60 height 20
type input "10"
click at [668, 101] on button "Guardar" at bounding box center [678, 107] width 67 height 21
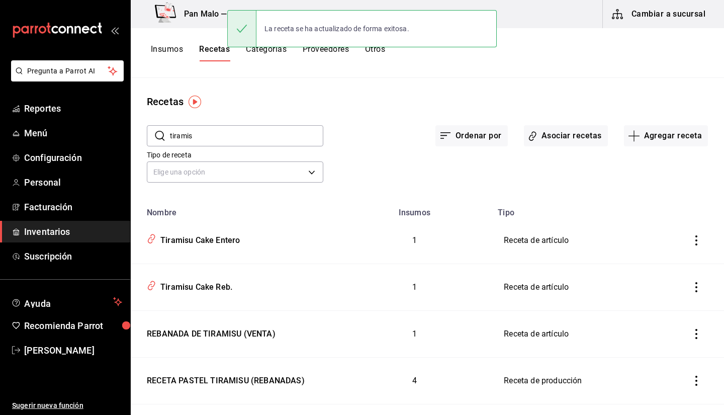
click at [176, 50] on button "Insumos" at bounding box center [167, 52] width 32 height 17
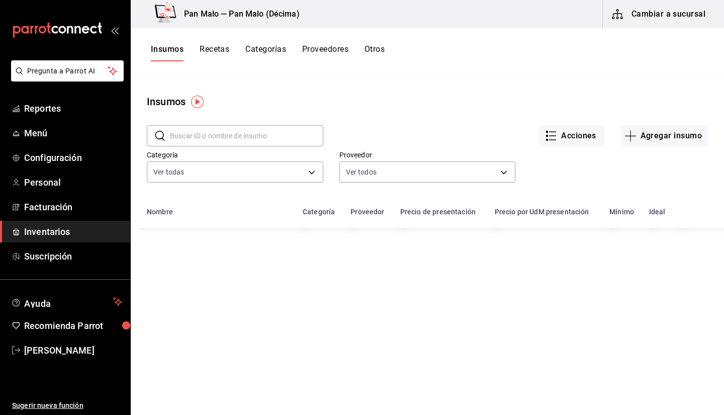
click at [219, 134] on input "text" at bounding box center [246, 136] width 153 height 20
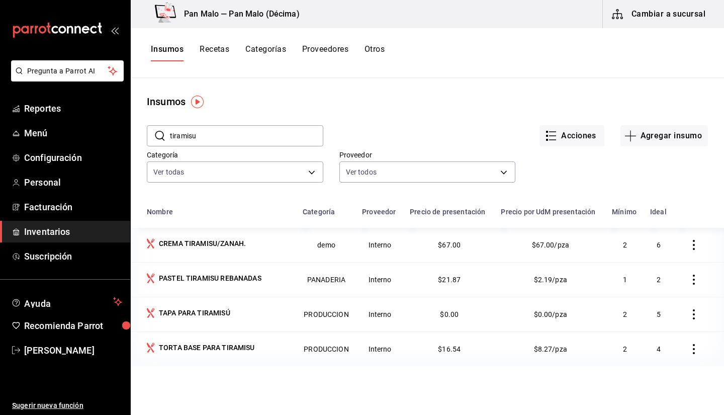
type input "tiramisu"
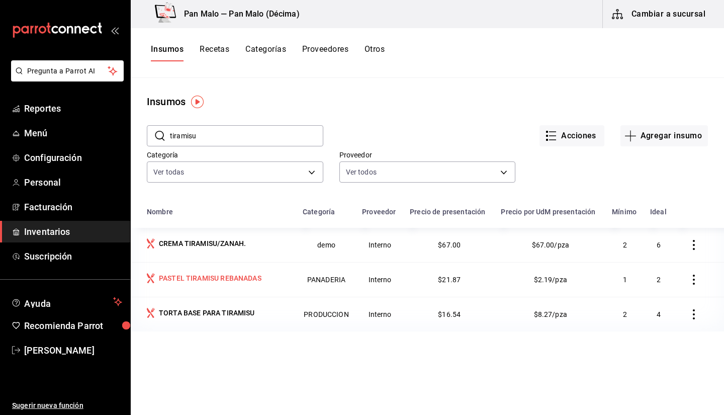
click at [223, 274] on div "PASTEL TIRAMISU REBANADAS" at bounding box center [210, 278] width 103 height 10
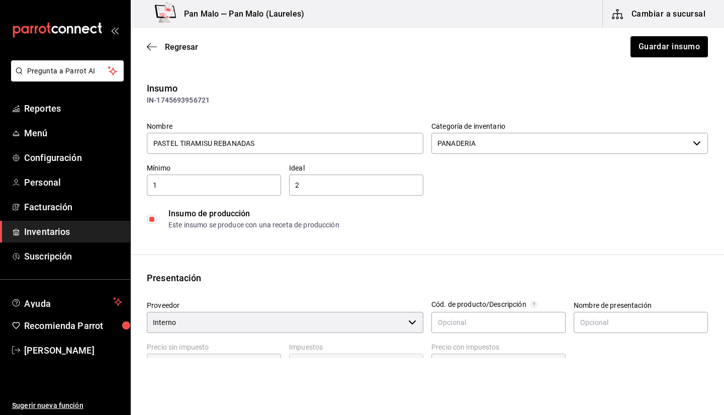
scroll to position [284, 0]
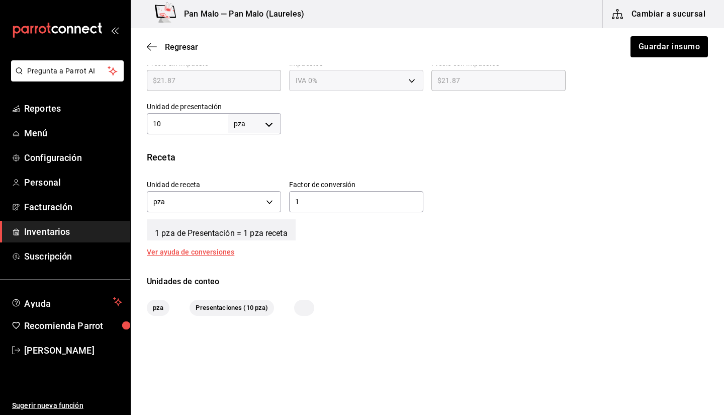
click at [194, 129] on input "10" at bounding box center [187, 124] width 81 height 12
type input "1"
click at [658, 49] on button "Guardar insumo" at bounding box center [669, 46] width 78 height 21
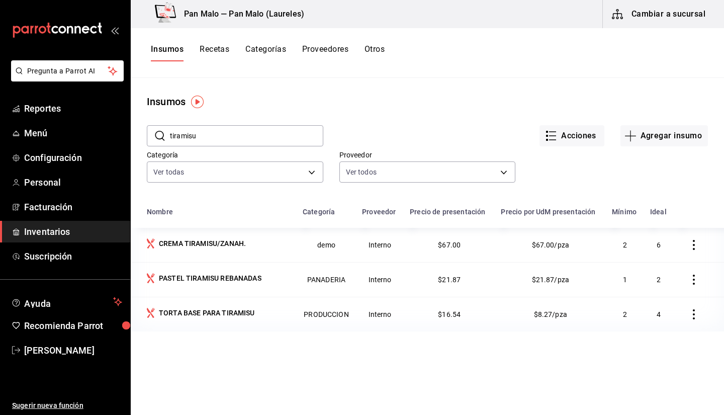
click at [210, 129] on input "tiramisu" at bounding box center [246, 136] width 153 height 20
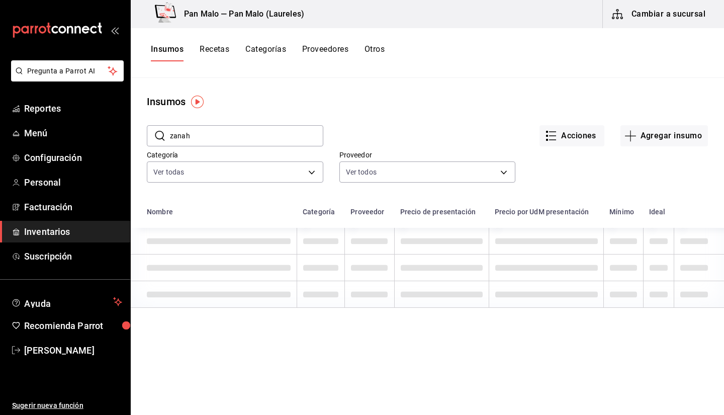
type input "zanah"
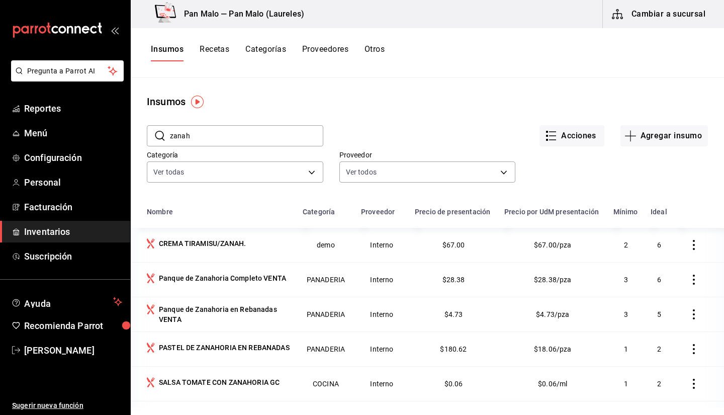
click at [389, 115] on div "Acciones Agregar insumo" at bounding box center [515, 127] width 385 height 37
click at [237, 347] on div "PASTEL DE ZANAHORIA EN REBANADAS" at bounding box center [224, 348] width 131 height 10
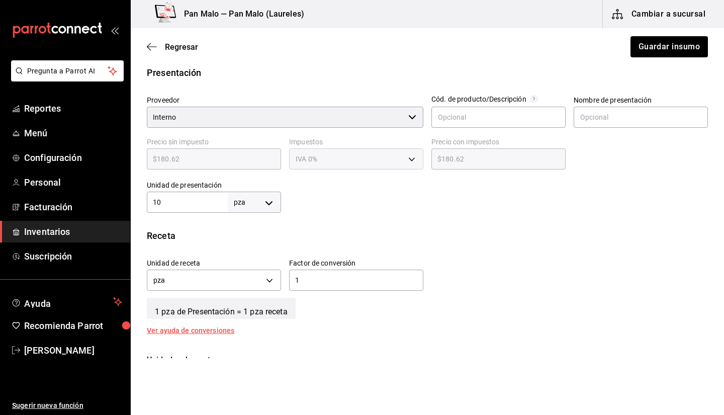
scroll to position [238, 0]
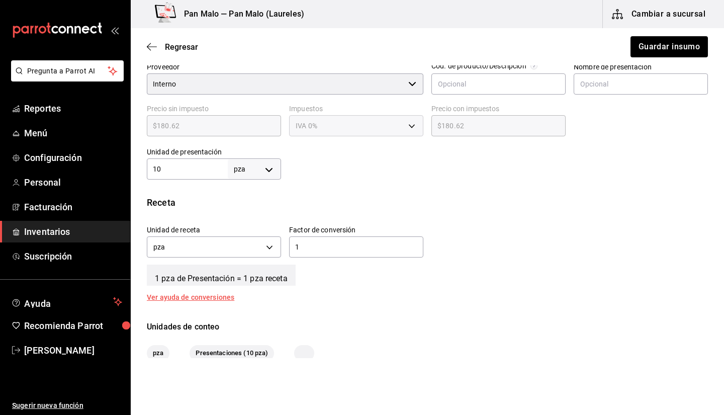
click at [192, 171] on input "10" at bounding box center [187, 169] width 81 height 12
type input "1"
click at [668, 46] on button "Guardar insumo" at bounding box center [669, 46] width 78 height 21
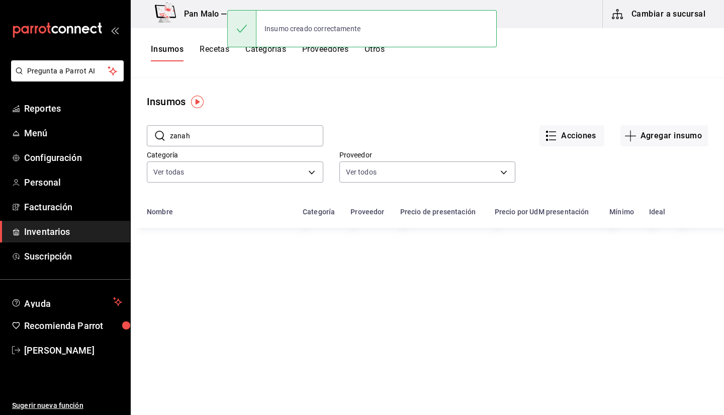
click at [218, 137] on input "zanah" at bounding box center [246, 136] width 153 height 20
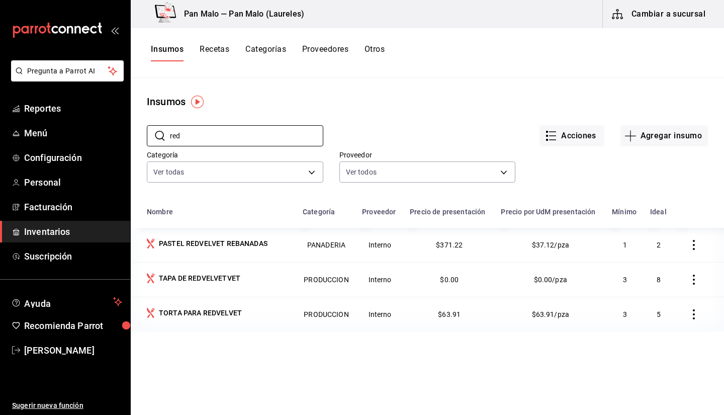
type input "red"
click at [437, 103] on div "Insumos" at bounding box center [428, 101] width 594 height 15
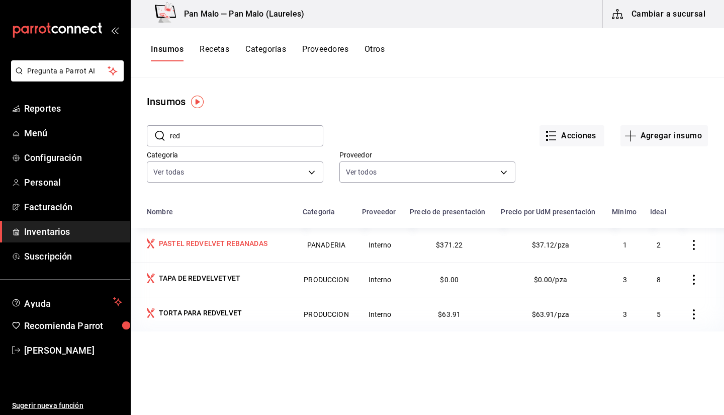
click at [220, 248] on div "PASTEL REDVELVET REBANADAS" at bounding box center [213, 243] width 109 height 10
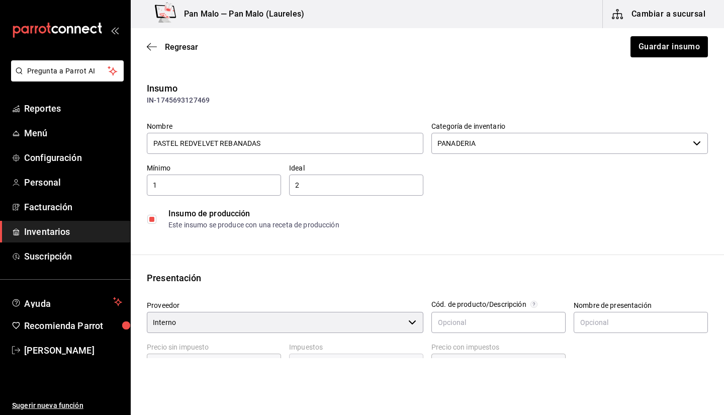
scroll to position [215, 0]
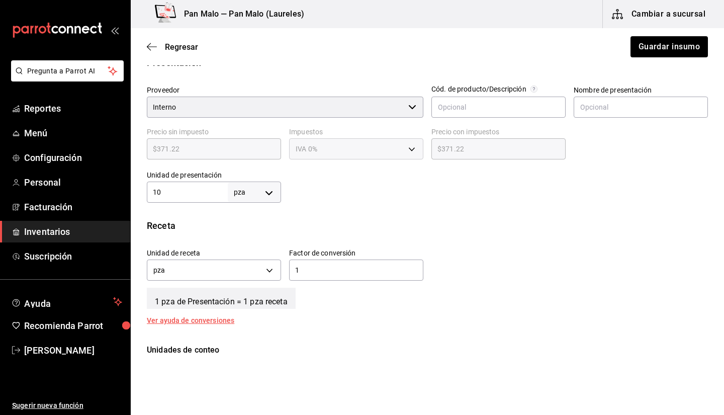
click at [181, 201] on div "10 pza UNIT ​" at bounding box center [214, 192] width 134 height 21
type input "1"
click at [663, 47] on button "Guardar insumo" at bounding box center [669, 46] width 78 height 21
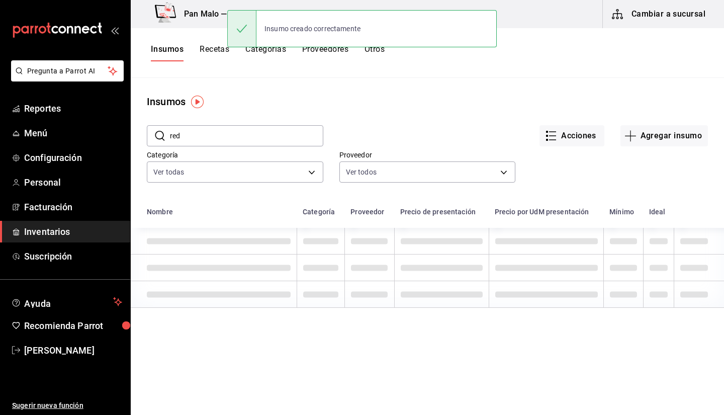
click at [218, 45] on button "Recetas" at bounding box center [215, 52] width 30 height 17
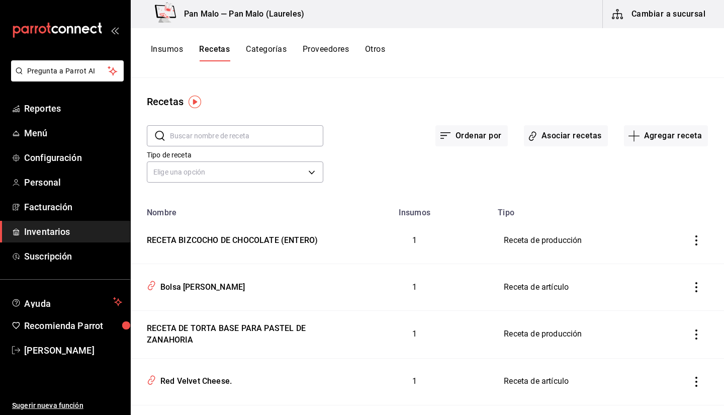
click at [236, 142] on input "text" at bounding box center [246, 136] width 153 height 20
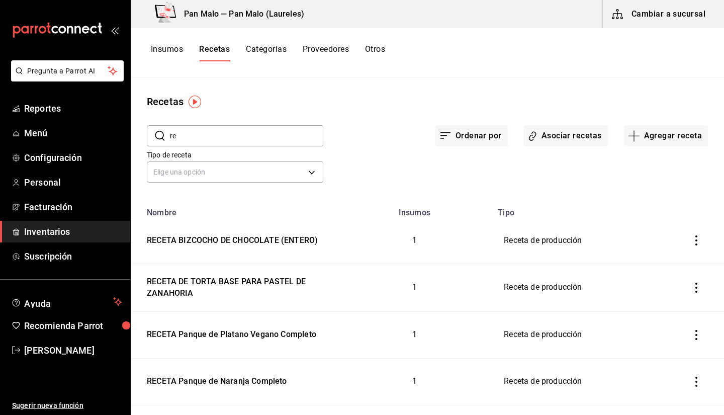
type input "r"
type input "o"
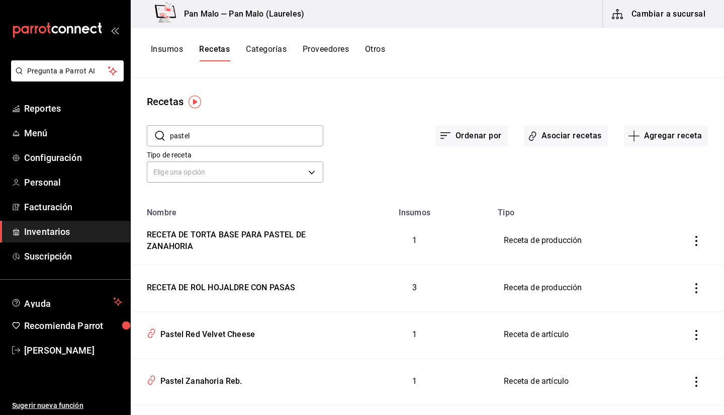
type input "pastel"
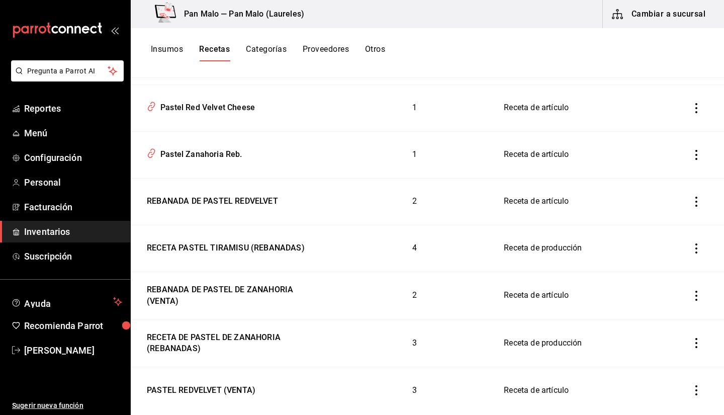
scroll to position [183, 0]
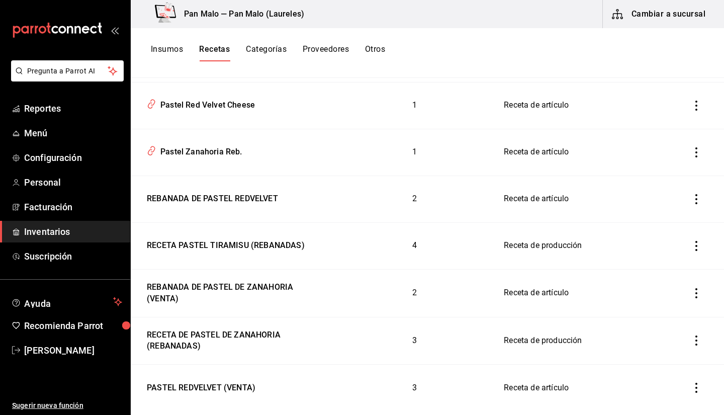
click at [143, 47] on div "Insumos Recetas Categorías Proveedores Otros" at bounding box center [428, 52] width 594 height 17
click at [250, 208] on td "REBANADA DE PASTEL REDVELVET" at bounding box center [234, 199] width 206 height 47
type input "REBANADA DE PASTEL REDVELVET"
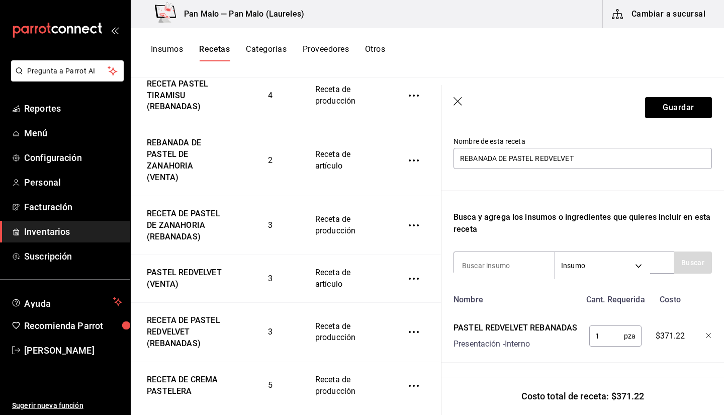
scroll to position [420, 0]
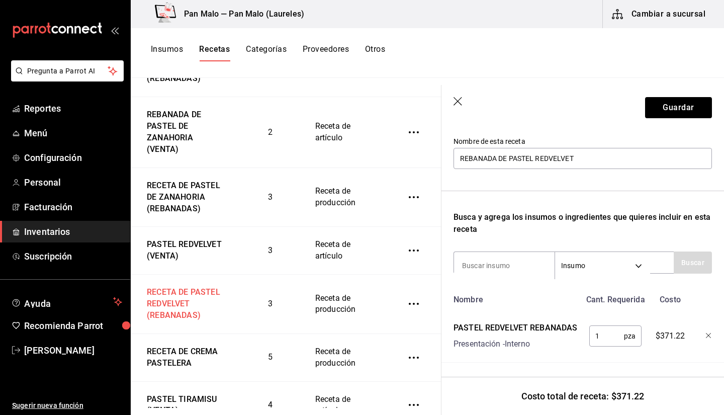
click at [207, 300] on div "RECETA DE PASTEL REDVELVET (REBANADAS)" at bounding box center [184, 302] width 83 height 39
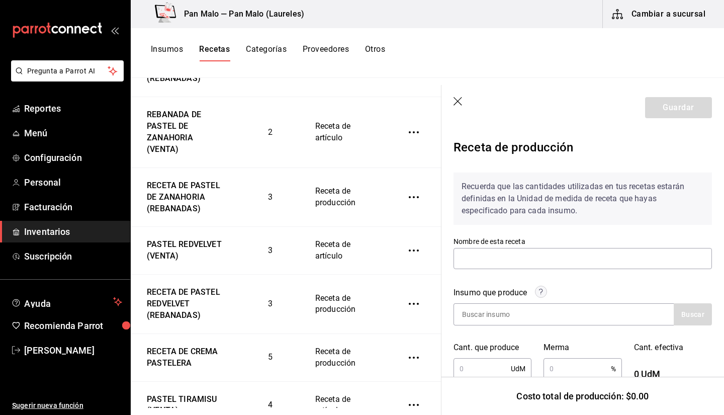
type input "RECETA DE PASTEL REDVELVET (REBANADAS)"
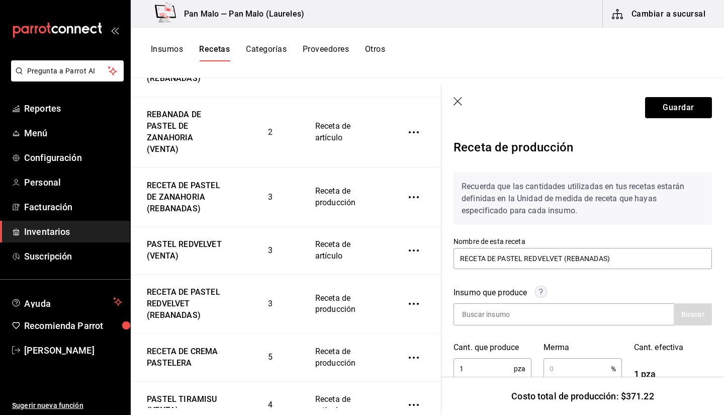
click at [495, 347] on div "Cant. que produce 1 pza ​" at bounding box center [487, 355] width 90 height 51
click at [490, 347] on input "1" at bounding box center [484, 369] width 60 height 20
type input "10"
click at [673, 114] on button "Guardar" at bounding box center [678, 107] width 67 height 21
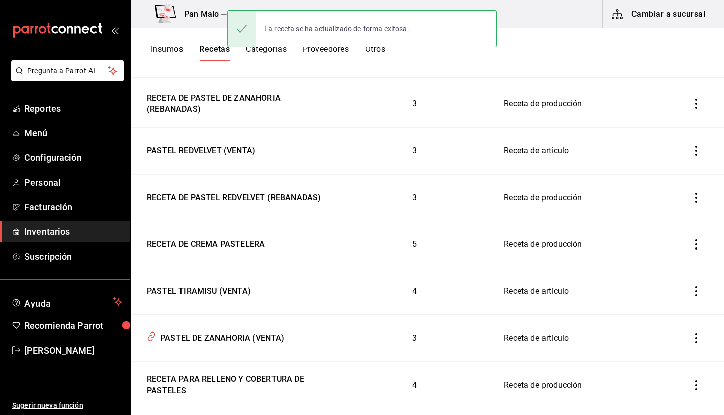
scroll to position [441, 0]
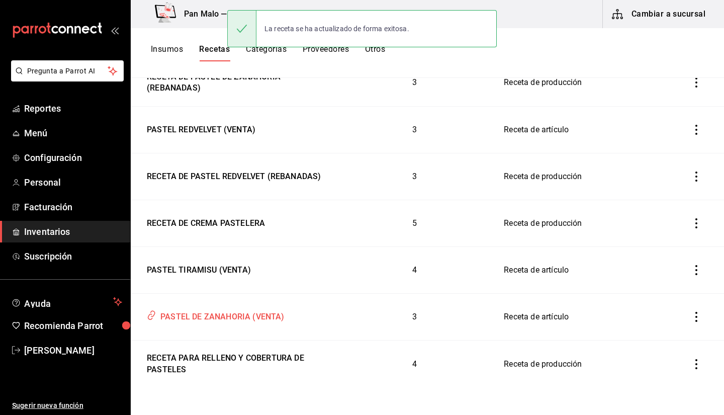
click at [226, 327] on td "PASTEL DE ZANAHORIA (VENTA)" at bounding box center [234, 317] width 206 height 47
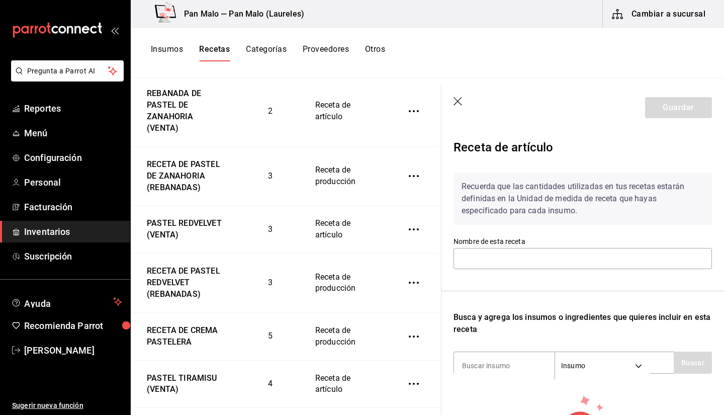
type input "PASTEL DE ZANAHORIA (VENTA)"
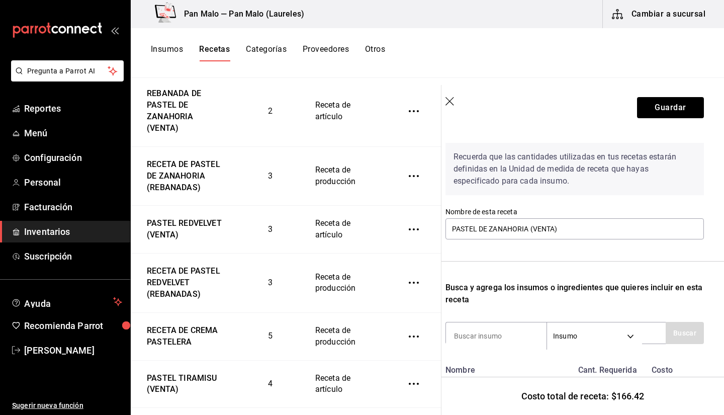
scroll to position [22, 8]
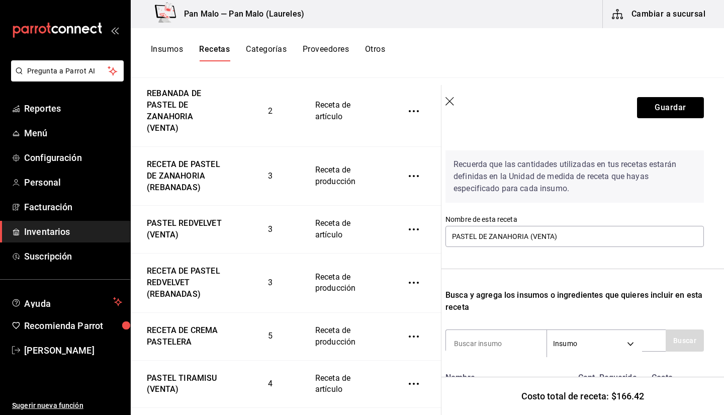
click at [452, 98] on icon "button" at bounding box center [451, 102] width 10 height 10
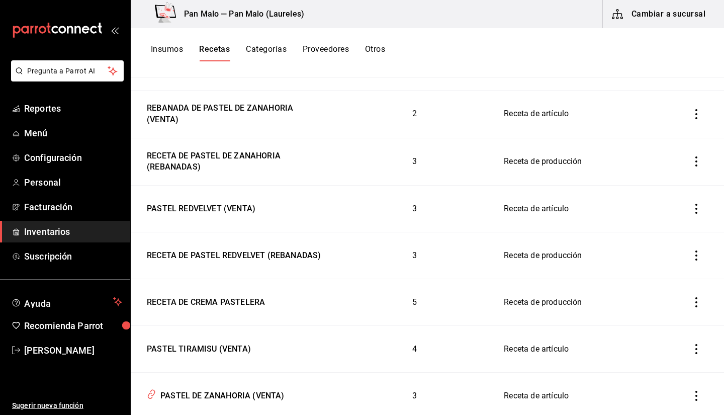
scroll to position [361, 0]
click at [251, 165] on div "RECETA DE PASTEL DE ZANAHORIA (REBANADAS)" at bounding box center [234, 160] width 182 height 27
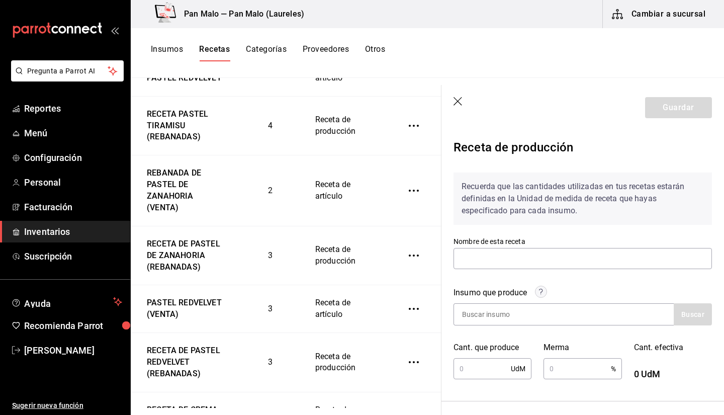
type input "RECETA DE PASTEL DE ZANAHORIA (REBANADAS)"
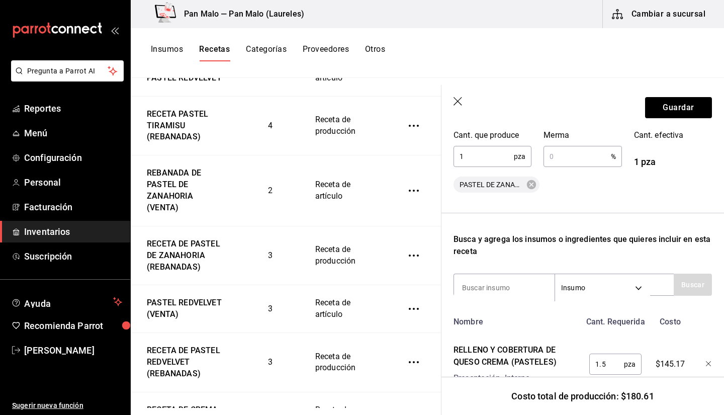
scroll to position [227, 0]
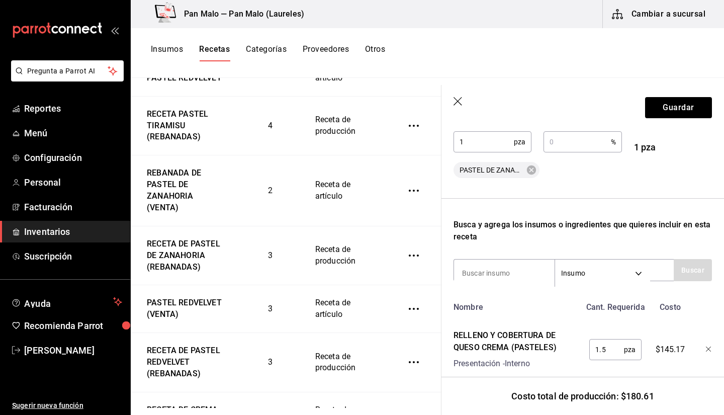
click at [472, 149] on input "1" at bounding box center [484, 142] width 60 height 20
type input "10"
click at [673, 105] on button "Guardar" at bounding box center [678, 107] width 67 height 21
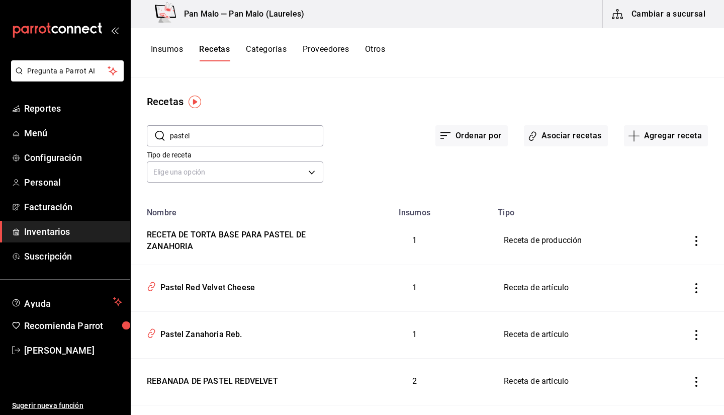
click at [58, 230] on span "Inventarios" at bounding box center [73, 232] width 98 height 14
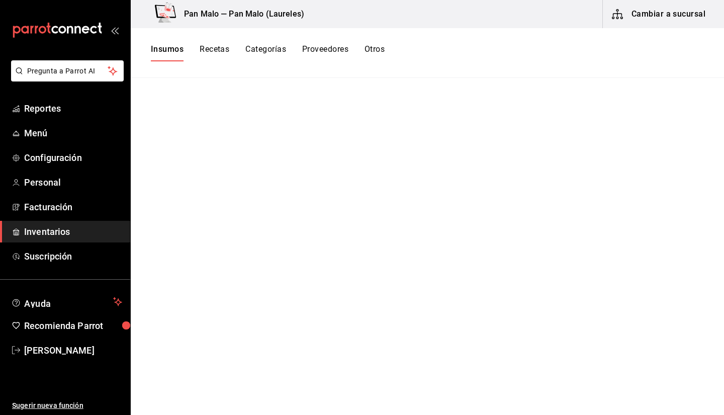
click at [671, 5] on button "Cambiar a sucursal" at bounding box center [659, 14] width 113 height 28
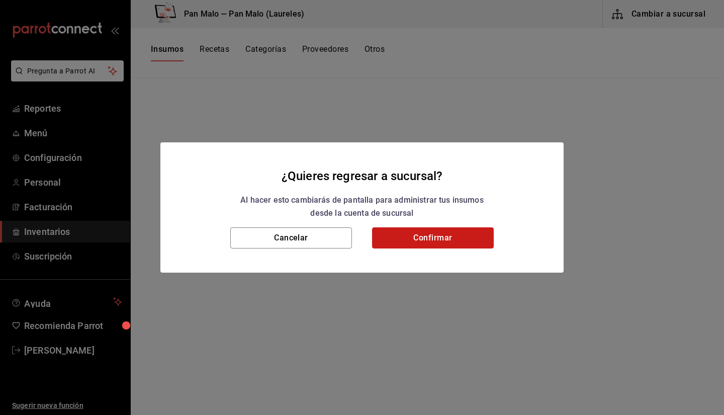
click at [465, 237] on button "Confirmar" at bounding box center [433, 237] width 122 height 21
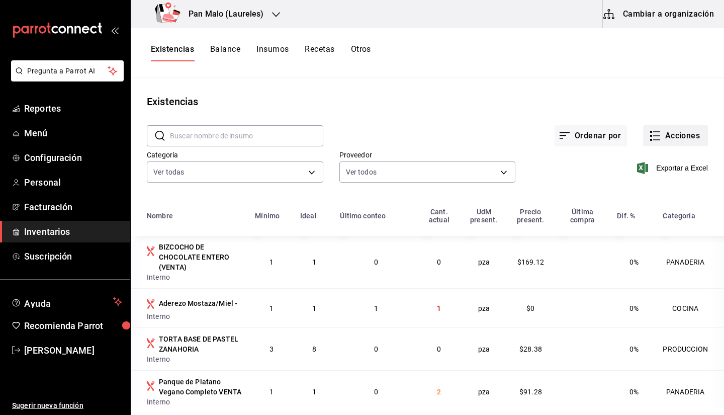
click at [654, 136] on button "Acciones" at bounding box center [675, 135] width 65 height 21
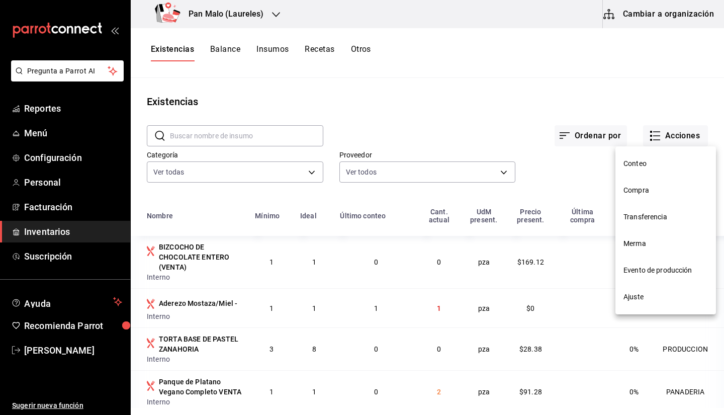
click at [628, 301] on span "Ajuste" at bounding box center [666, 297] width 85 height 11
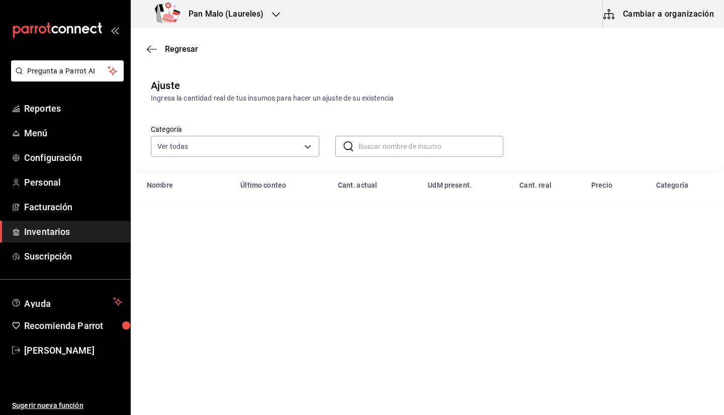
click at [377, 148] on input "text" at bounding box center [431, 146] width 145 height 20
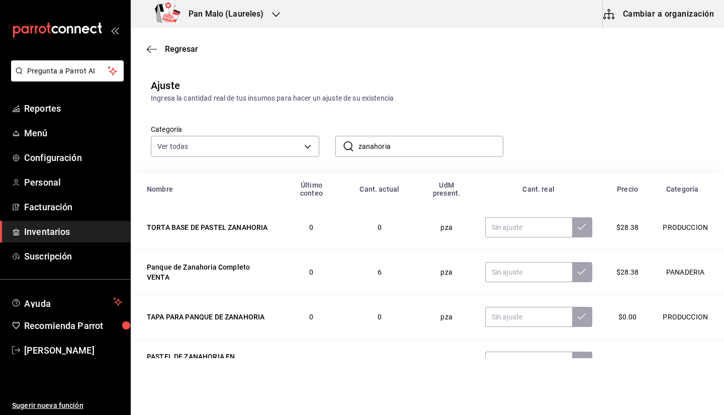
click at [431, 125] on div "​ zanahoria ​" at bounding box center [411, 138] width 185 height 37
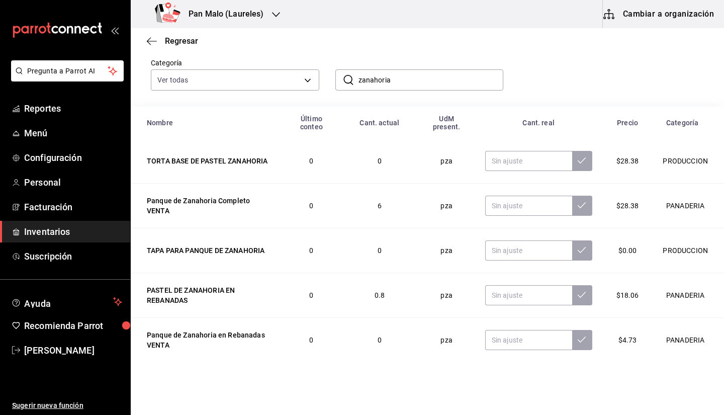
click at [471, 80] on input "zanahoria" at bounding box center [431, 80] width 145 height 20
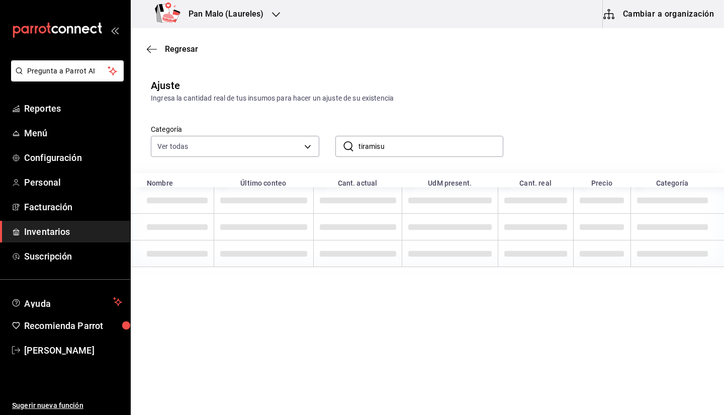
type input "tiramisu"
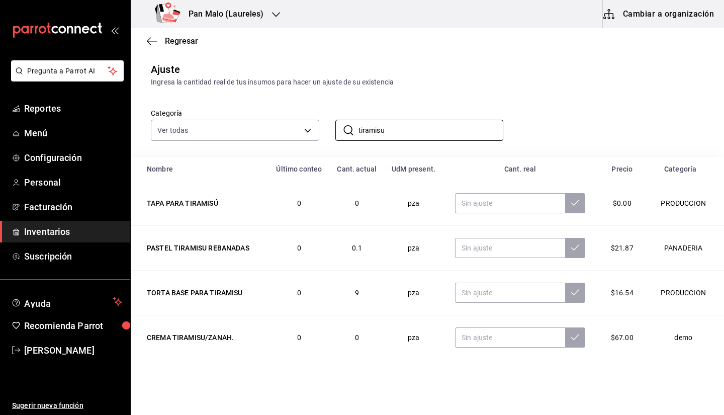
scroll to position [22, 0]
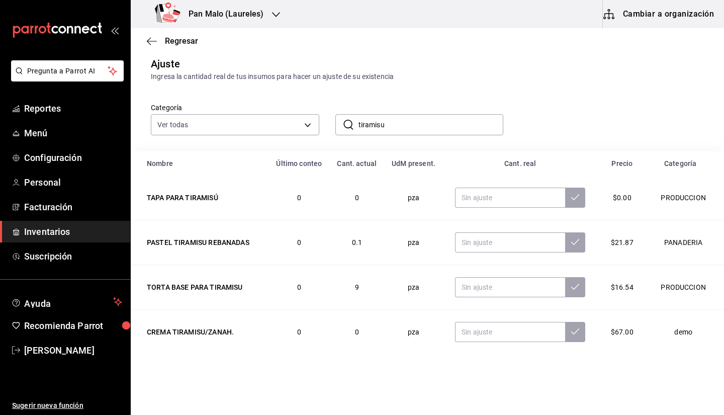
click at [571, 64] on div "Ajuste Ingresa la cantidad real de tus insumos para hacer un ajuste de su exist…" at bounding box center [428, 69] width 594 height 26
click at [456, 78] on div "Ingresa la cantidad real de tus insumos para hacer un ajuste de su existencia" at bounding box center [427, 76] width 553 height 11
drag, startPoint x: 435, startPoint y: 124, endPoint x: 438, endPoint y: 132, distance: 8.8
click at [438, 132] on input "tiramisu" at bounding box center [431, 125] width 145 height 20
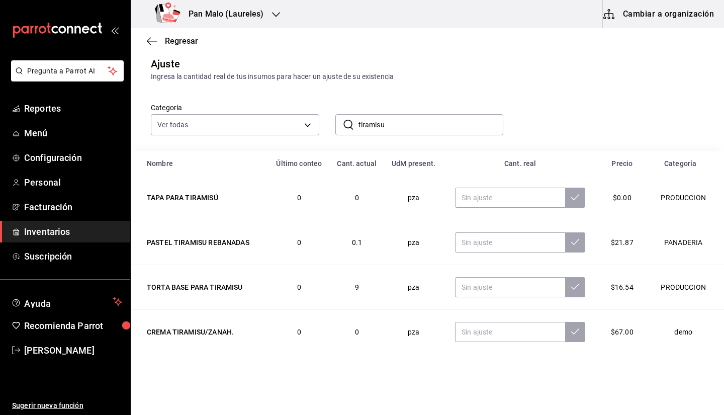
click at [431, 130] on input "tiramisu" at bounding box center [431, 125] width 145 height 20
click at [385, 66] on div "Ajuste Ingresa la cantidad real de tus insumos para hacer un ajuste de su exist…" at bounding box center [428, 69] width 594 height 26
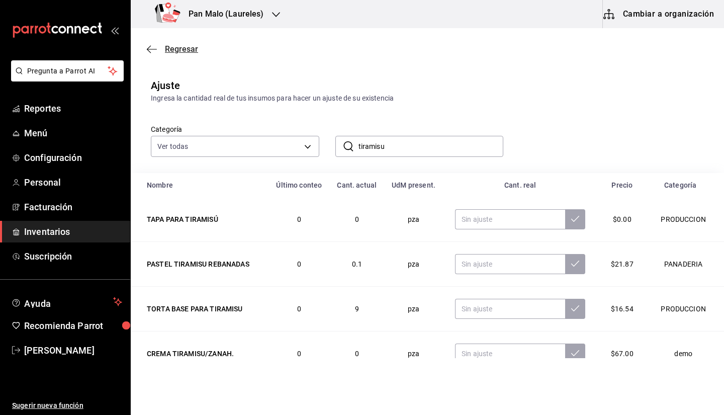
click at [161, 52] on span "Regresar" at bounding box center [172, 49] width 51 height 10
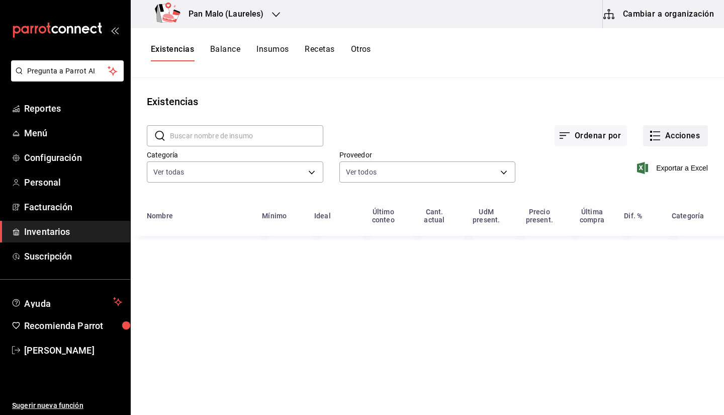
click at [673, 129] on button "Acciones" at bounding box center [675, 135] width 65 height 21
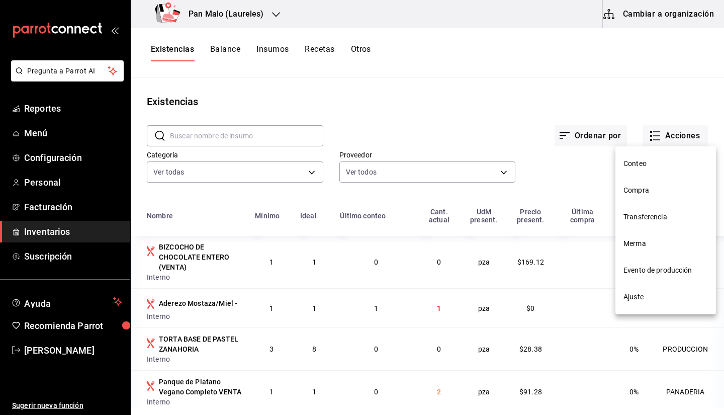
drag, startPoint x: 644, startPoint y: 296, endPoint x: 637, endPoint y: 277, distance: 20.4
click at [637, 277] on nav "Conteo Compra Transferencia Merma Evento de producción Ajuste" at bounding box center [666, 230] width 101 height 168
click at [637, 277] on li "Evento de producción" at bounding box center [666, 270] width 101 height 27
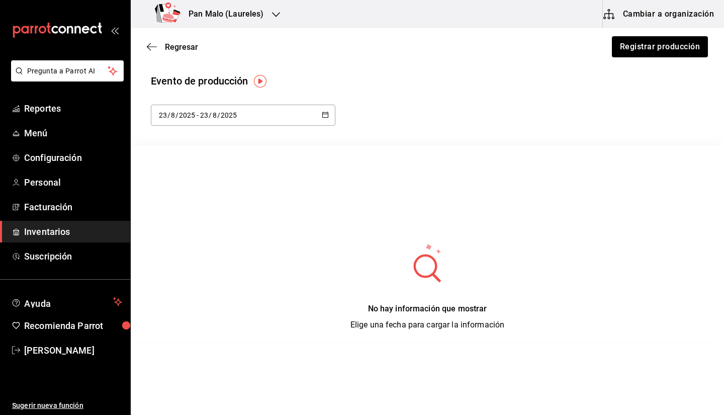
click at [235, 111] on div "2025-08-23 23 / 8 / 2025 - 2025-08-23 23 / 8 / 2025" at bounding box center [243, 115] width 185 height 21
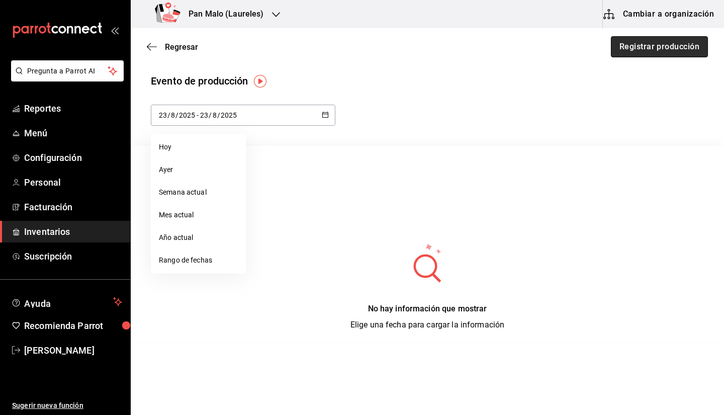
click at [639, 40] on button "Registrar producción" at bounding box center [659, 46] width 97 height 21
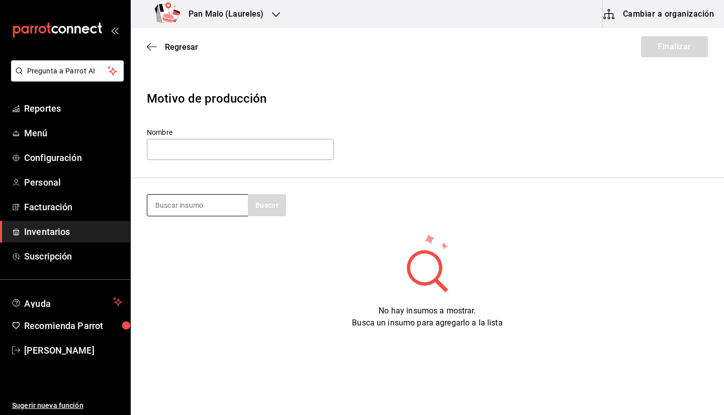
click at [204, 208] on input at bounding box center [197, 205] width 101 height 21
type input "zanahoria"
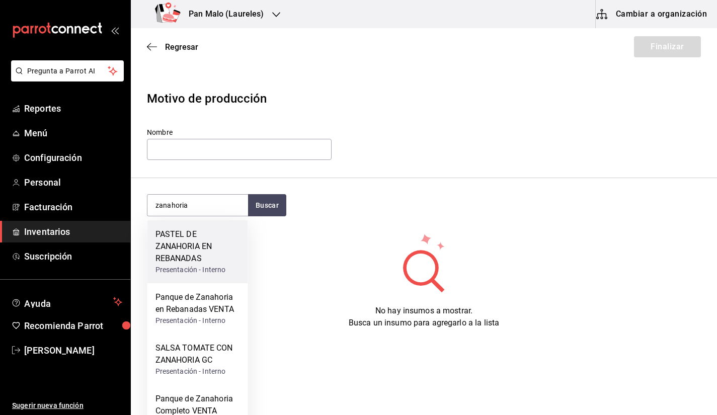
click at [206, 246] on div "PASTEL DE ZANAHORIA EN REBANADAS" at bounding box center [197, 246] width 85 height 36
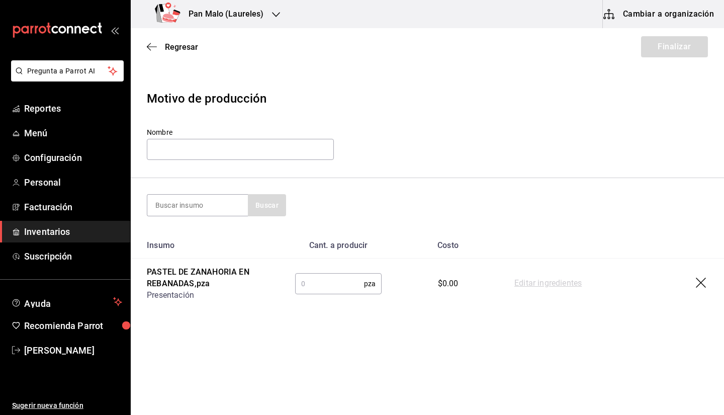
click at [310, 290] on input "text" at bounding box center [329, 284] width 69 height 20
type input "2"
click at [196, 157] on input "text" at bounding box center [240, 149] width 187 height 21
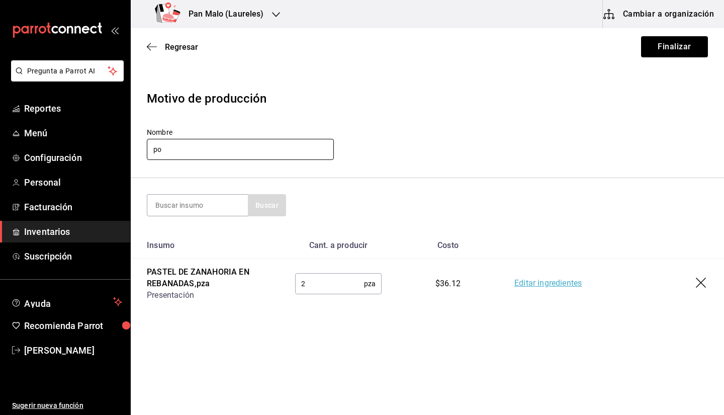
type input "p"
type input "prueba de inventario"
click at [673, 45] on button "Finalizar" at bounding box center [674, 46] width 67 height 21
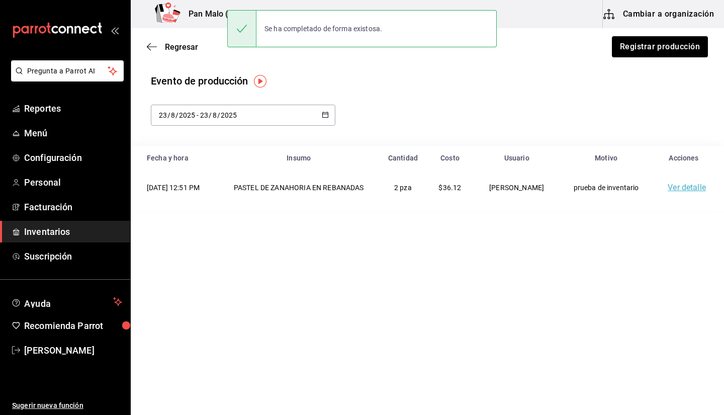
click at [673, 190] on link "Ver detalle" at bounding box center [687, 188] width 38 height 10
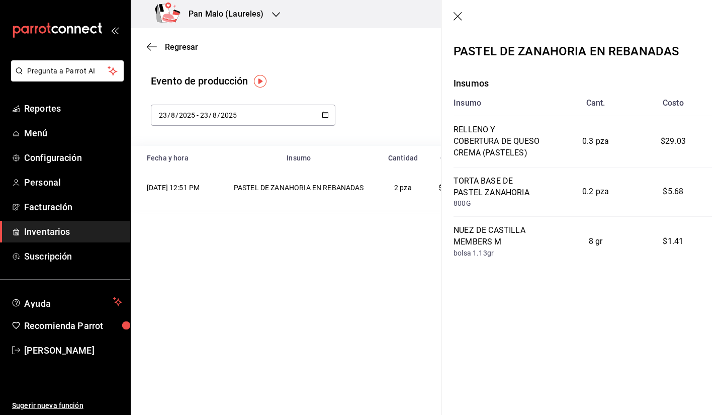
click at [386, 236] on div "Regresar Registrar producción Evento de producción 2025-08-23 23 / 8 / 2025 - 2…" at bounding box center [428, 221] width 594 height 387
click at [461, 16] on icon "button" at bounding box center [459, 17] width 10 height 10
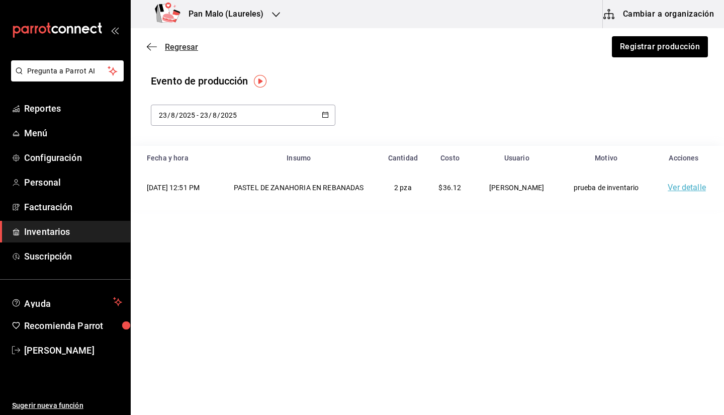
click at [151, 50] on icon "button" at bounding box center [152, 46] width 10 height 9
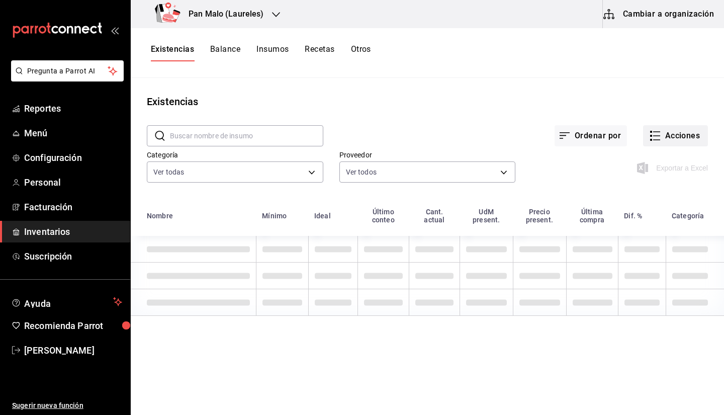
click at [673, 137] on button "Acciones" at bounding box center [675, 135] width 65 height 21
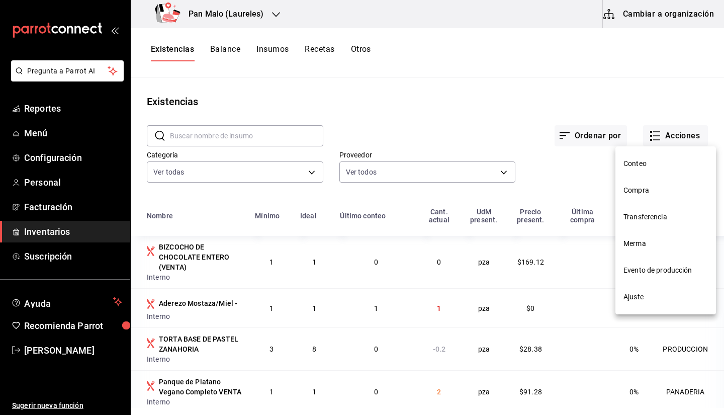
click at [639, 300] on span "Ajuste" at bounding box center [666, 297] width 85 height 11
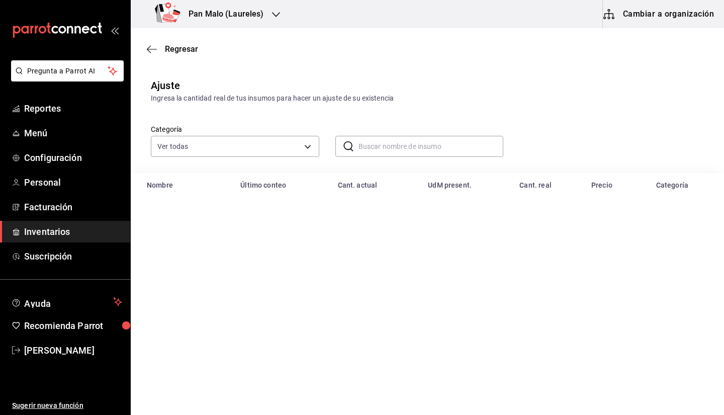
click at [393, 147] on input "text" at bounding box center [431, 146] width 145 height 20
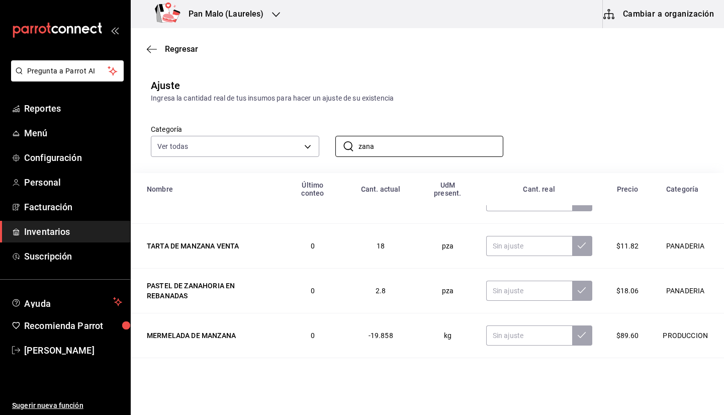
scroll to position [117, 0]
type input "zana"
drag, startPoint x: 371, startPoint y: 293, endPoint x: 388, endPoint y: 289, distance: 17.2
click at [388, 289] on td "2.8" at bounding box center [381, 289] width 81 height 45
click at [503, 297] on input "text" at bounding box center [529, 289] width 86 height 20
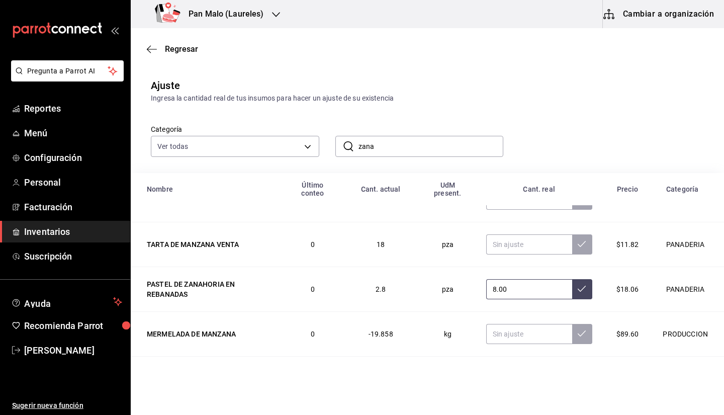
type input "8.00"
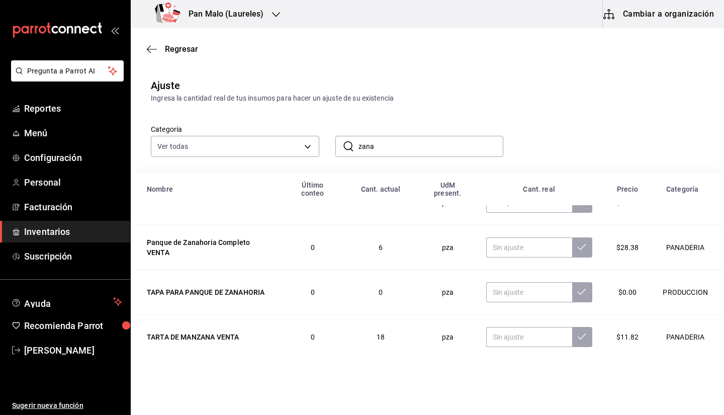
scroll to position [0, 0]
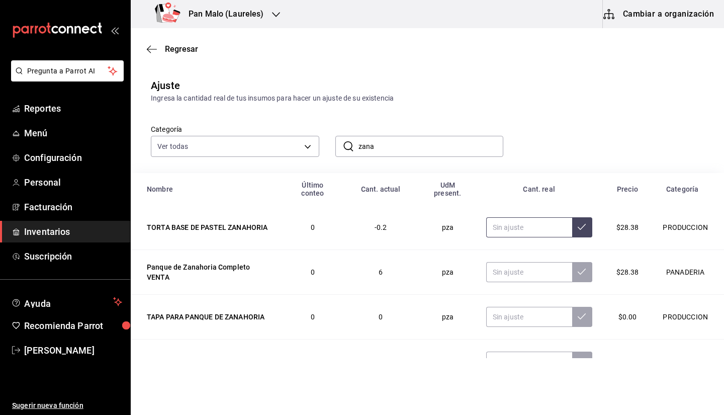
click at [542, 219] on input "text" at bounding box center [529, 227] width 86 height 20
click at [399, 146] on input "zana" at bounding box center [431, 146] width 145 height 20
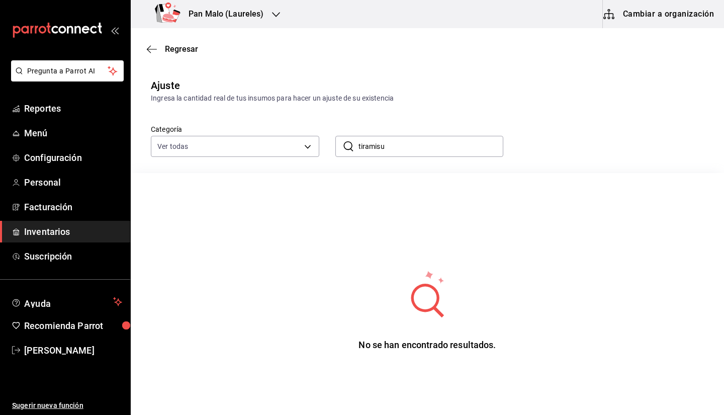
type input "tiramisu"
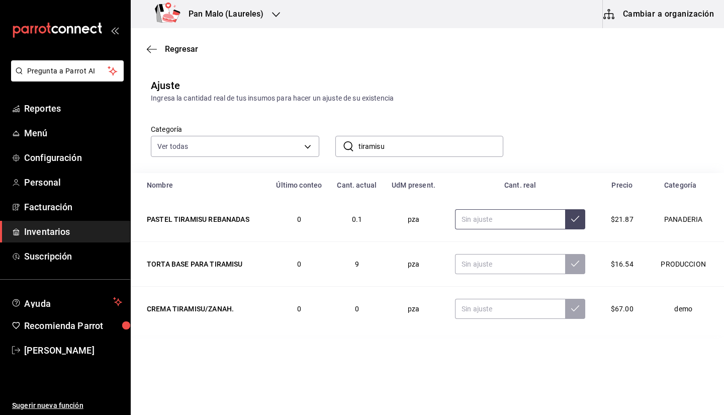
click at [543, 227] on input "text" at bounding box center [510, 219] width 110 height 20
type input "1.00"
click at [491, 266] on input "text" at bounding box center [510, 264] width 110 height 20
click at [459, 152] on input "tiramisu" at bounding box center [431, 146] width 145 height 20
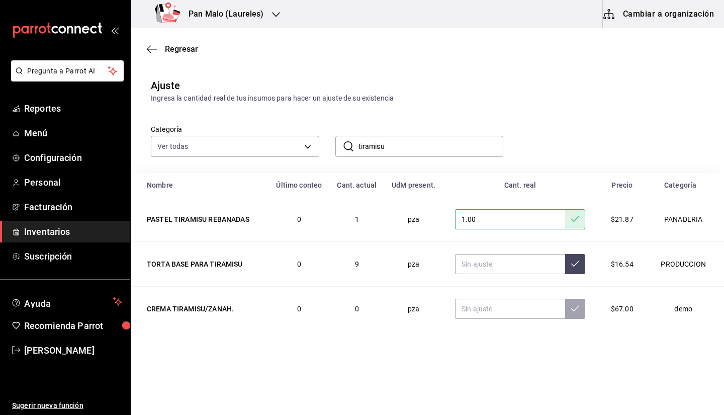
click at [459, 152] on input "tiramisu" at bounding box center [431, 146] width 145 height 20
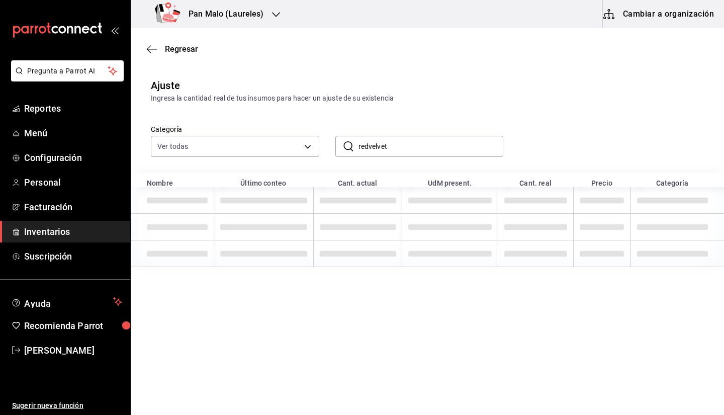
type input "redvelvet"
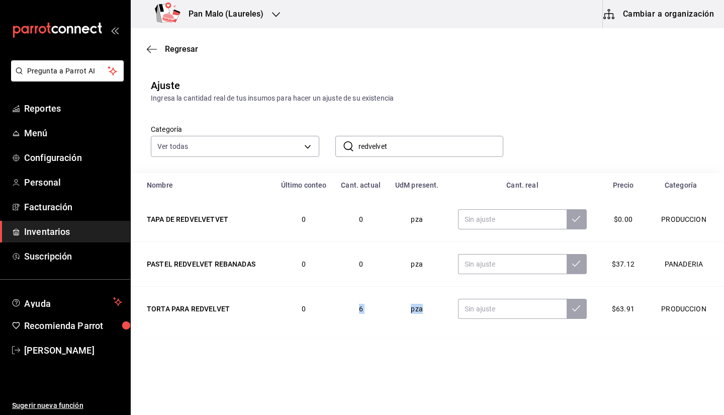
drag, startPoint x: 347, startPoint y: 304, endPoint x: 426, endPoint y: 318, distance: 80.1
click at [426, 318] on tr "TORTA PARA REDVELVET 0 6 pza $63.91 PRODUCCION" at bounding box center [428, 309] width 594 height 45
click at [382, 320] on td "6" at bounding box center [361, 309] width 54 height 45
drag, startPoint x: 355, startPoint y: 308, endPoint x: 388, endPoint y: 316, distance: 34.2
click at [388, 316] on td "6" at bounding box center [361, 309] width 54 height 45
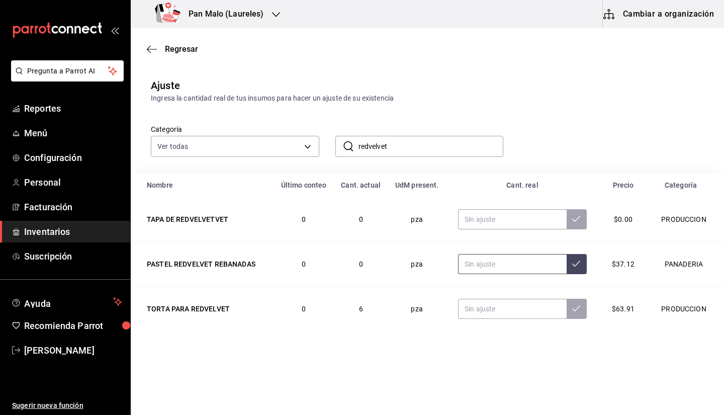
click at [485, 273] on input "text" at bounding box center [512, 264] width 109 height 20
type input "6.00"
click at [482, 299] on input "text" at bounding box center [512, 309] width 109 height 20
type input "0.00"
click at [68, 234] on span "Inventarios" at bounding box center [73, 232] width 98 height 14
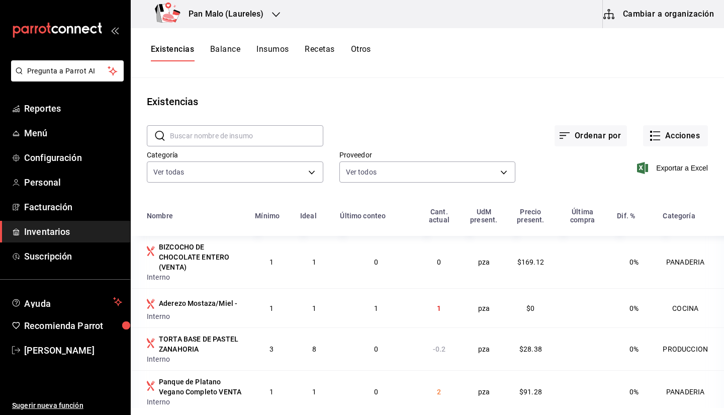
drag, startPoint x: 724, startPoint y: 131, endPoint x: 671, endPoint y: 107, distance: 58.3
click at [671, 107] on div "Existencias" at bounding box center [428, 101] width 594 height 15
click at [667, 121] on div "Ordenar por Acciones" at bounding box center [515, 127] width 385 height 37
click at [659, 134] on button "Acciones" at bounding box center [675, 135] width 65 height 21
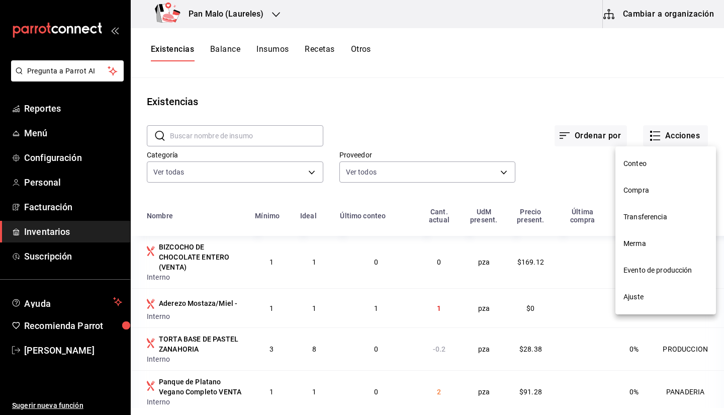
click at [609, 98] on div at bounding box center [362, 207] width 724 height 415
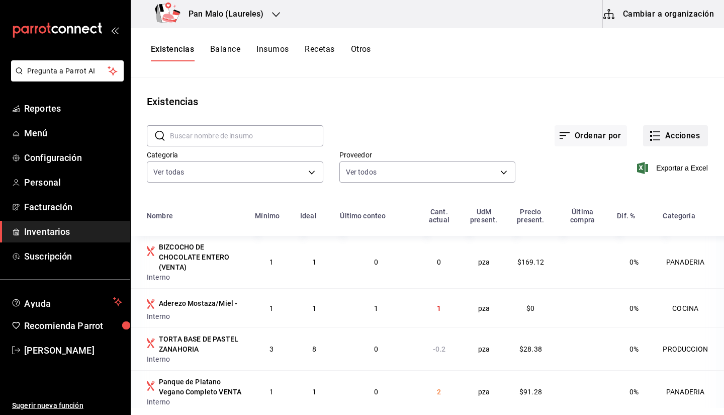
click at [652, 137] on icon "button" at bounding box center [655, 136] width 12 height 12
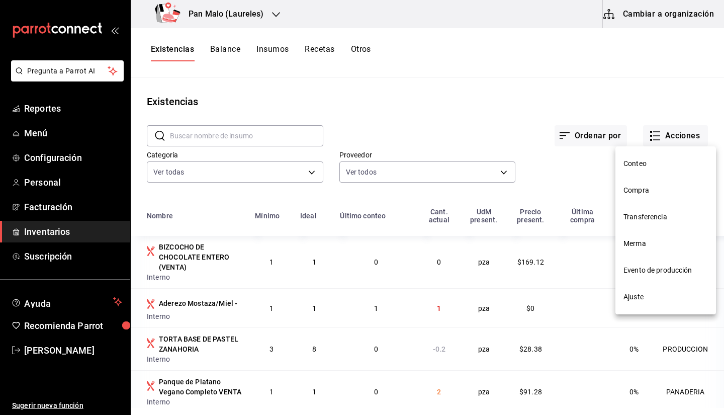
click at [558, 78] on div at bounding box center [362, 207] width 724 height 415
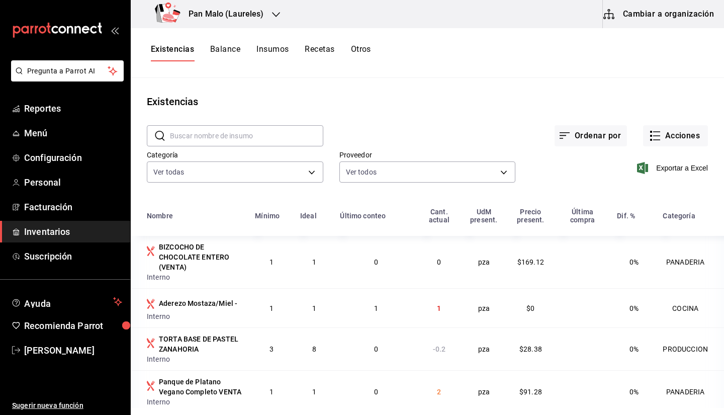
click at [243, 55] on div "Existencias Balance Insumos Recetas Otros" at bounding box center [261, 52] width 220 height 17
click at [620, 20] on button "Cambiar a organización" at bounding box center [659, 14] width 113 height 28
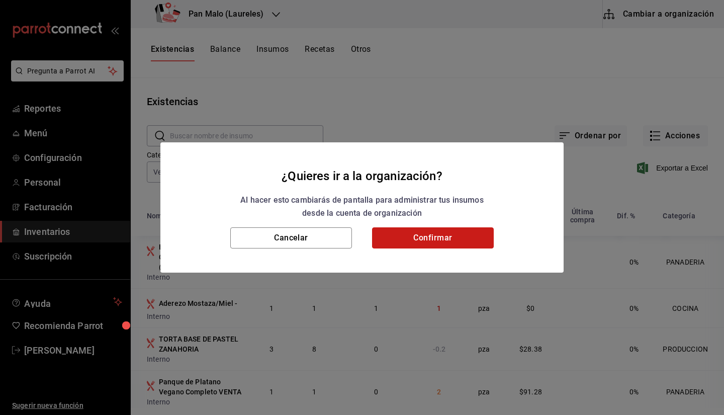
click at [475, 237] on button "Confirmar" at bounding box center [433, 237] width 122 height 21
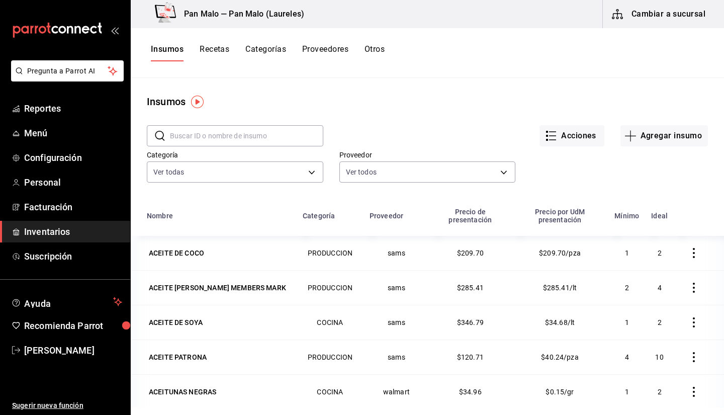
click at [199, 56] on div "Insumos Recetas Categorías Proveedores Otros" at bounding box center [268, 52] width 234 height 17
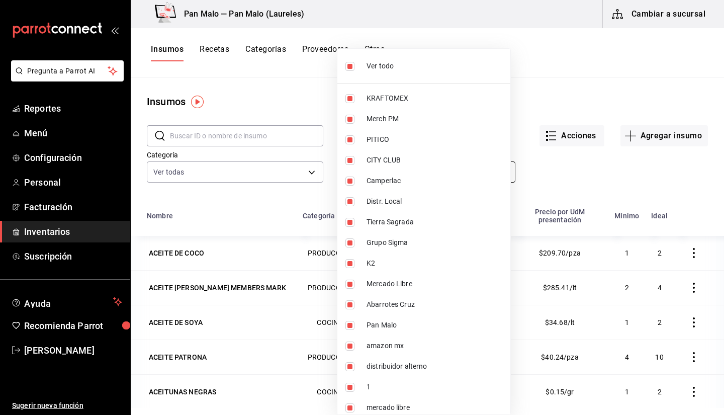
click at [429, 173] on body "Pregunta a Parrot AI Reportes Menú Configuración Personal Facturación Inventari…" at bounding box center [362, 204] width 724 height 408
click at [535, 174] on div at bounding box center [362, 207] width 724 height 415
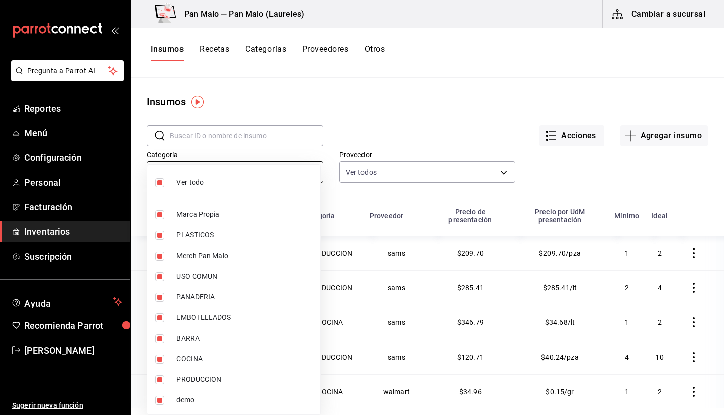
click at [312, 164] on body "Pregunta a Parrot AI Reportes Menú Configuración Personal Facturación Inventari…" at bounding box center [362, 204] width 724 height 408
click at [272, 112] on div at bounding box center [362, 207] width 724 height 415
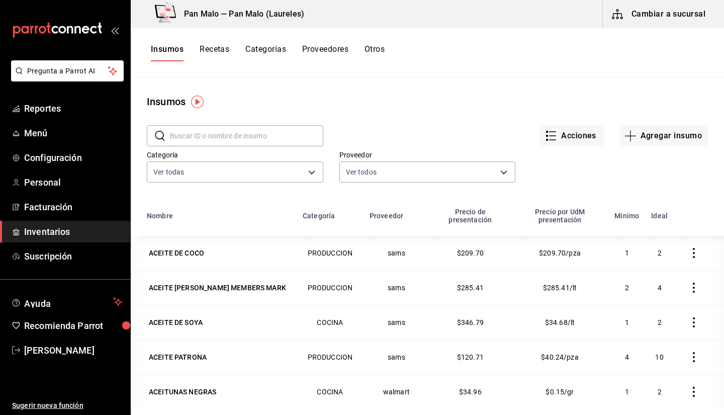
click at [249, 134] on input "text" at bounding box center [246, 136] width 153 height 20
drag, startPoint x: 432, startPoint y: 166, endPoint x: 393, endPoint y: 109, distance: 68.4
click at [393, 109] on div "Acciones Agregar insumo" at bounding box center [515, 127] width 385 height 37
click at [300, 183] on div "Categoría Ver todas 57a97c15-a577-4602-bf7e-77eca11ca1d4,845d24ca-60dd-4e7e-b3c…" at bounding box center [227, 159] width 193 height 51
click at [303, 169] on body "Pregunta a Parrot AI Reportes Menú Configuración Personal Facturación Inventari…" at bounding box center [362, 204] width 724 height 408
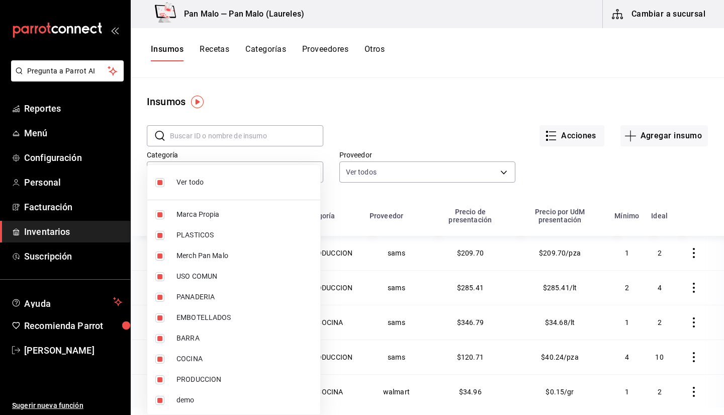
click at [272, 56] on div at bounding box center [362, 207] width 724 height 415
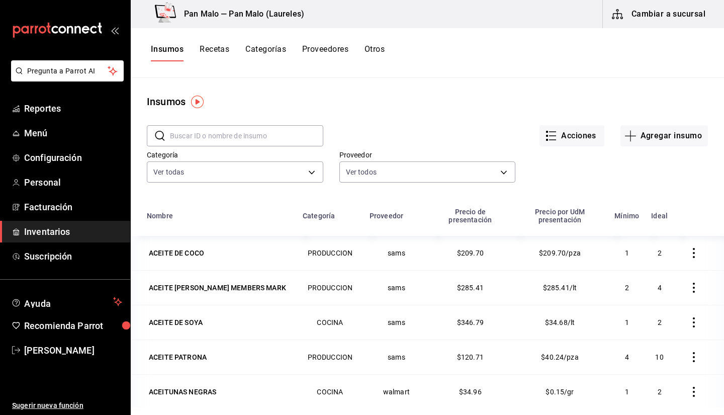
click at [261, 48] on button "Categorías" at bounding box center [266, 52] width 41 height 17
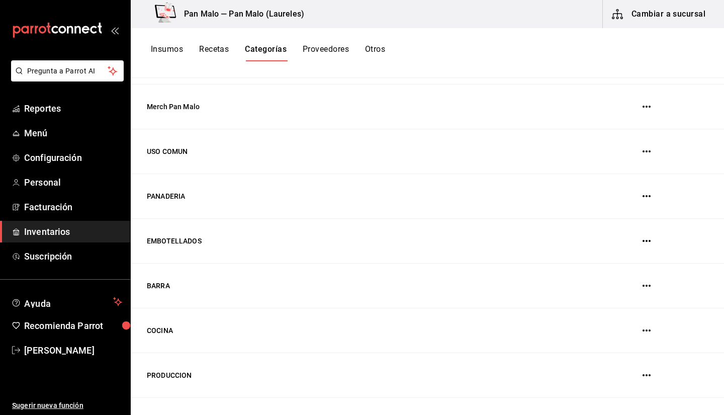
scroll to position [224, 0]
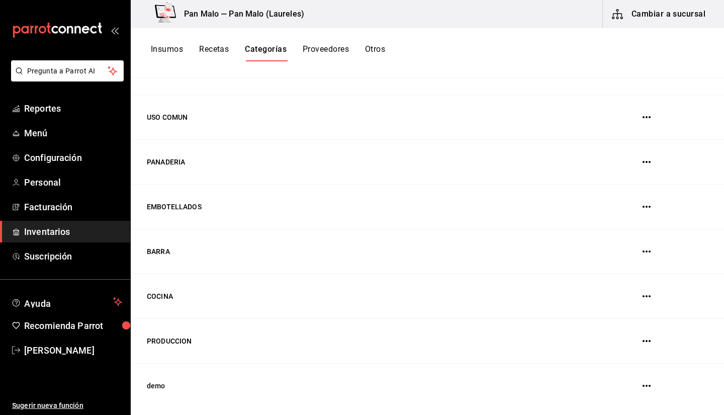
click at [643, 347] on icon "button" at bounding box center [647, 386] width 8 height 8
click at [161, 347] on div at bounding box center [362, 207] width 724 height 415
click at [154, 347] on td "demo" at bounding box center [352, 386] width 443 height 45
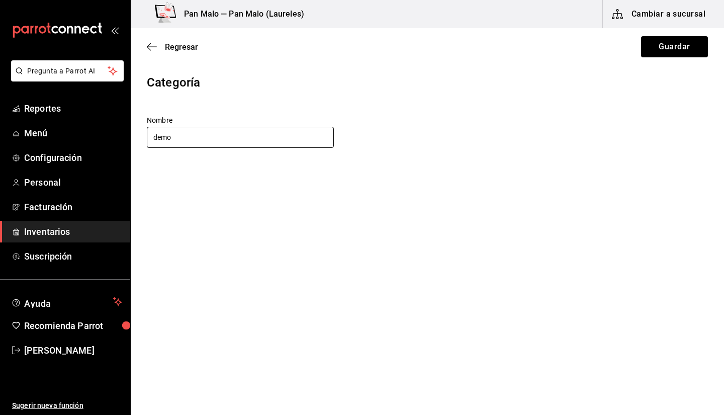
click at [238, 135] on input "demo" at bounding box center [240, 137] width 187 height 21
type input "PASTELES"
click at [151, 46] on icon "button" at bounding box center [152, 46] width 10 height 1
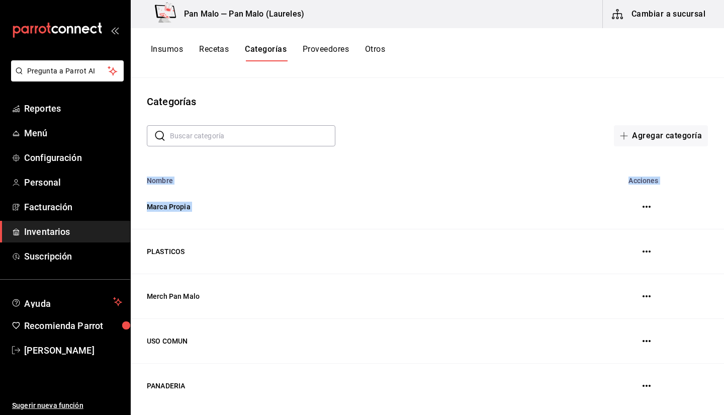
drag, startPoint x: 716, startPoint y: 216, endPoint x: 723, endPoint y: 273, distance: 57.8
click at [673, 273] on main "Categorías ​ ​ Agregar categoría Nombre Acciones Marca Propia PLASTICOS Merch P…" at bounding box center [428, 243] width 594 height 330
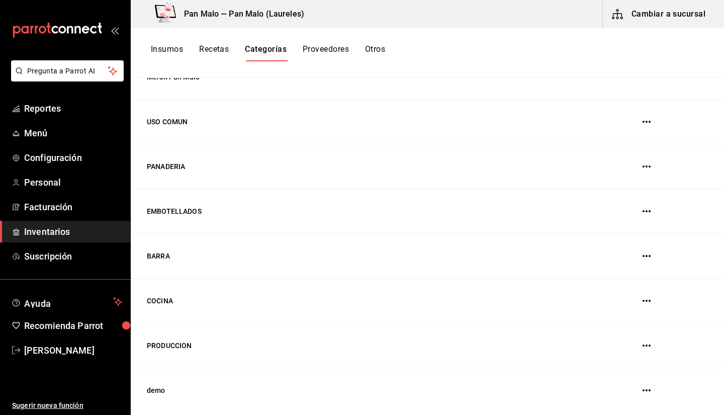
scroll to position [224, 0]
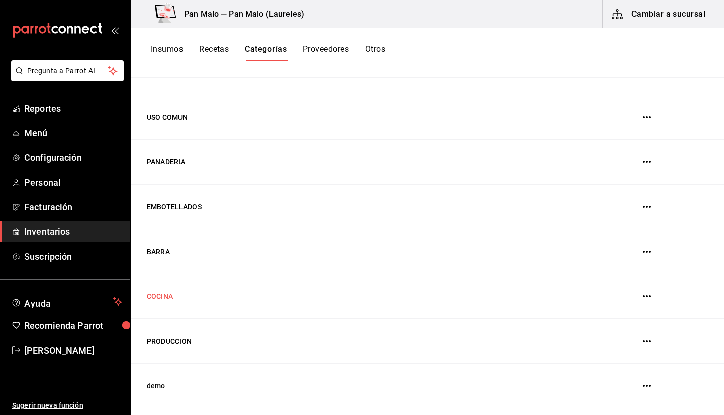
click at [431, 310] on td "COCINA" at bounding box center [352, 296] width 443 height 45
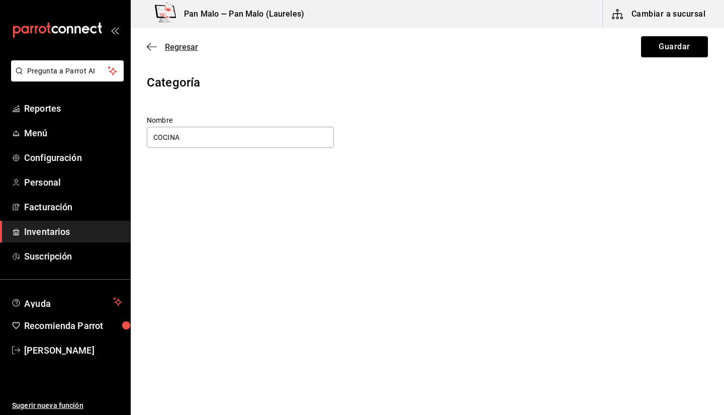
click at [157, 44] on span "Regresar" at bounding box center [172, 47] width 51 height 10
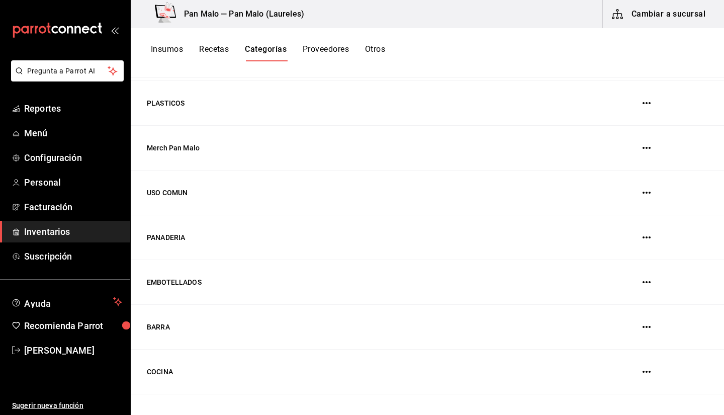
scroll to position [149, 0]
drag, startPoint x: 349, startPoint y: 214, endPoint x: 420, endPoint y: 304, distance: 114.3
click at [420, 304] on tbody "Marca Propia PLASTICOS Merch Pan Malo USO COMUN PANADERIA EMBOTELLADOS BARRA CO…" at bounding box center [428, 259] width 594 height 447
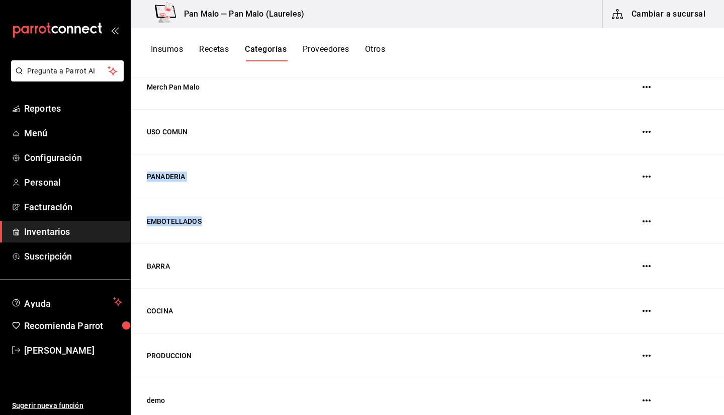
scroll to position [224, 0]
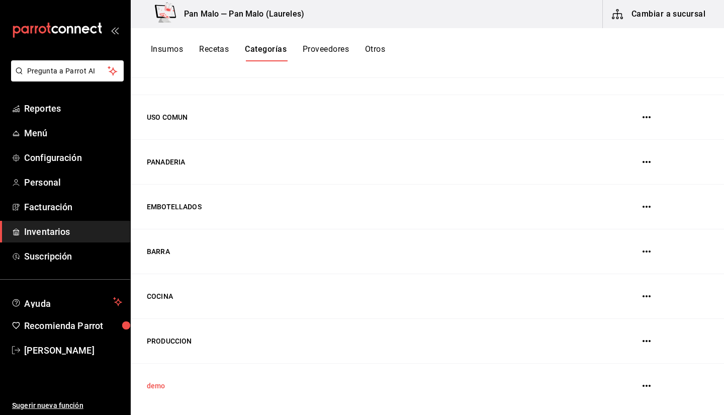
click at [443, 347] on td "demo" at bounding box center [352, 386] width 443 height 45
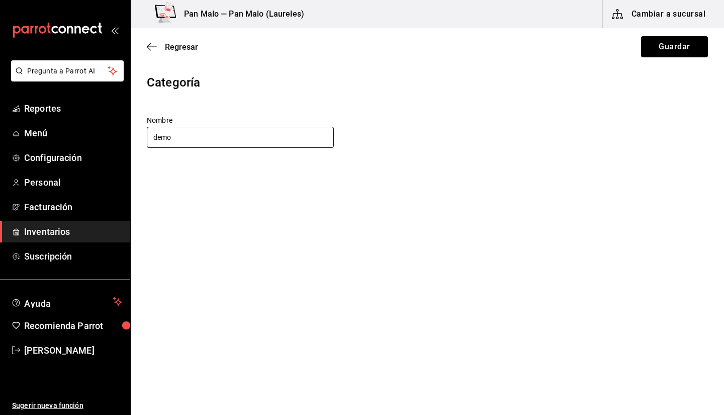
click at [276, 138] on input "demo" at bounding box center [240, 137] width 187 height 21
type input "PASTELES"
click at [668, 55] on button "Guardar" at bounding box center [674, 46] width 67 height 21
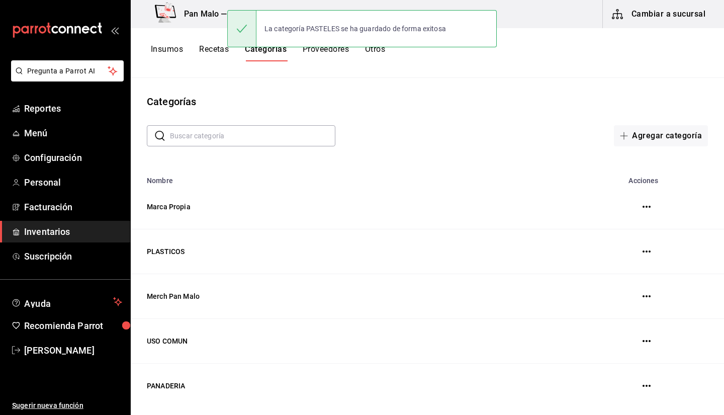
click at [210, 55] on button "Recetas" at bounding box center [214, 52] width 30 height 17
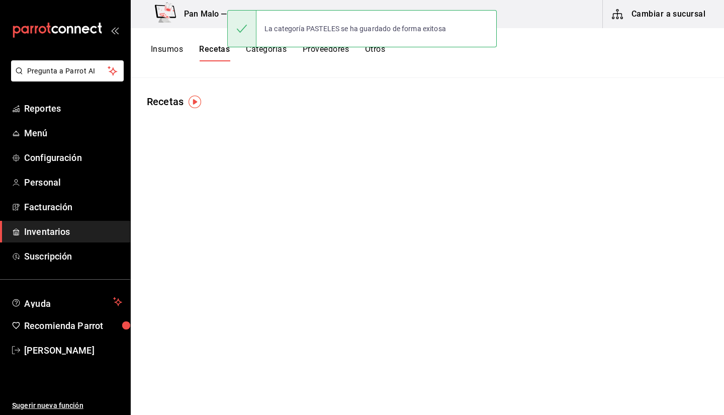
click at [161, 46] on button "Insumos" at bounding box center [167, 52] width 32 height 17
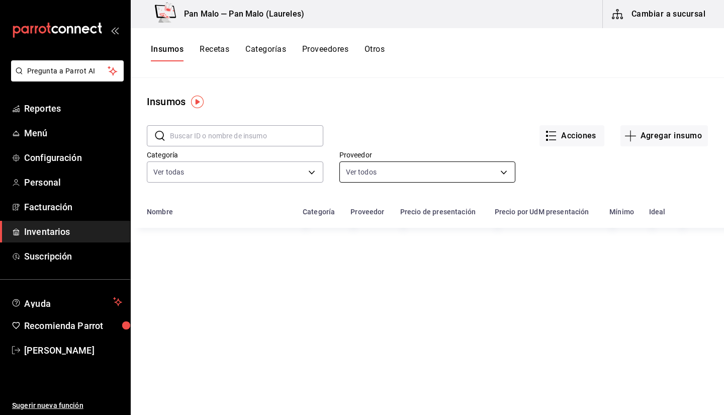
click at [413, 169] on body "Pregunta a Parrot AI Reportes Menú Configuración Personal Facturación Inventari…" at bounding box center [362, 204] width 724 height 408
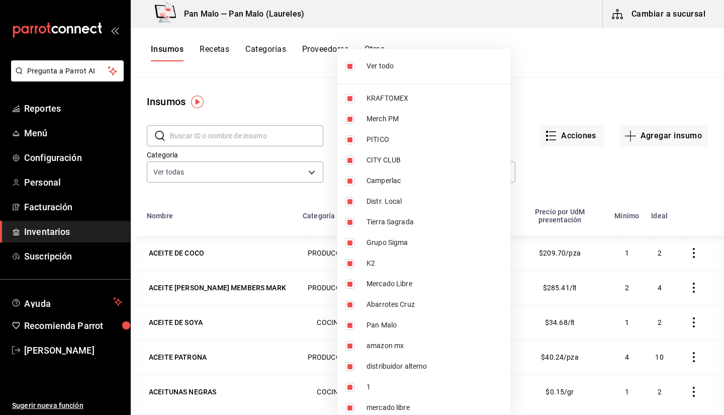
click at [298, 181] on div at bounding box center [362, 207] width 724 height 415
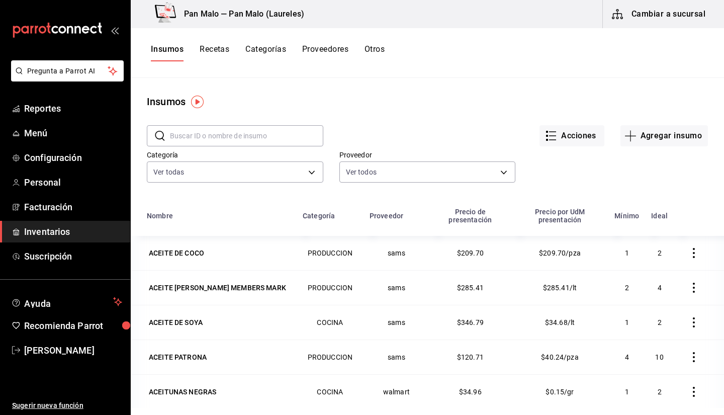
click at [280, 167] on div "Ver todo KRAFTOMEX Merch PM PITICO CITY CLUB Camperlac Distr. Local Tierra Sagr…" at bounding box center [362, 207] width 724 height 415
click at [278, 168] on body "Pregunta a Parrot AI Reportes Menú Configuración Personal Facturación Inventari…" at bounding box center [362, 204] width 724 height 408
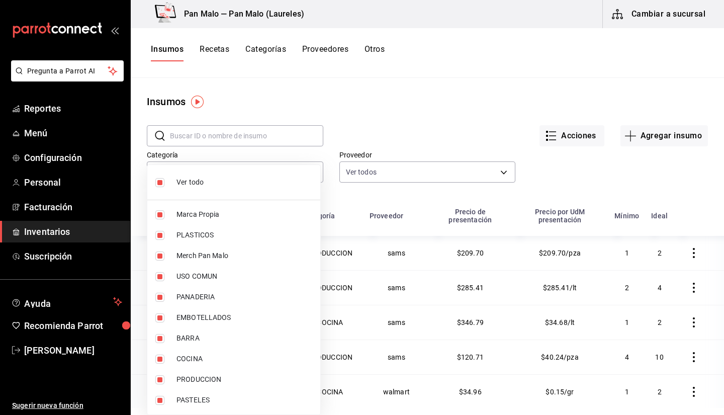
click at [235, 347] on li "PASTELES" at bounding box center [233, 400] width 173 height 21
type input "57a97c15-a577-4602-bf7e-77eca11ca1d4,845d24ca-60dd-4e7e-b3c9-ca2702778d83,d2582…"
checkbox input "false"
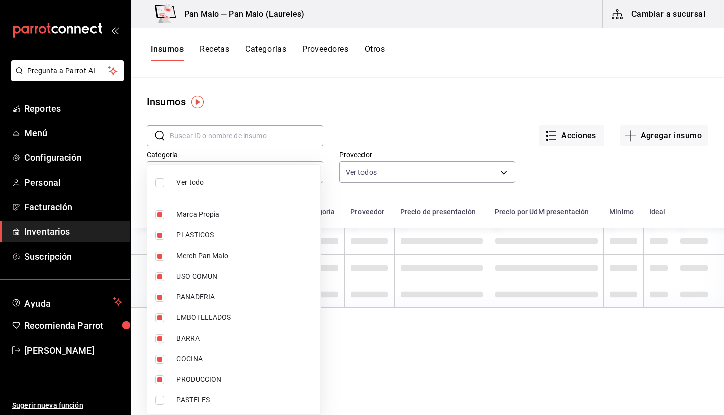
click at [223, 347] on span "PASTELES" at bounding box center [245, 400] width 136 height 11
type input "57a97c15-a577-4602-bf7e-77eca11ca1d4,845d24ca-60dd-4e7e-b3c9-ca2702778d83,d2582…"
checkbox input "true"
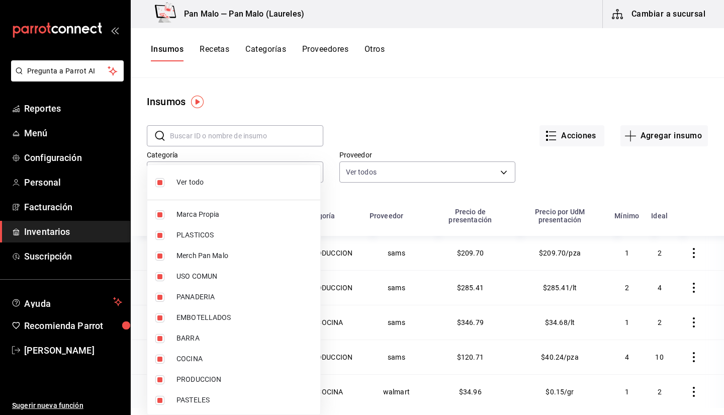
click at [218, 189] on li "Ver todo" at bounding box center [233, 182] width 173 height 27
checkbox input "false"
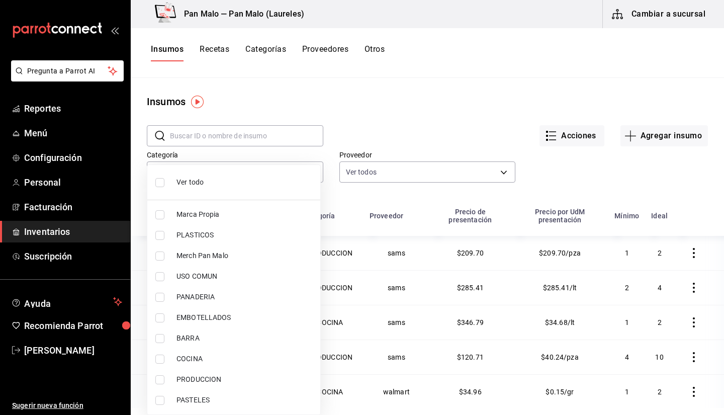
checkbox input "false"
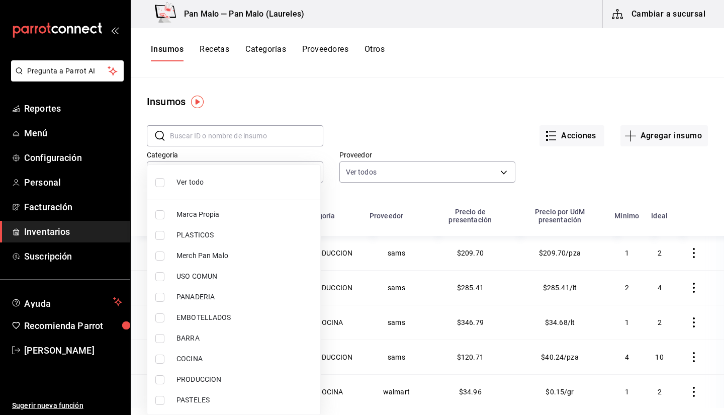
checkbox input "false"
click at [195, 347] on span "PASTELES" at bounding box center [245, 400] width 136 height 11
type input "845fc0d5-bafa-4929-a86e-e534cf7c03f2"
checkbox input "true"
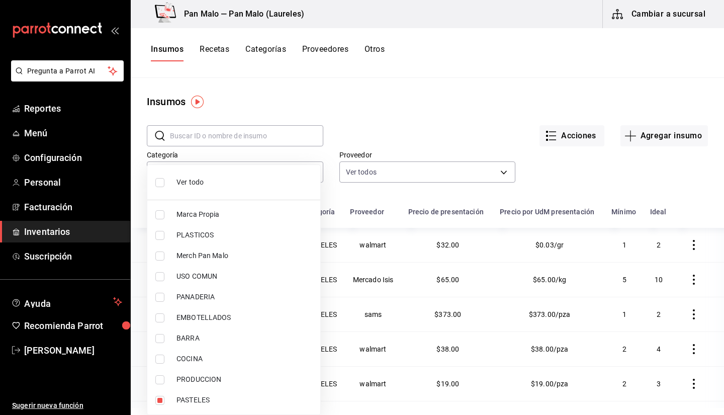
click at [206, 138] on div at bounding box center [362, 207] width 724 height 415
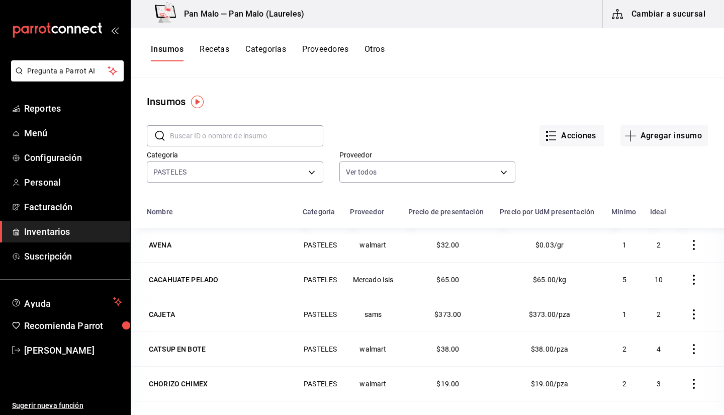
click at [207, 138] on input "text" at bounding box center [246, 136] width 153 height 20
click at [442, 112] on div "Acciones Agregar insumo" at bounding box center [515, 127] width 385 height 37
click at [673, 250] on icon "button" at bounding box center [694, 245] width 2 height 10
click at [182, 250] on div at bounding box center [362, 207] width 724 height 415
click at [162, 246] on div "AVENA" at bounding box center [160, 245] width 23 height 10
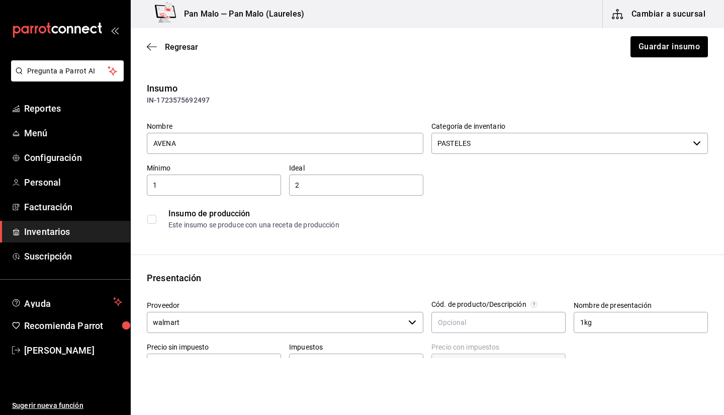
click at [505, 145] on input "PASTELES" at bounding box center [561, 143] width 258 height 21
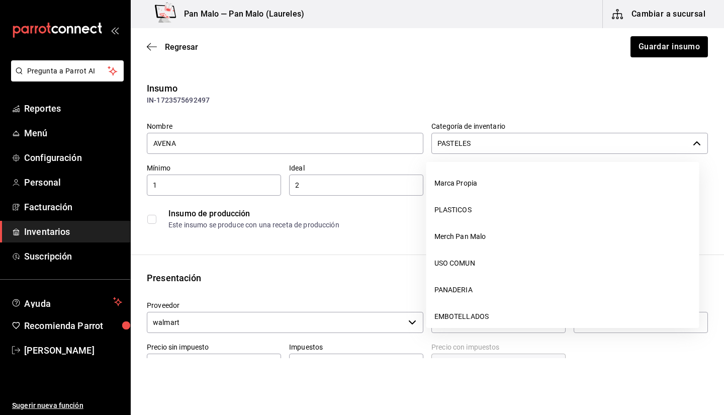
scroll to position [117, 0]
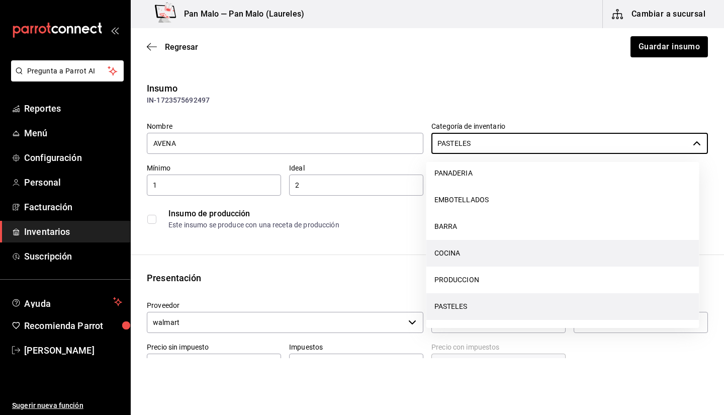
click at [460, 255] on li "COCINA" at bounding box center [563, 253] width 273 height 27
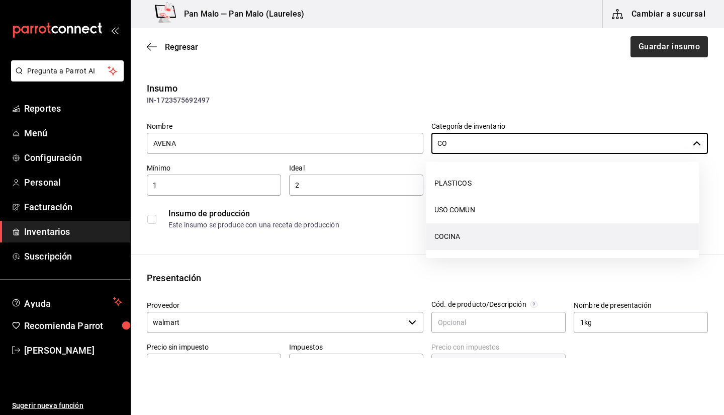
type input "C"
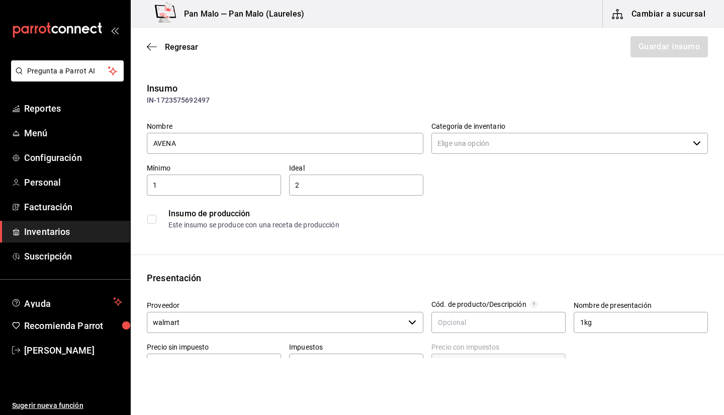
click at [484, 25] on div "Pan Malo — Pan Malo (Laureles) Cambiar a sucursal" at bounding box center [428, 14] width 594 height 28
click at [148, 47] on icon "button" at bounding box center [152, 46] width 10 height 9
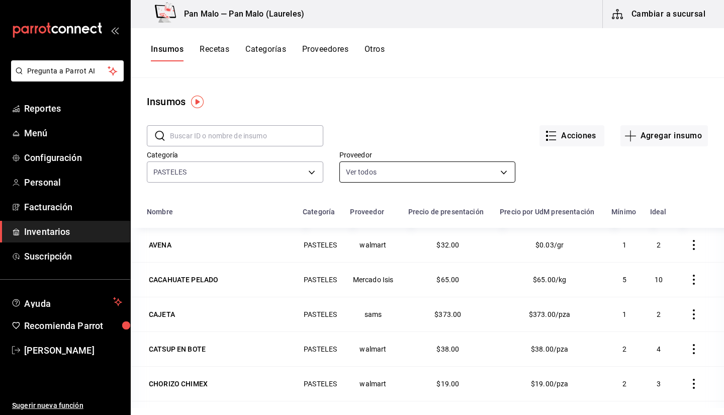
click at [488, 170] on body "Pregunta a Parrot AI Reportes Menú Configuración Personal Facturación Inventari…" at bounding box center [362, 204] width 724 height 408
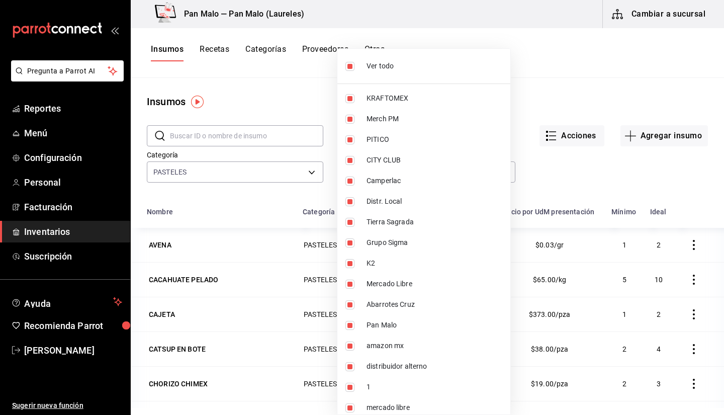
click at [546, 70] on div at bounding box center [362, 207] width 724 height 415
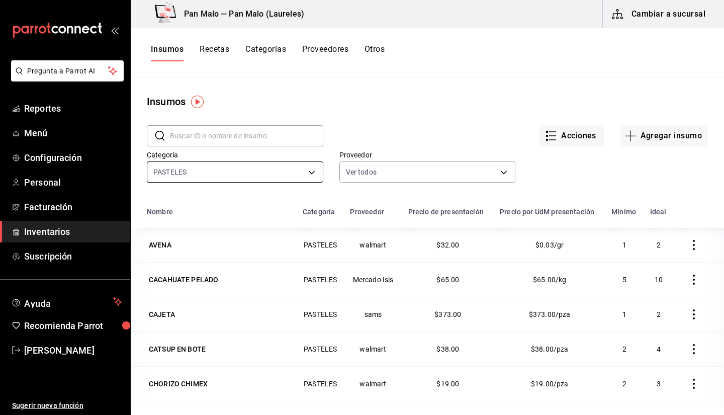
click at [277, 171] on body "Pregunta a Parrot AI Reportes Menú Configuración Personal Facturación Inventari…" at bounding box center [362, 204] width 724 height 408
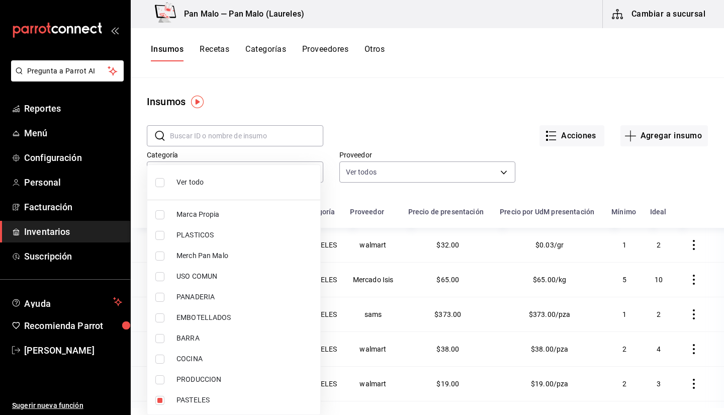
click at [420, 103] on div at bounding box center [362, 207] width 724 height 415
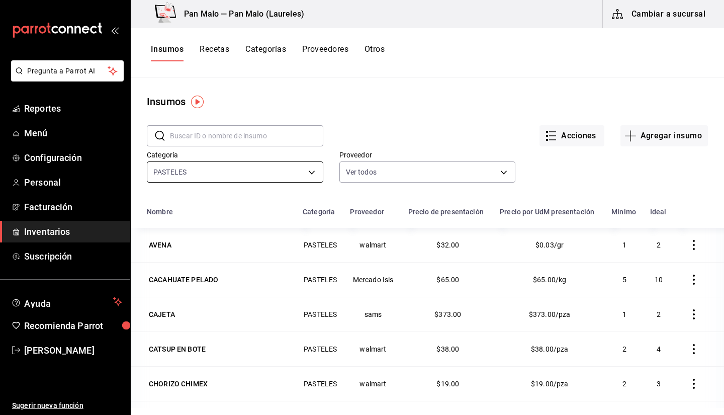
click at [311, 178] on body "Pregunta a Parrot AI Reportes Menú Configuración Personal Facturación Inventari…" at bounding box center [362, 204] width 724 height 408
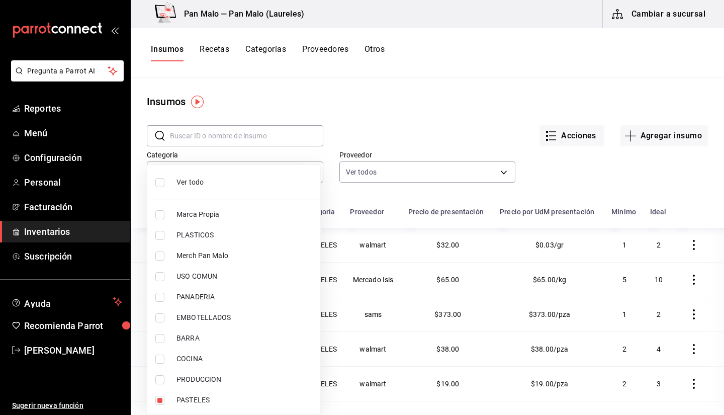
click at [390, 99] on div at bounding box center [362, 207] width 724 height 415
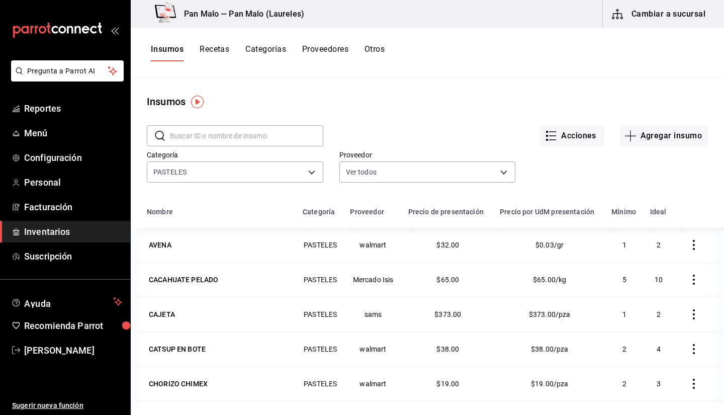
click at [259, 49] on button "Categorías" at bounding box center [266, 52] width 41 height 17
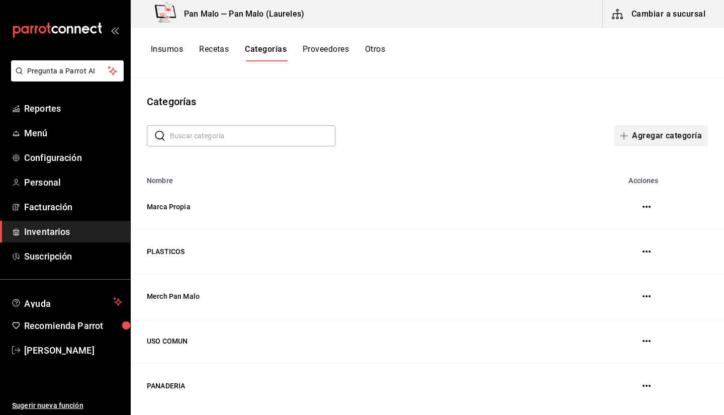
click at [657, 135] on button "Agregar categoría" at bounding box center [661, 135] width 94 height 21
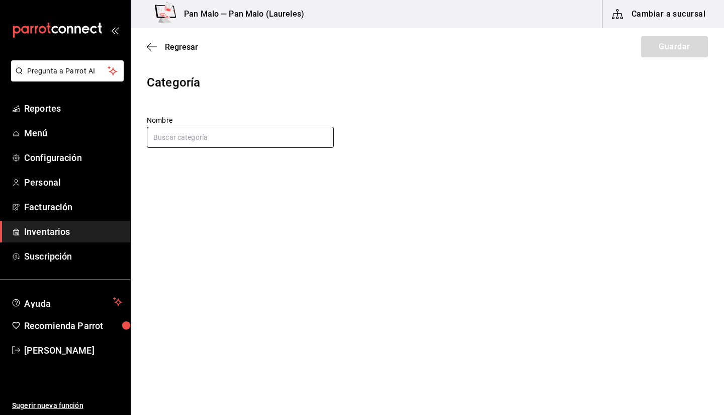
click at [268, 144] on input "text" at bounding box center [240, 137] width 187 height 21
click at [152, 47] on icon "button" at bounding box center [152, 46] width 10 height 1
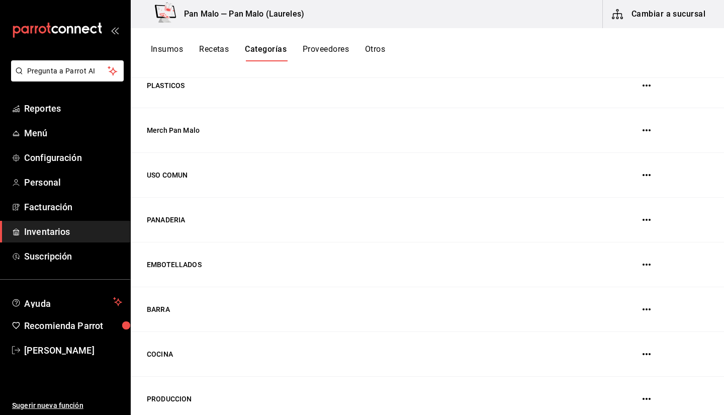
scroll to position [189, 0]
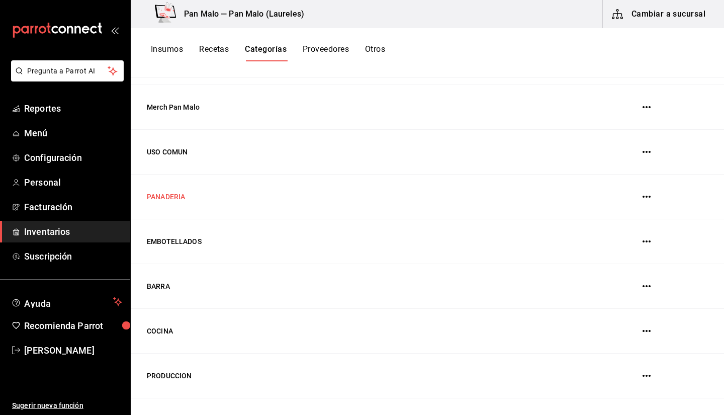
click at [169, 202] on td "PANADERIA" at bounding box center [352, 197] width 443 height 45
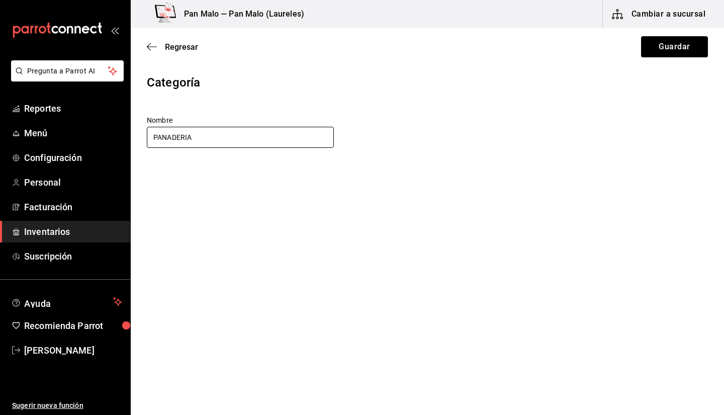
click at [228, 137] on input "PANADERIA" at bounding box center [240, 137] width 187 height 21
type input "PANADERIA Y PASTELES"
click at [655, 54] on button "Guardar" at bounding box center [674, 46] width 67 height 21
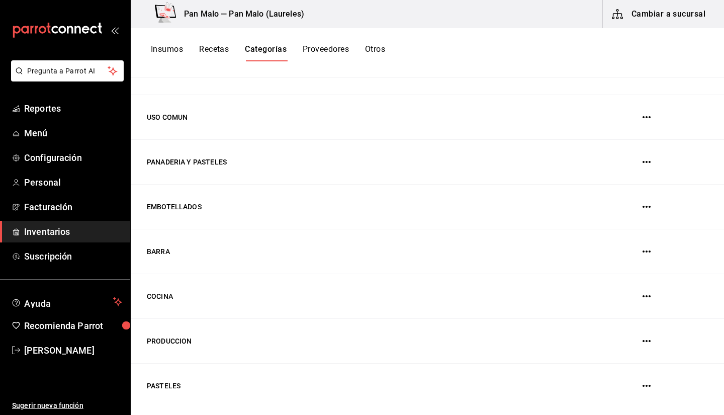
scroll to position [224, 0]
click at [221, 338] on td "PRODUCCION" at bounding box center [352, 341] width 443 height 45
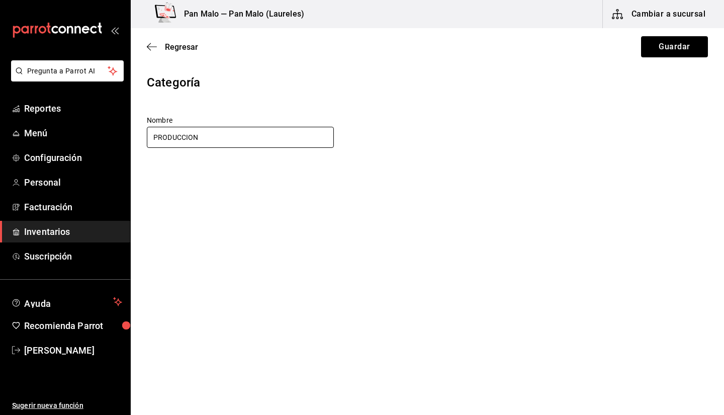
click at [150, 136] on input "PRODUCCION" at bounding box center [240, 137] width 187 height 21
type input "RECETAS PRODUCCION"
click at [661, 50] on button "Guardar" at bounding box center [674, 46] width 67 height 21
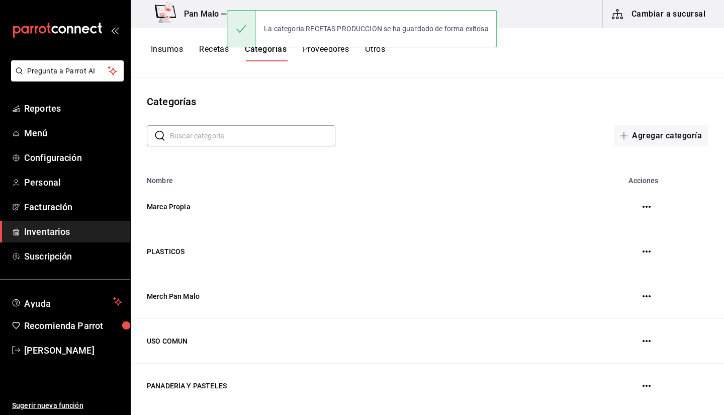
scroll to position [224, 0]
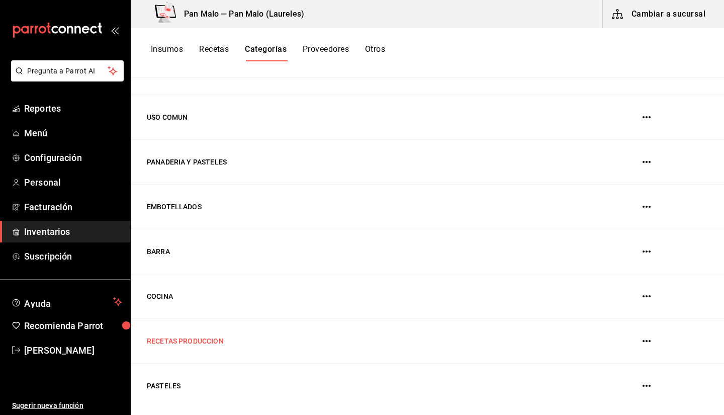
click at [244, 319] on td "RECETAS PRODUCCION" at bounding box center [352, 341] width 443 height 45
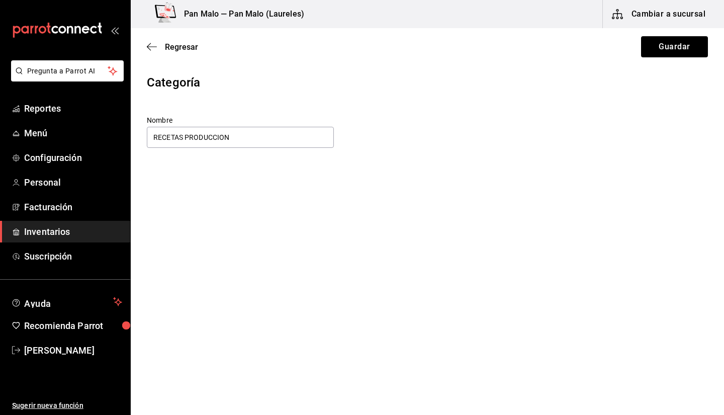
click at [146, 54] on div "Regresar Guardar" at bounding box center [428, 46] width 594 height 37
click at [148, 47] on icon "button" at bounding box center [152, 46] width 10 height 1
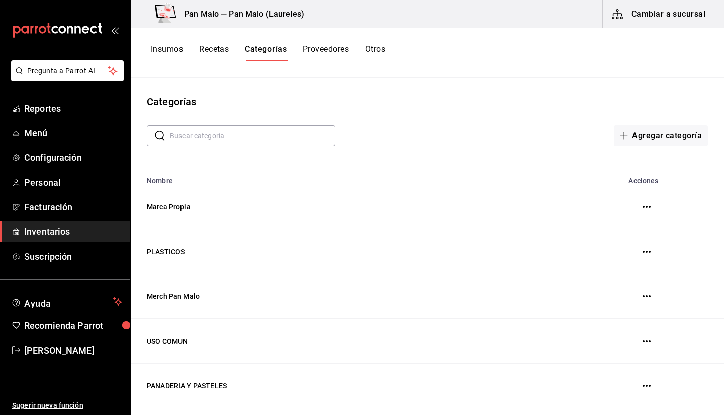
scroll to position [224, 0]
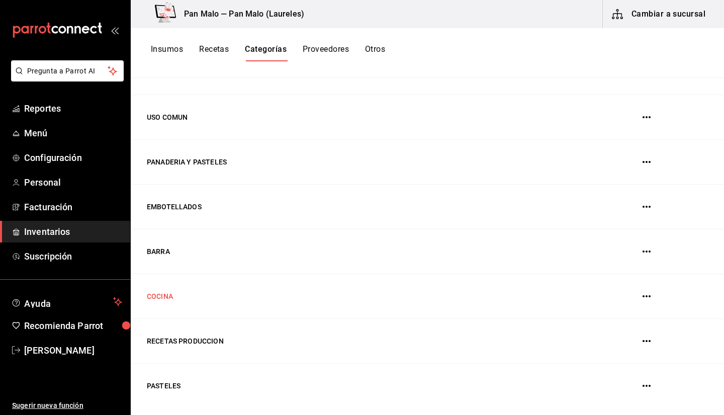
click at [274, 304] on td "COCINA" at bounding box center [352, 296] width 443 height 45
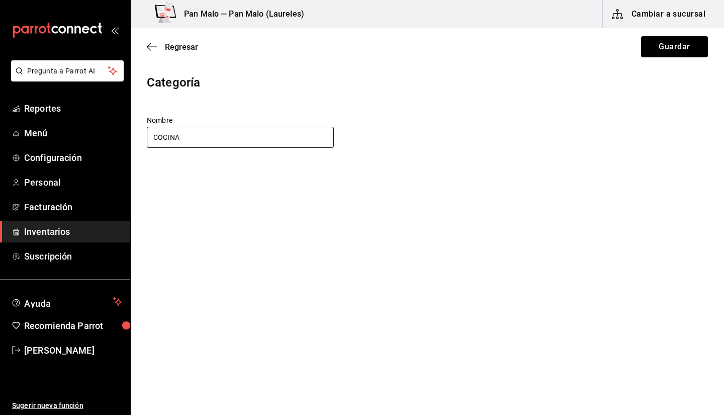
click at [165, 140] on input "COCINA" at bounding box center [240, 137] width 187 height 21
type input "RECETAS COCINA"
click at [672, 49] on button "Guardar" at bounding box center [674, 46] width 67 height 21
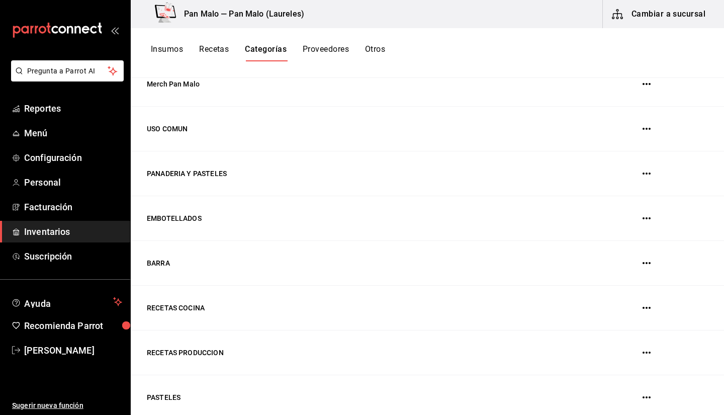
scroll to position [224, 0]
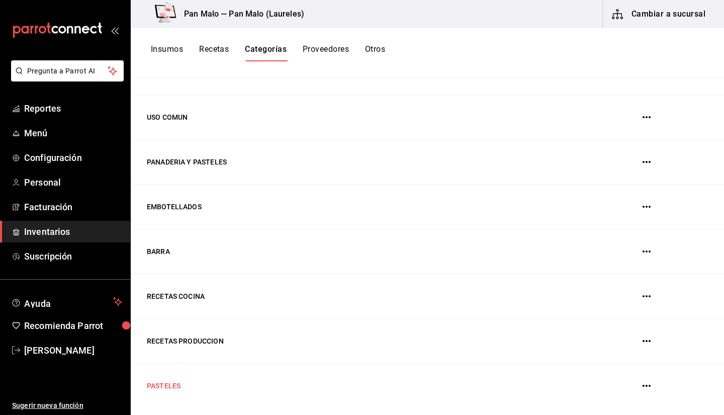
click at [206, 347] on td "PASTELES" at bounding box center [352, 386] width 443 height 45
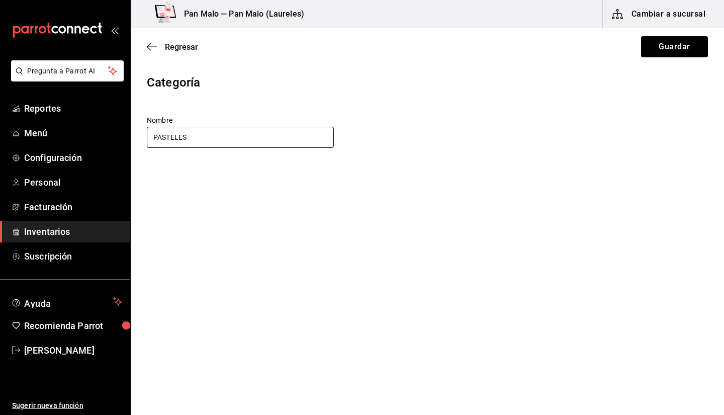
click at [252, 136] on input "PASTELES" at bounding box center [240, 137] width 187 height 21
type input "INSUMOS"
click at [652, 49] on button "Guardar" at bounding box center [674, 46] width 67 height 21
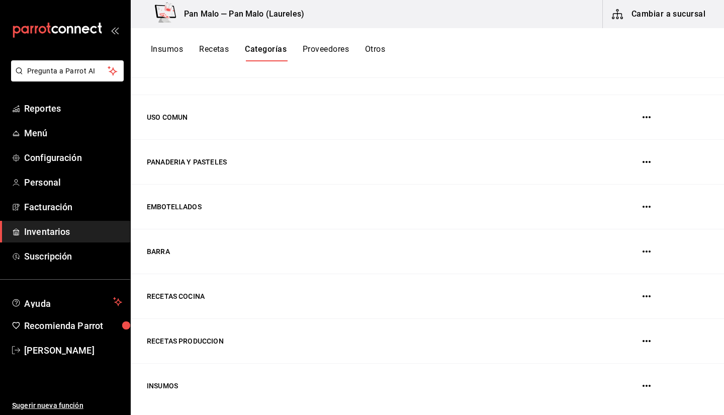
scroll to position [224, 0]
click at [160, 260] on td "BARRA" at bounding box center [352, 251] width 443 height 45
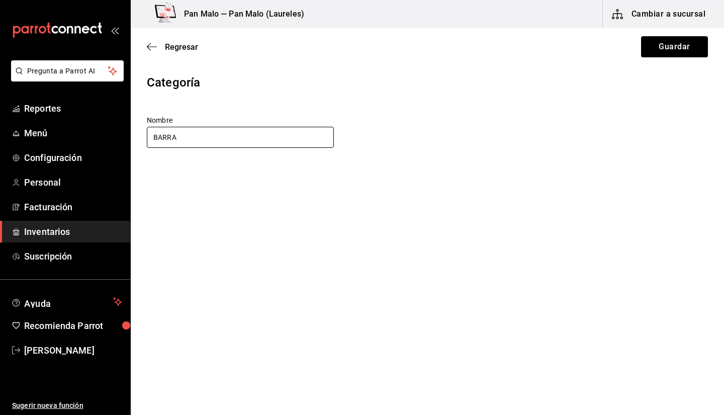
click at [166, 140] on input "BARRA" at bounding box center [240, 137] width 187 height 21
click at [152, 138] on input "BARRA" at bounding box center [240, 137] width 187 height 21
type input "RECETAS BARRA"
click at [662, 48] on button "Guardar" at bounding box center [674, 46] width 67 height 21
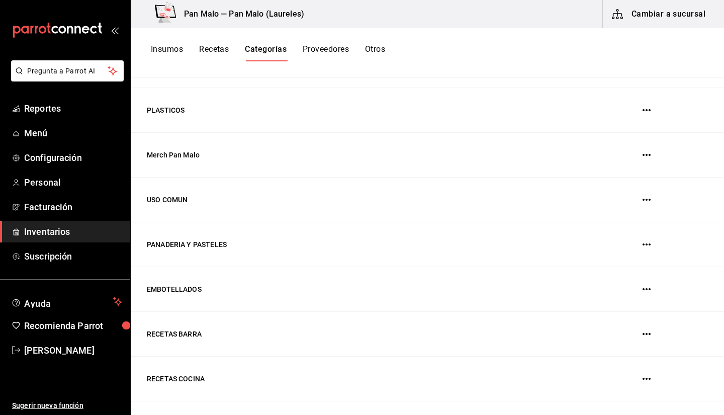
scroll to position [137, 0]
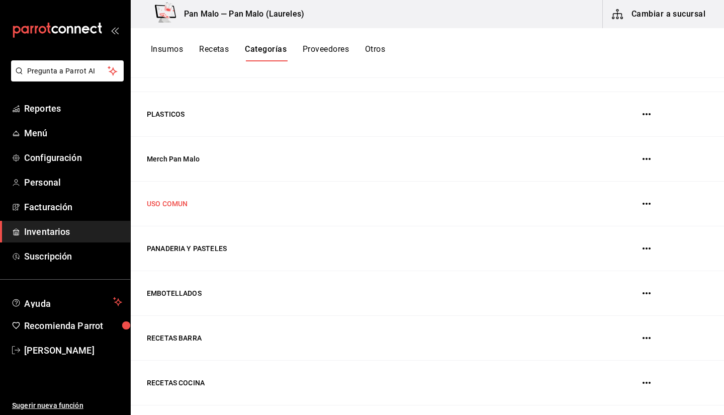
click at [245, 210] on td "USO COMUN" at bounding box center [352, 204] width 443 height 45
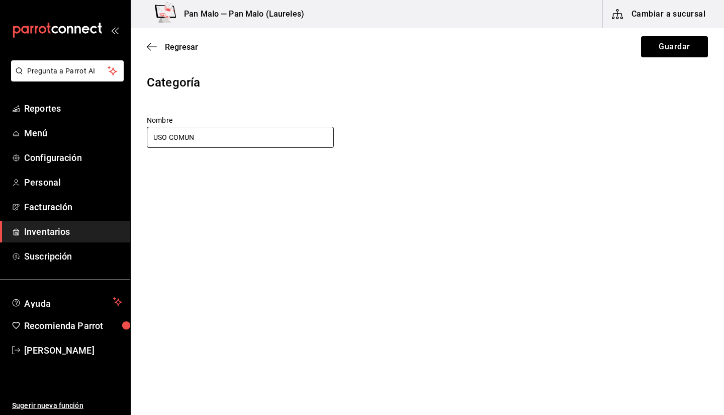
click at [272, 139] on input "USO COMUN" at bounding box center [240, 137] width 187 height 21
click at [156, 48] on icon "button" at bounding box center [152, 46] width 10 height 9
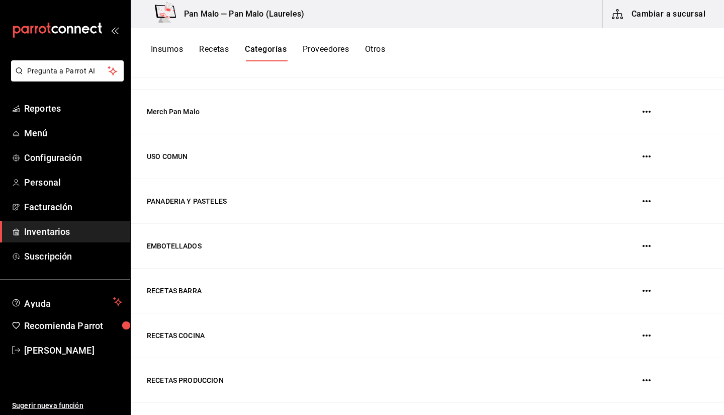
scroll to position [224, 0]
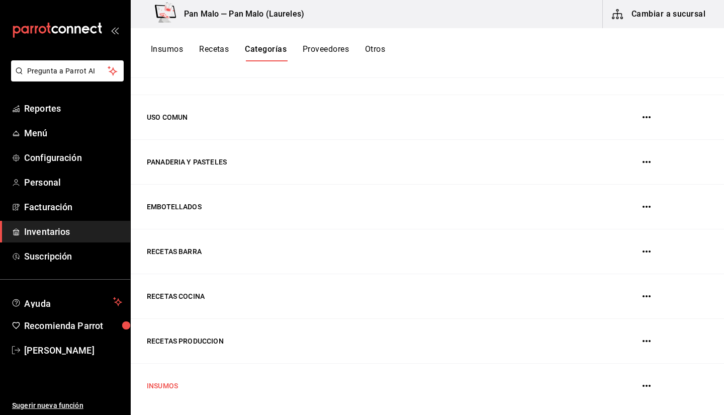
click at [175, 347] on td "INSUMOS" at bounding box center [352, 386] width 443 height 45
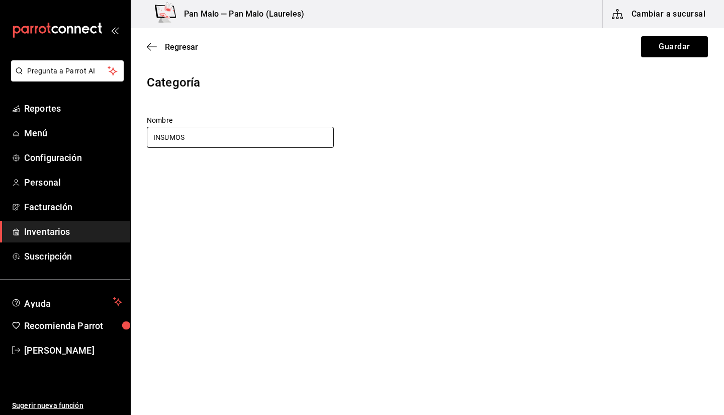
click at [269, 134] on input "INSUMOS" at bounding box center [240, 137] width 187 height 21
click at [221, 128] on input "INSUMOS" at bounding box center [240, 137] width 187 height 21
type input "INSUMOS"
drag, startPoint x: 666, startPoint y: 52, endPoint x: 659, endPoint y: 54, distance: 7.0
click at [666, 52] on button "Guardar" at bounding box center [674, 46] width 67 height 21
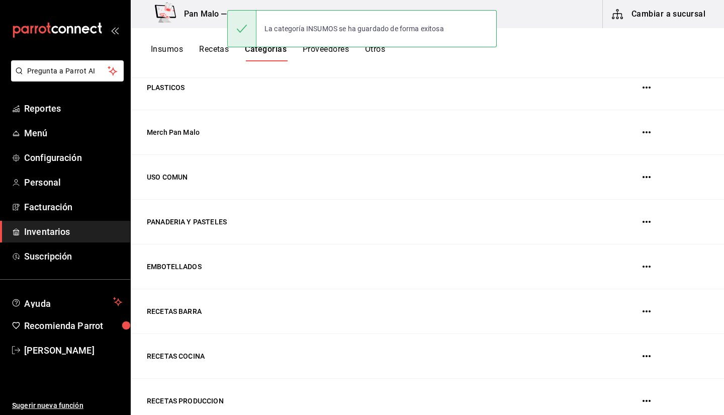
scroll to position [154, 0]
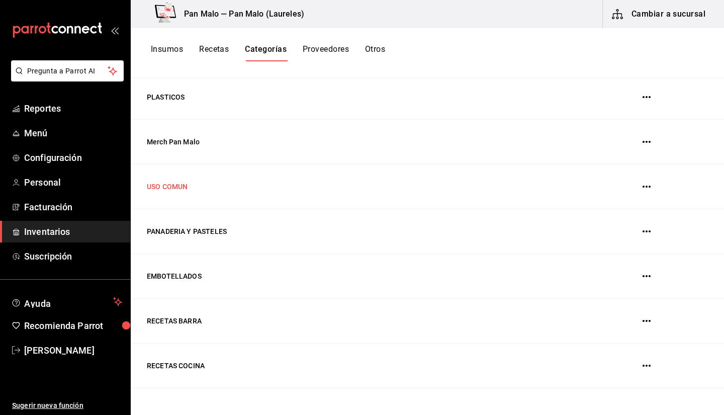
click at [186, 192] on td "USO COMUN" at bounding box center [352, 187] width 443 height 45
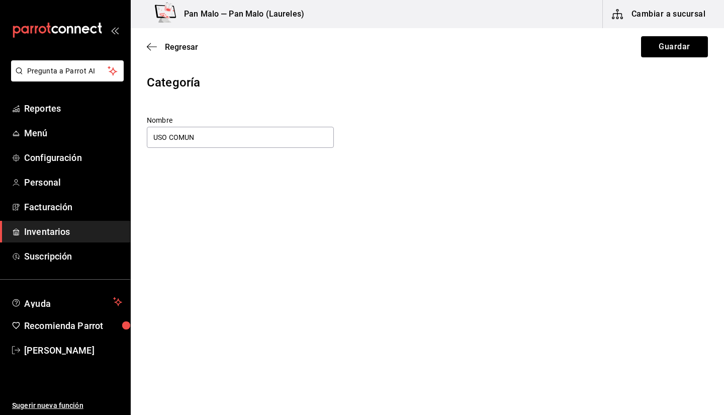
click at [153, 51] on div "Regresar Guardar" at bounding box center [428, 46] width 594 height 37
click at [151, 46] on icon "button" at bounding box center [152, 46] width 10 height 9
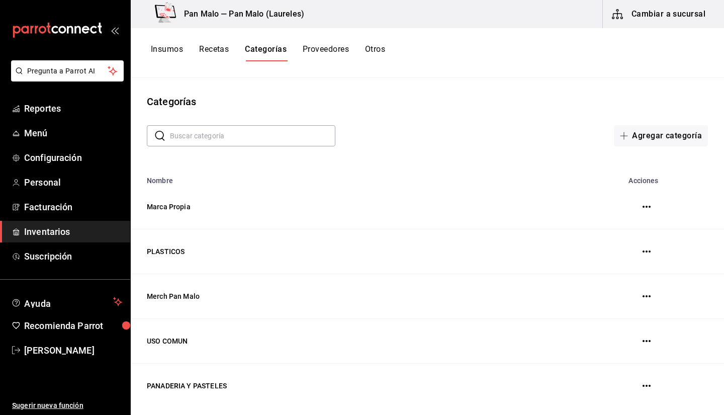
click at [208, 54] on button "Recetas" at bounding box center [214, 52] width 30 height 17
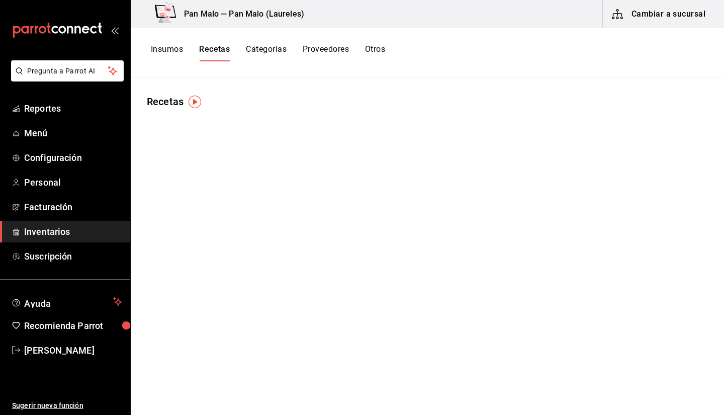
click at [188, 52] on div "Insumos Recetas Categorías Proveedores Otros" at bounding box center [268, 52] width 234 height 17
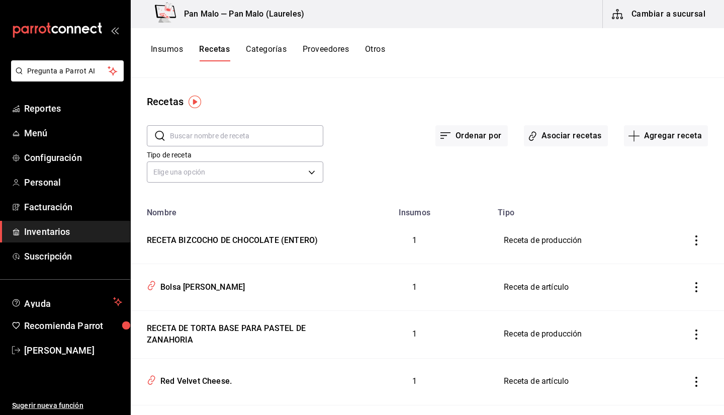
drag, startPoint x: 174, startPoint y: 53, endPoint x: 167, endPoint y: 43, distance: 12.6
click at [167, 43] on div "Insumos Recetas Categorías Proveedores Otros" at bounding box center [428, 53] width 594 height 50
click at [168, 47] on button "Insumos" at bounding box center [167, 52] width 32 height 17
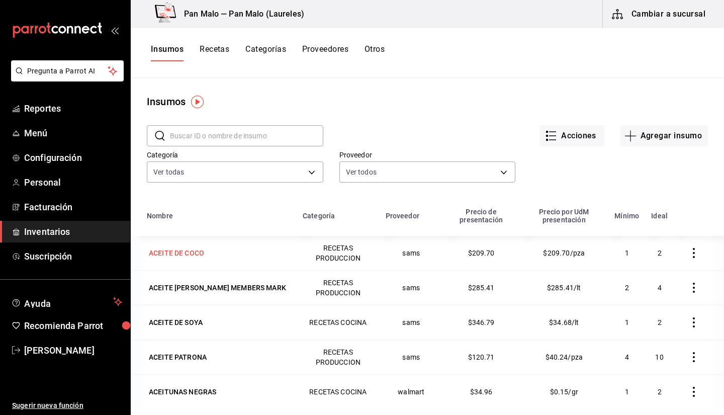
click at [192, 257] on div "ACEITE DE COCO" at bounding box center [176, 253] width 55 height 10
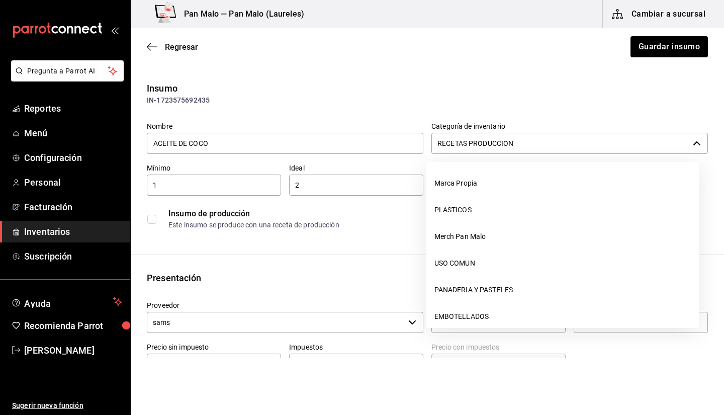
click at [531, 149] on input "RECETAS PRODUCCION" at bounding box center [561, 143] width 258 height 21
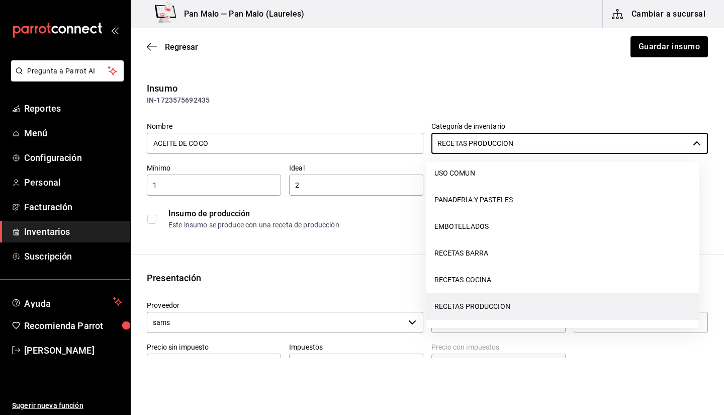
scroll to position [117, 0]
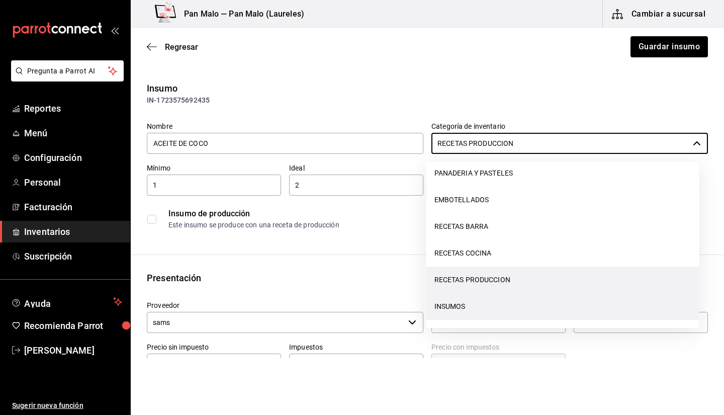
click at [597, 313] on li "INSUMOS" at bounding box center [563, 306] width 273 height 27
type input "INSUMOS"
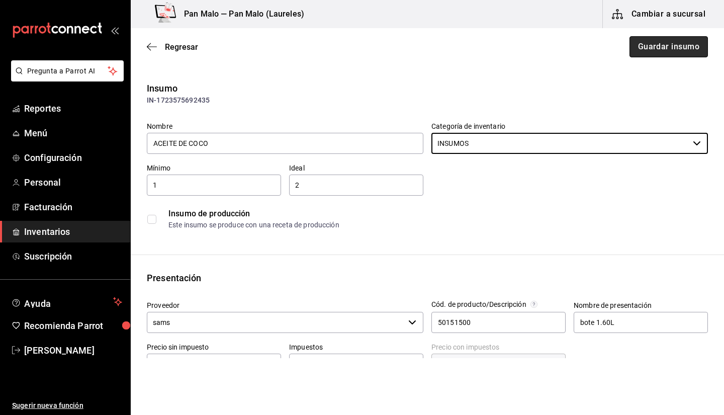
click at [653, 40] on button "Guardar insumo" at bounding box center [669, 46] width 78 height 21
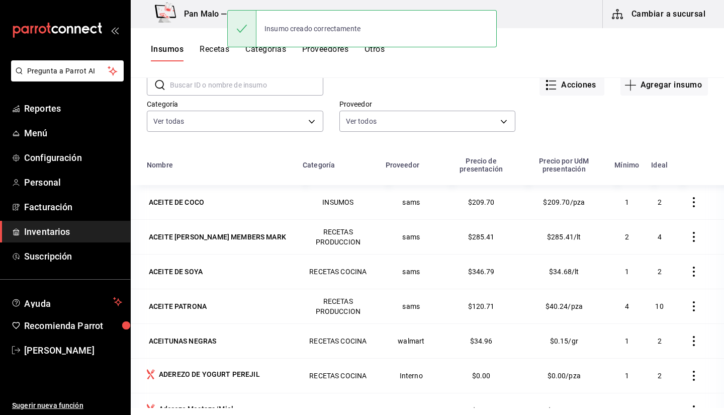
scroll to position [51, 0]
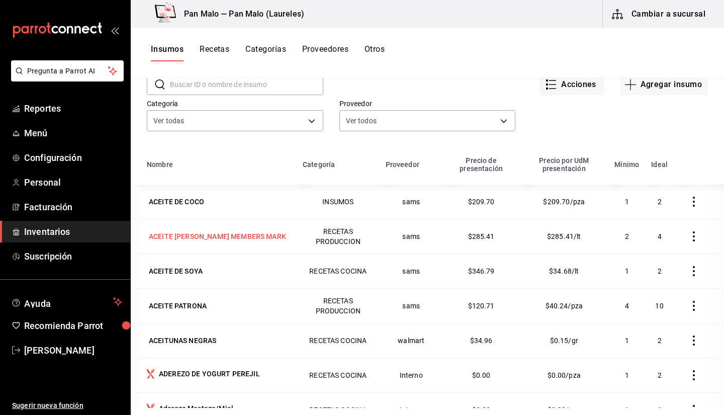
click at [253, 236] on div "ACEITE DE OLIVO MEMBERS MARK" at bounding box center [217, 236] width 137 height 10
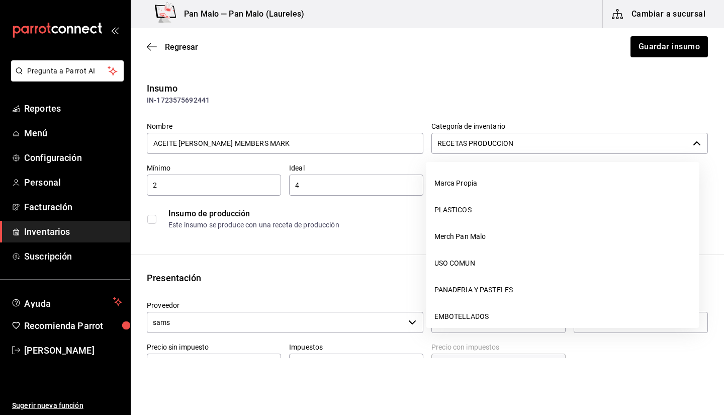
click at [508, 149] on input "RECETAS PRODUCCION" at bounding box center [561, 143] width 258 height 21
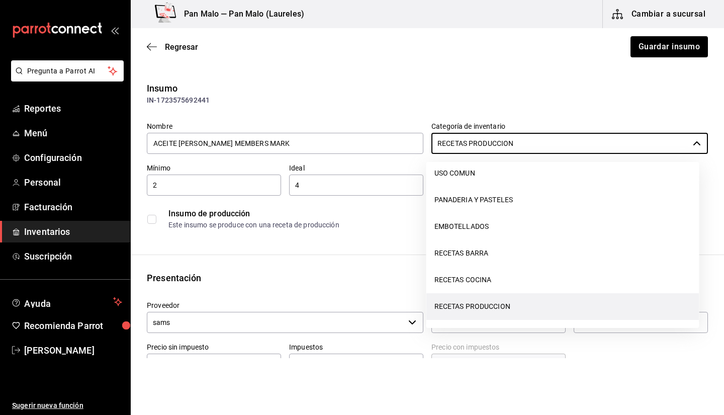
scroll to position [117, 0]
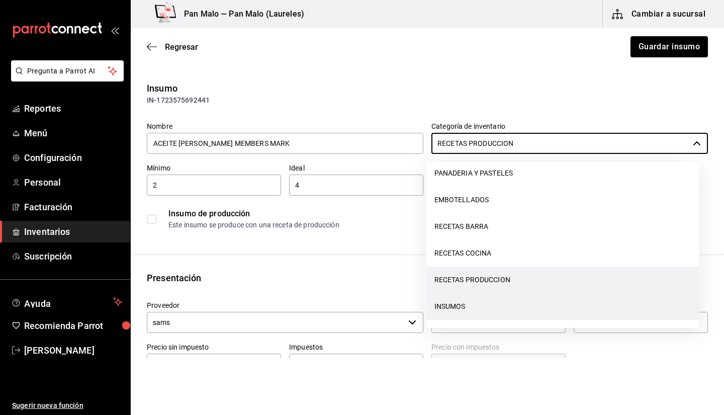
click at [480, 296] on li "INSUMOS" at bounding box center [563, 306] width 273 height 27
type input "INSUMOS"
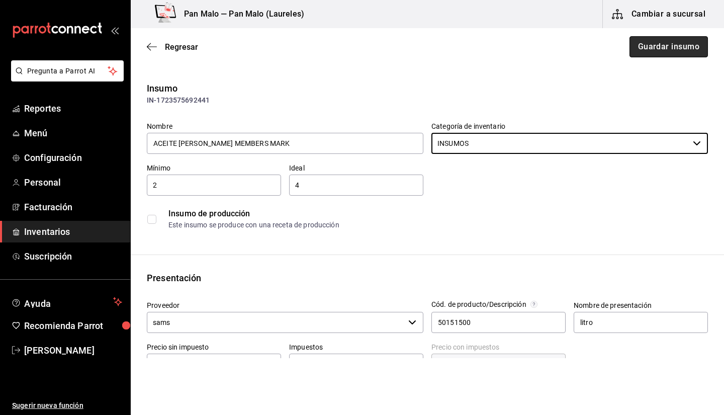
click at [642, 56] on button "Guardar insumo" at bounding box center [669, 46] width 78 height 21
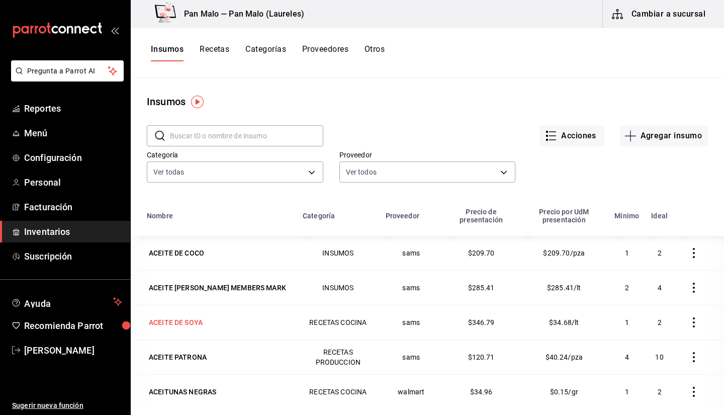
click at [183, 330] on div "ACEITE DE SOYA" at bounding box center [176, 322] width 58 height 14
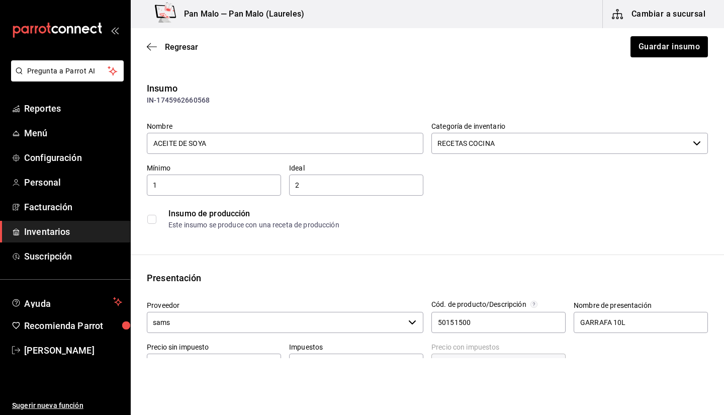
click at [587, 149] on input "RECETAS COCINA" at bounding box center [561, 143] width 258 height 21
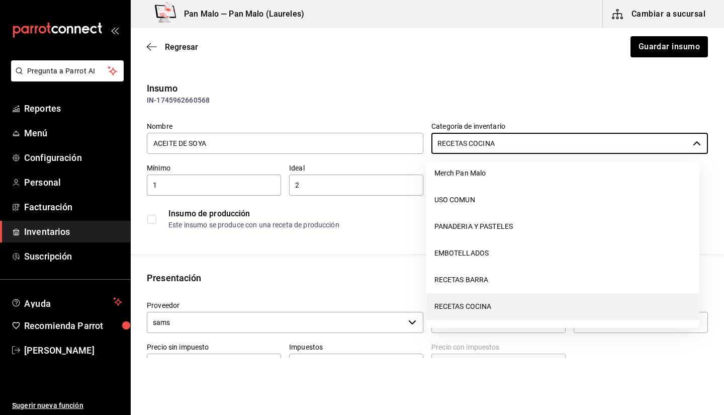
scroll to position [117, 0]
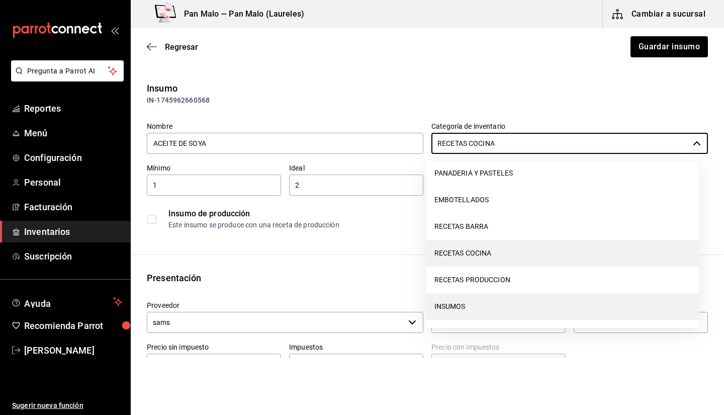
click at [605, 313] on li "INSUMOS" at bounding box center [563, 306] width 273 height 27
type input "INSUMOS"
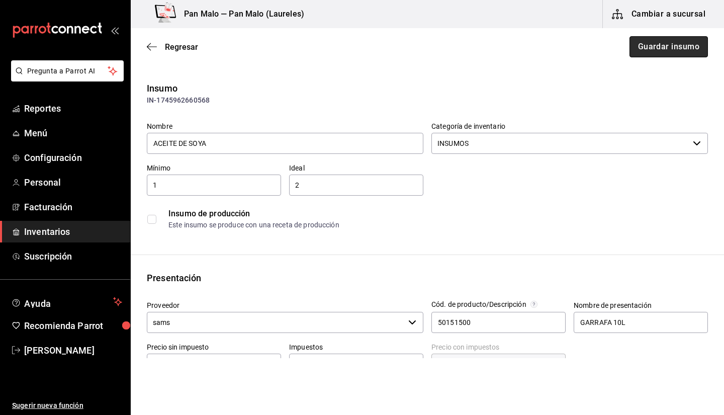
click at [641, 49] on button "Guardar insumo" at bounding box center [669, 46] width 78 height 21
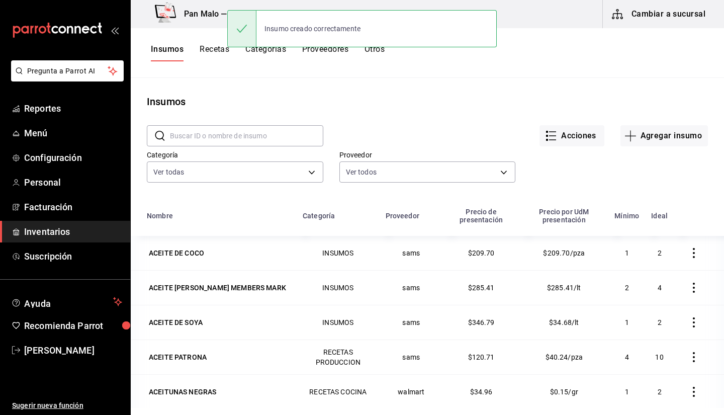
scroll to position [63, 0]
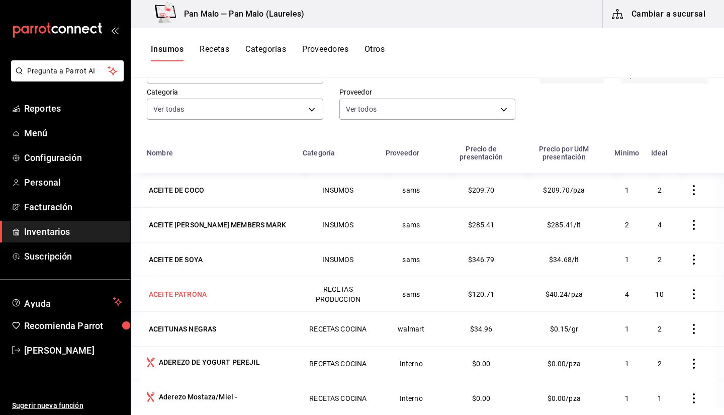
click at [203, 301] on div "ACEITE PATRONA" at bounding box center [178, 294] width 62 height 14
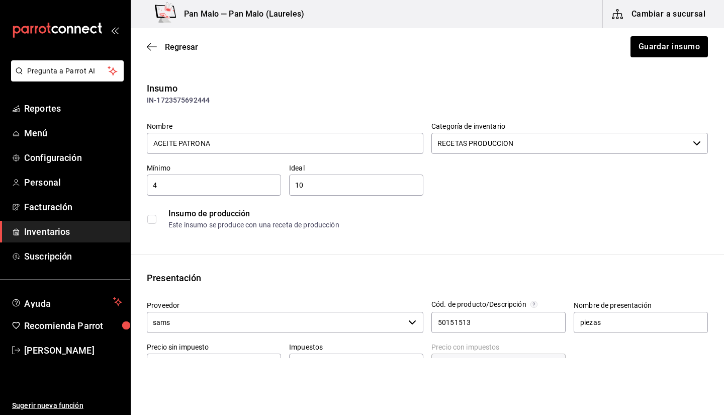
click at [638, 147] on input "RECETAS PRODUCCION" at bounding box center [561, 143] width 258 height 21
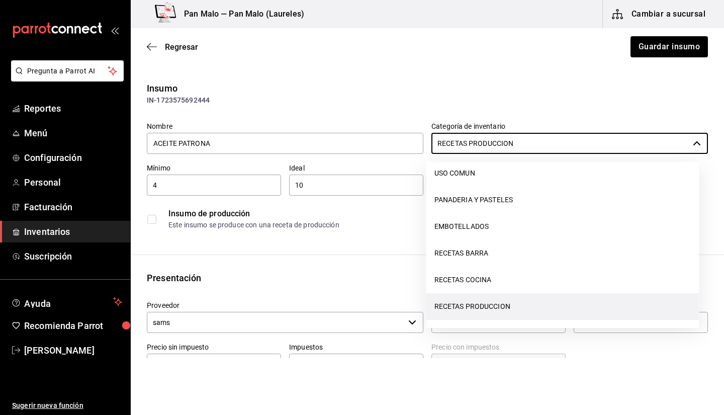
scroll to position [117, 0]
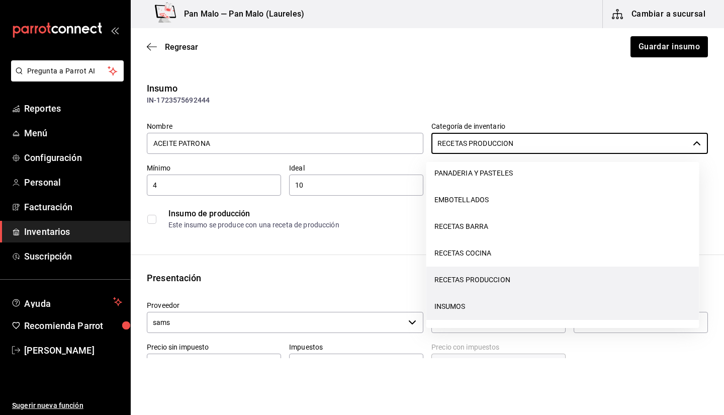
click at [611, 307] on li "INSUMOS" at bounding box center [563, 306] width 273 height 27
type input "INSUMOS"
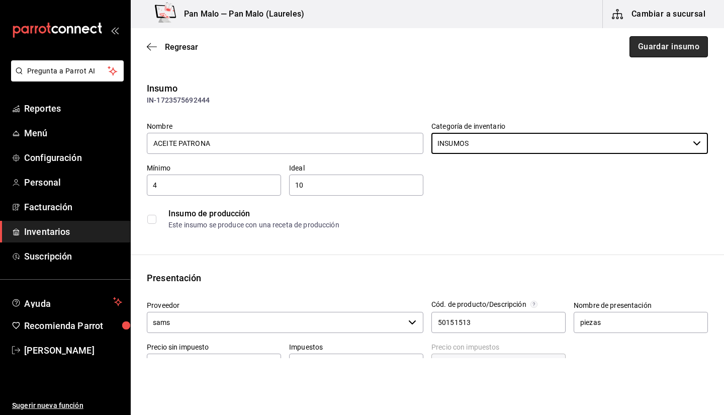
click at [661, 50] on button "Guardar insumo" at bounding box center [669, 46] width 78 height 21
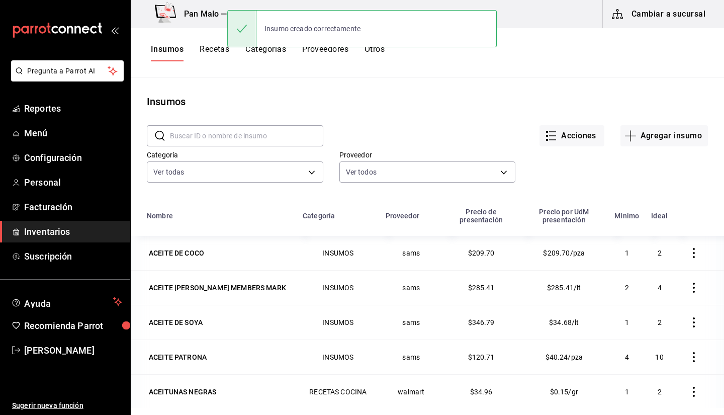
scroll to position [110, 0]
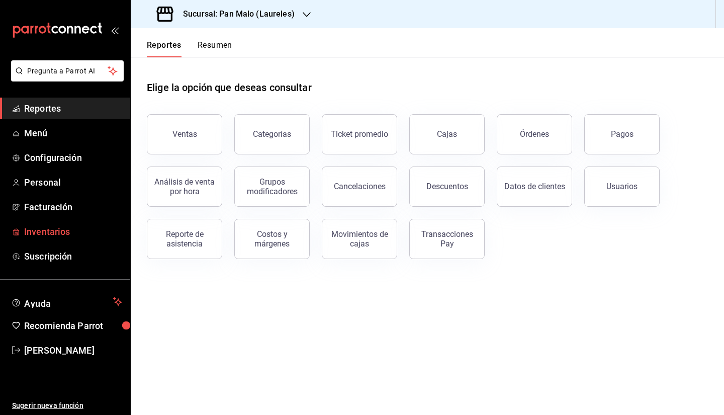
drag, startPoint x: 173, startPoint y: 49, endPoint x: 70, endPoint y: 232, distance: 209.2
click at [70, 232] on span "Inventarios" at bounding box center [73, 232] width 98 height 14
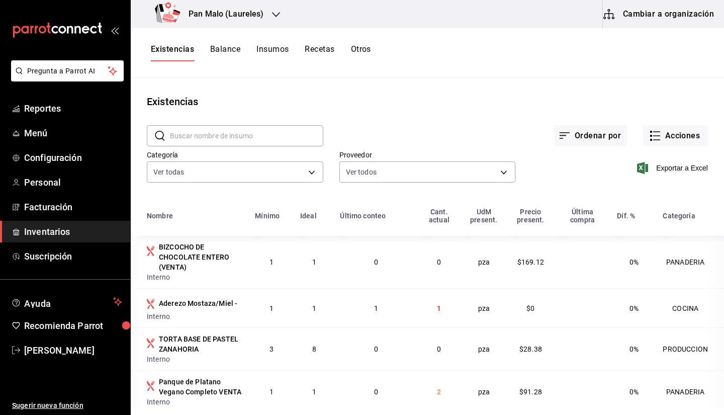
click at [322, 55] on button "Recetas" at bounding box center [320, 52] width 30 height 17
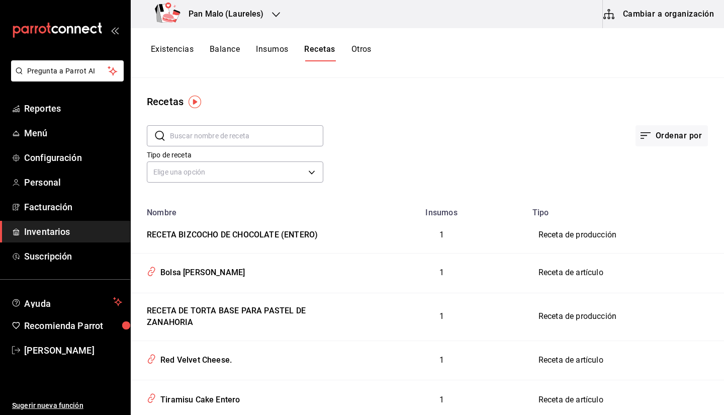
click at [229, 137] on input "text" at bounding box center [246, 136] width 153 height 20
drag, startPoint x: 637, startPoint y: 9, endPoint x: 671, endPoint y: 23, distance: 36.5
click at [671, 23] on button "Cambiar a organización" at bounding box center [659, 14] width 113 height 28
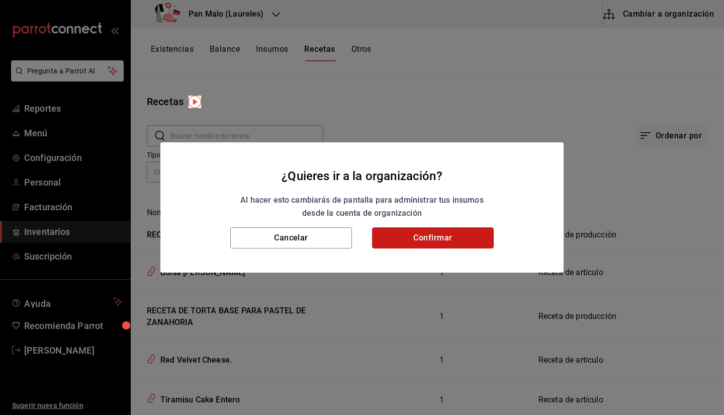
click at [420, 246] on button "Confirmar" at bounding box center [433, 237] width 122 height 21
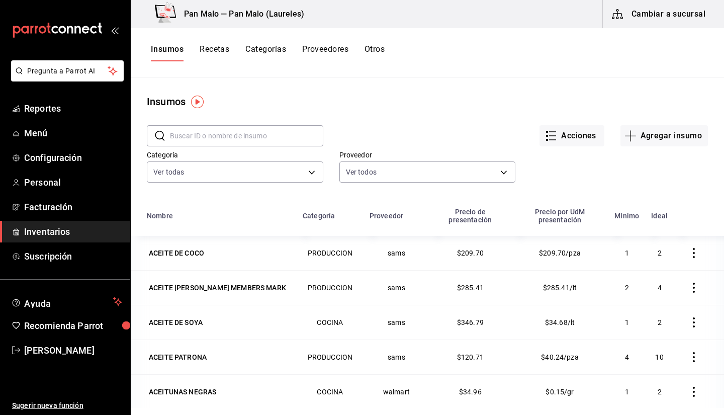
click at [609, 118] on div "Acciones Agregar insumo" at bounding box center [515, 127] width 385 height 37
click at [266, 142] on input "text" at bounding box center [246, 136] width 153 height 20
click at [250, 140] on input "text" at bounding box center [246, 136] width 153 height 20
click at [262, 143] on input "text" at bounding box center [246, 136] width 153 height 20
click at [248, 138] on input "text" at bounding box center [246, 136] width 153 height 20
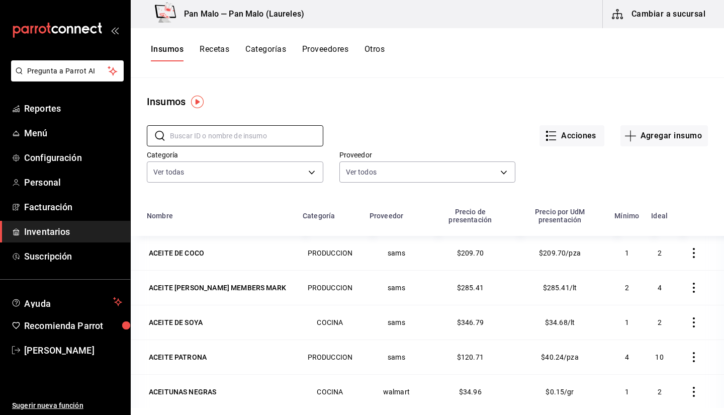
drag, startPoint x: 248, startPoint y: 138, endPoint x: 251, endPoint y: 125, distance: 13.3
click at [251, 125] on div "​ ​" at bounding box center [227, 127] width 193 height 37
click at [225, 131] on input "text" at bounding box center [246, 136] width 153 height 20
drag, startPoint x: 646, startPoint y: 5, endPoint x: 590, endPoint y: 105, distance: 114.9
click at [590, 105] on div "Pan Malo — Pan Malo (Laureles) Cambiar a sucursal Insumos Recetas Categorías Pr…" at bounding box center [428, 204] width 594 height 408
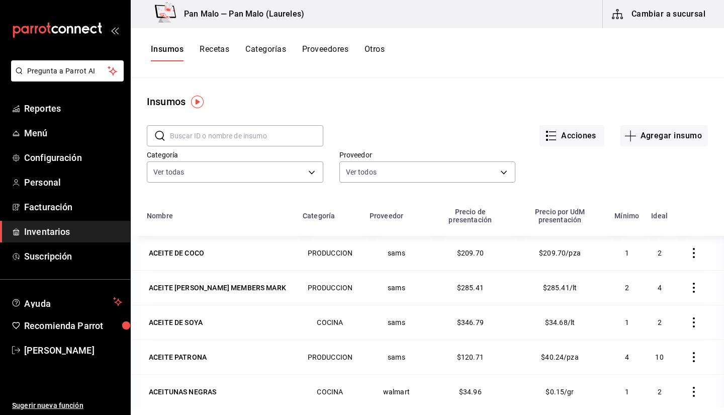
click at [370, 52] on button "Otros" at bounding box center [375, 52] width 20 height 17
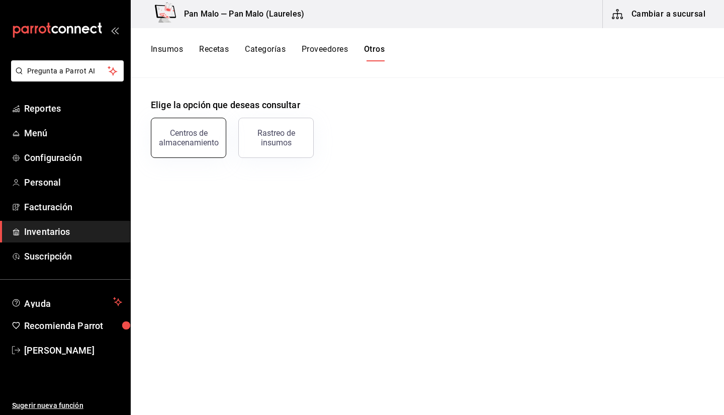
click at [179, 148] on button "Centros de almacenamiento" at bounding box center [188, 138] width 75 height 40
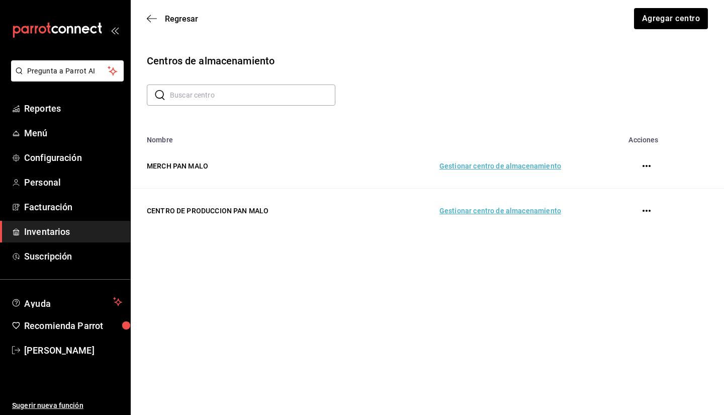
click at [488, 212] on td "Gestionar centro de almacenamiento" at bounding box center [464, 211] width 218 height 45
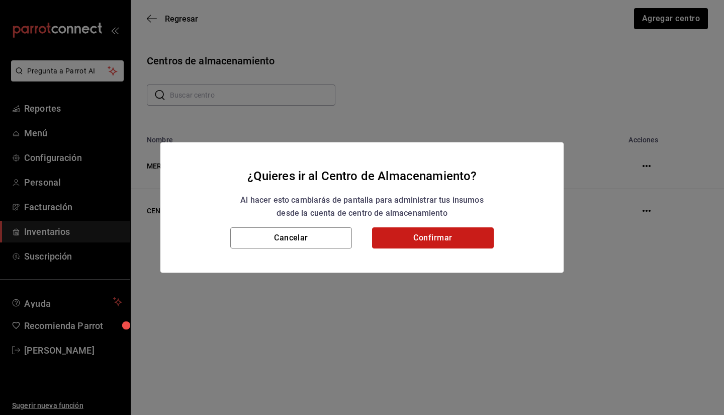
click at [420, 229] on button "Confirmar" at bounding box center [433, 237] width 122 height 21
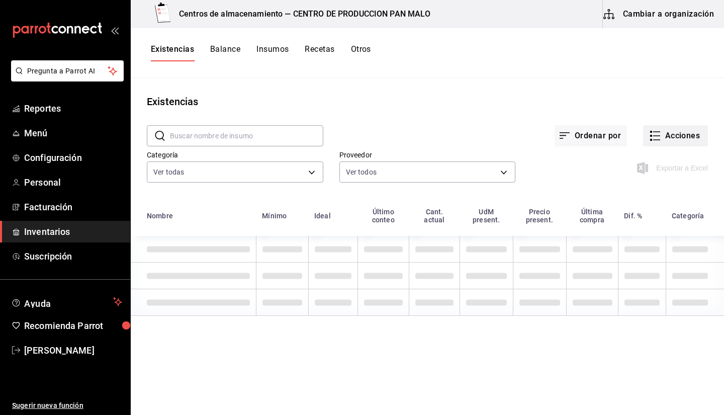
click at [686, 132] on button "Acciones" at bounding box center [675, 135] width 65 height 21
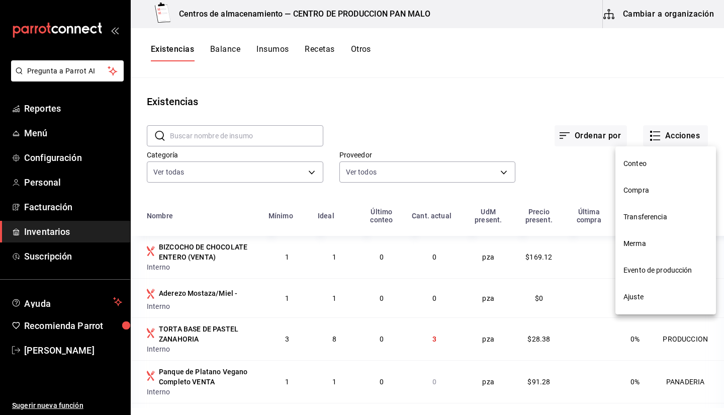
click at [641, 270] on span "Evento de producción" at bounding box center [666, 270] width 85 height 11
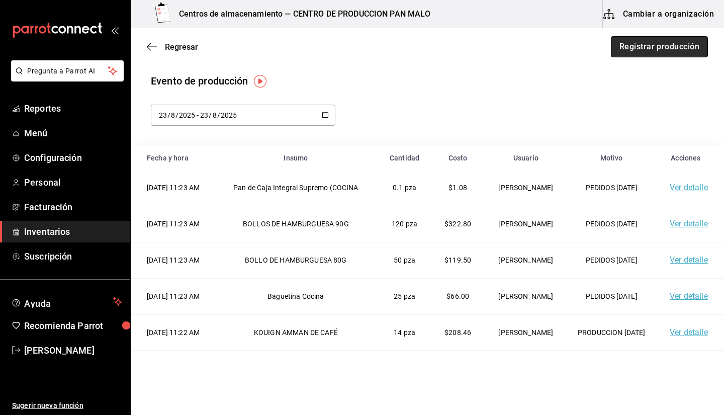
click at [628, 49] on button "Registrar producción" at bounding box center [659, 46] width 97 height 21
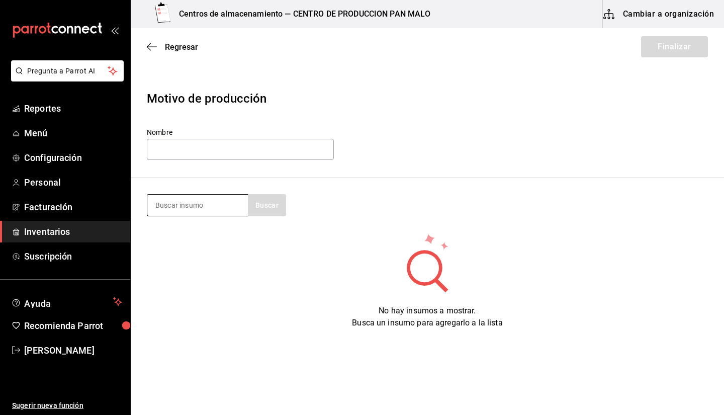
click at [218, 201] on input at bounding box center [197, 205] width 101 height 21
type input "tiramisu"
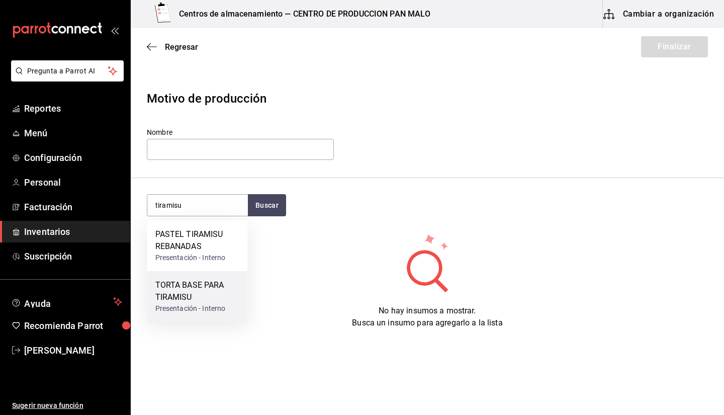
click at [204, 291] on div "TORTA BASE PARA TIRAMISU" at bounding box center [197, 291] width 85 height 24
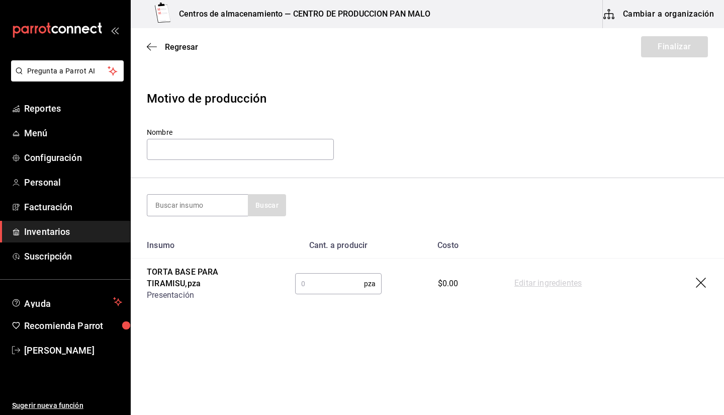
click at [344, 290] on input "text" at bounding box center [329, 284] width 69 height 20
type input "1"
click at [228, 206] on input at bounding box center [197, 205] width 101 height 21
type input "tirami"
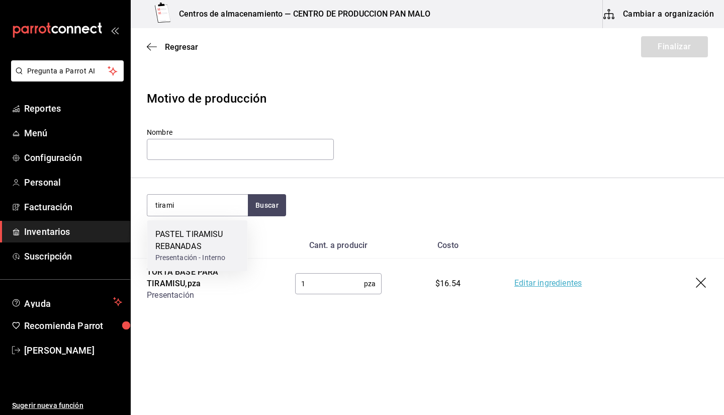
click at [228, 235] on div "PASTEL TIRAMISU REBANADAS" at bounding box center [197, 240] width 85 height 24
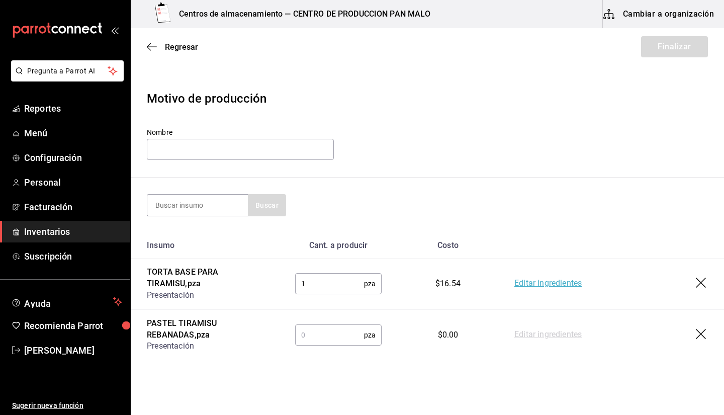
click at [335, 341] on input "text" at bounding box center [329, 335] width 69 height 20
click at [442, 187] on section "Buscar" at bounding box center [428, 205] width 594 height 54
click at [349, 339] on input "10" at bounding box center [329, 335] width 69 height 20
click at [411, 141] on div "Nombre" at bounding box center [427, 145] width 561 height 34
click at [314, 332] on input "1" at bounding box center [329, 335] width 69 height 20
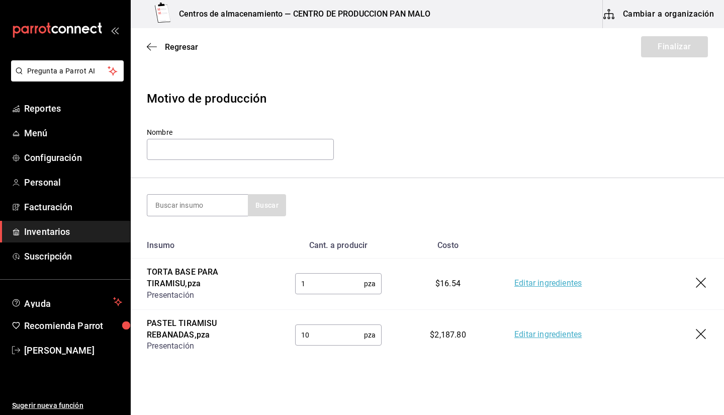
type input "1"
click at [681, 273] on td "Editar ingredientes" at bounding box center [612, 284] width 226 height 51
click at [696, 281] on icon "button" at bounding box center [701, 283] width 10 height 10
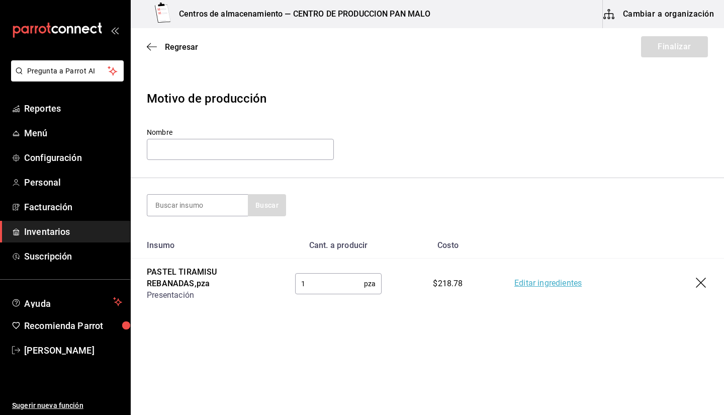
click at [700, 285] on icon "button" at bounding box center [702, 284] width 12 height 12
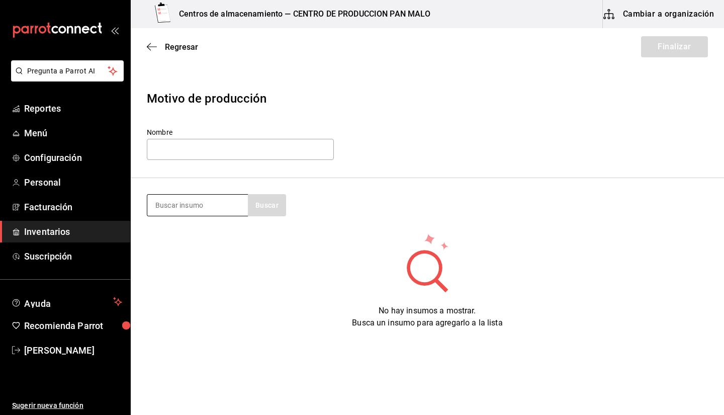
click at [231, 194] on div at bounding box center [197, 205] width 101 height 22
click at [225, 198] on input at bounding box center [197, 205] width 101 height 21
type input "zan"
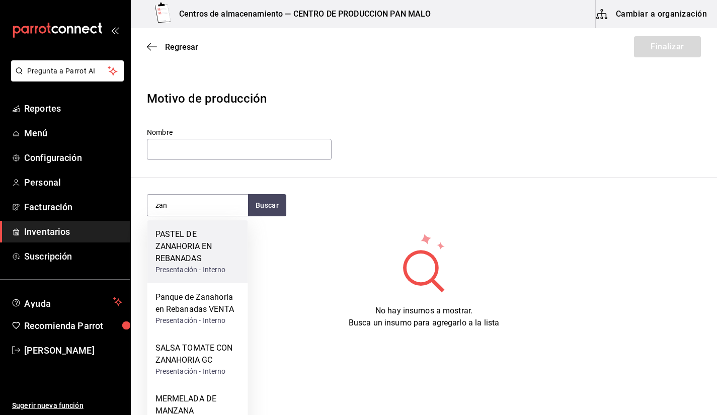
click at [211, 242] on div "PASTEL DE ZANAHORIA EN REBANADAS" at bounding box center [197, 246] width 85 height 36
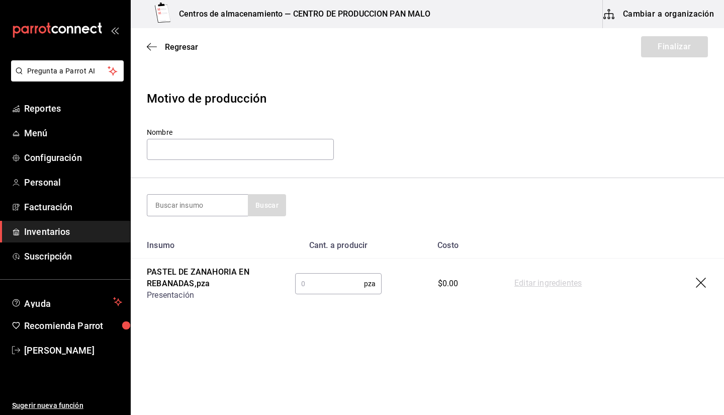
click at [314, 280] on input "text" at bounding box center [329, 284] width 69 height 20
type input "1"
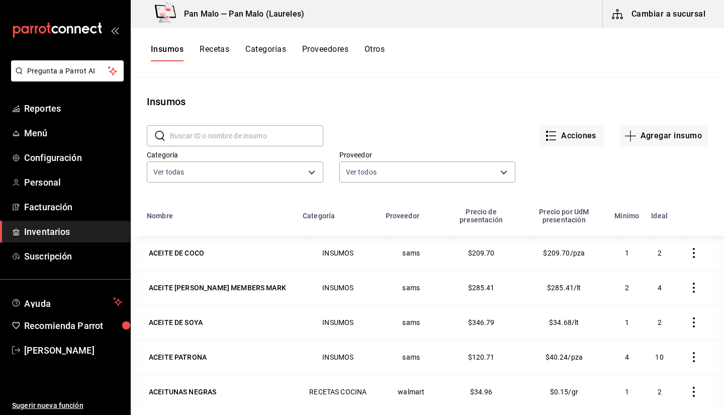
scroll to position [110, 0]
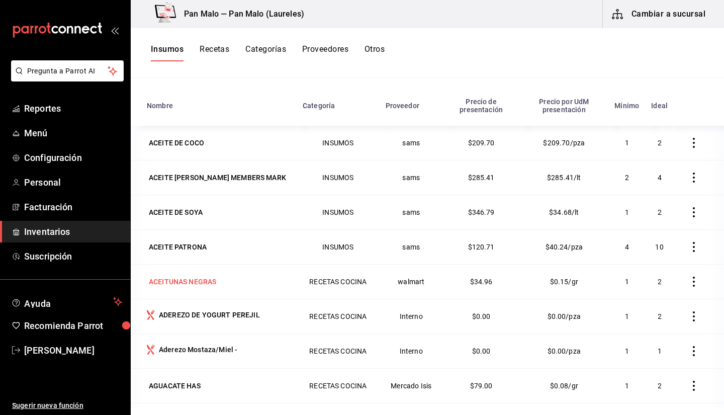
click at [173, 283] on div "ACEITUNAS NEGRAS" at bounding box center [182, 282] width 67 height 10
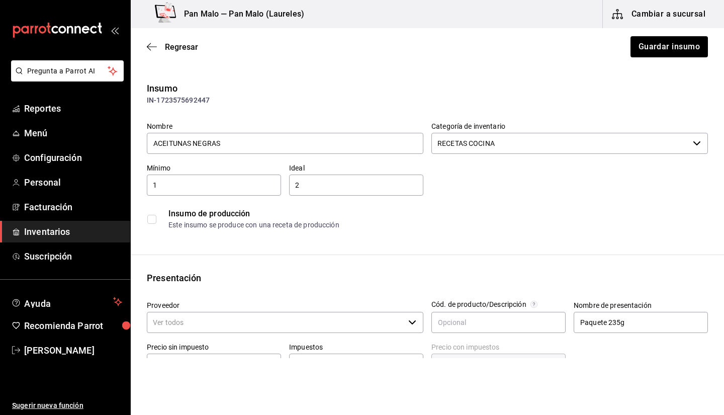
type input "walmart"
click at [629, 142] on input "RECETAS COCINA" at bounding box center [561, 143] width 258 height 21
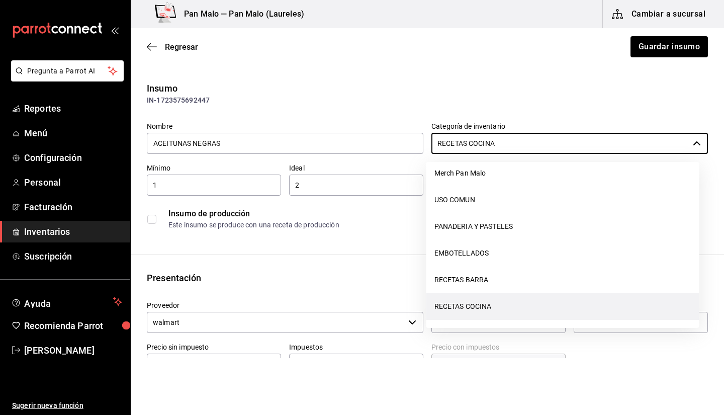
scroll to position [117, 0]
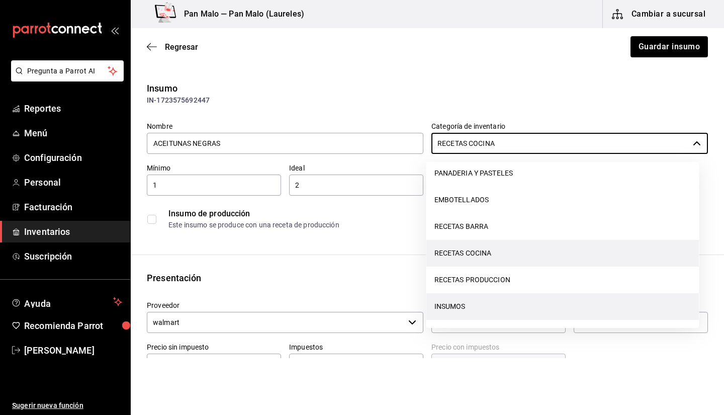
click at [623, 312] on li "INSUMOS" at bounding box center [563, 306] width 273 height 27
type input "INSUMOS"
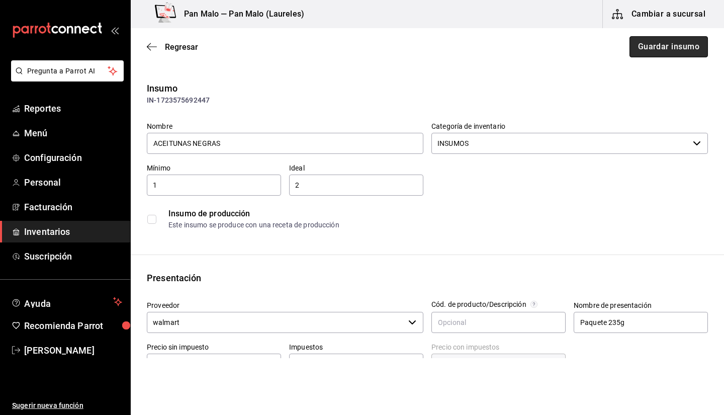
click at [658, 52] on button "Guardar insumo" at bounding box center [669, 46] width 78 height 21
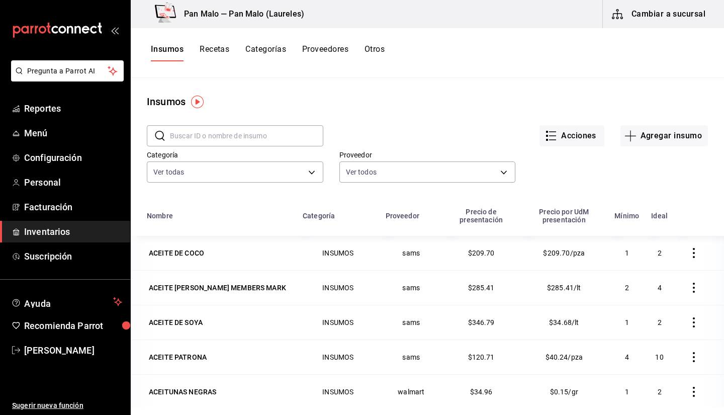
click at [268, 136] on input "text" at bounding box center [246, 136] width 153 height 20
click at [286, 136] on input "text" at bounding box center [246, 136] width 153 height 20
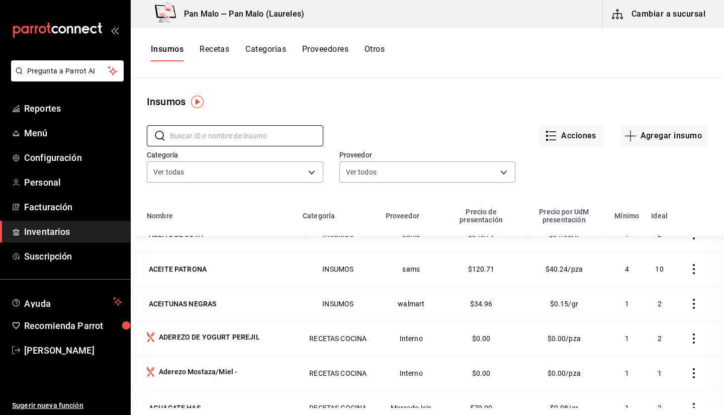
scroll to position [89, 0]
click at [174, 344] on div "ADEREZO DE YOGURT PEREJIL" at bounding box center [207, 338] width 105 height 13
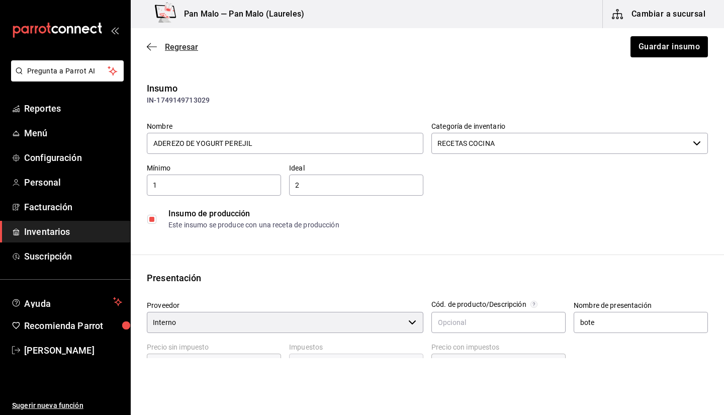
click at [147, 48] on icon "button" at bounding box center [152, 46] width 10 height 9
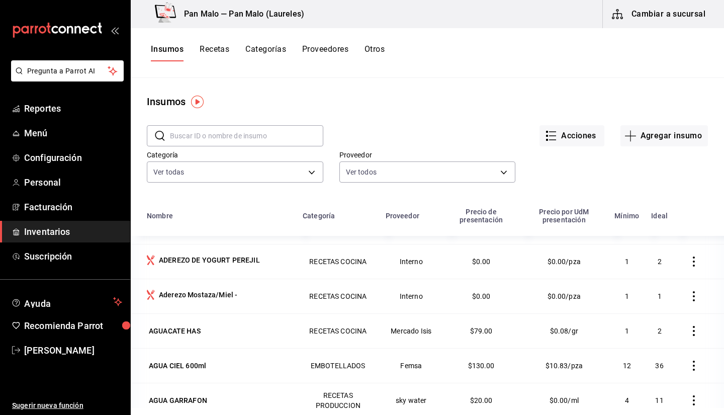
scroll to position [171, 0]
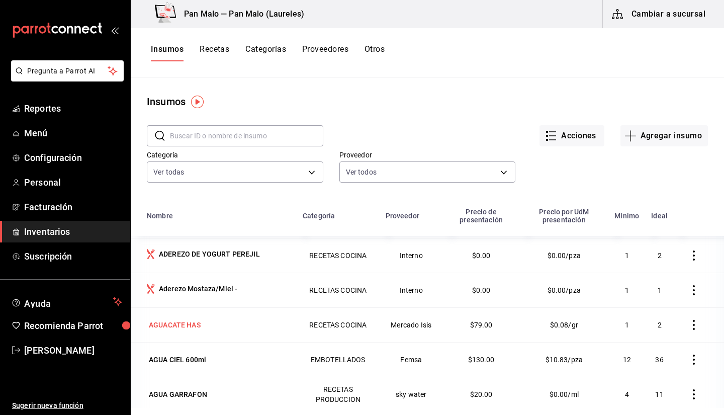
click at [153, 330] on div "AGUACATE HAS" at bounding box center [175, 325] width 52 height 10
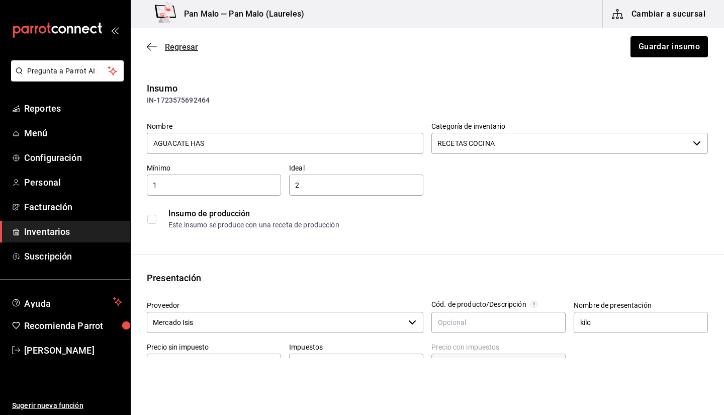
click at [165, 46] on span "Regresar" at bounding box center [172, 47] width 51 height 10
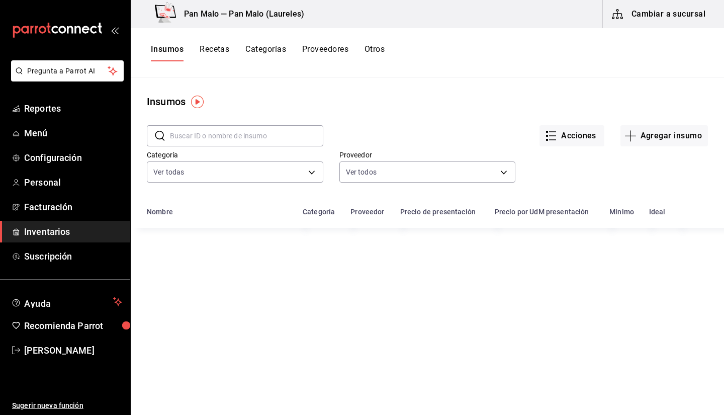
click at [338, 69] on div "Insumos Recetas Categorías Proveedores Otros" at bounding box center [428, 53] width 594 height 50
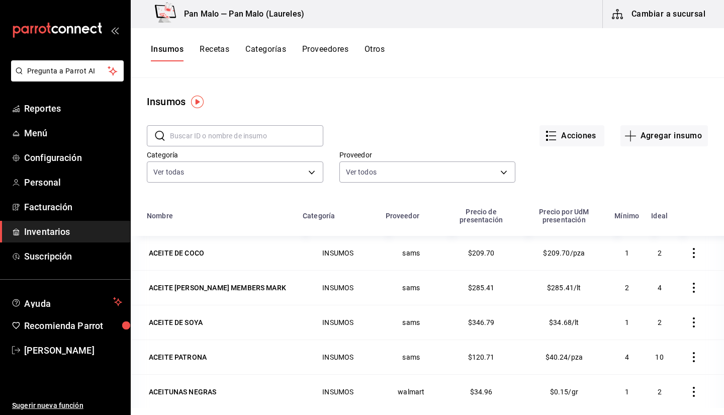
click at [325, 55] on button "Proveedores" at bounding box center [325, 52] width 46 height 17
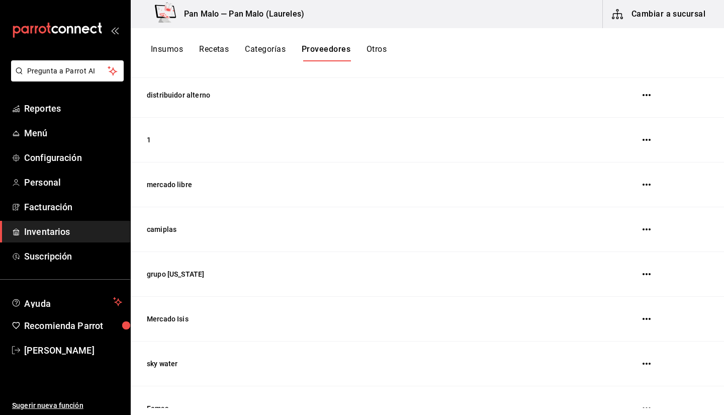
scroll to position [697, 0]
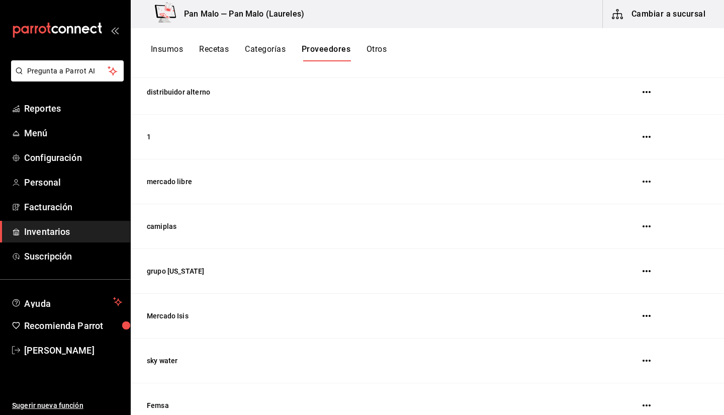
click at [269, 45] on button "Categorías" at bounding box center [265, 52] width 41 height 17
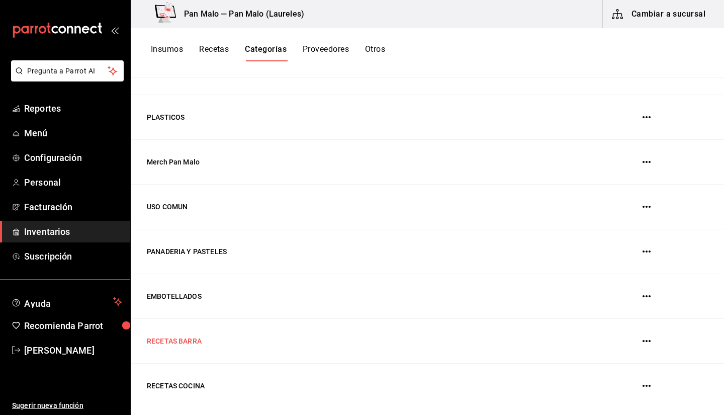
scroll to position [134, 0]
click at [155, 203] on td "USO COMUN" at bounding box center [352, 207] width 443 height 45
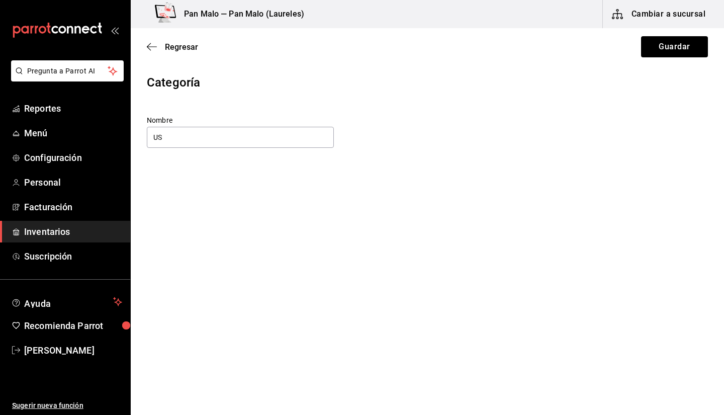
type input "U"
type input "MERCADO FRUTAS Y VERDURAS"
click at [666, 46] on button "Guardar" at bounding box center [674, 46] width 67 height 21
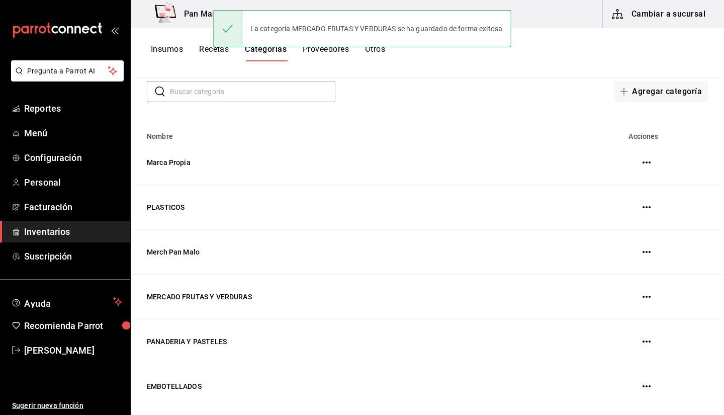
scroll to position [45, 0]
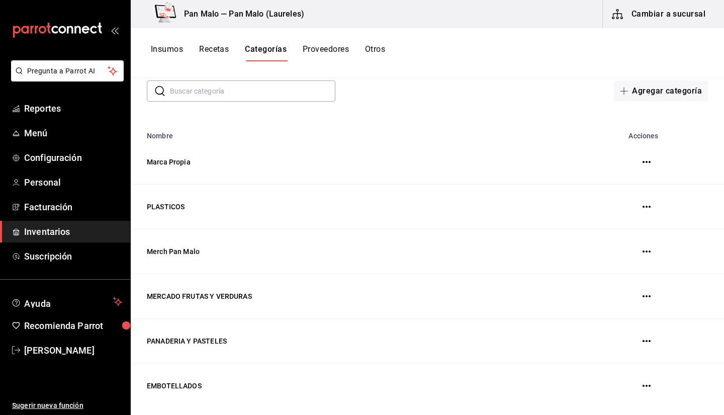
click at [169, 53] on button "Insumos" at bounding box center [167, 52] width 32 height 17
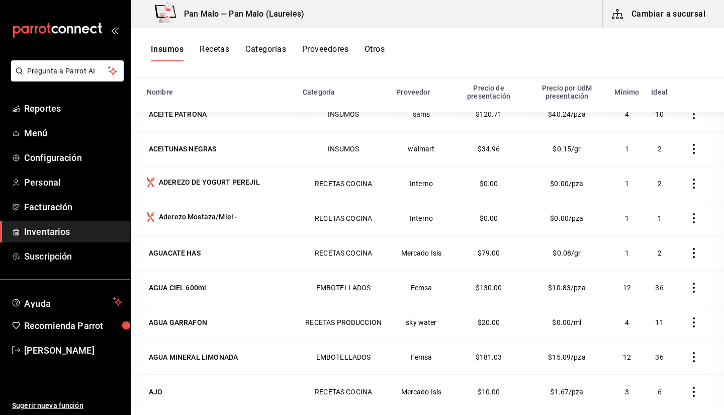
scroll to position [115, 0]
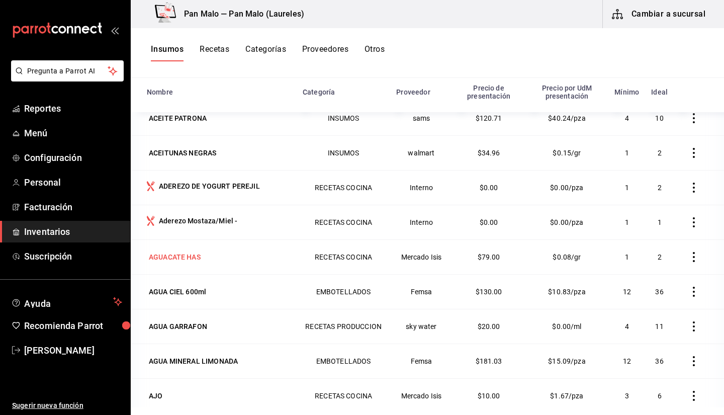
click at [186, 256] on div "AGUACATE HAS" at bounding box center [175, 257] width 52 height 10
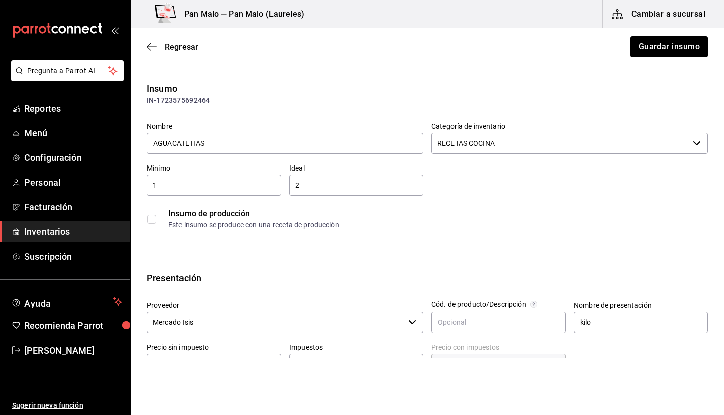
click at [496, 141] on input "RECETAS COCINA" at bounding box center [561, 143] width 258 height 21
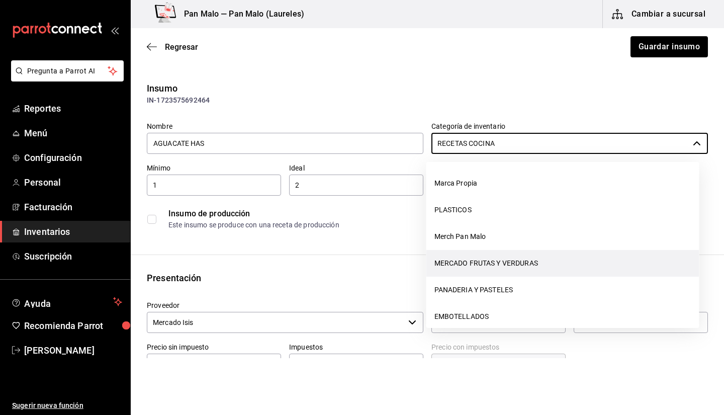
click at [538, 272] on li "MERCADO FRUTAS Y VERDURAS" at bounding box center [563, 263] width 273 height 27
type input "MERCADO FRUTAS Y VERDURAS"
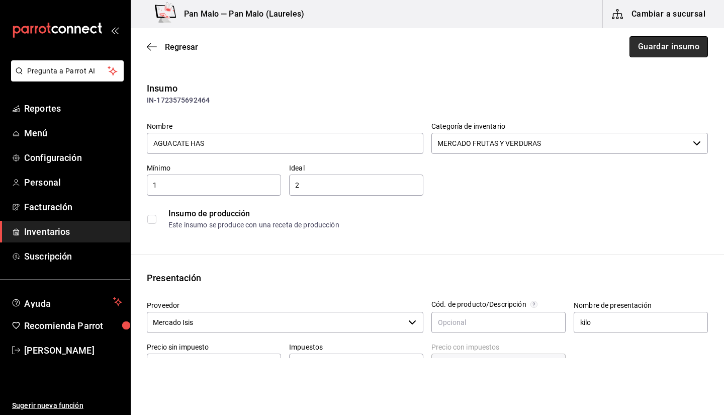
click at [643, 51] on button "Guardar insumo" at bounding box center [669, 46] width 78 height 21
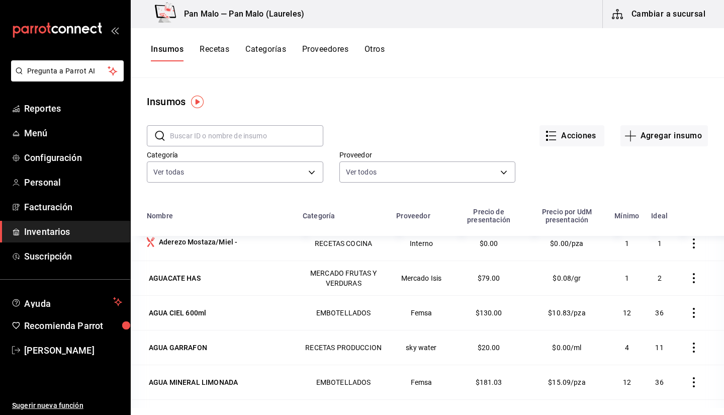
scroll to position [226, 0]
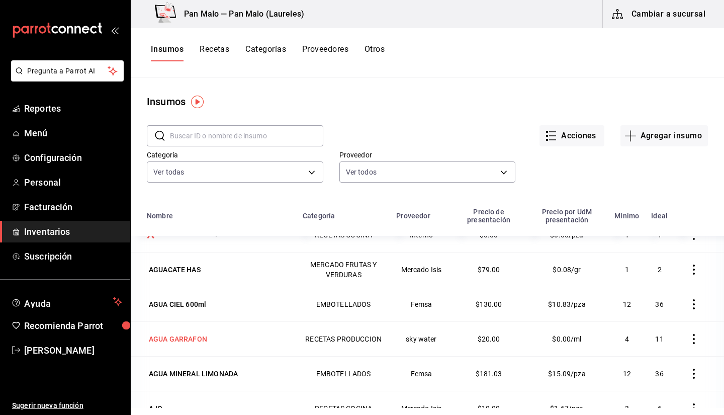
click at [157, 339] on div "AGUA GARRAFON" at bounding box center [178, 339] width 58 height 10
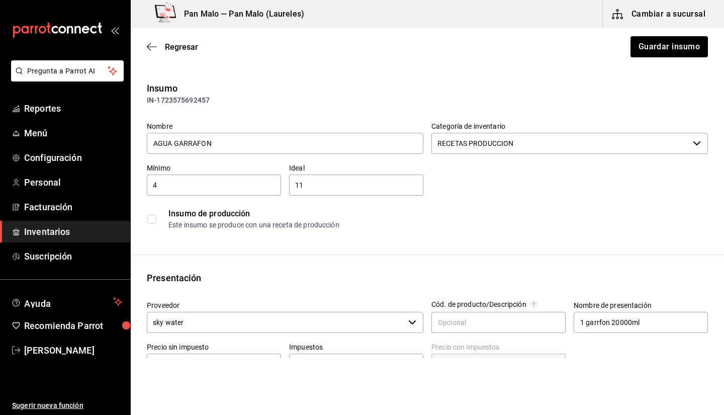
click at [627, 144] on input "RECETAS PRODUCCION" at bounding box center [561, 143] width 258 height 21
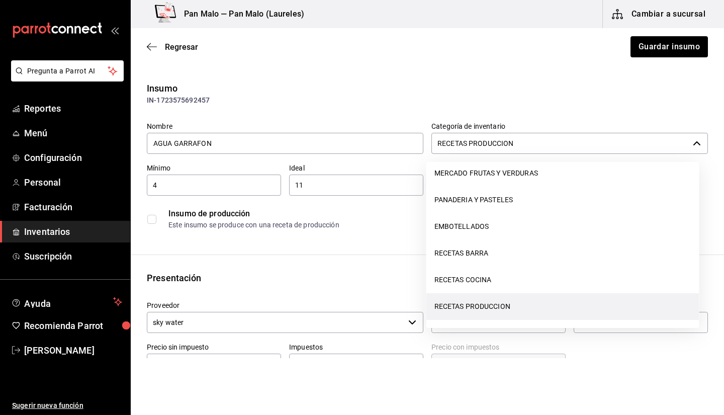
scroll to position [117, 0]
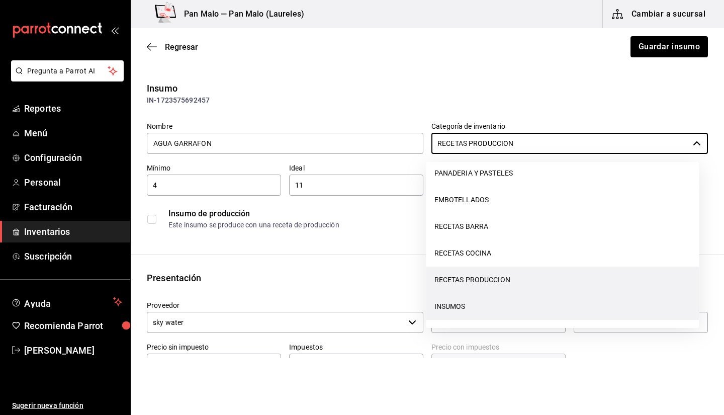
click at [516, 311] on li "INSUMOS" at bounding box center [563, 306] width 273 height 27
type input "INSUMOS"
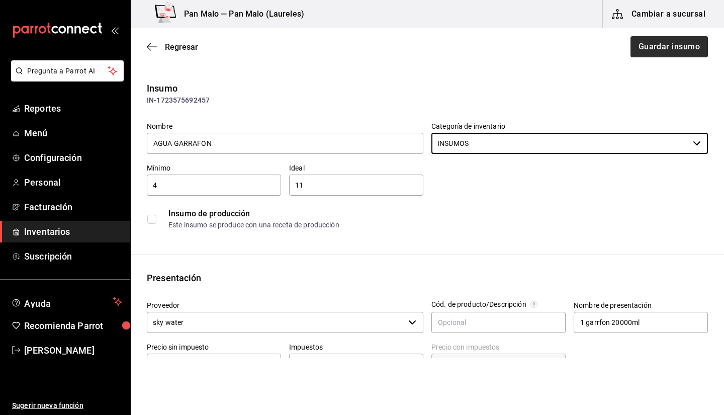
click at [682, 55] on button "Guardar insumo" at bounding box center [669, 46] width 77 height 21
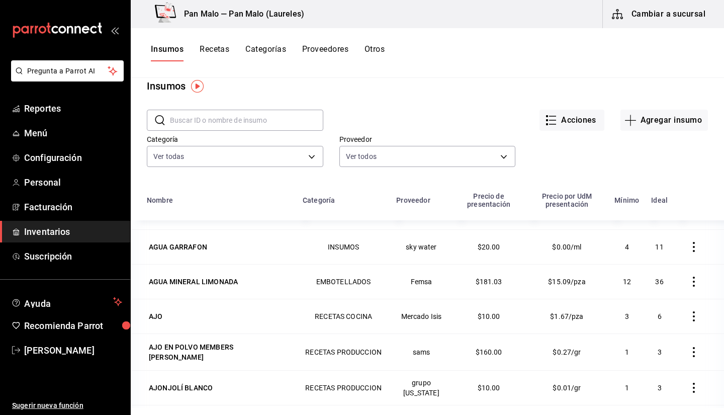
scroll to position [303, 0]
click at [160, 319] on div "AJO" at bounding box center [156, 316] width 14 height 10
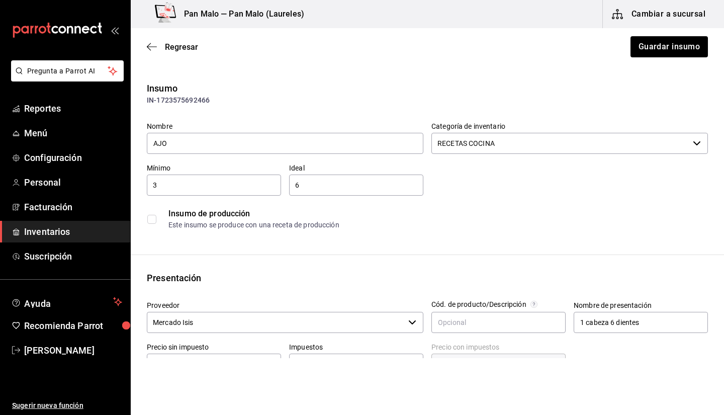
click at [639, 156] on div at bounding box center [555, 158] width 273 height 8
click at [634, 141] on input "RECETAS COCINA" at bounding box center [561, 143] width 258 height 21
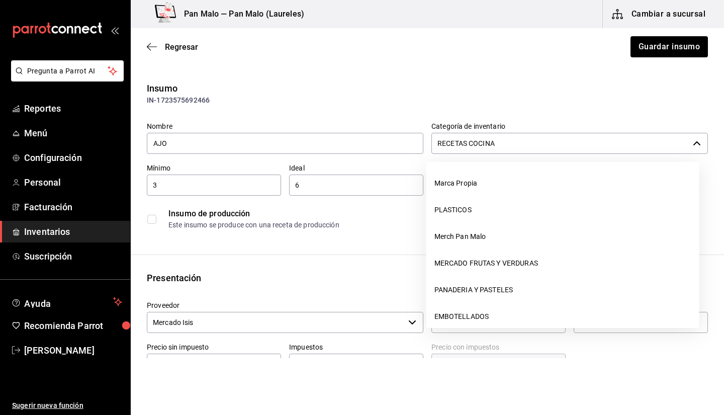
scroll to position [63, 0]
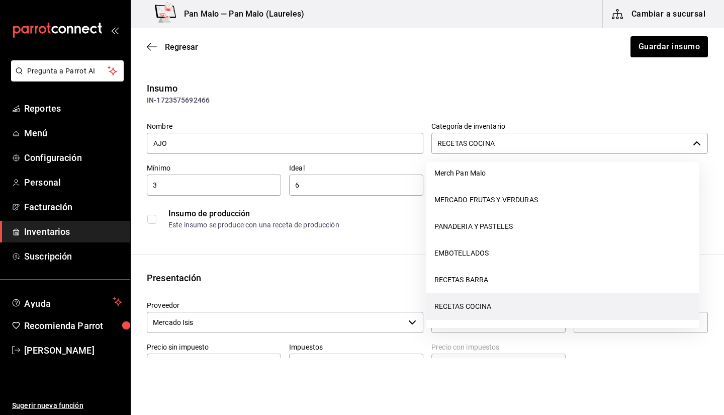
click at [561, 203] on li "MERCADO FRUTAS Y VERDURAS" at bounding box center [563, 200] width 273 height 27
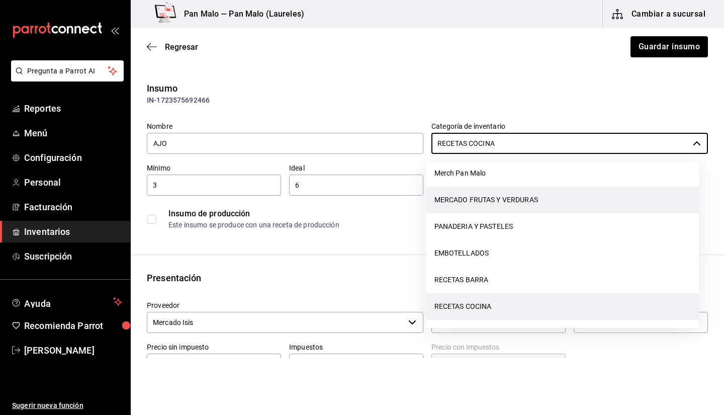
type input "MERCADO FRUTAS Y VERDURAS"
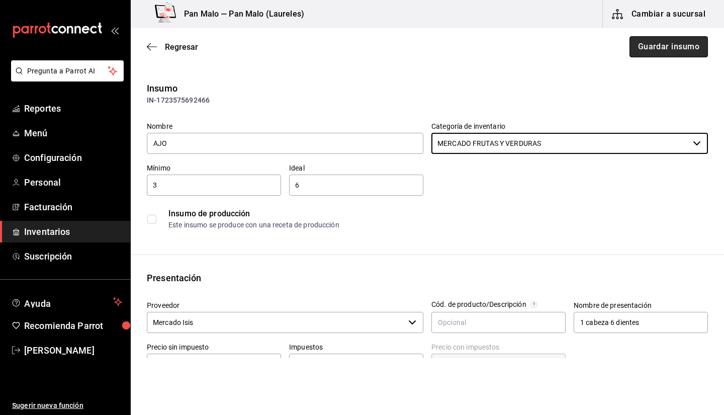
click at [674, 50] on button "Guardar insumo" at bounding box center [669, 46] width 78 height 21
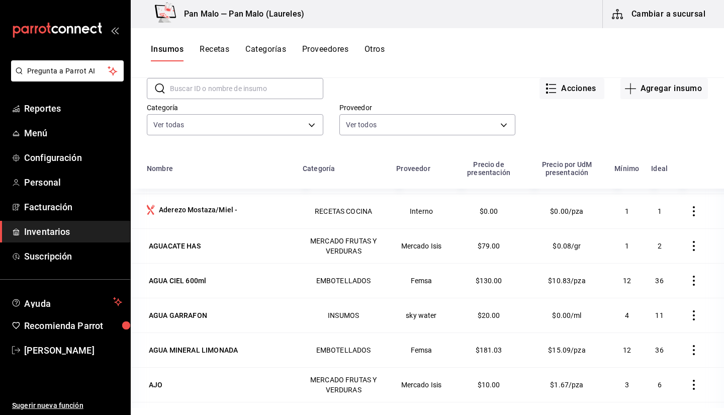
scroll to position [198, 0]
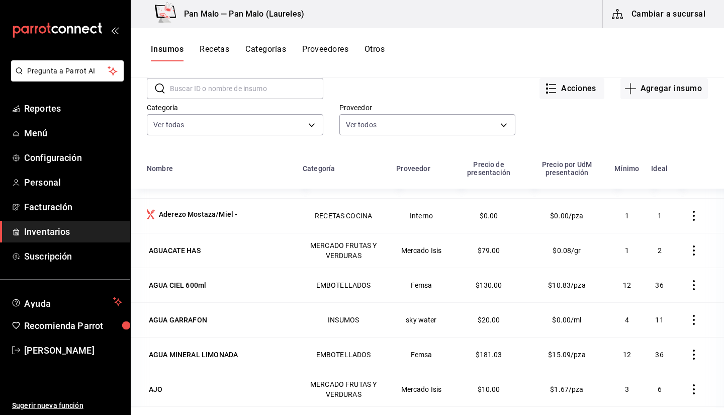
click at [645, 325] on td "11" at bounding box center [659, 319] width 29 height 35
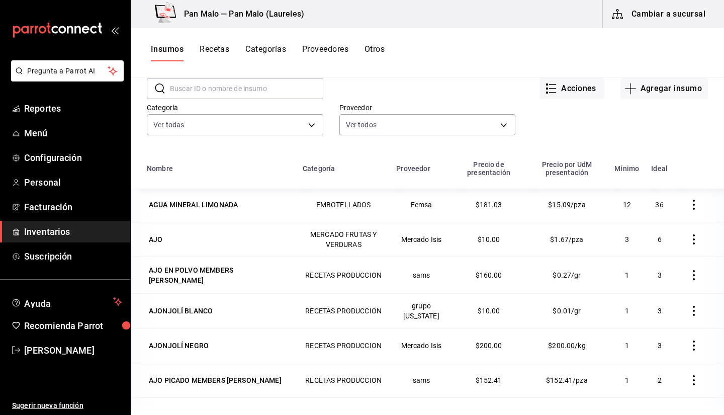
scroll to position [348, 0]
click at [154, 277] on div "AJO EN POLVO MEMBERS [PERSON_NAME]" at bounding box center [219, 275] width 140 height 20
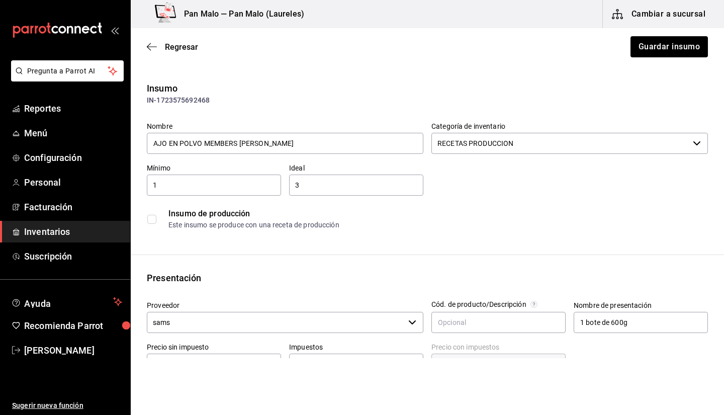
click at [626, 143] on input "RECETAS PRODUCCION" at bounding box center [561, 143] width 258 height 21
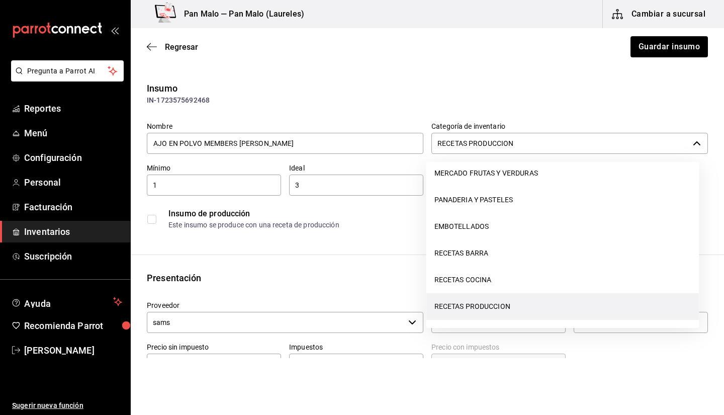
scroll to position [117, 0]
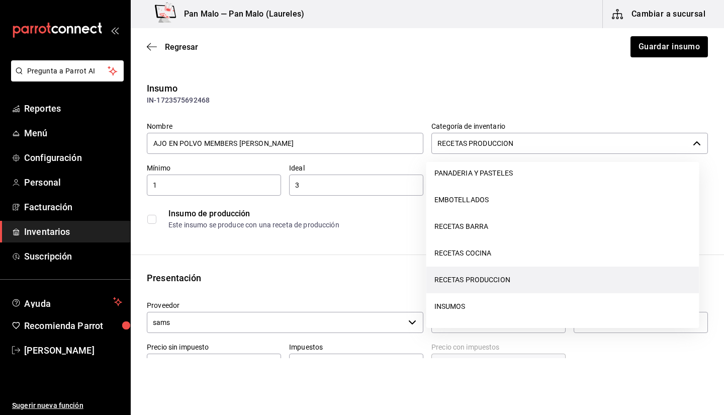
click at [507, 307] on li "INSUMOS" at bounding box center [563, 306] width 273 height 27
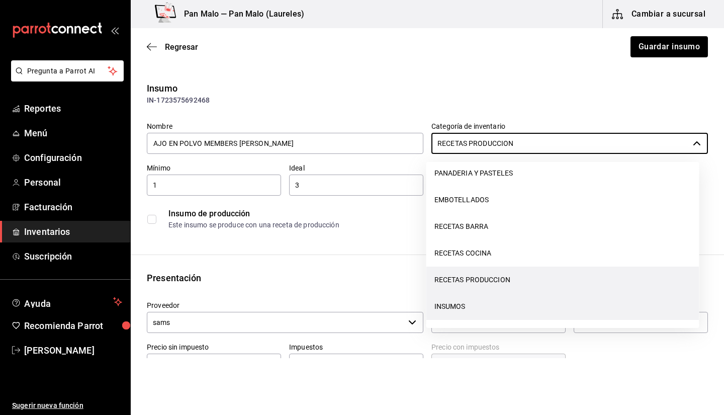
type input "INSUMOS"
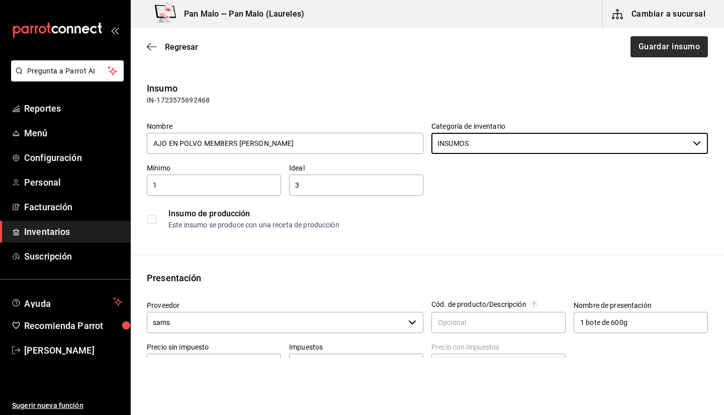
click at [679, 49] on button "Guardar insumo" at bounding box center [669, 46] width 77 height 21
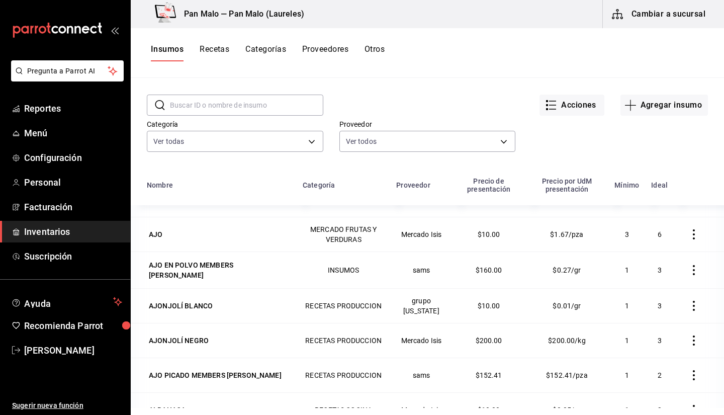
scroll to position [369, 0]
click at [163, 311] on div "AJONJOLÍ BLANCO" at bounding box center [181, 306] width 68 height 14
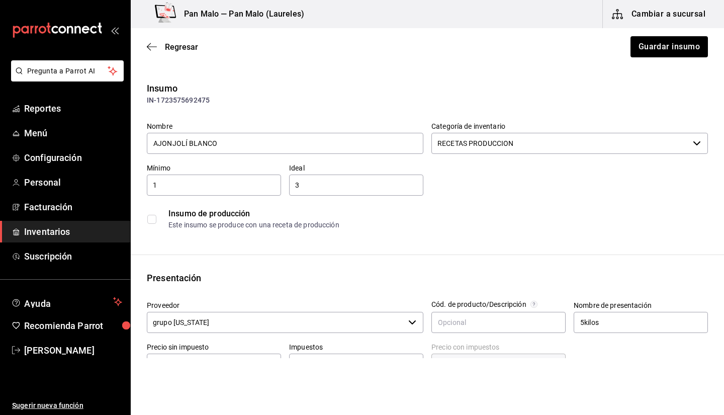
click at [646, 147] on input "RECETAS PRODUCCION" at bounding box center [561, 143] width 258 height 21
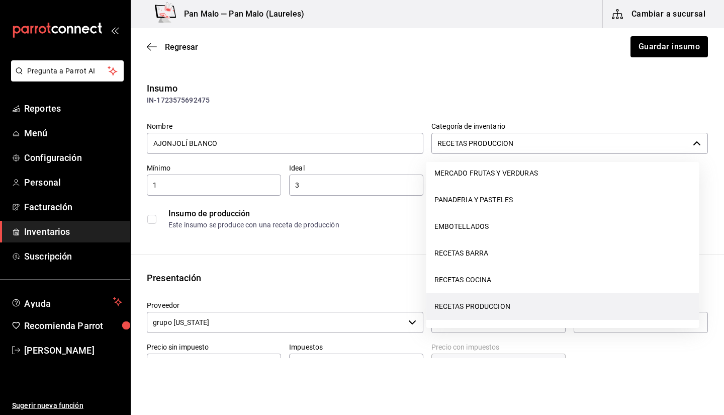
scroll to position [117, 0]
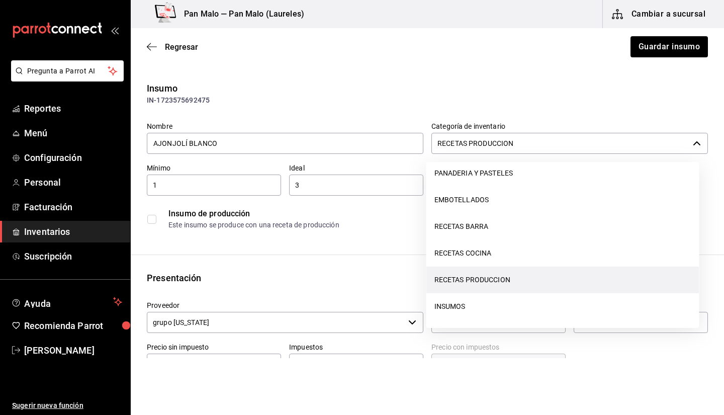
click at [494, 302] on li "INSUMOS" at bounding box center [563, 306] width 273 height 27
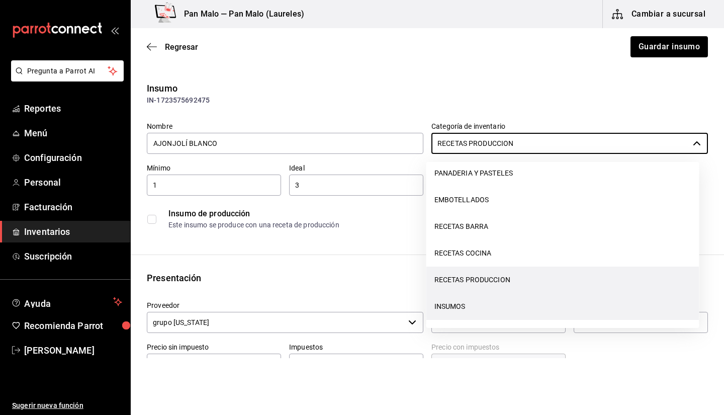
type input "INSUMOS"
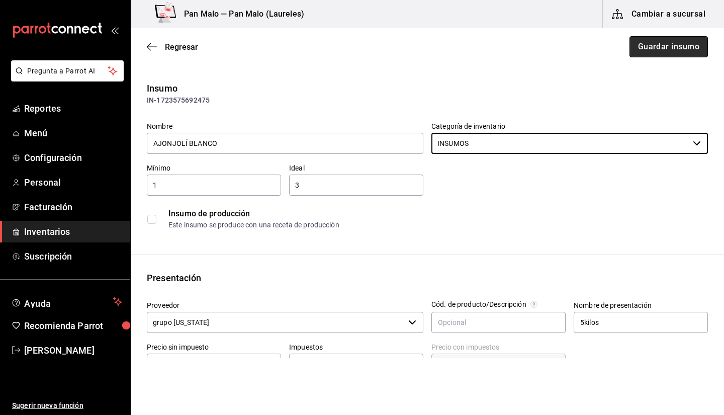
click at [685, 46] on button "Guardar insumo" at bounding box center [669, 46] width 78 height 21
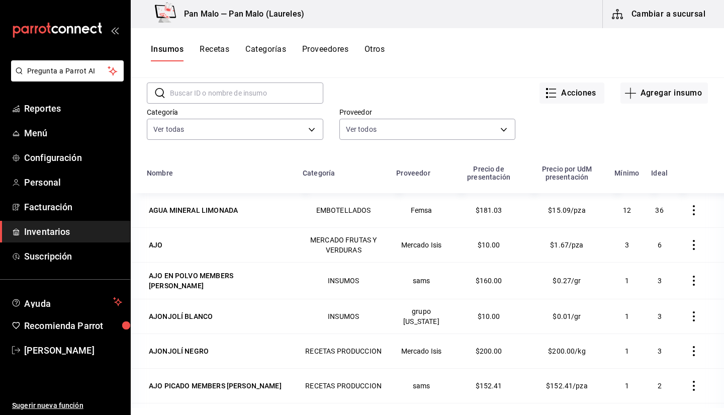
scroll to position [349, 0]
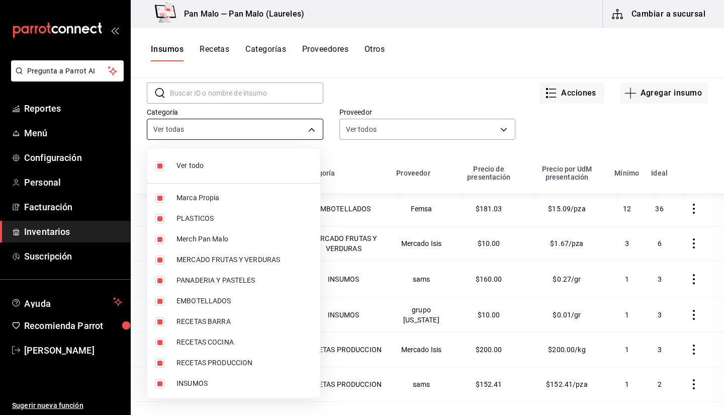
click at [259, 131] on body "Pregunta a Parrot AI Reportes Menú Configuración Personal Facturación Inventari…" at bounding box center [362, 204] width 724 height 408
click at [278, 124] on div at bounding box center [362, 207] width 724 height 415
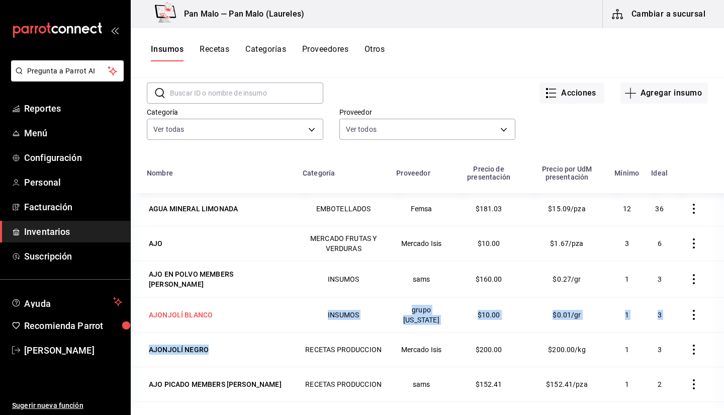
drag, startPoint x: 214, startPoint y: 352, endPoint x: 255, endPoint y: 309, distance: 59.4
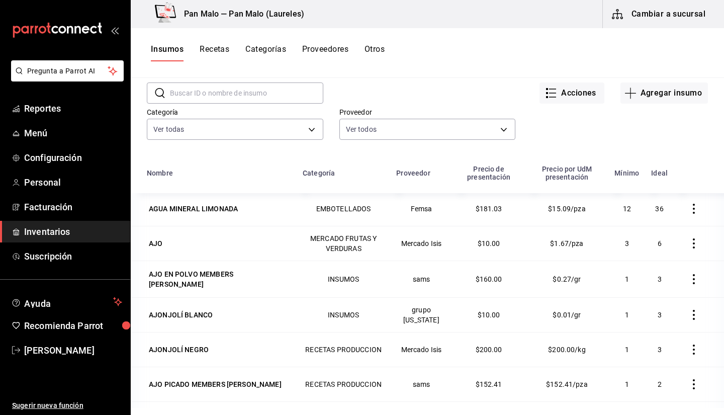
click at [291, 149] on div "​ ​ Acciones Agregar insumo Categoría Ver todas 57a97c15-a577-4602-bf7e-77eca11…" at bounding box center [428, 112] width 594 height 93
click at [400, 314] on td "grupo [US_STATE]" at bounding box center [421, 314] width 62 height 35
drag, startPoint x: 393, startPoint y: 312, endPoint x: 466, endPoint y: 327, distance: 74.4
click at [466, 327] on tr "AJONJOLÍ BLANCO INSUMOS grupo florida $10.00 $0.01/gr 1 3" at bounding box center [428, 314] width 594 height 35
click at [191, 361] on td "AJONJOLÍ NEGRO" at bounding box center [214, 349] width 166 height 35
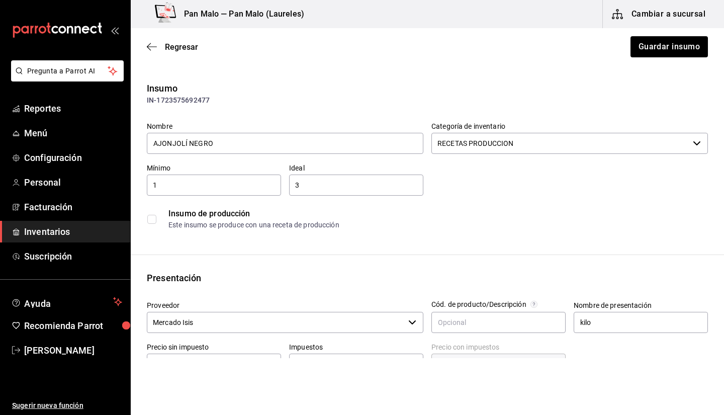
click at [502, 144] on input "RECETAS PRODUCCION" at bounding box center [561, 143] width 258 height 21
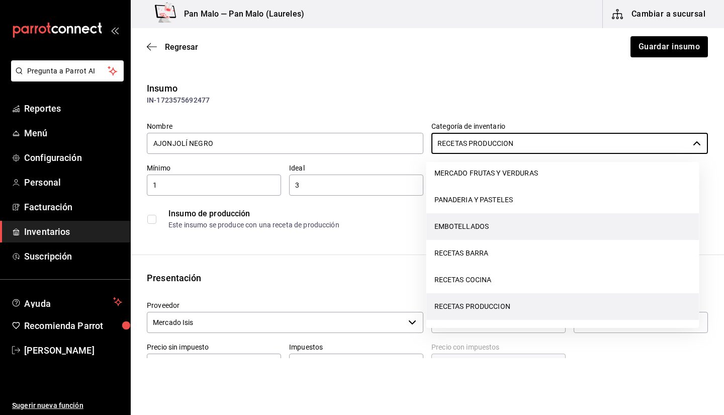
scroll to position [117, 0]
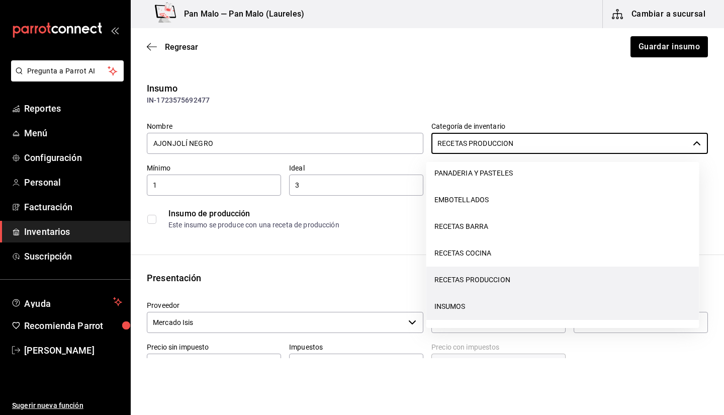
click at [576, 306] on li "INSUMOS" at bounding box center [563, 306] width 273 height 27
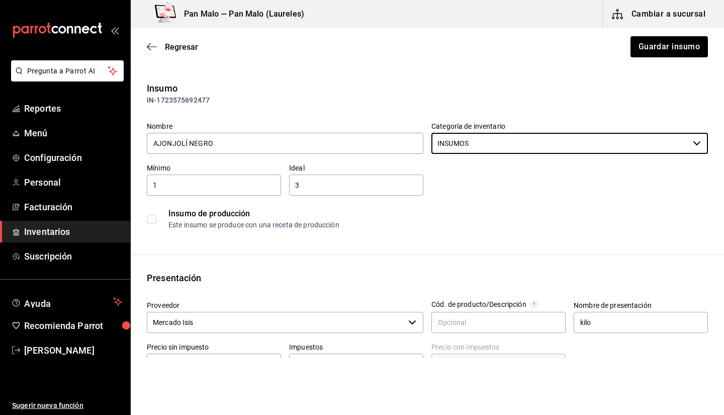
type input "INSUMOS"
click at [690, 47] on button "Guardar insumo" at bounding box center [669, 46] width 77 height 21
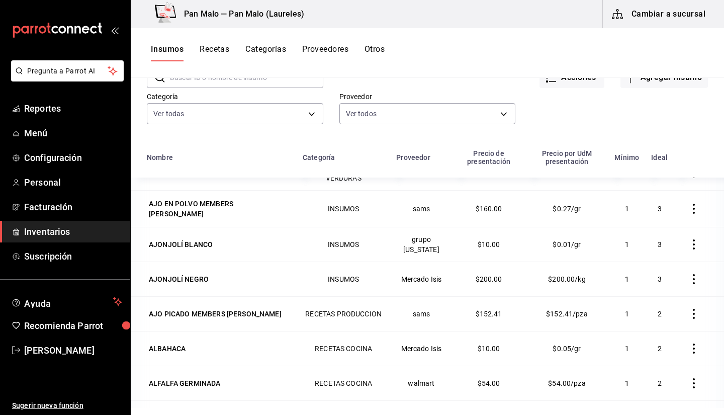
scroll to position [425, 0]
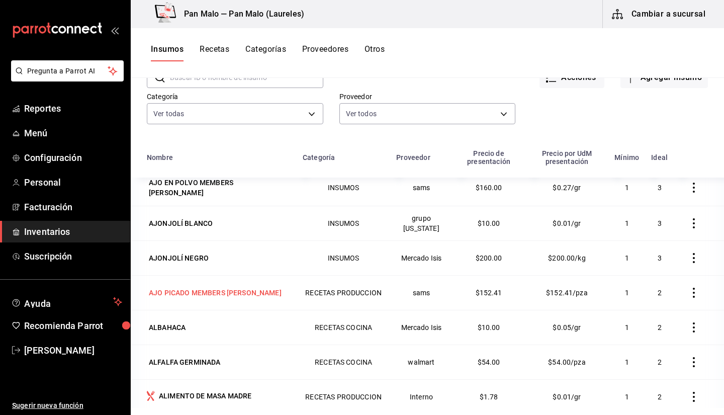
click at [237, 293] on div "AJO PICADO MEMBERS [PERSON_NAME]" at bounding box center [215, 293] width 133 height 10
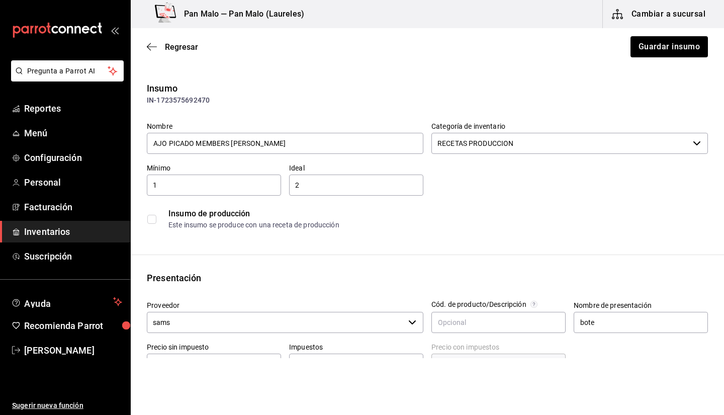
click at [530, 155] on div at bounding box center [555, 158] width 273 height 8
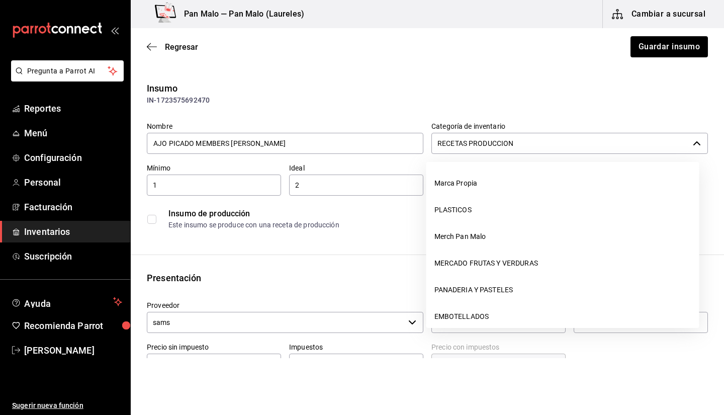
click at [516, 139] on input "RECETAS PRODUCCION" at bounding box center [561, 143] width 258 height 21
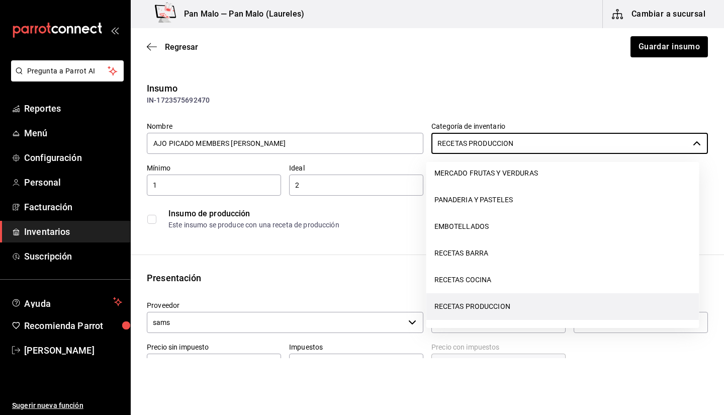
scroll to position [117, 0]
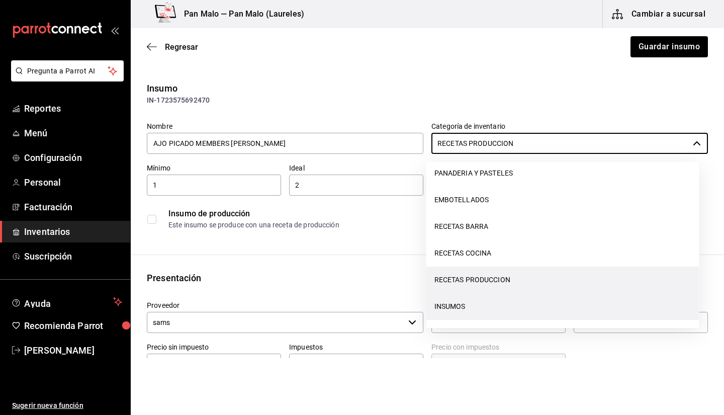
click at [601, 308] on li "INSUMOS" at bounding box center [563, 306] width 273 height 27
type input "INSUMOS"
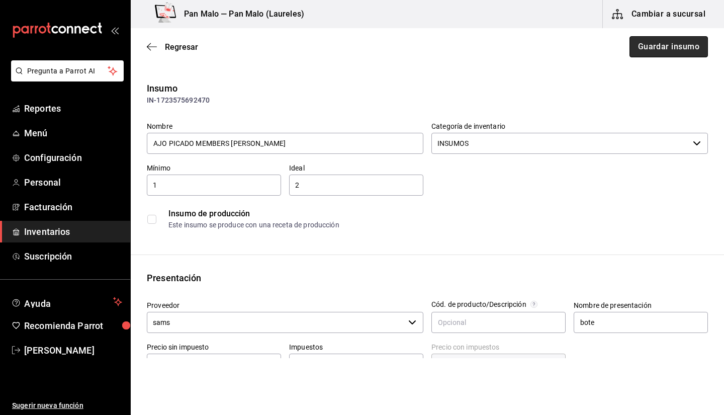
click at [644, 52] on button "Guardar insumo" at bounding box center [669, 46] width 78 height 21
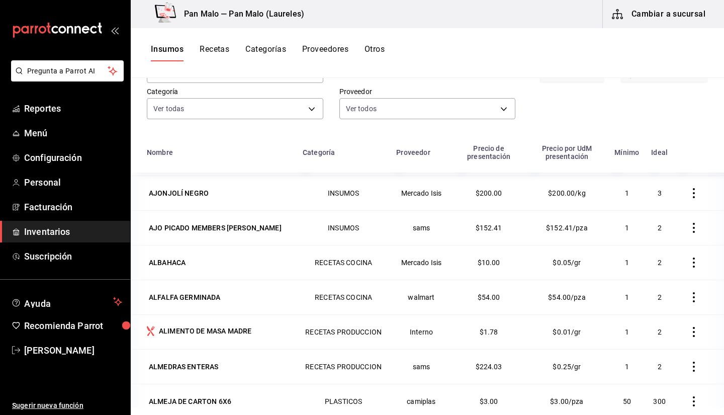
scroll to position [86, 0]
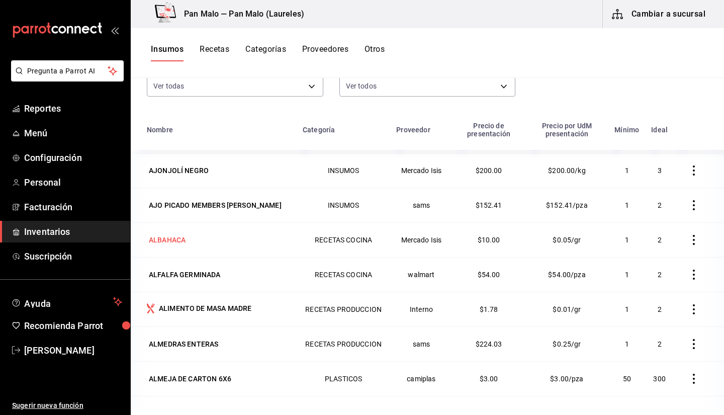
click at [175, 236] on div "ALBAHACA" at bounding box center [167, 240] width 37 height 10
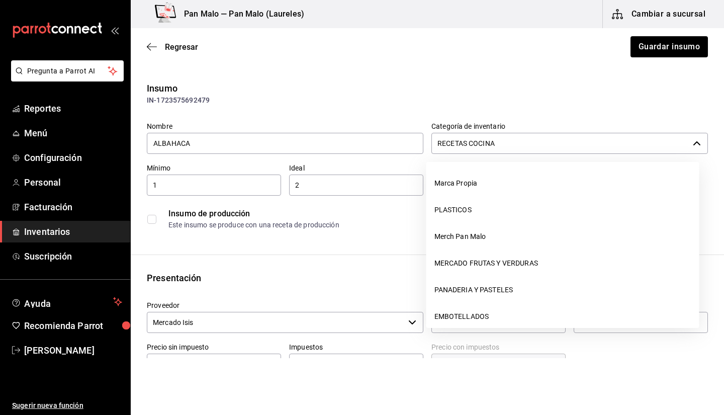
click at [471, 145] on input "RECETAS COCINA" at bounding box center [561, 143] width 258 height 21
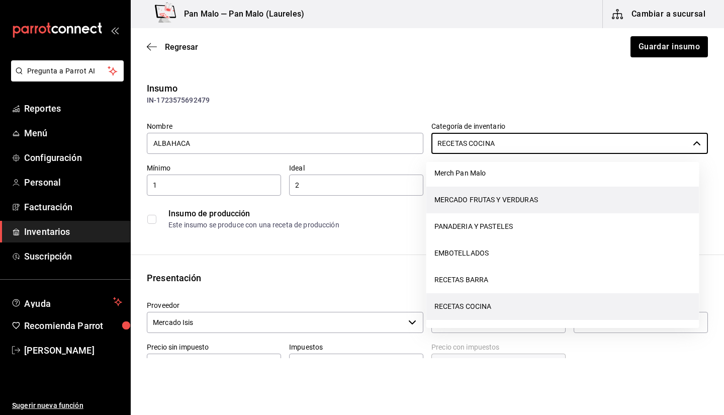
click at [479, 194] on li "MERCADO FRUTAS Y VERDURAS" at bounding box center [563, 200] width 273 height 27
type input "MERCADO FRUTAS Y VERDURAS"
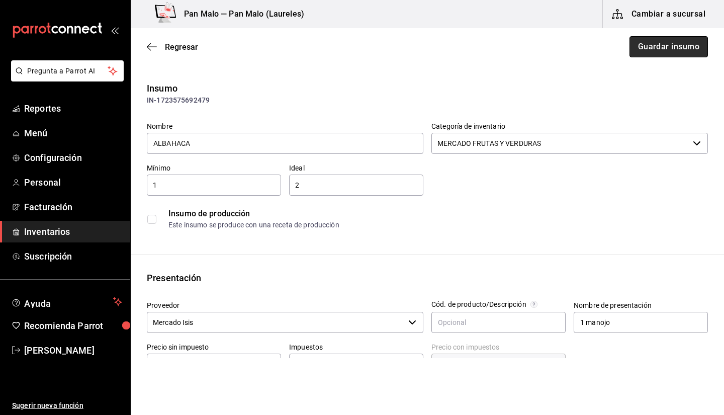
click at [692, 50] on button "Guardar insumo" at bounding box center [669, 46] width 78 height 21
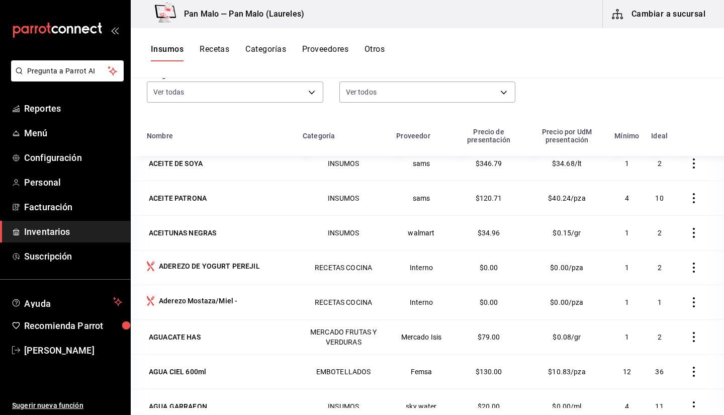
scroll to position [96, 0]
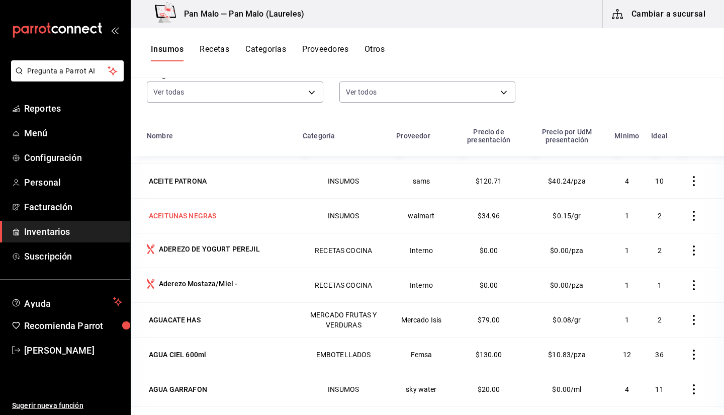
click at [228, 223] on div "ACEITUNAS NEGRAS" at bounding box center [219, 216] width 144 height 14
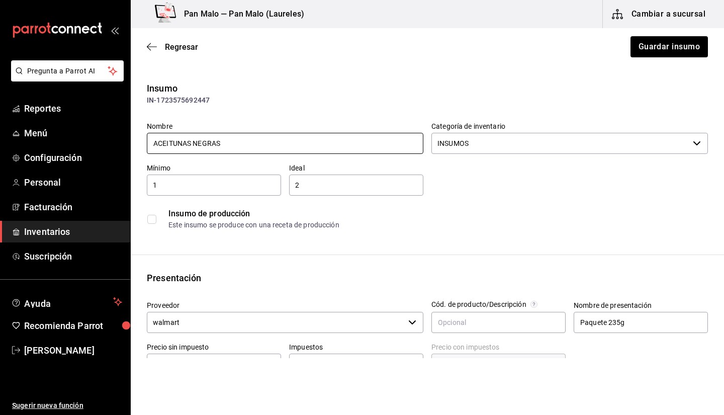
click at [247, 146] on input "ACEITUNAS NEGRAS" at bounding box center [285, 143] width 277 height 21
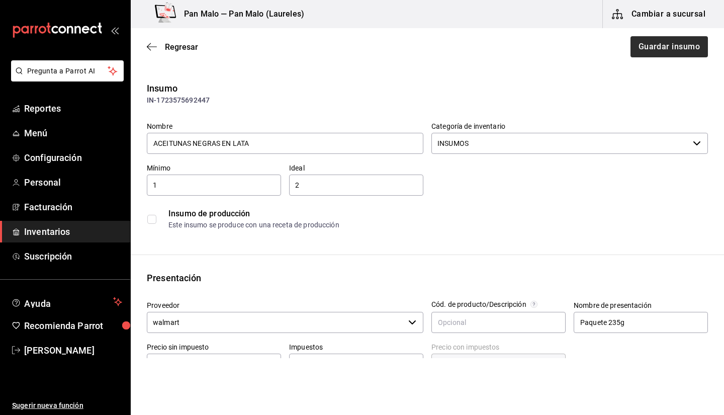
type input "ACEITUNAS NEGRAS EN LATA"
click at [668, 47] on button "Guardar insumo" at bounding box center [669, 46] width 78 height 21
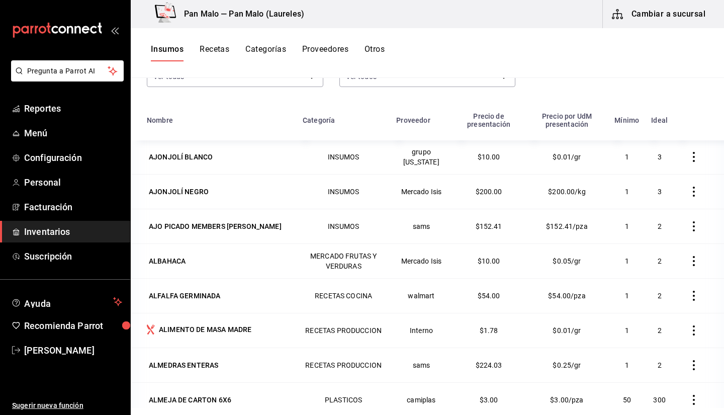
scroll to position [448, 0]
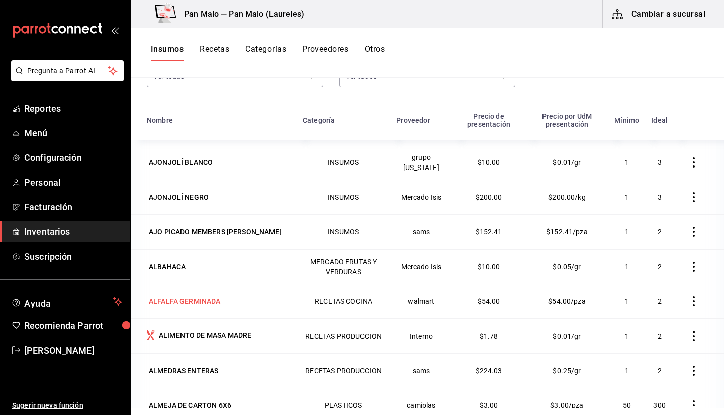
click at [203, 296] on div "ALFALFA GERMINADA" at bounding box center [185, 301] width 72 height 10
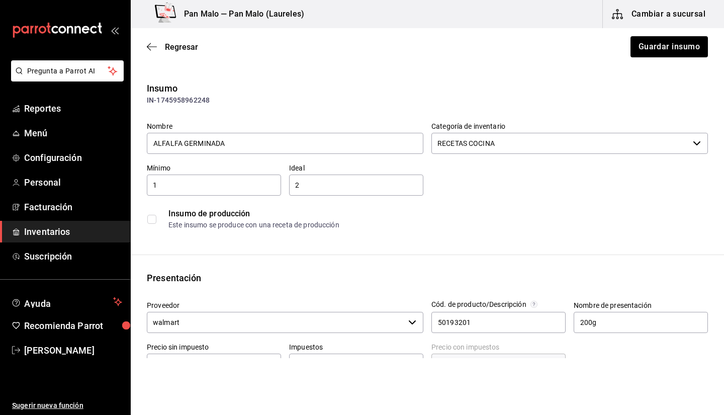
click at [279, 326] on input "walmart" at bounding box center [276, 322] width 258 height 21
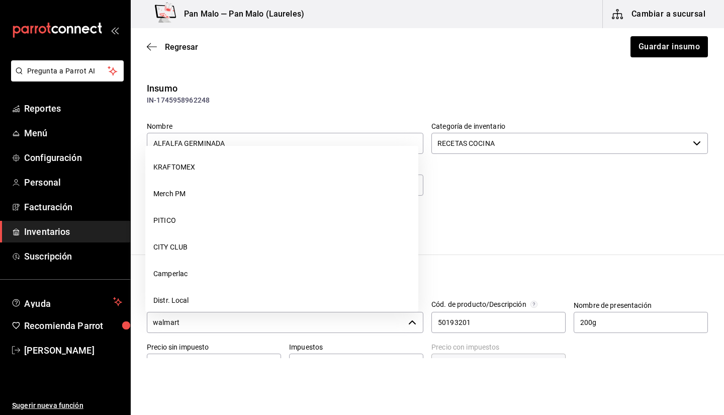
scroll to position [463, 0]
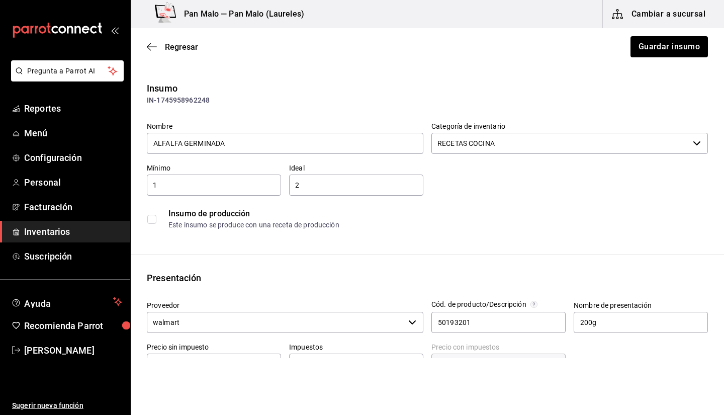
click at [350, 78] on main "Regresar Guardar insumo Insumo IN-1745958962248 Nombre ALFALFA GERMINADA Catego…" at bounding box center [428, 375] width 594 height 694
click at [485, 136] on input "RECETAS COCINA" at bounding box center [561, 143] width 258 height 21
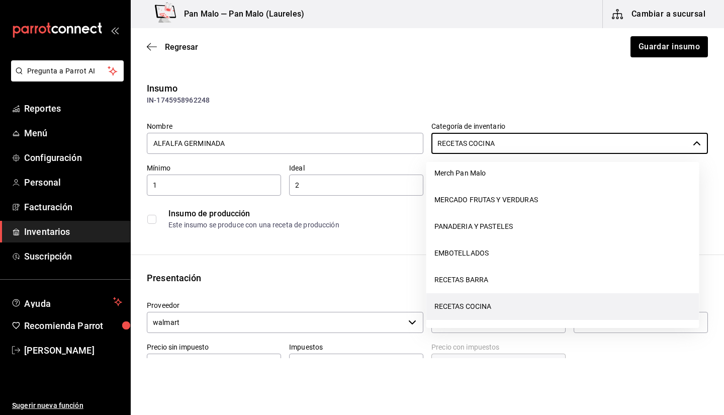
scroll to position [117, 0]
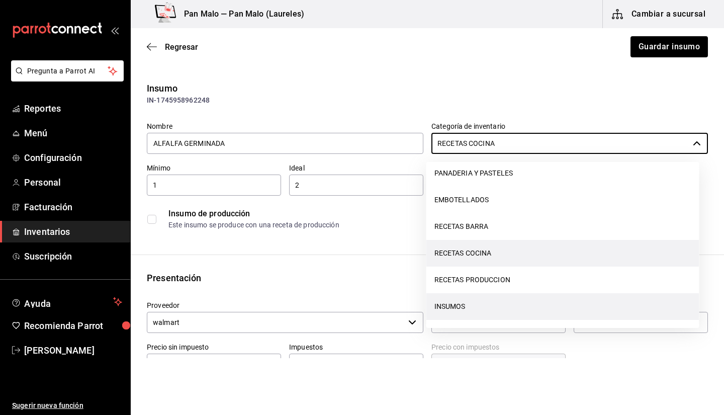
click at [582, 307] on li "INSUMOS" at bounding box center [563, 306] width 273 height 27
type input "INSUMOS"
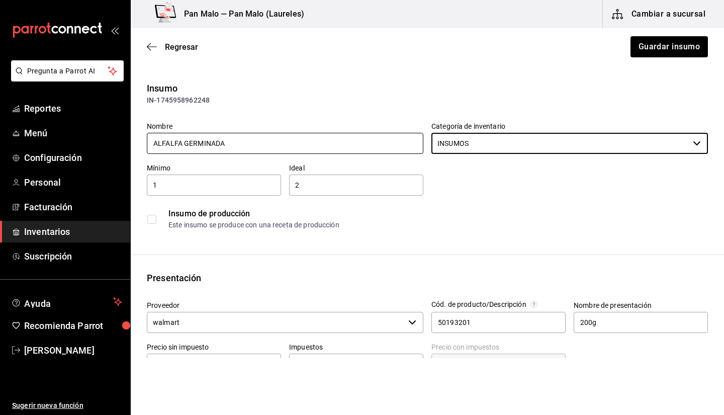
click at [283, 147] on input "ALFALFA GERMINADA" at bounding box center [285, 143] width 277 height 21
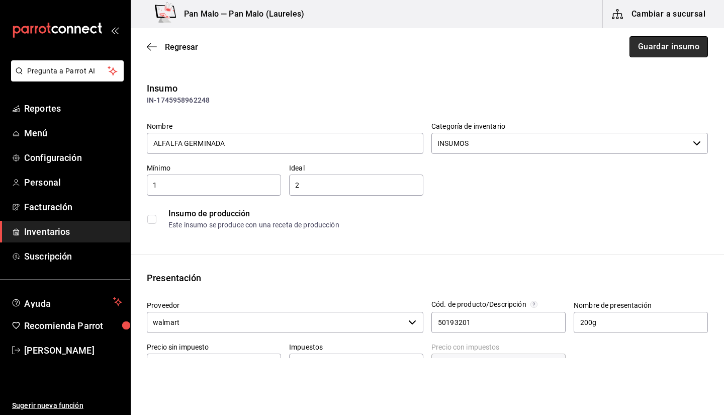
click at [658, 46] on button "Guardar insumo" at bounding box center [669, 46] width 78 height 21
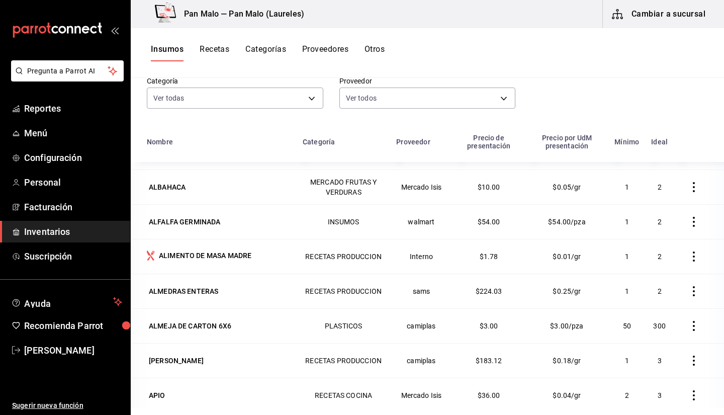
scroll to position [550, 0]
click at [202, 288] on div "ALMEDRAS ENTERAS" at bounding box center [183, 290] width 69 height 10
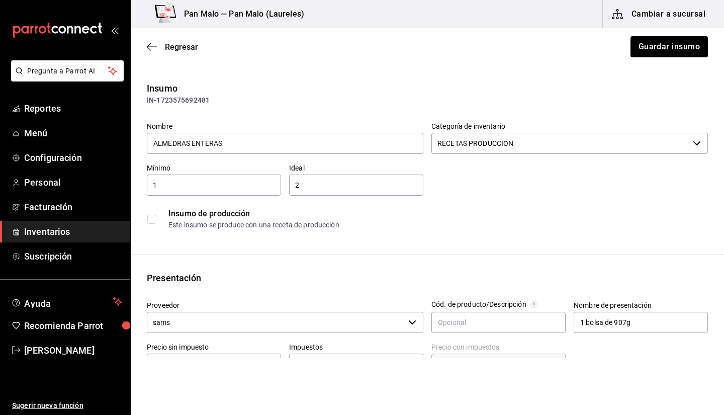
click at [516, 150] on input "RECETAS PRODUCCION" at bounding box center [561, 143] width 258 height 21
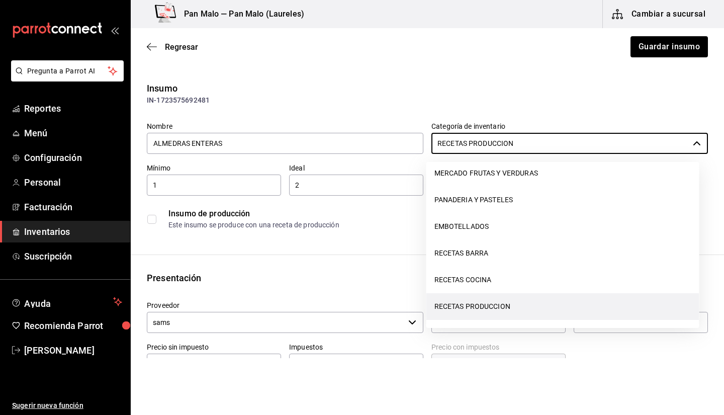
scroll to position [117, 0]
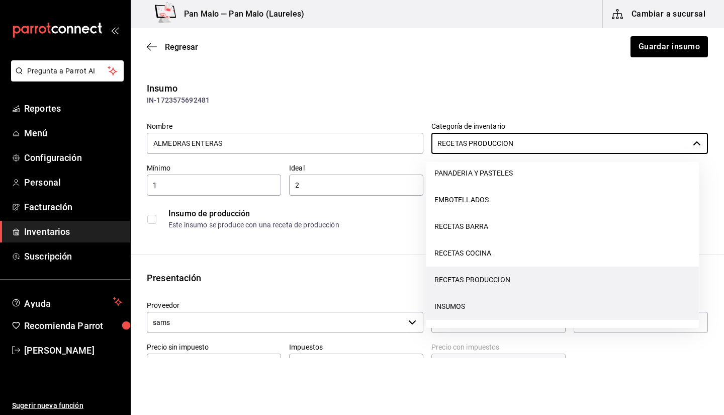
click at [558, 309] on li "INSUMOS" at bounding box center [563, 306] width 273 height 27
type input "INSUMOS"
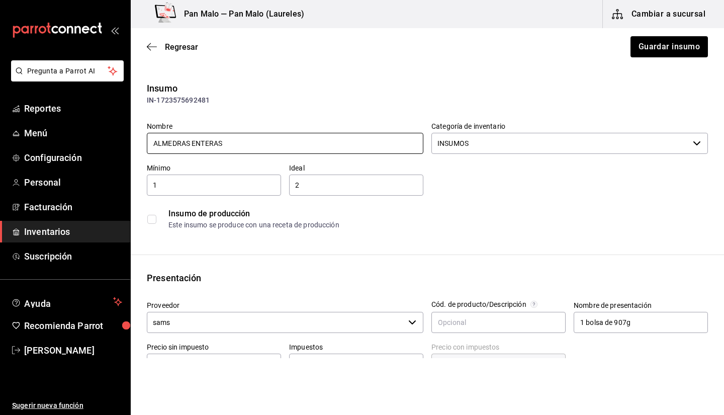
click at [317, 142] on input "ALMEDRAS ENTERAS" at bounding box center [285, 143] width 277 height 21
click at [276, 141] on input "ALMEDRAS ENTERAS MEMBERMARK" at bounding box center [285, 143] width 277 height 21
type input "BOLSA DE ALMENDRA MEMBERS [PERSON_NAME]"
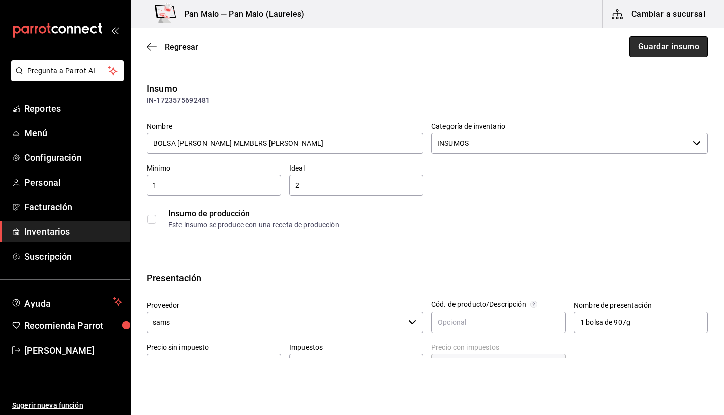
click at [672, 44] on button "Guardar insumo" at bounding box center [669, 46] width 78 height 21
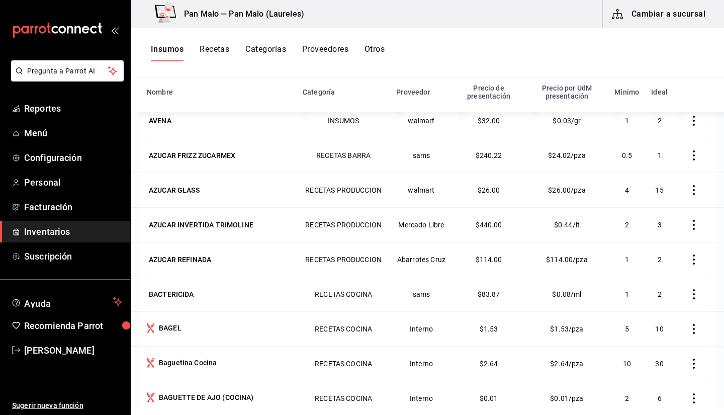
scroll to position [950, 0]
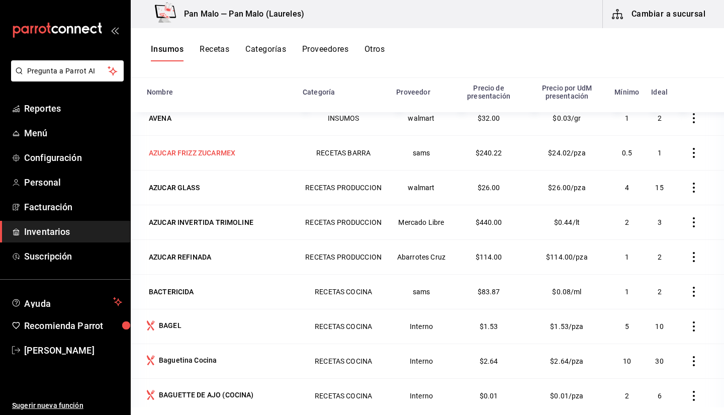
click at [223, 152] on div "AZUCAR FRIZZ ZUCARMEX" at bounding box center [192, 153] width 87 height 10
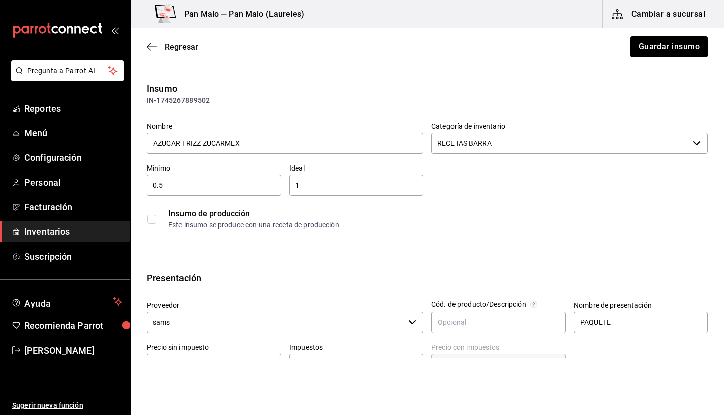
click at [485, 150] on input "RECETAS BARRA" at bounding box center [561, 143] width 258 height 21
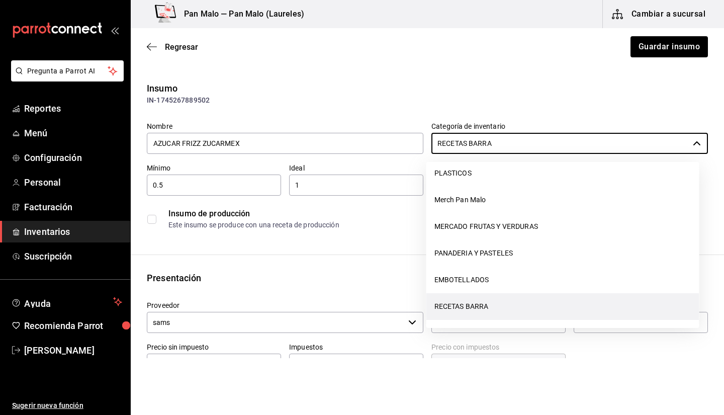
scroll to position [117, 0]
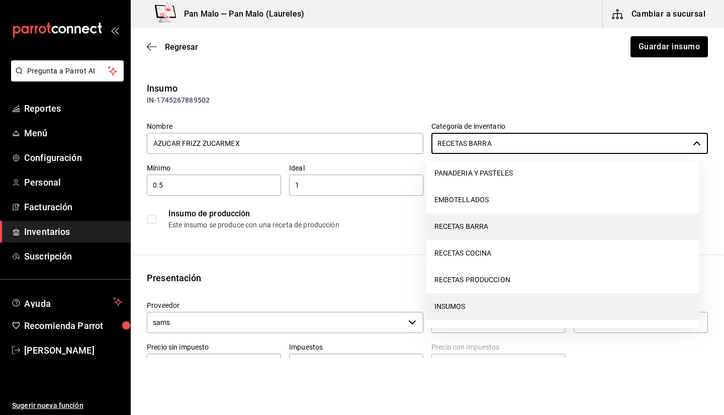
click at [562, 299] on li "INSUMOS" at bounding box center [563, 306] width 273 height 27
type input "INSUMOS"
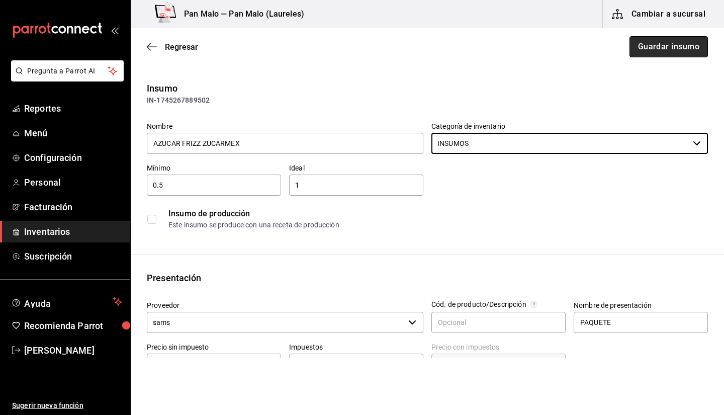
click at [680, 56] on button "Guardar insumo" at bounding box center [669, 46] width 78 height 21
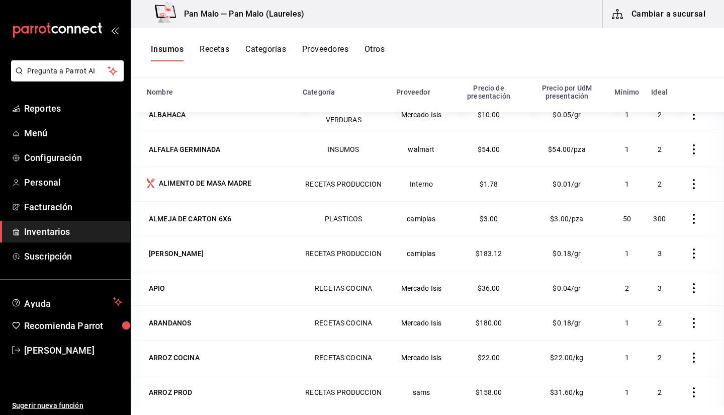
scroll to position [568, 0]
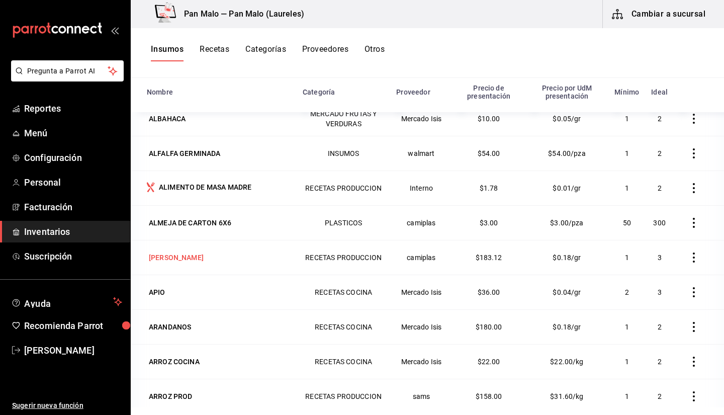
click at [211, 264] on td "[PERSON_NAME]" at bounding box center [214, 257] width 166 height 35
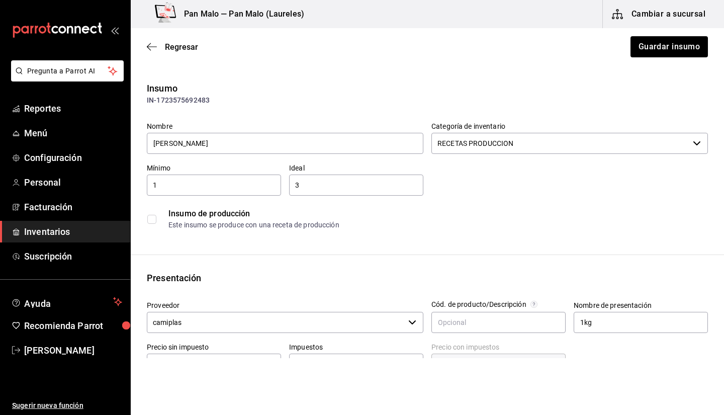
click at [461, 137] on input "RECETAS PRODUCCION" at bounding box center [561, 143] width 258 height 21
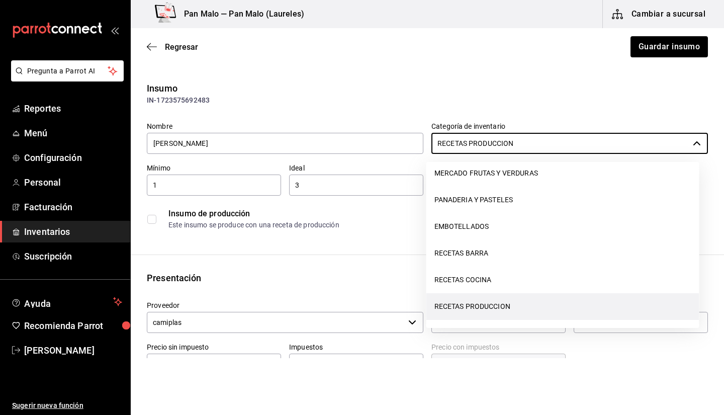
scroll to position [117, 0]
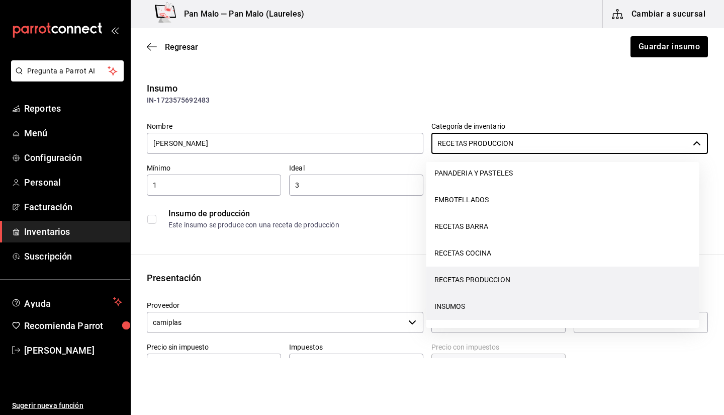
click at [537, 311] on li "INSUMOS" at bounding box center [563, 306] width 273 height 27
type input "INSUMOS"
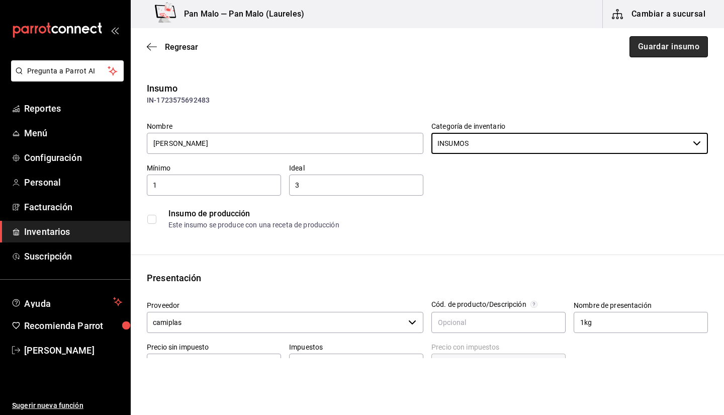
click at [631, 50] on button "Guardar insumo" at bounding box center [669, 46] width 78 height 21
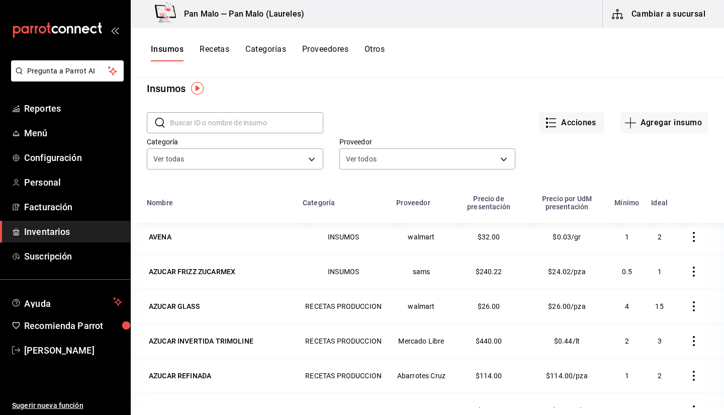
scroll to position [946, 0]
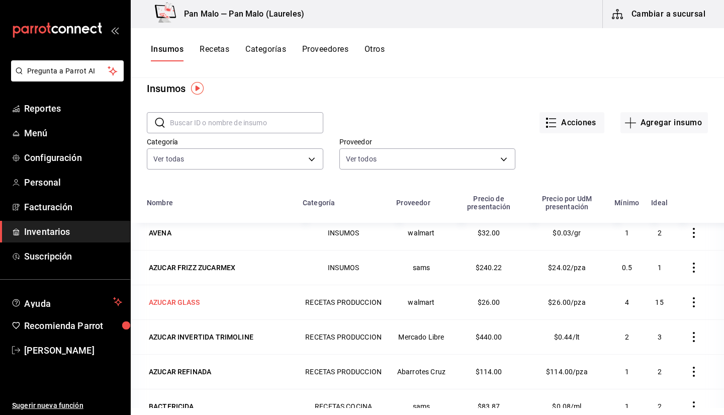
click at [185, 307] on div "AZUCAR GLASS" at bounding box center [174, 302] width 55 height 14
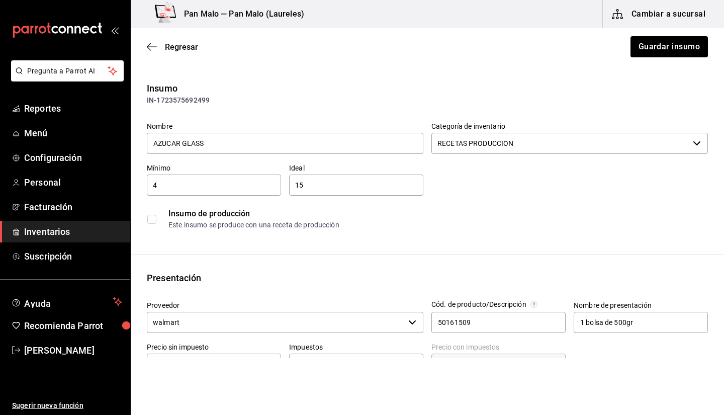
click at [483, 152] on input "RECETAS PRODUCCION" at bounding box center [561, 143] width 258 height 21
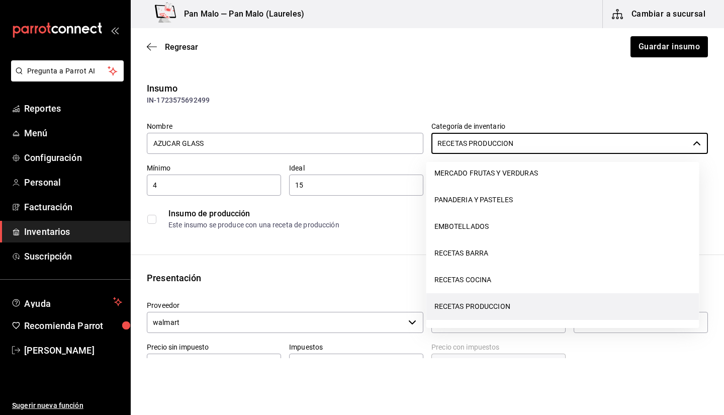
scroll to position [117, 0]
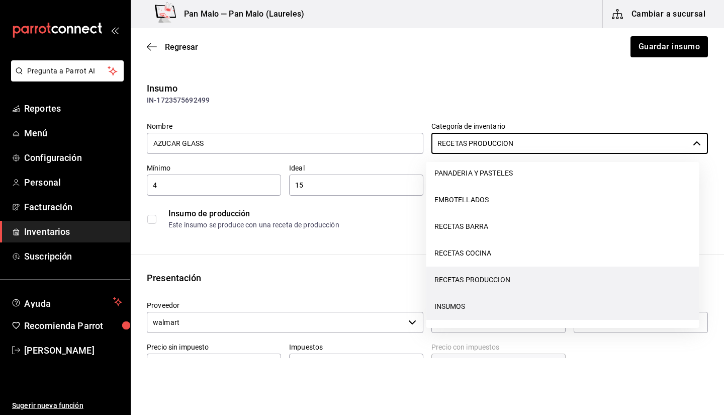
click at [606, 302] on li "INSUMOS" at bounding box center [563, 306] width 273 height 27
type input "INSUMOS"
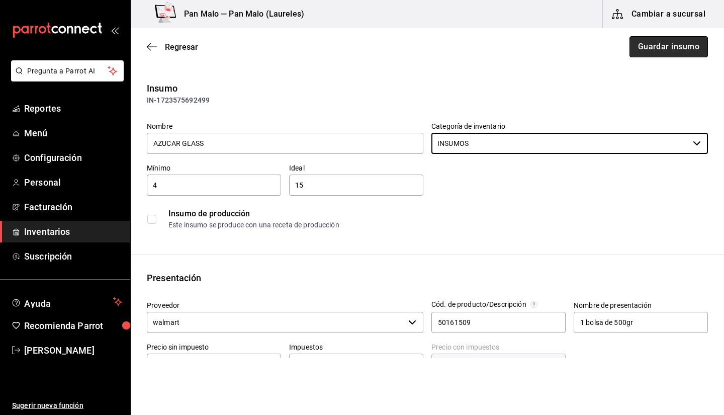
click at [637, 52] on button "Guardar insumo" at bounding box center [669, 46] width 78 height 21
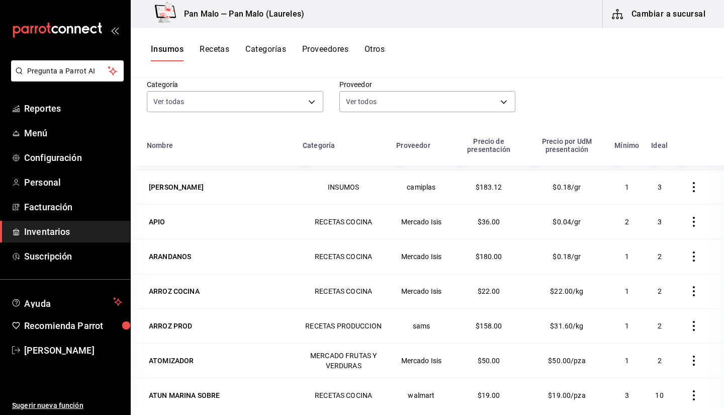
scroll to position [694, 0]
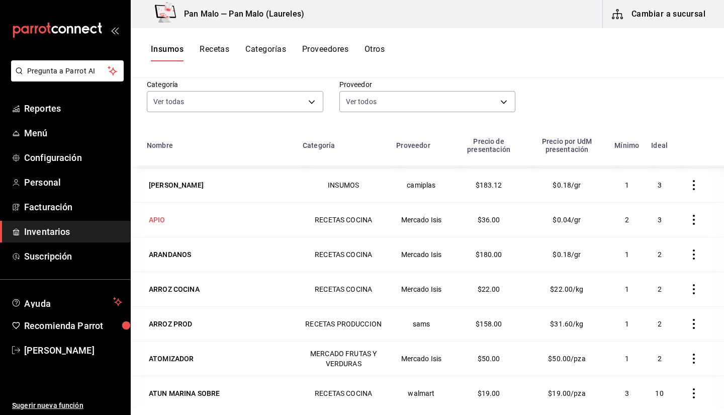
click at [183, 220] on div "APIO" at bounding box center [219, 220] width 144 height 14
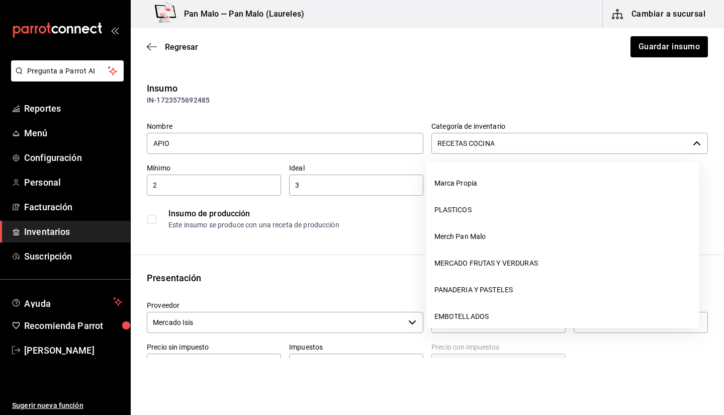
click at [513, 152] on input "RECETAS COCINA" at bounding box center [561, 143] width 258 height 21
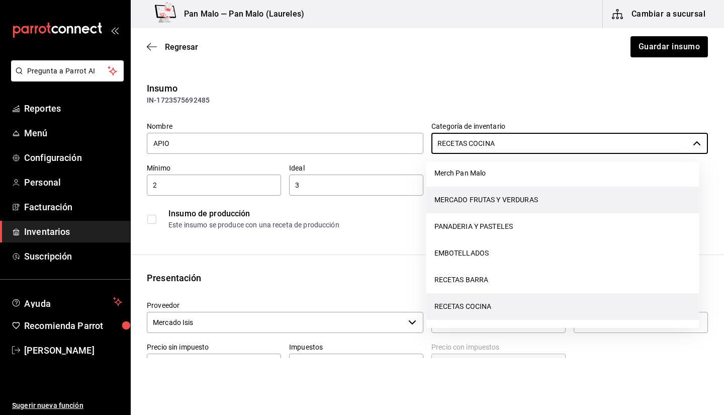
click at [486, 199] on li "MERCADO FRUTAS Y VERDURAS" at bounding box center [563, 200] width 273 height 27
type input "MERCADO FRUTAS Y VERDURAS"
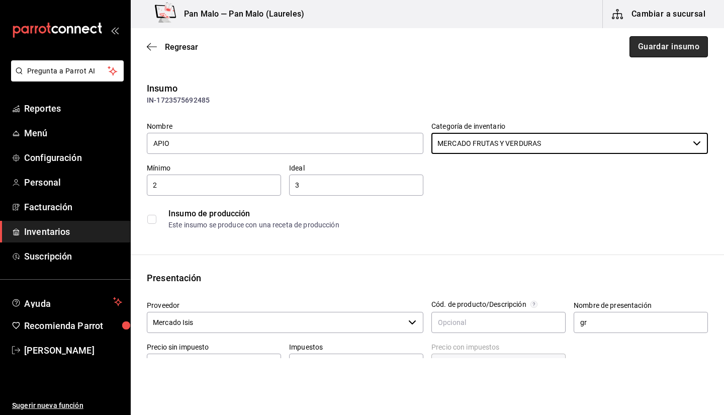
click at [661, 44] on button "Guardar insumo" at bounding box center [669, 46] width 78 height 21
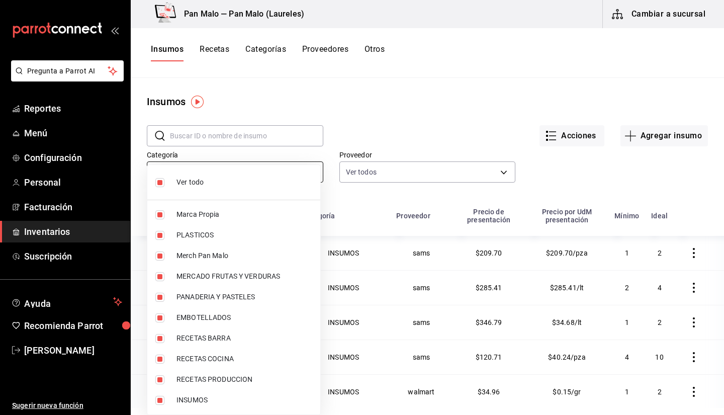
click at [249, 174] on body "Pregunta a Parrot AI Reportes Menú Configuración Personal Facturación Inventari…" at bounding box center [362, 204] width 724 height 408
click at [360, 125] on div at bounding box center [362, 207] width 724 height 415
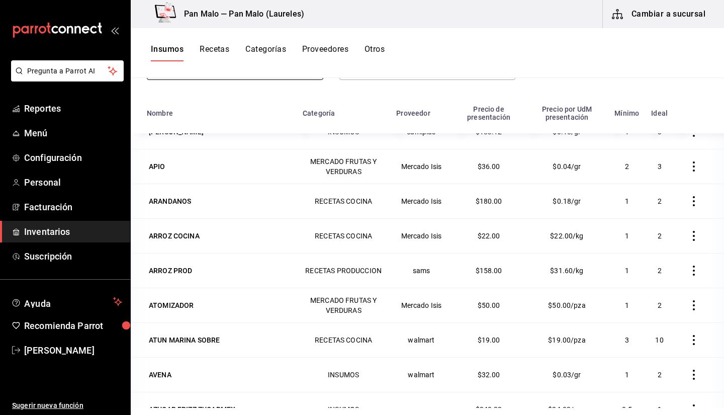
scroll to position [719, 0]
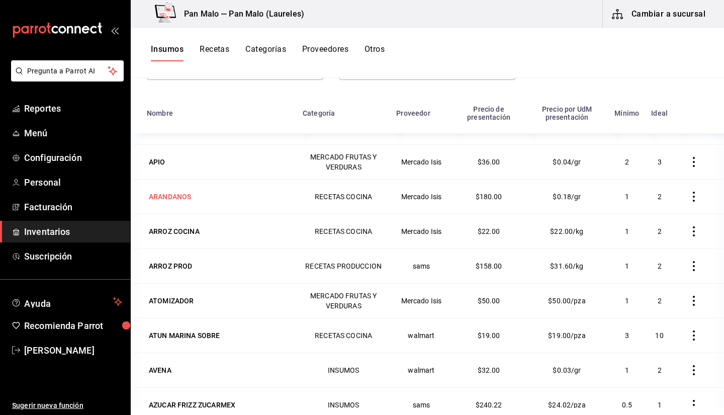
click at [184, 200] on div "ARANDANOS" at bounding box center [170, 197] width 42 height 10
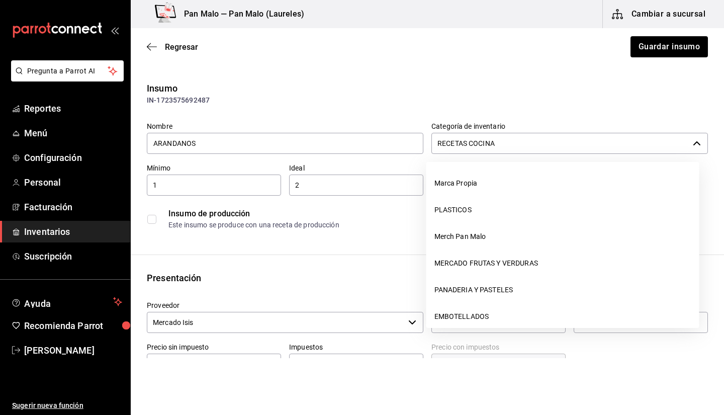
click at [565, 152] on input "RECETAS COCINA" at bounding box center [561, 143] width 258 height 21
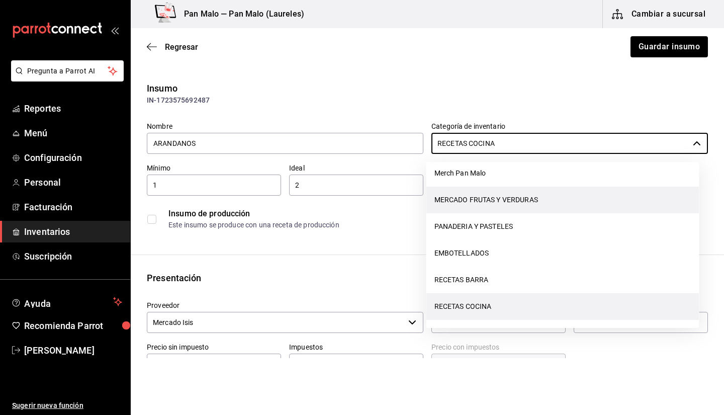
click at [553, 201] on li "MERCADO FRUTAS Y VERDURAS" at bounding box center [563, 200] width 273 height 27
type input "MERCADO FRUTAS Y VERDURAS"
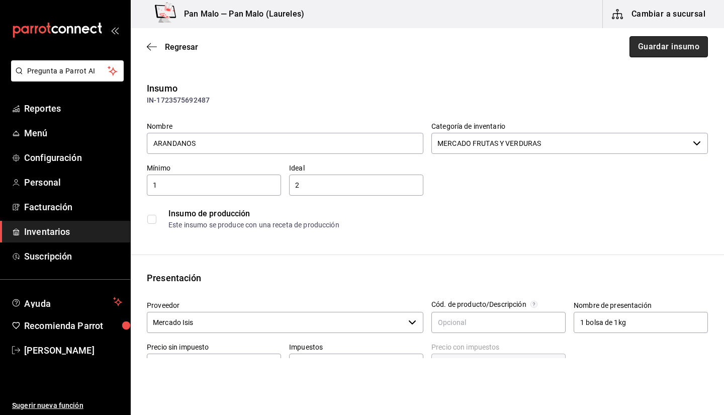
click at [639, 50] on button "Guardar insumo" at bounding box center [669, 46] width 78 height 21
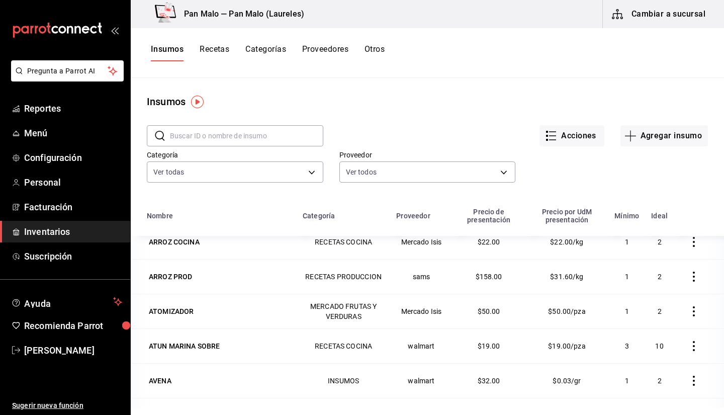
scroll to position [822, 0]
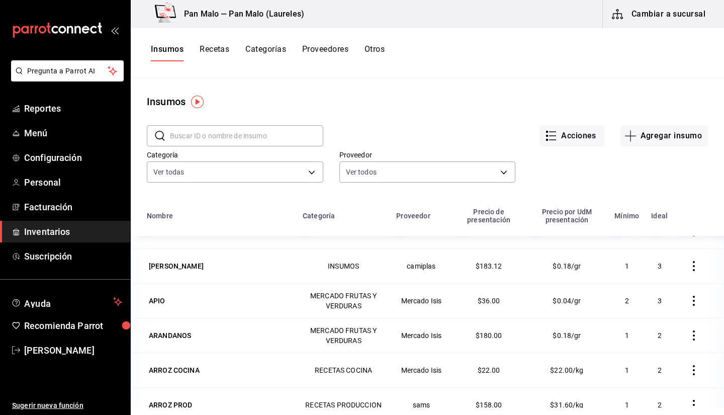
scroll to position [694, 0]
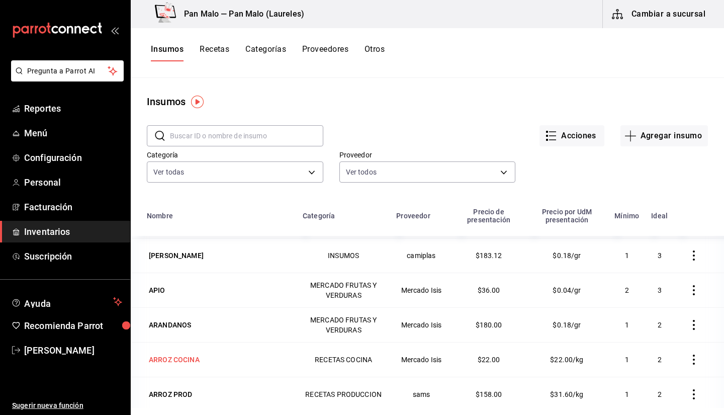
click at [224, 353] on div "ARROZ COCINA" at bounding box center [219, 360] width 144 height 14
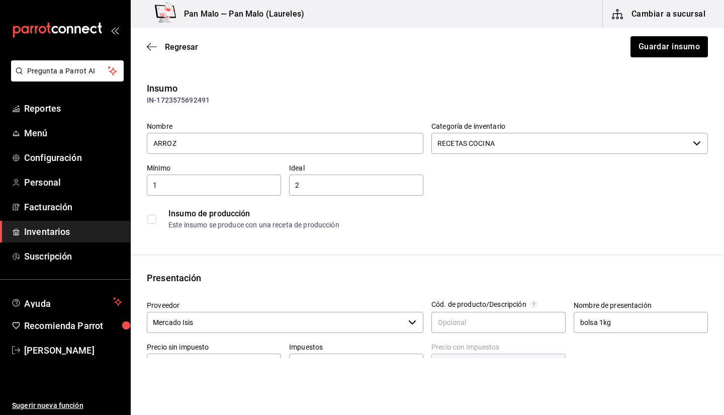
type input "ARROZ"
click at [536, 149] on input "RECETAS COCINA" at bounding box center [561, 143] width 258 height 21
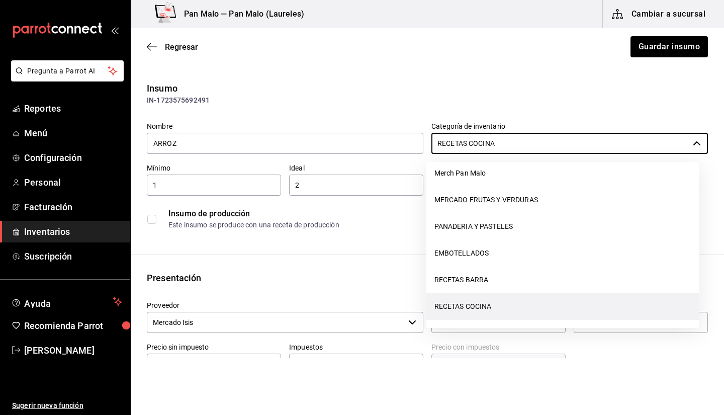
scroll to position [111, 0]
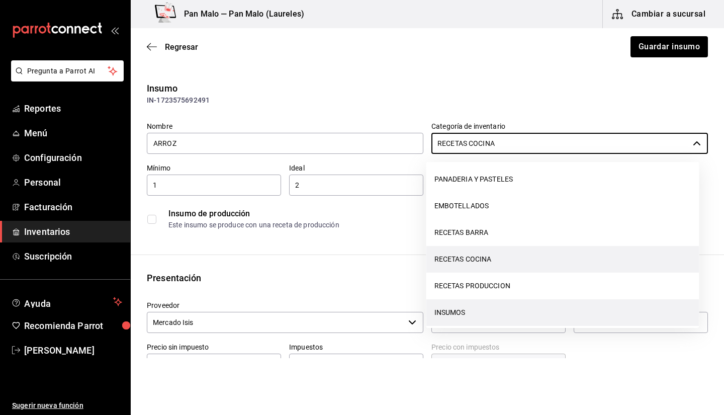
click at [620, 302] on li "INSUMOS" at bounding box center [563, 312] width 273 height 27
type input "INSUMOS"
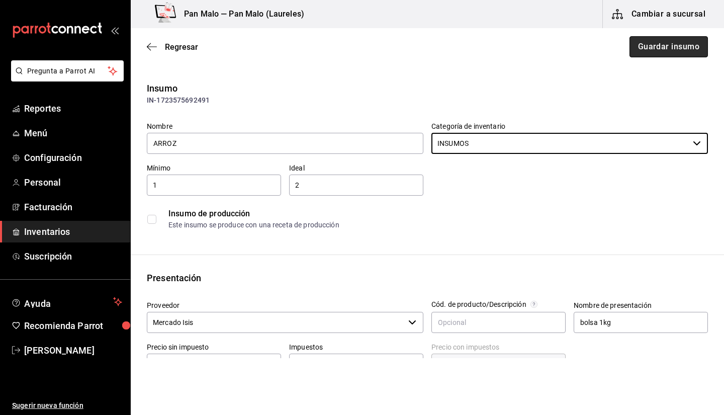
click at [637, 48] on button "Guardar insumo" at bounding box center [669, 46] width 78 height 21
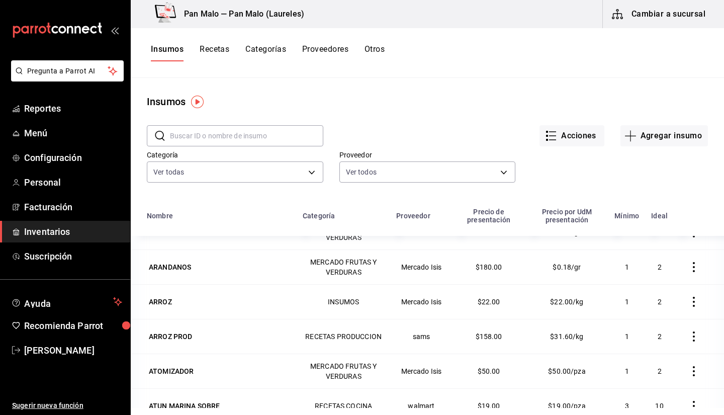
scroll to position [758, 0]
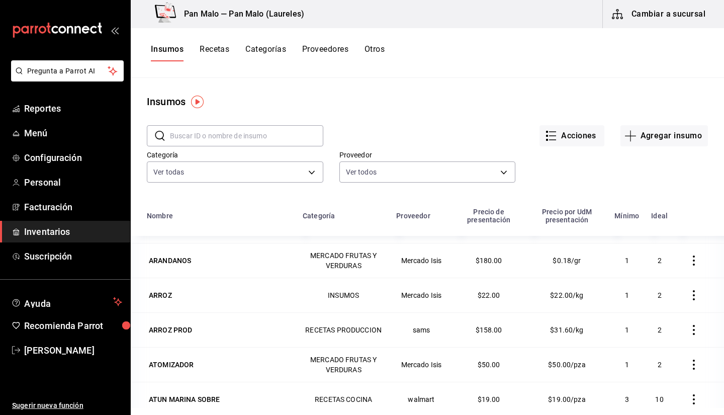
click at [688, 329] on button "button" at bounding box center [694, 330] width 22 height 22
click at [642, 327] on span "Eliminar" at bounding box center [649, 329] width 26 height 8
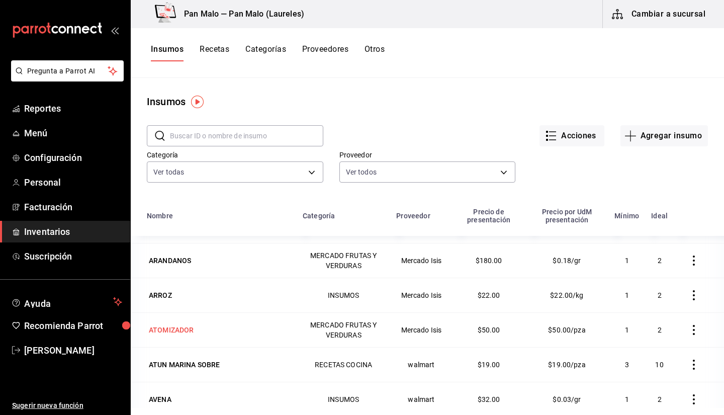
click at [189, 336] on div "ATOMIZADOR" at bounding box center [171, 330] width 49 height 14
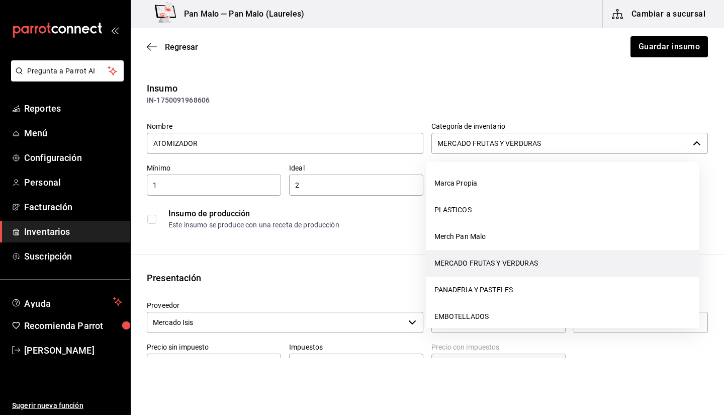
click at [587, 137] on input "MERCADO FRUTAS Y VERDURAS" at bounding box center [561, 143] width 258 height 21
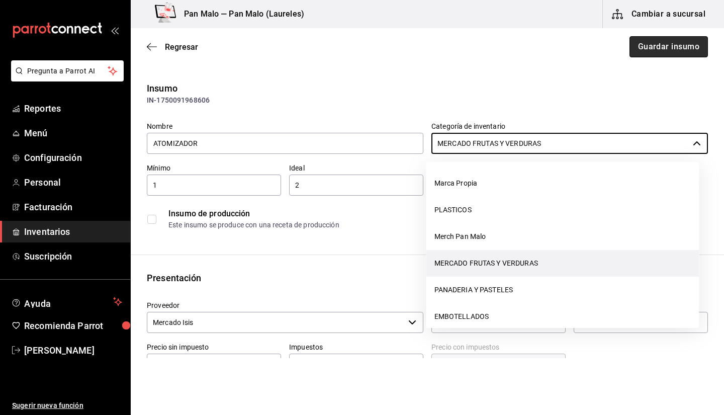
click at [656, 45] on button "Guardar insumo" at bounding box center [669, 46] width 78 height 21
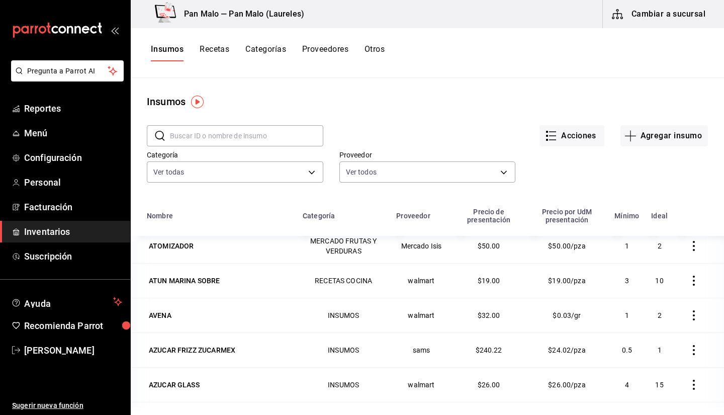
scroll to position [843, 0]
click at [206, 280] on div "ATUN MARINA SOBRE" at bounding box center [184, 280] width 71 height 10
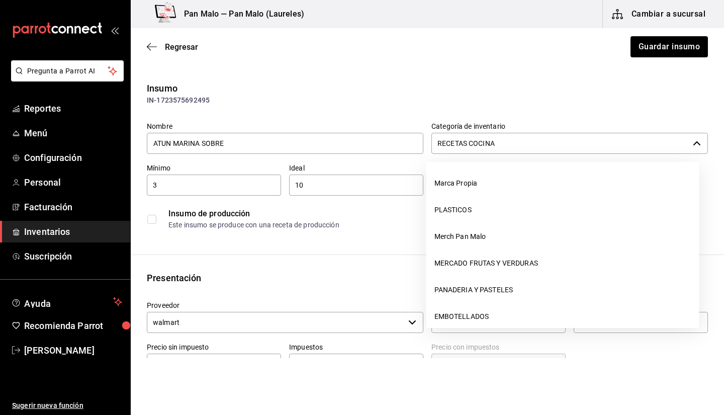
click at [560, 138] on input "RECETAS COCINA" at bounding box center [561, 143] width 258 height 21
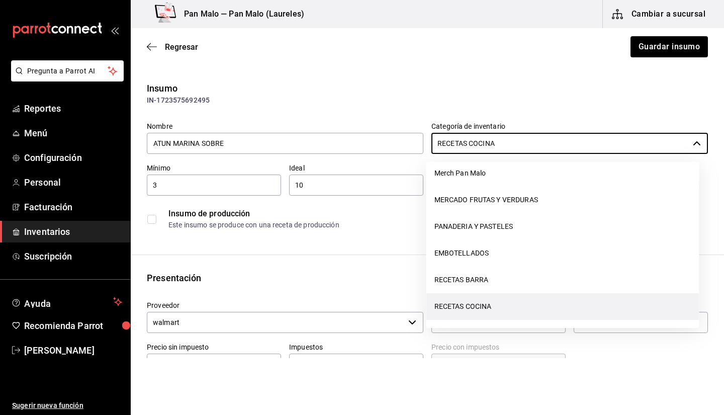
scroll to position [117, 0]
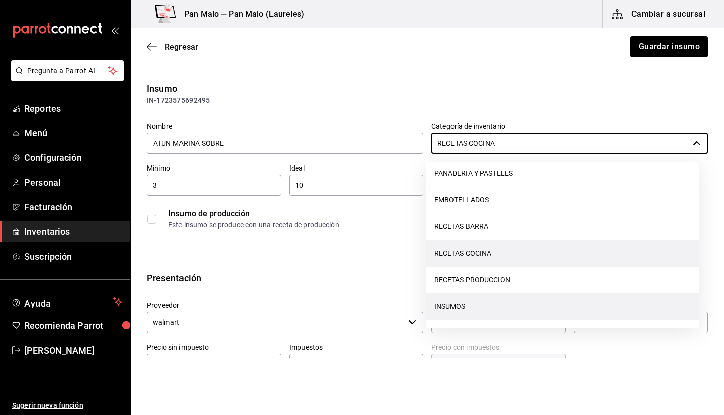
click at [535, 313] on li "INSUMOS" at bounding box center [563, 306] width 273 height 27
type input "INSUMOS"
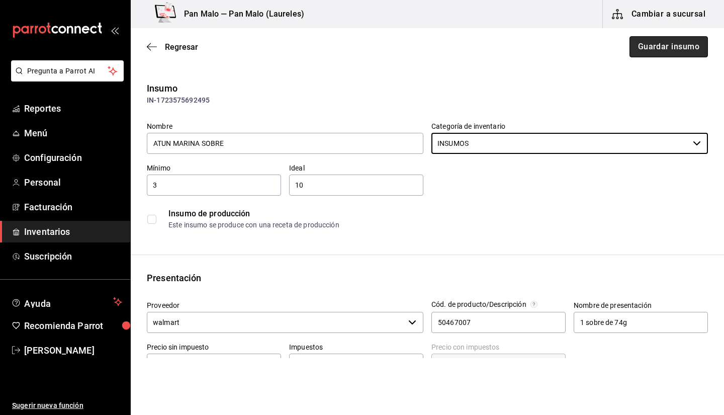
click at [640, 49] on button "Guardar insumo" at bounding box center [669, 46] width 78 height 21
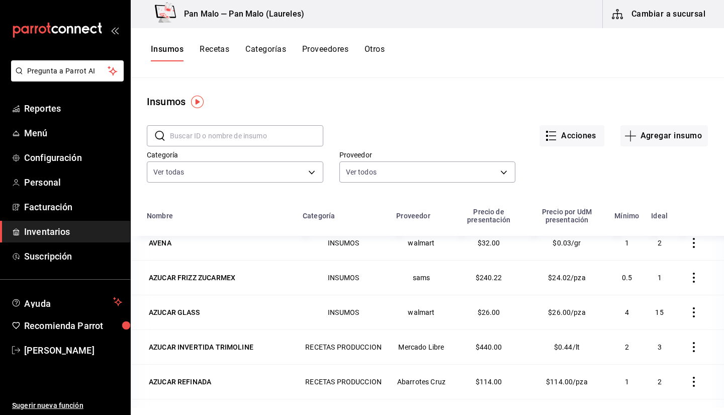
scroll to position [917, 0]
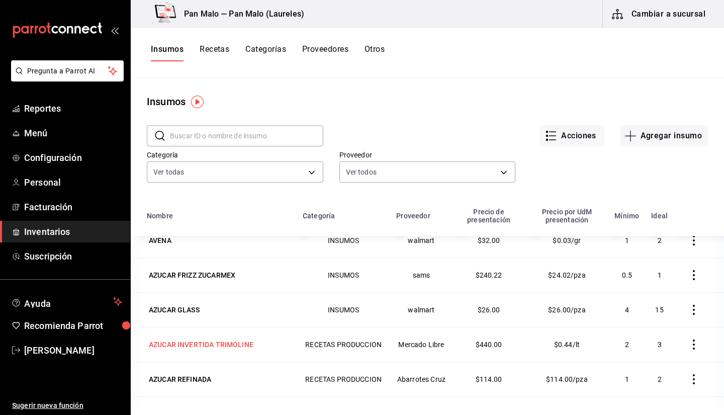
click at [228, 347] on div "AZUCAR INVERTIDA TRIMOLINE" at bounding box center [201, 345] width 105 height 10
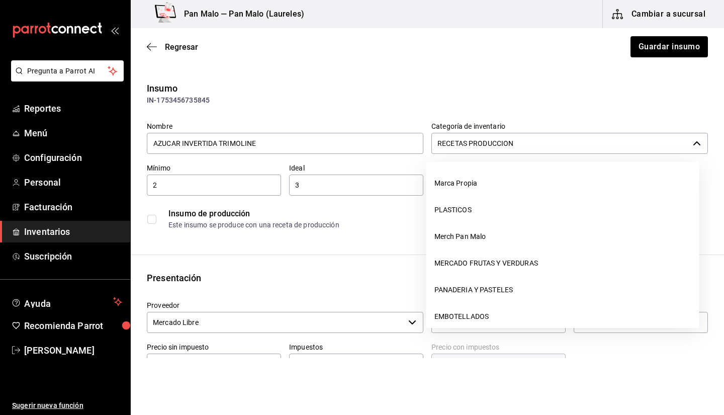
click at [496, 137] on input "RECETAS PRODUCCION" at bounding box center [561, 143] width 258 height 21
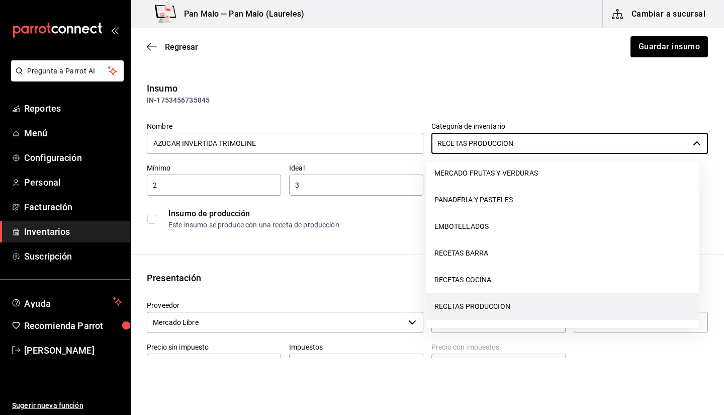
scroll to position [117, 0]
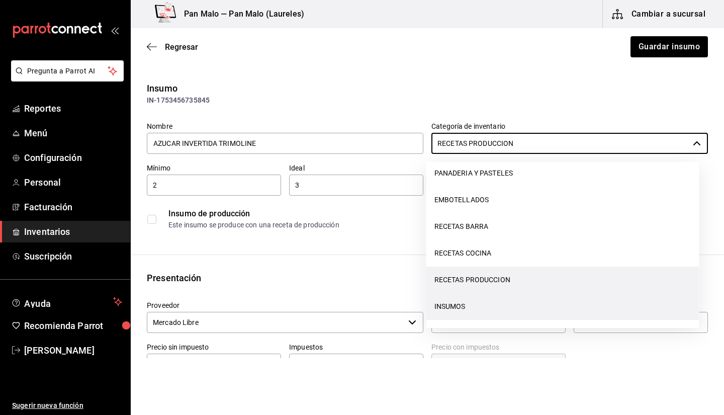
click at [647, 313] on li "INSUMOS" at bounding box center [563, 306] width 273 height 27
type input "INSUMOS"
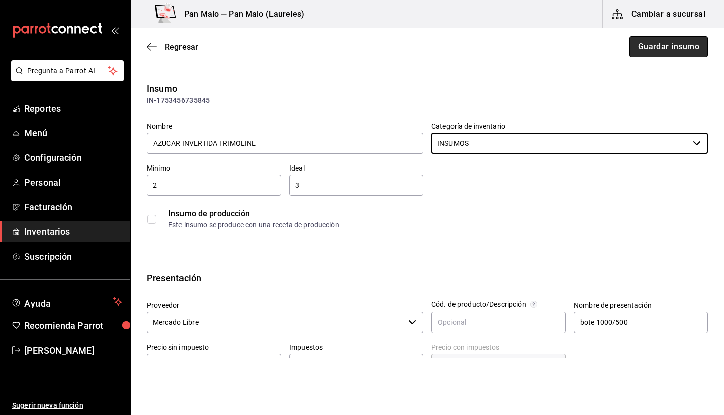
click at [660, 39] on button "Guardar insumo" at bounding box center [669, 46] width 78 height 21
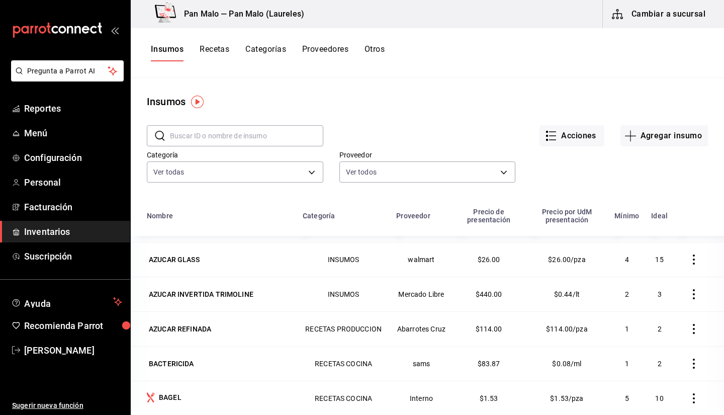
scroll to position [971, 0]
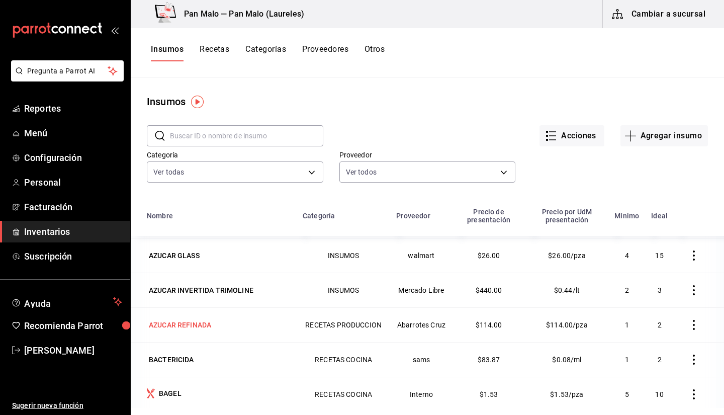
click at [205, 329] on div "AZUCAR REFINADA" at bounding box center [180, 325] width 62 height 10
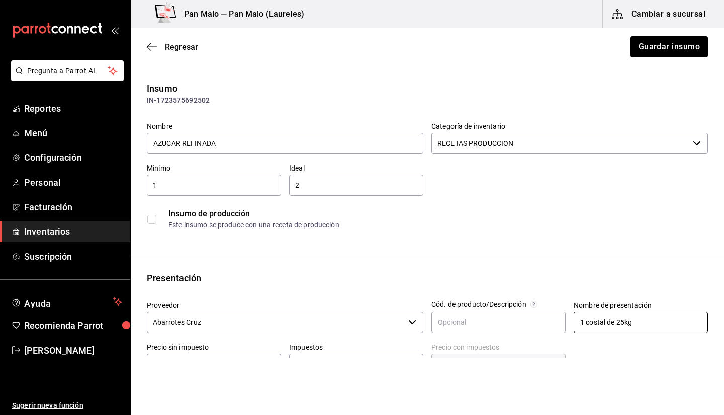
click at [639, 328] on input "1 costal de 25kg" at bounding box center [641, 322] width 134 height 21
click at [582, 320] on input "1 costal de 25kg" at bounding box center [641, 322] width 134 height 21
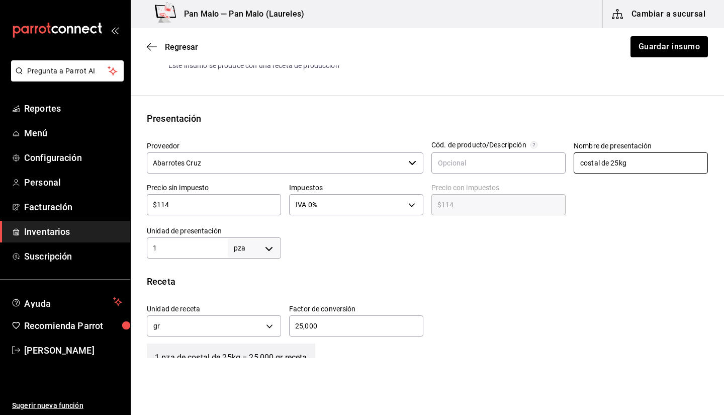
scroll to position [160, 0]
type input "costal de 25kg"
click at [637, 48] on button "Guardar insumo" at bounding box center [669, 46] width 78 height 21
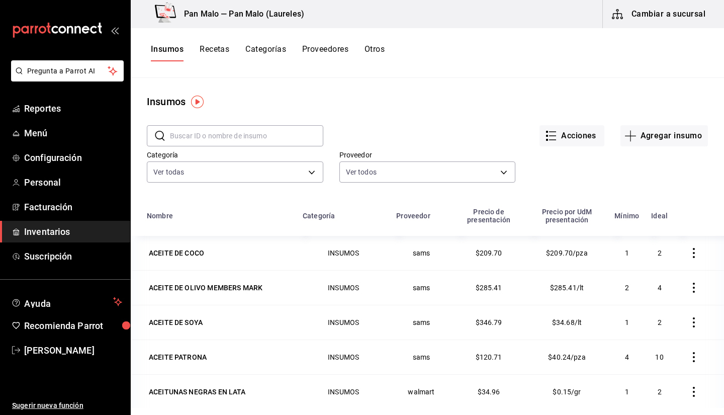
click at [268, 54] on button "Categorías" at bounding box center [266, 52] width 41 height 17
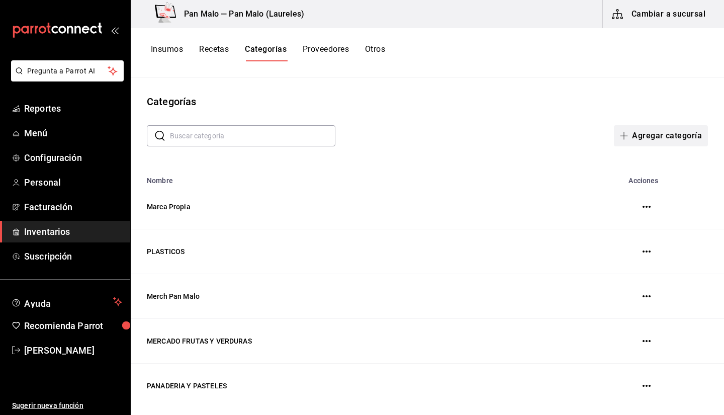
click at [659, 134] on button "Agregar categoría" at bounding box center [661, 135] width 94 height 21
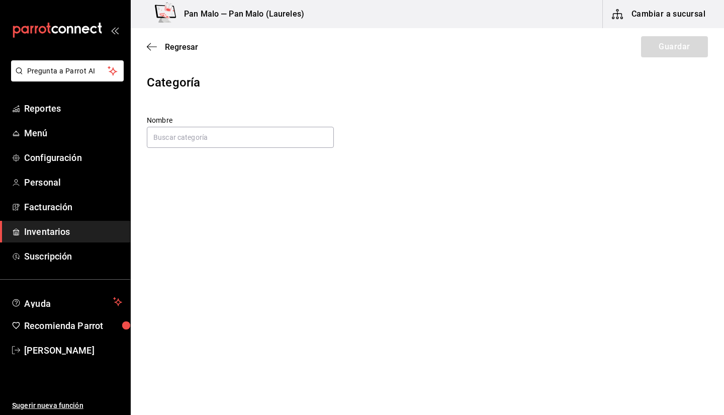
click at [138, 47] on div "Regresar Guardar" at bounding box center [428, 46] width 594 height 37
click at [153, 47] on icon "button" at bounding box center [152, 46] width 10 height 1
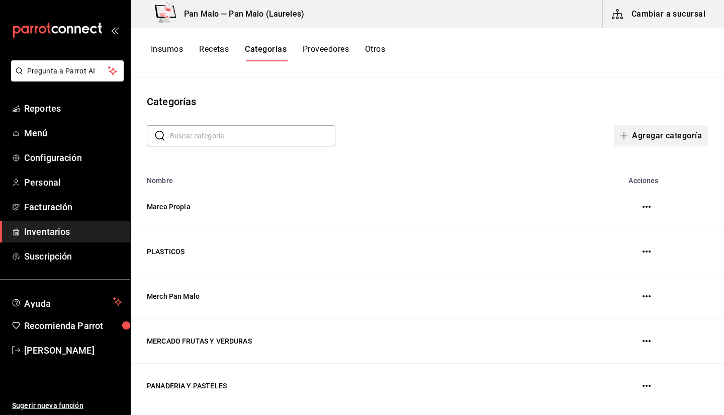
click at [639, 133] on button "Agregar categoría" at bounding box center [661, 135] width 94 height 21
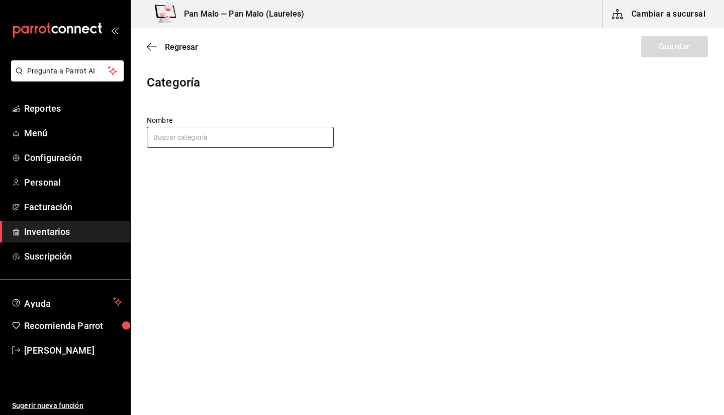
click at [255, 145] on input "text" at bounding box center [240, 137] width 187 height 21
type input "ABARROTES CRUZ"
click at [664, 46] on button "Guardar" at bounding box center [674, 46] width 67 height 21
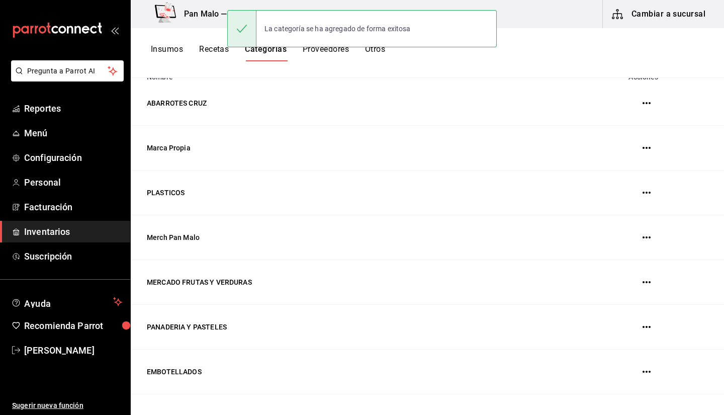
scroll to position [130, 0]
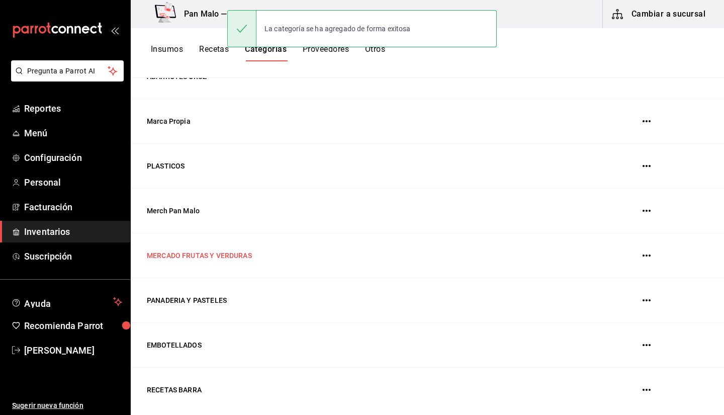
click at [196, 244] on td "MERCADO FRUTAS Y VERDURAS" at bounding box center [352, 255] width 443 height 45
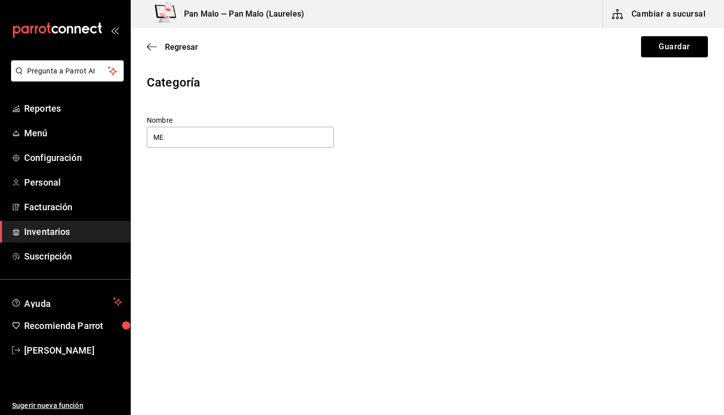
type input "M"
type input "F"
click at [211, 137] on input "MERCADO Y DIST LOCAL" at bounding box center [240, 137] width 187 height 21
type input "MERCADO Y DIST LOCAL"
click at [658, 45] on button "Guardar" at bounding box center [674, 46] width 67 height 21
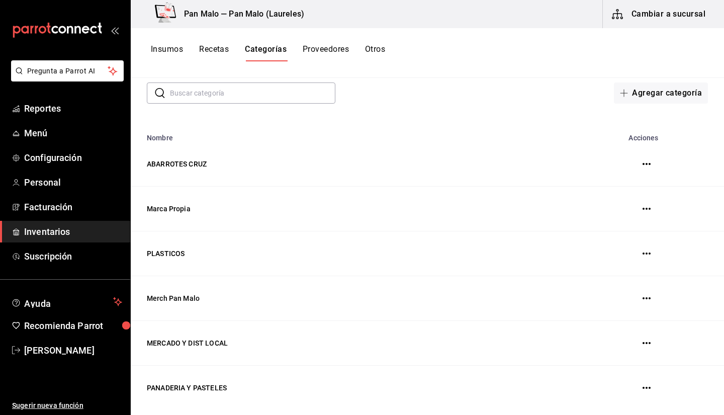
scroll to position [34, 0]
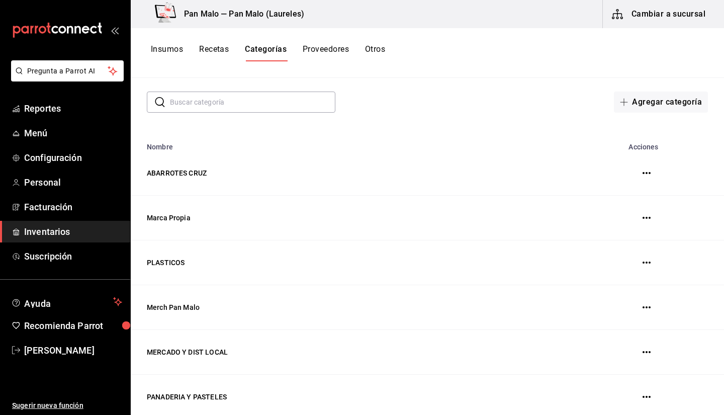
click at [178, 58] on button "Insumos" at bounding box center [167, 52] width 32 height 17
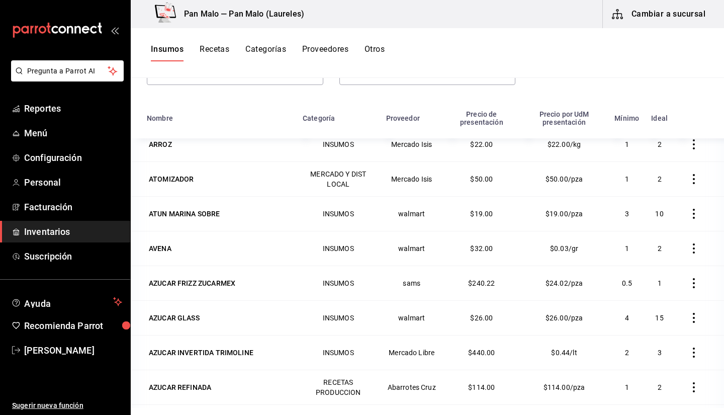
scroll to position [824, 0]
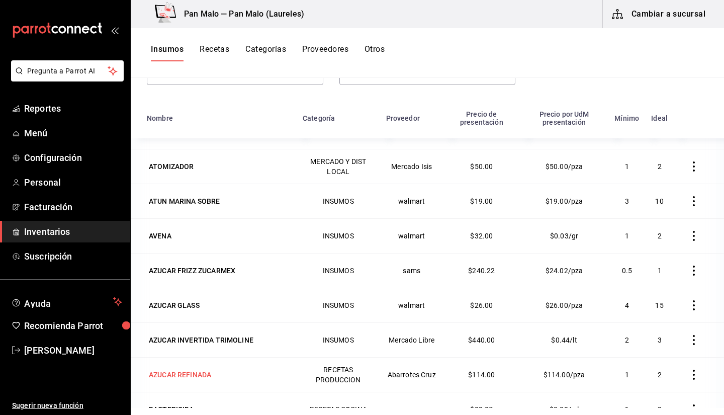
click at [211, 377] on div "AZUCAR REFINADA" at bounding box center [180, 375] width 62 height 10
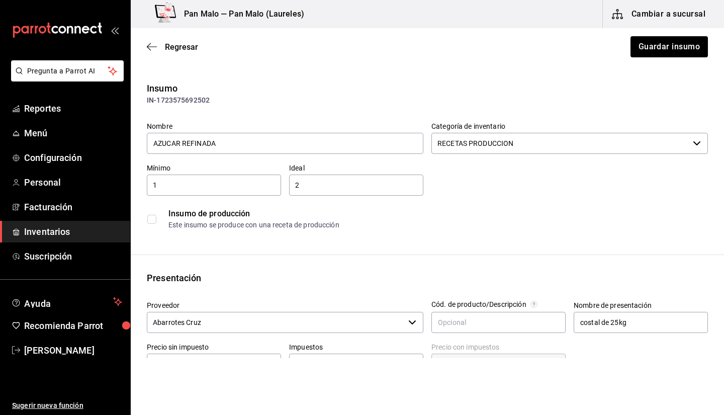
click at [667, 151] on input "RECETAS PRODUCCION" at bounding box center [561, 143] width 258 height 21
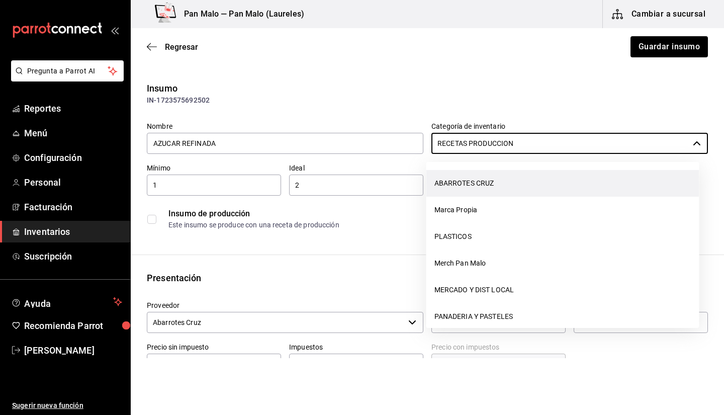
click at [606, 187] on li "ABARROTES CRUZ" at bounding box center [563, 183] width 273 height 27
type input "ABARROTES CRUZ"
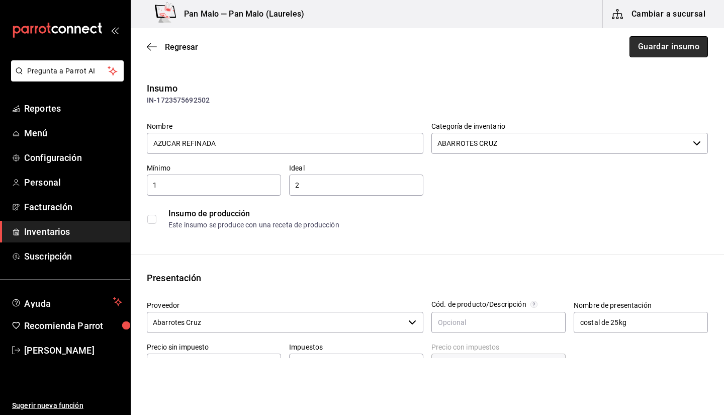
click at [652, 45] on button "Guardar insumo" at bounding box center [669, 46] width 78 height 21
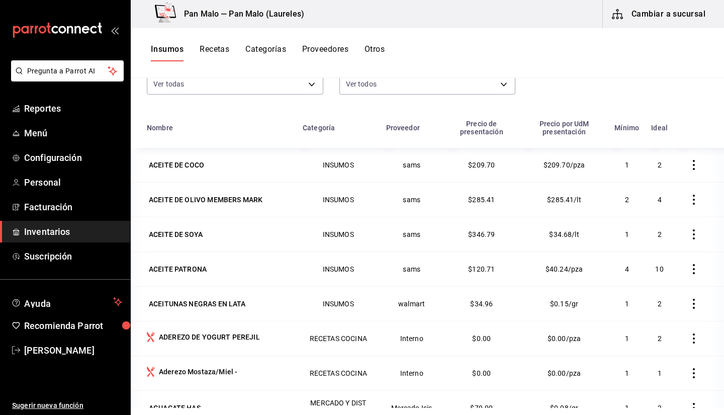
scroll to position [124, 0]
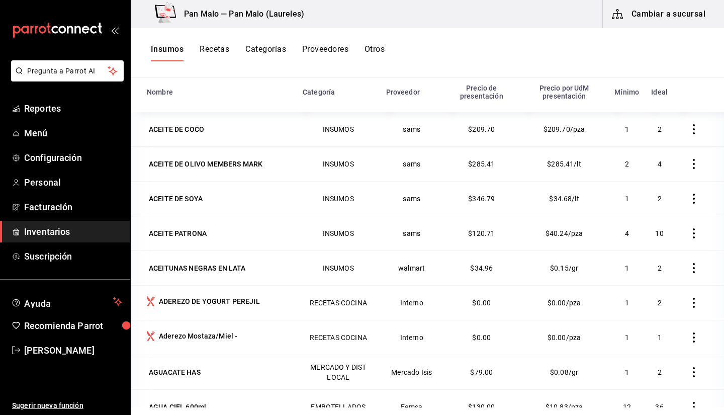
click at [708, 113] on td at bounding box center [699, 129] width 50 height 34
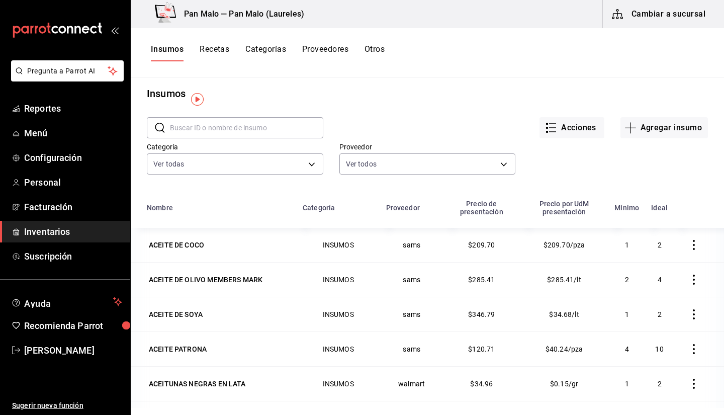
scroll to position [9, 0]
click at [374, 160] on body "Pregunta a Parrot AI Reportes Menú Configuración Personal Facturación Inventari…" at bounding box center [362, 204] width 724 height 408
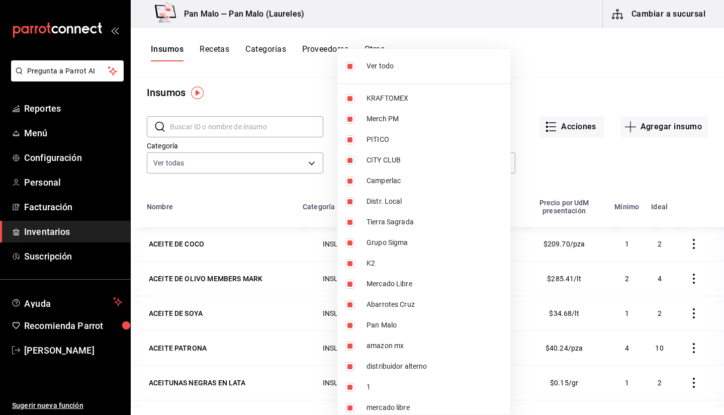
click at [275, 51] on div at bounding box center [362, 207] width 724 height 415
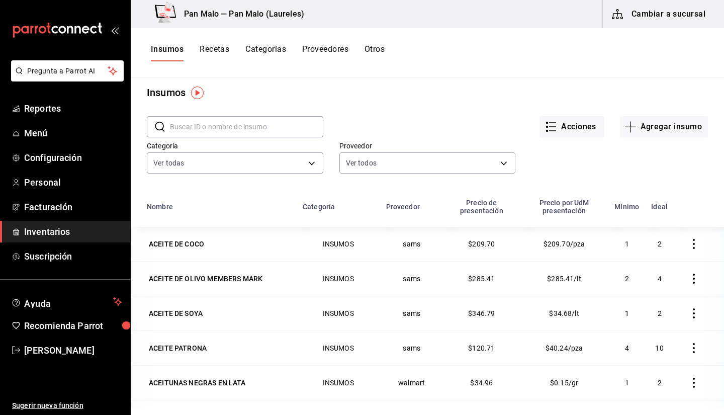
click at [275, 51] on div "Ver todo KRAFTOMEX Merch PM PITICO CITY CLUB Camperlac Distr. Local Tierra Sagr…" at bounding box center [362, 207] width 724 height 415
click at [275, 51] on button "Categorías" at bounding box center [266, 52] width 41 height 17
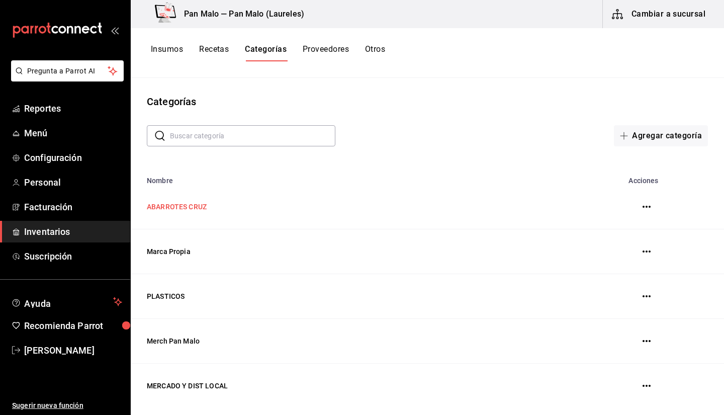
click at [223, 211] on td "ABARROTES CRUZ" at bounding box center [352, 207] width 443 height 45
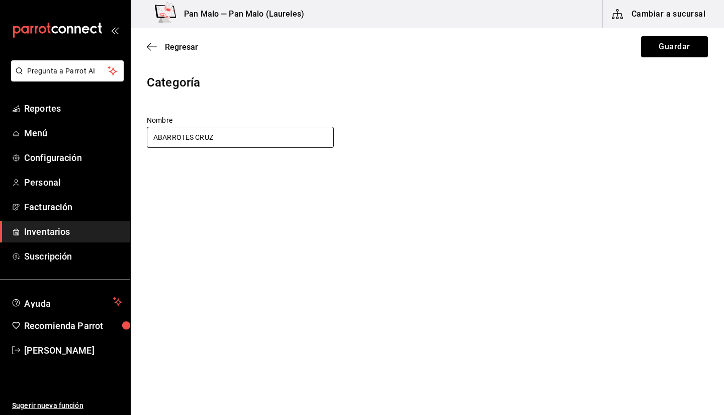
click at [231, 146] on input "ABARROTES CRUZ" at bounding box center [240, 137] width 187 height 21
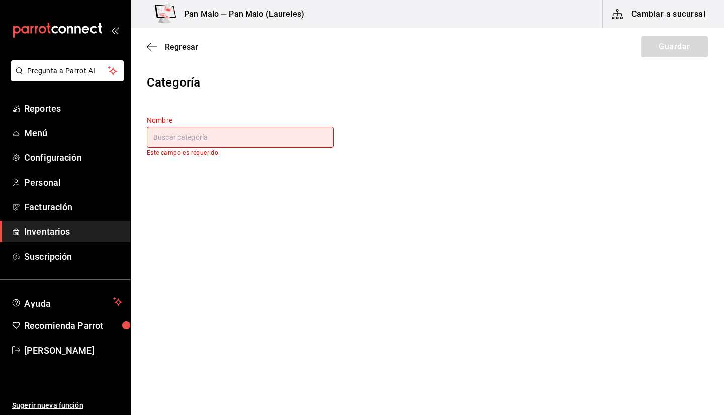
type input "a"
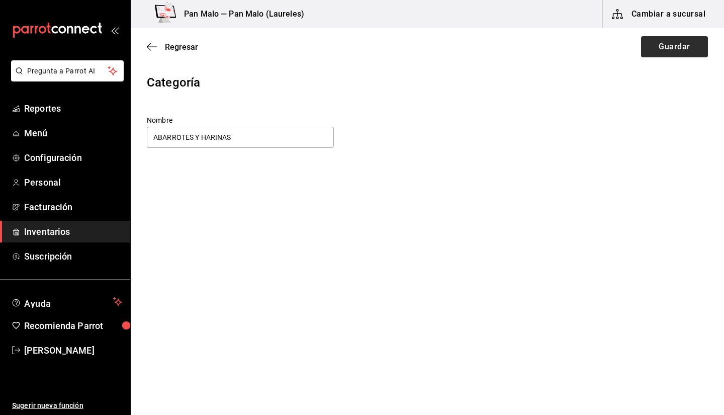
type input "ABARROTES Y HARINAS"
click at [673, 50] on button "Guardar" at bounding box center [674, 46] width 67 height 21
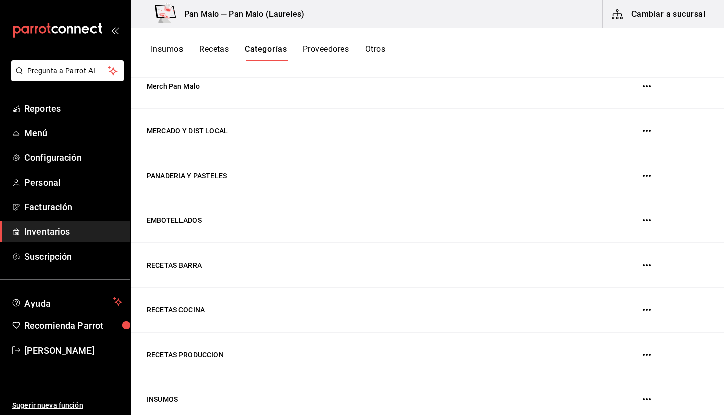
scroll to position [269, 0]
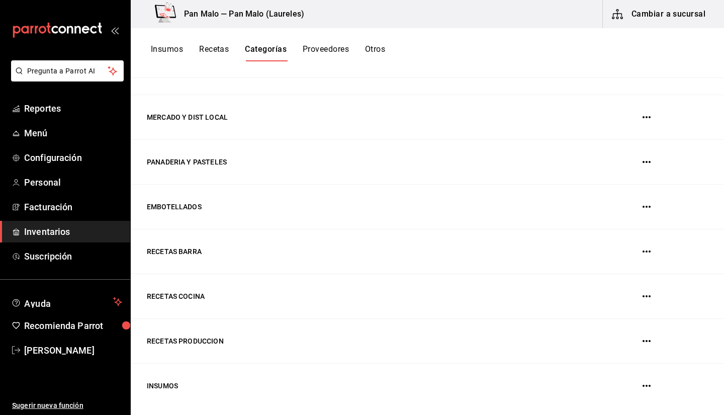
click at [181, 49] on button "Insumos" at bounding box center [167, 52] width 32 height 17
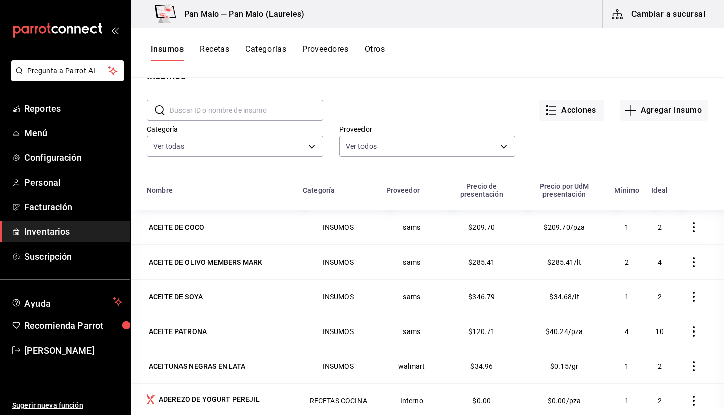
scroll to position [16, 0]
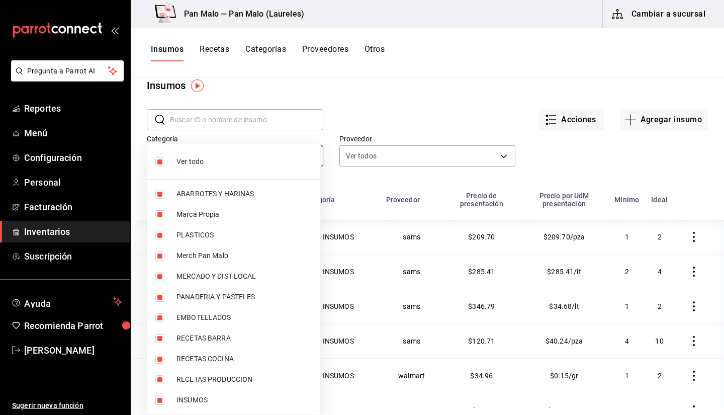
click at [302, 157] on body "Pregunta a Parrot AI Reportes Menú Configuración Personal Facturación Inventari…" at bounding box center [362, 204] width 724 height 408
click at [402, 149] on div at bounding box center [362, 207] width 724 height 415
click at [311, 153] on body "Pregunta a Parrot AI Reportes Menú Configuración Personal Facturación Inventari…" at bounding box center [362, 204] width 724 height 408
click at [449, 123] on div at bounding box center [362, 207] width 724 height 415
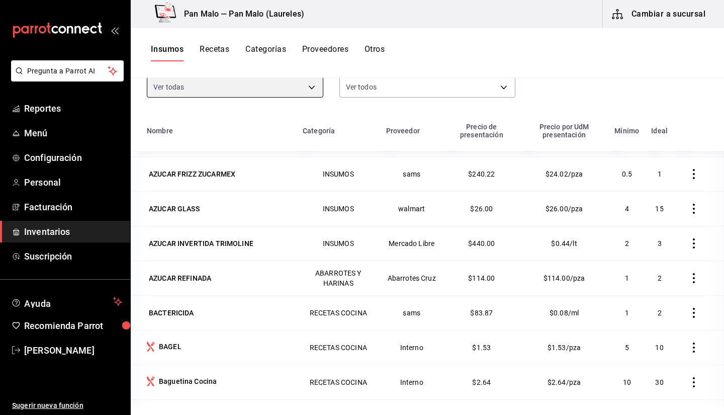
scroll to position [937, 0]
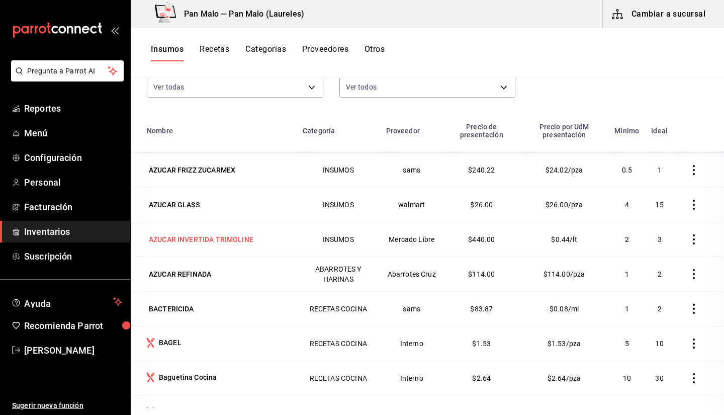
click at [191, 246] on td "AZUCAR INVERTIDA TRIMOLINE" at bounding box center [214, 239] width 166 height 35
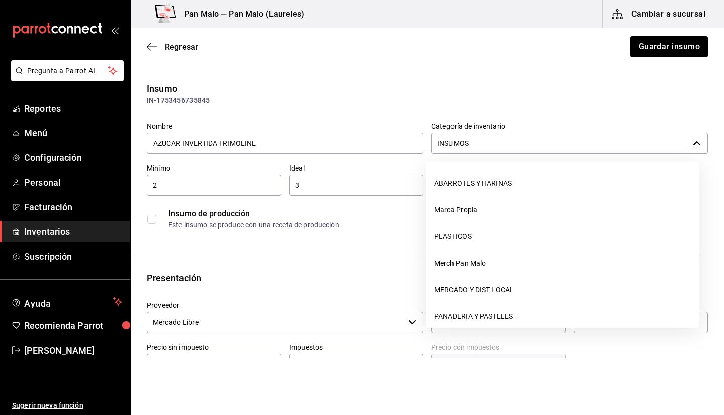
click at [553, 152] on input "INSUMOS" at bounding box center [561, 143] width 258 height 21
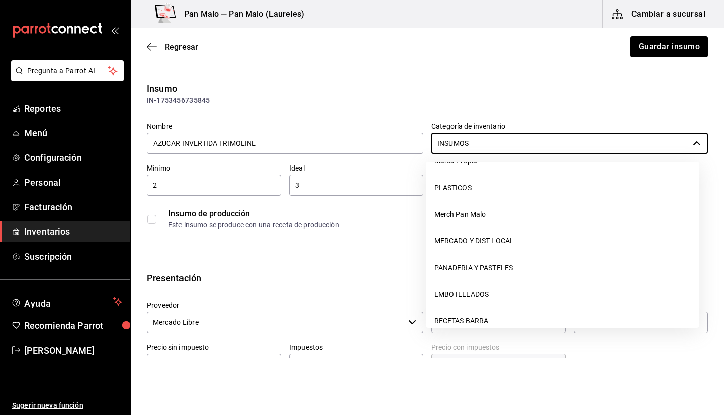
scroll to position [6, 0]
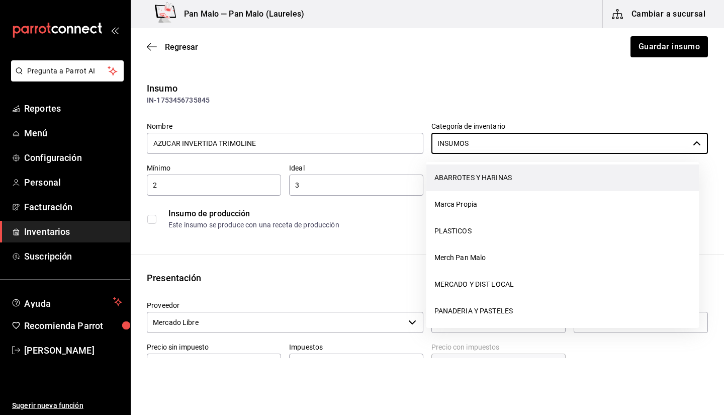
click at [561, 178] on li "ABARROTES Y HARINAS" at bounding box center [563, 178] width 273 height 27
type input "ABARROTES Y HARINAS"
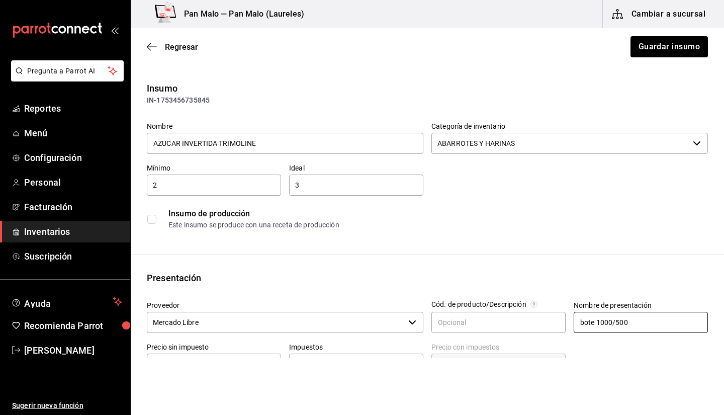
click at [629, 319] on input "bote 1000/500" at bounding box center [641, 322] width 134 height 21
click at [639, 58] on div "Regresar Guardar insumo" at bounding box center [428, 46] width 594 height 37
click at [643, 315] on input "bote 1000/500" at bounding box center [641, 322] width 134 height 21
type input "bote 1000/500mL"
click at [665, 39] on button "Guardar insumo" at bounding box center [669, 46] width 78 height 21
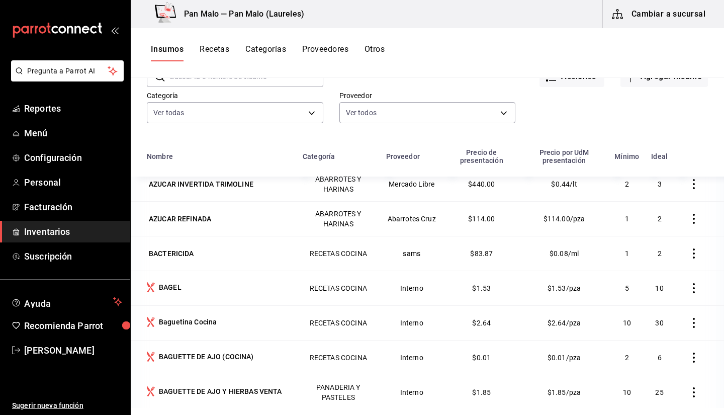
scroll to position [1044, 0]
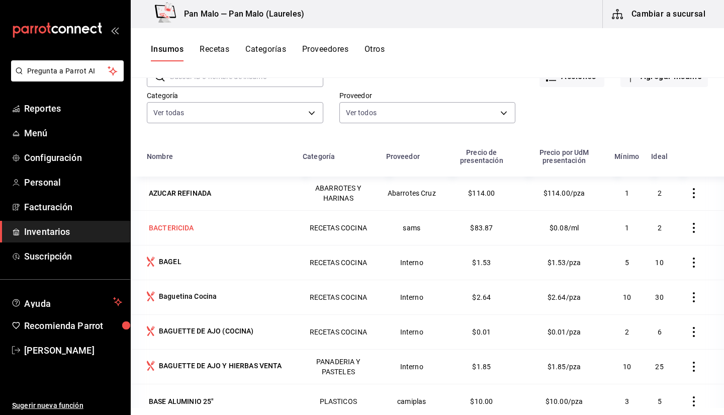
click at [194, 223] on div "BACTERICIDA" at bounding box center [171, 228] width 49 height 14
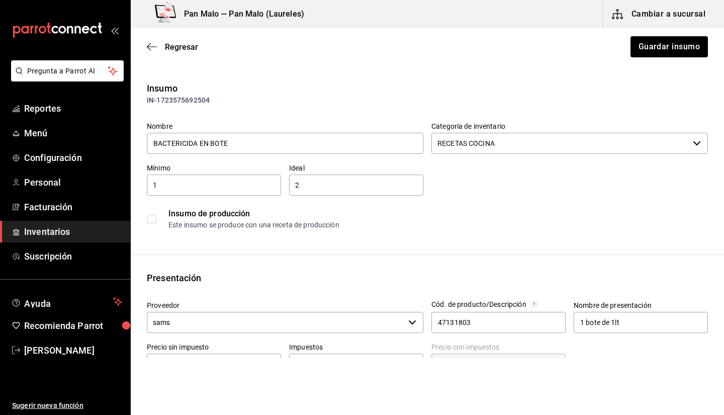
type input "BACTERICIDA EN BOTE"
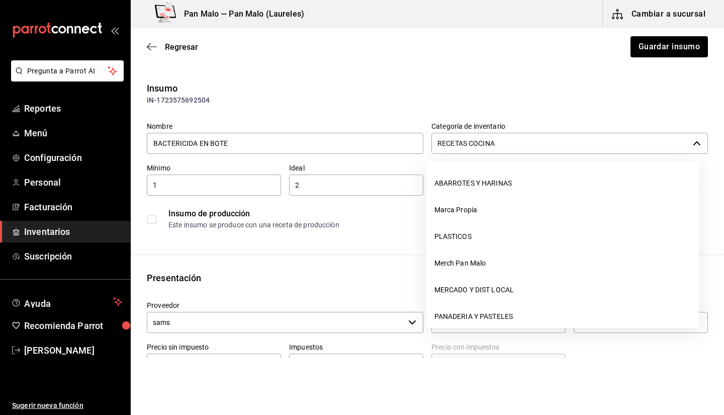
click at [486, 144] on input "RECETAS COCINA" at bounding box center [561, 143] width 258 height 21
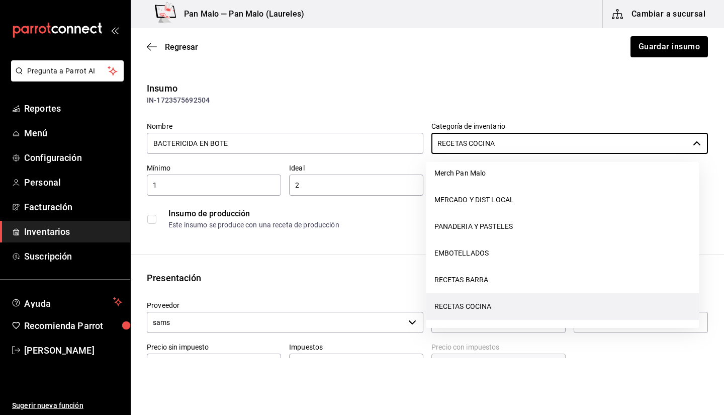
scroll to position [143, 0]
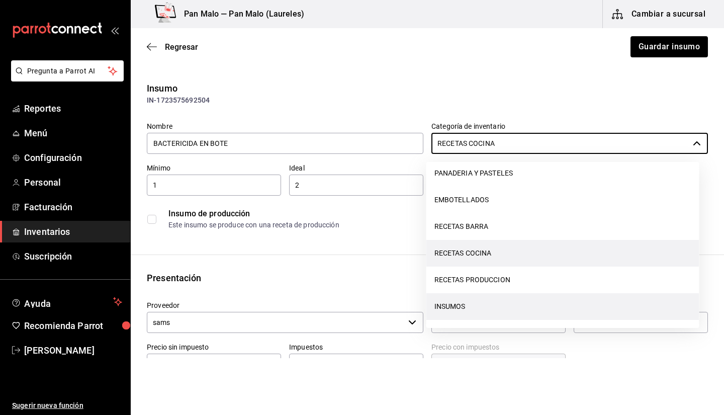
click at [577, 314] on li "INSUMOS" at bounding box center [563, 306] width 273 height 27
type input "INSUMOS"
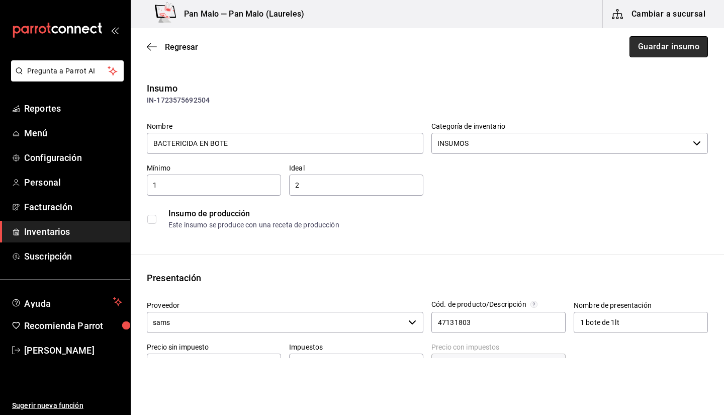
click at [655, 38] on button "Guardar insumo" at bounding box center [669, 46] width 78 height 21
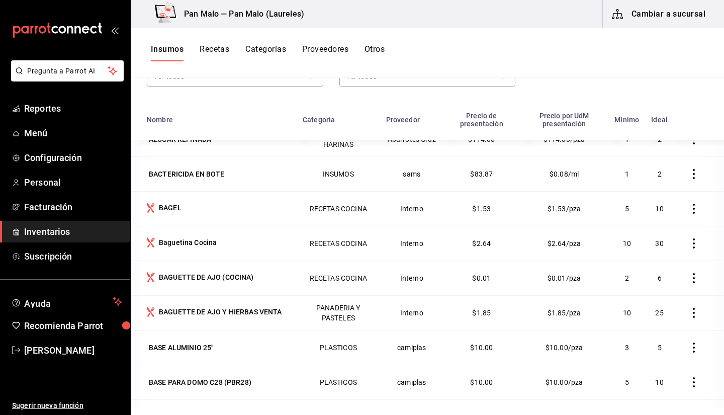
scroll to position [95, 0]
click at [198, 240] on div "Baguetina Cocina" at bounding box center [188, 243] width 58 height 10
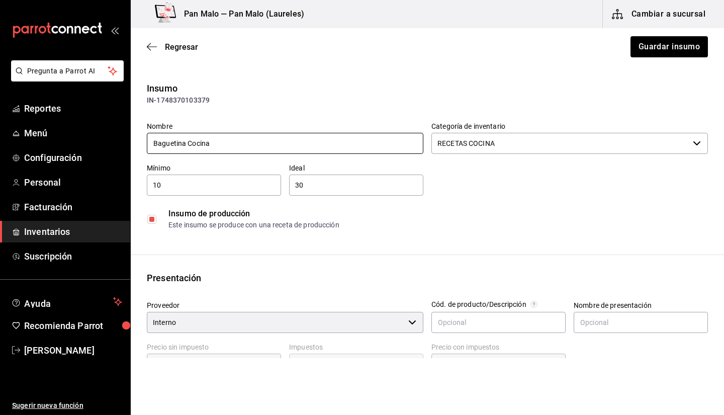
click at [213, 150] on input "Baguetina Cocina" at bounding box center [285, 143] width 277 height 21
click at [221, 146] on input "Baguetina Cocina" at bounding box center [285, 143] width 277 height 21
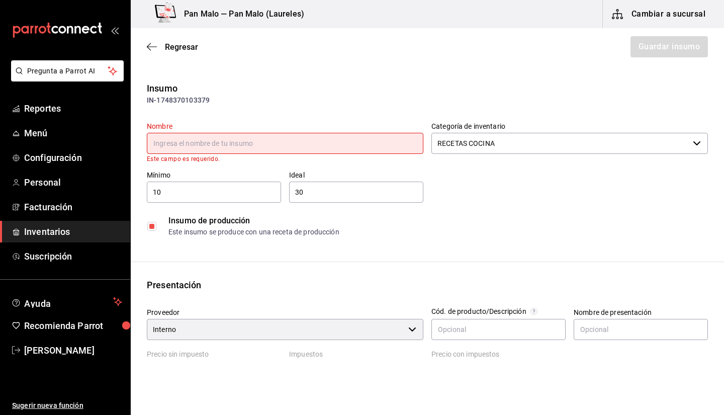
type input "b"
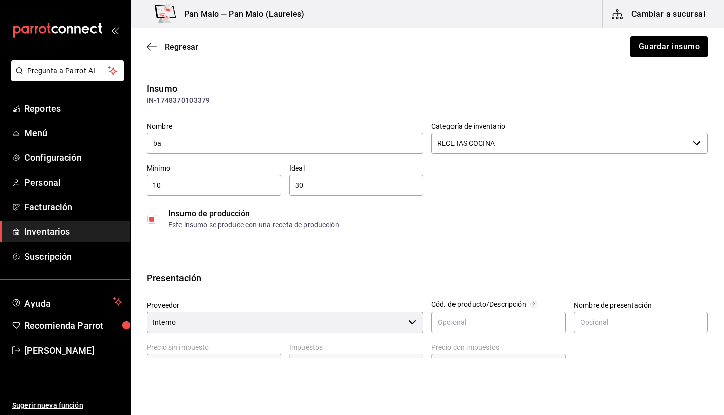
type input "b"
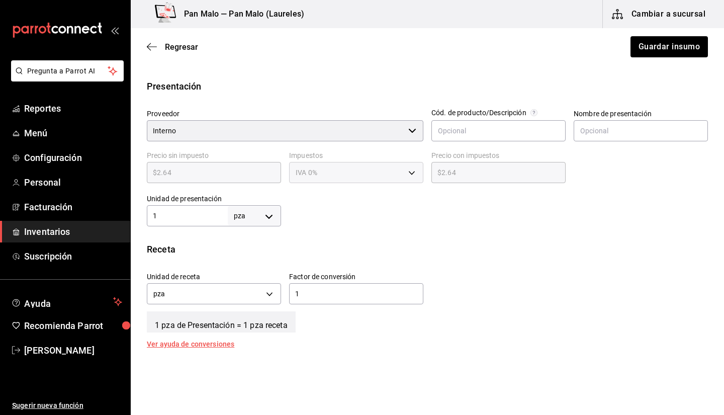
scroll to position [197, 0]
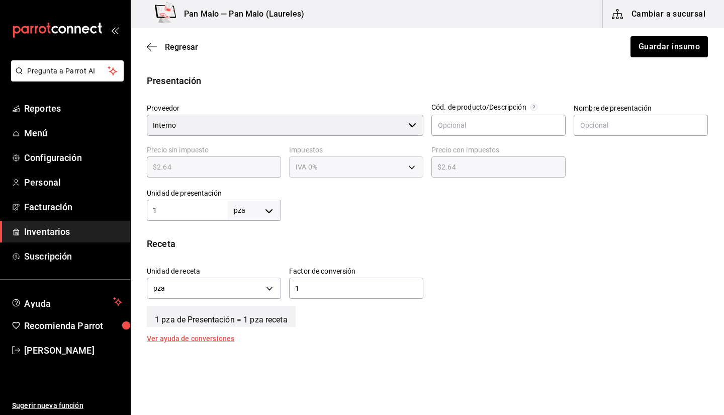
type input "BAGUETINA COCINA"
click at [633, 124] on input "text" at bounding box center [641, 125] width 134 height 21
type input "1"
click at [633, 127] on input "140 GRAMOS" at bounding box center [641, 125] width 134 height 21
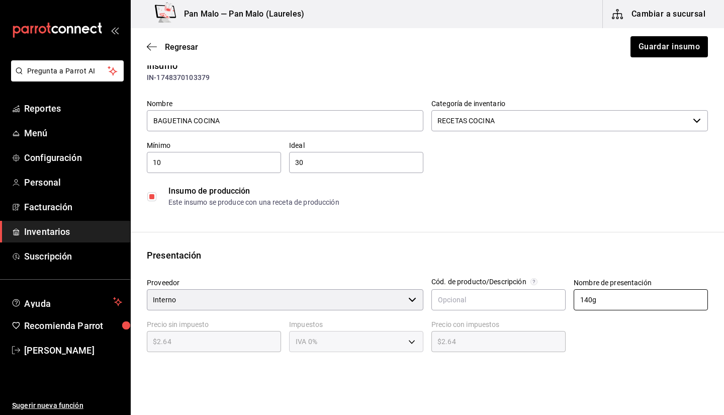
scroll to position [21, 0]
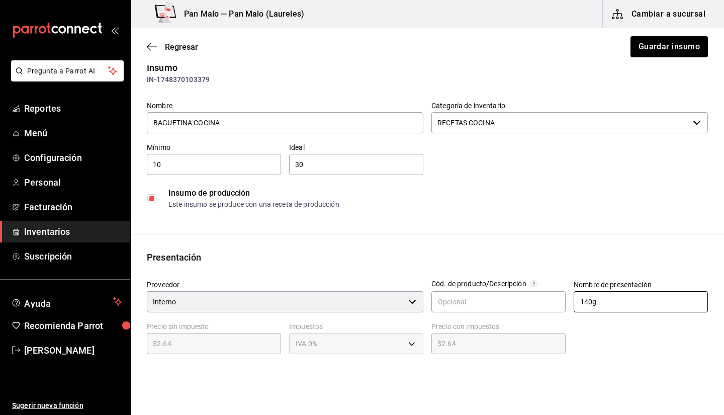
type input "140g"
click at [669, 43] on button "Guardar insumo" at bounding box center [669, 46] width 78 height 21
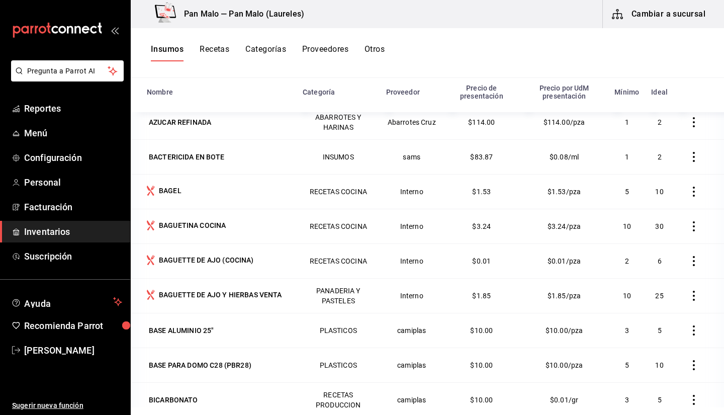
scroll to position [1066, 0]
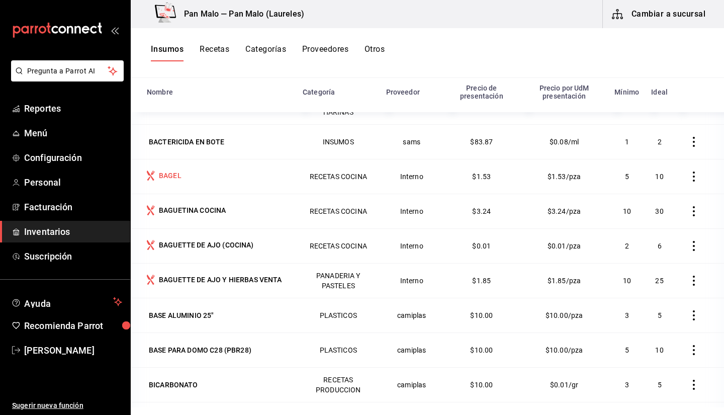
click at [178, 175] on div "BAGEL" at bounding box center [170, 176] width 23 height 10
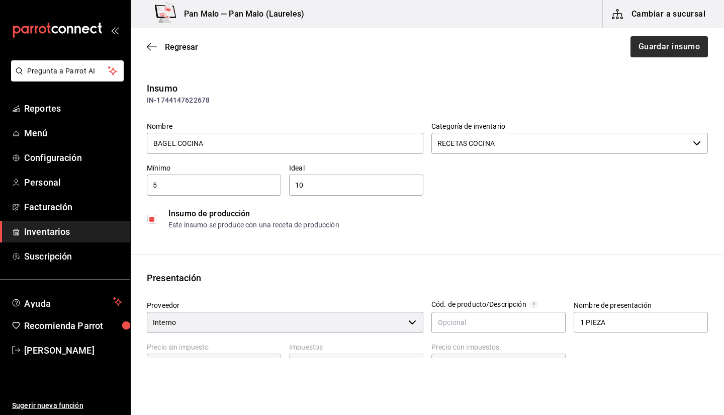
type input "BAGEL COCINA"
click at [635, 48] on button "Guardar insumo" at bounding box center [669, 46] width 78 height 21
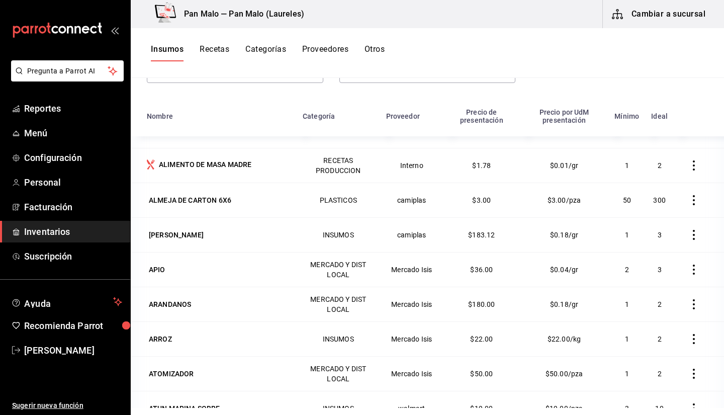
scroll to position [612, 0]
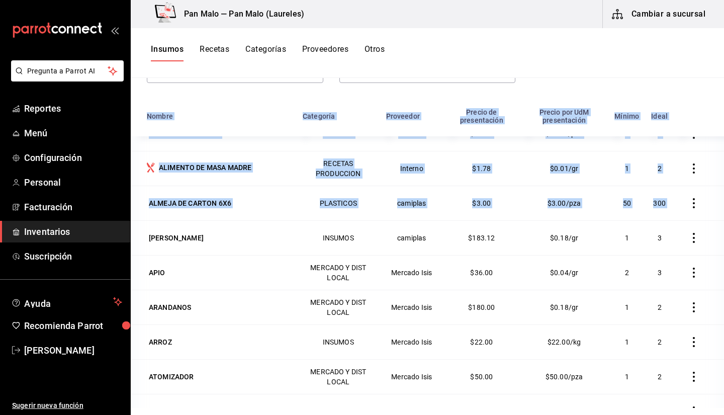
drag, startPoint x: 708, startPoint y: 209, endPoint x: 713, endPoint y: 141, distance: 68.1
click at [713, 141] on div "Nombre Categoría Proveedor Precio de presentación Precio por UdM presentación M…" at bounding box center [428, 267] width 594 height 330
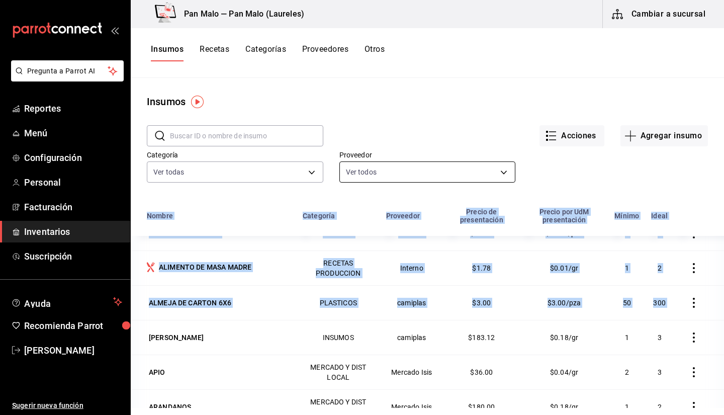
click at [456, 179] on body "Pregunta a Parrot AI Reportes Menú Configuración Personal Facturación Inventari…" at bounding box center [362, 204] width 724 height 408
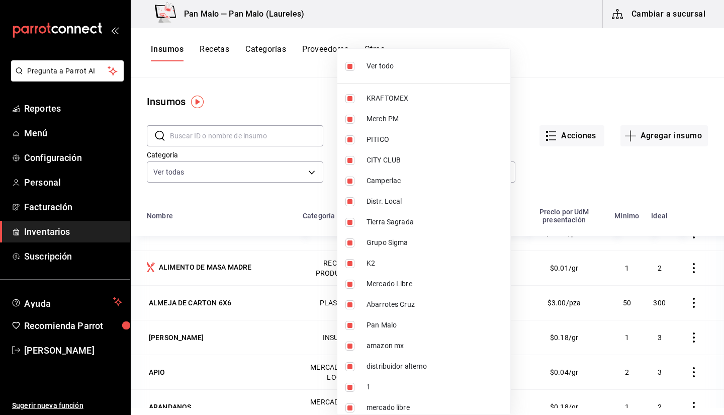
click at [308, 179] on div at bounding box center [362, 207] width 724 height 415
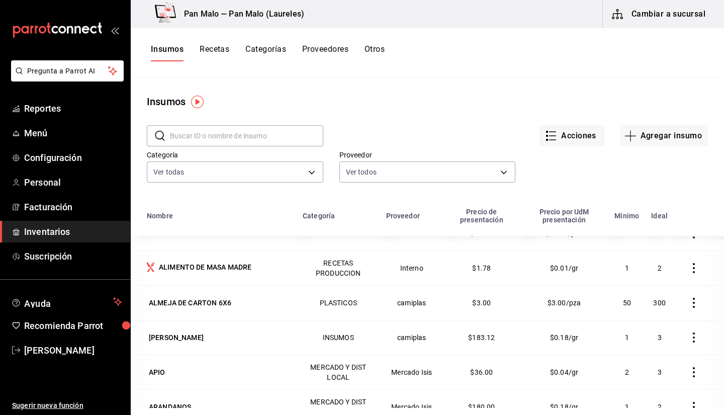
click at [308, 172] on body "Pregunta a Parrot AI Reportes Menú Configuración Personal Facturación Inventari…" at bounding box center [362, 204] width 724 height 408
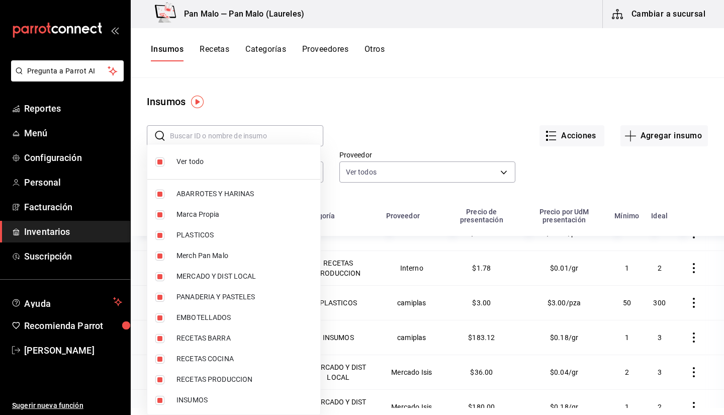
click at [701, 259] on div at bounding box center [362, 207] width 724 height 415
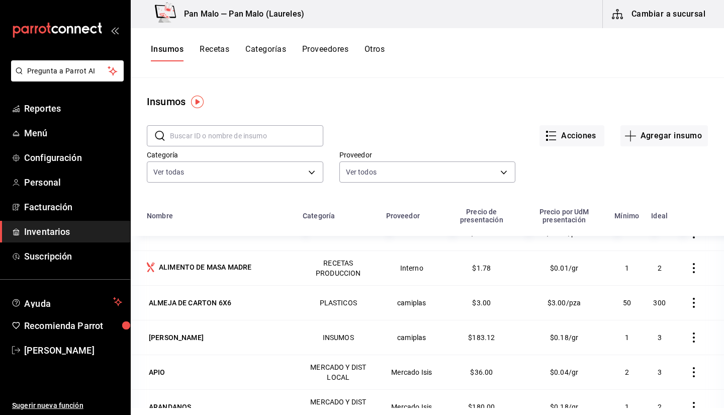
click at [694, 191] on div "​ ​ Acciones Agregar insumo Categoría Ver todas 600482d2-c9f1-4907-a3a8-9ec12b8…" at bounding box center [428, 155] width 594 height 93
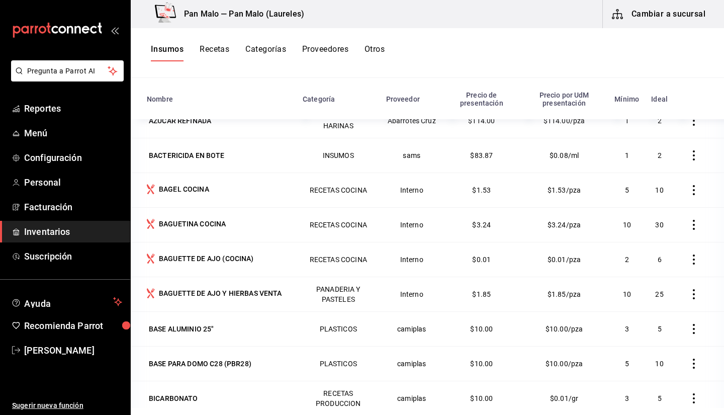
scroll to position [1048, 0]
